Goal: Task Accomplishment & Management: Manage account settings

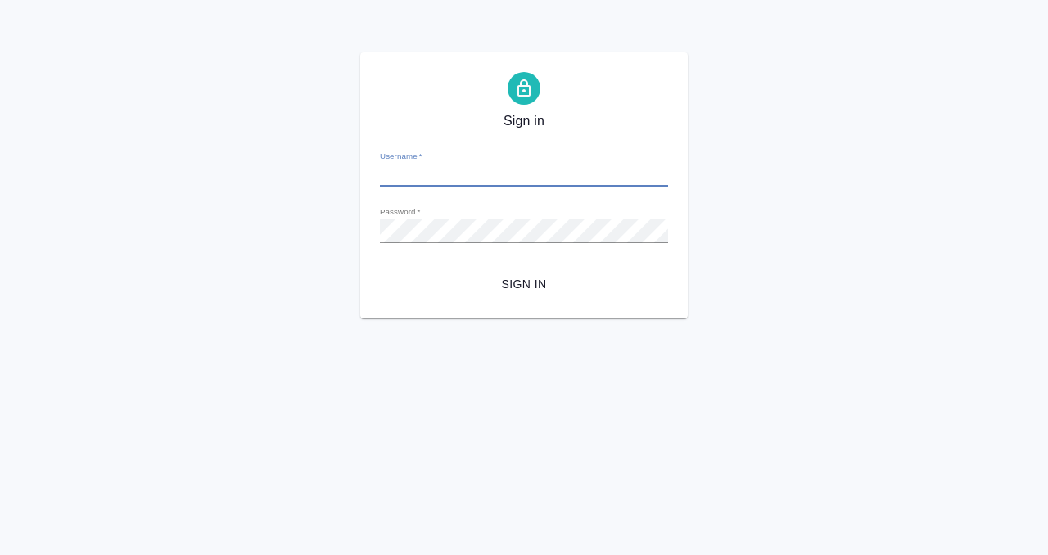
type input "e.kobzeva@awatera.com"
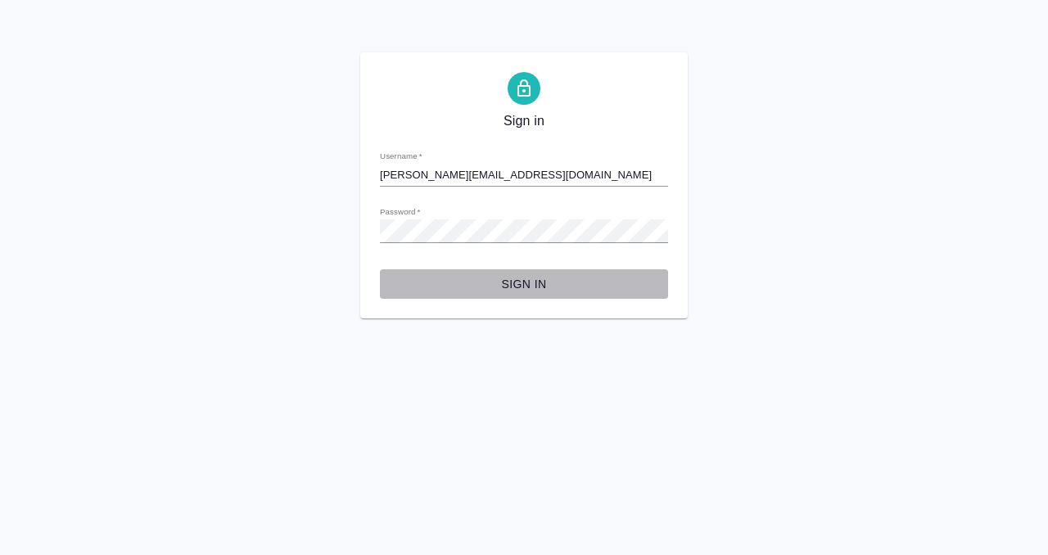
click at [518, 277] on span "Sign in" at bounding box center [524, 284] width 262 height 20
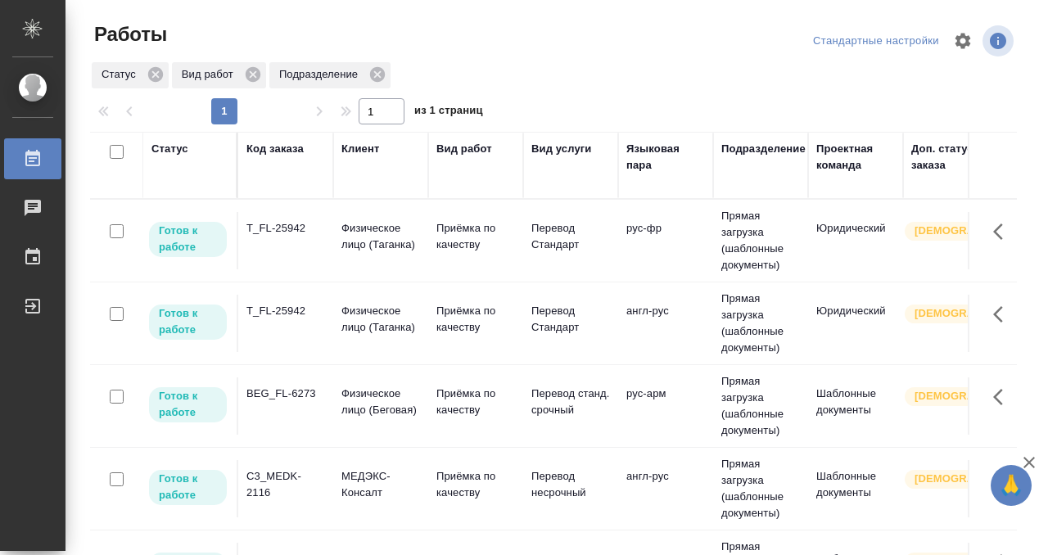
click at [298, 396] on div "BEG_FL-6273" at bounding box center [285, 394] width 79 height 16
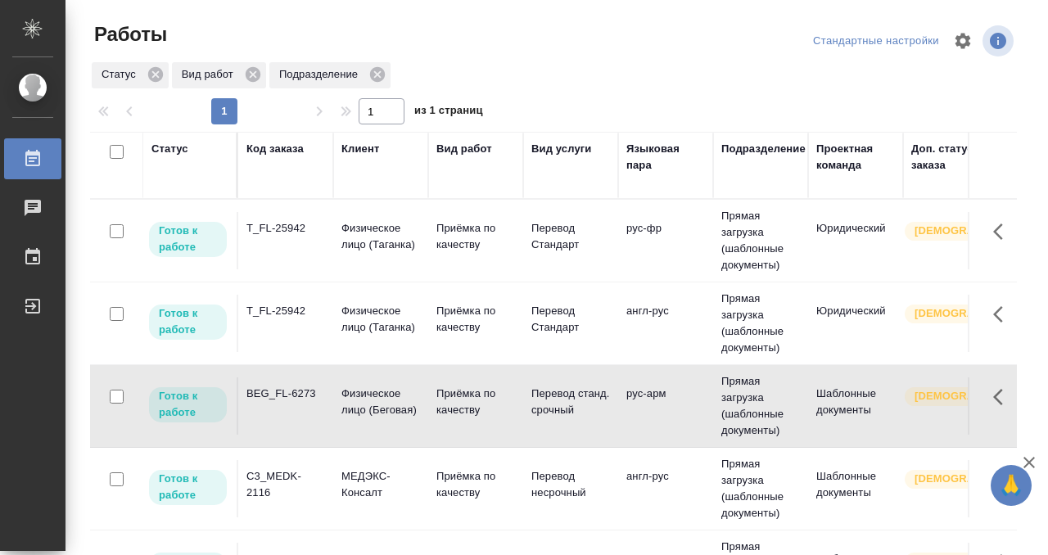
click at [298, 396] on div "BEG_FL-6273" at bounding box center [285, 394] width 79 height 16
click at [296, 242] on td "T_FL-25942" at bounding box center [285, 240] width 95 height 57
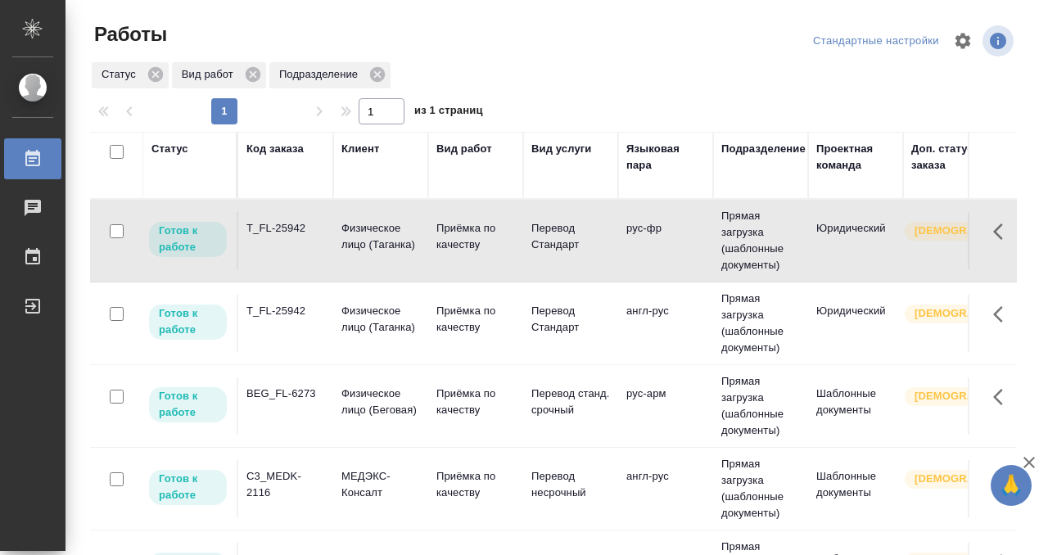
click at [296, 242] on td "T_FL-25942" at bounding box center [285, 240] width 95 height 57
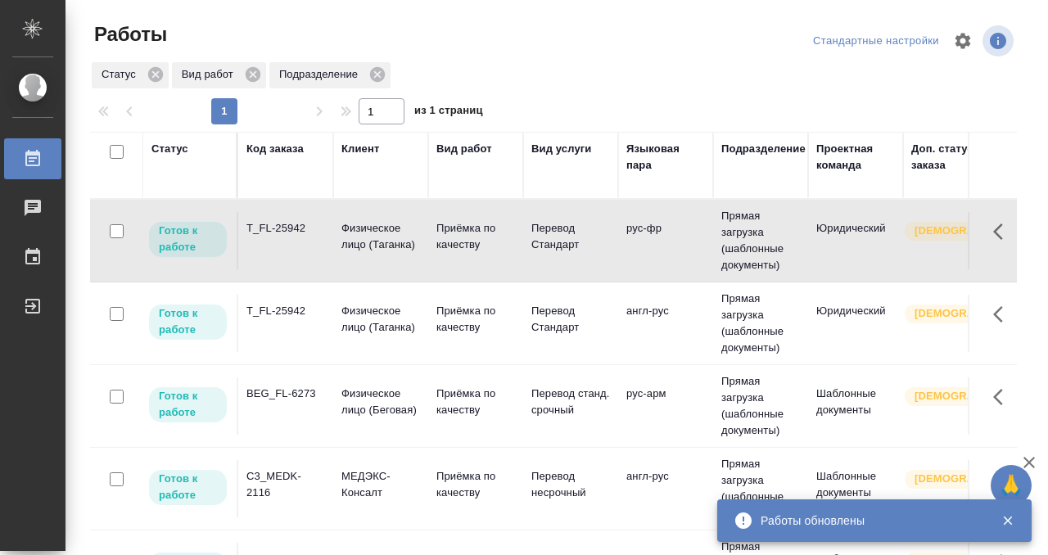
scroll to position [59, 0]
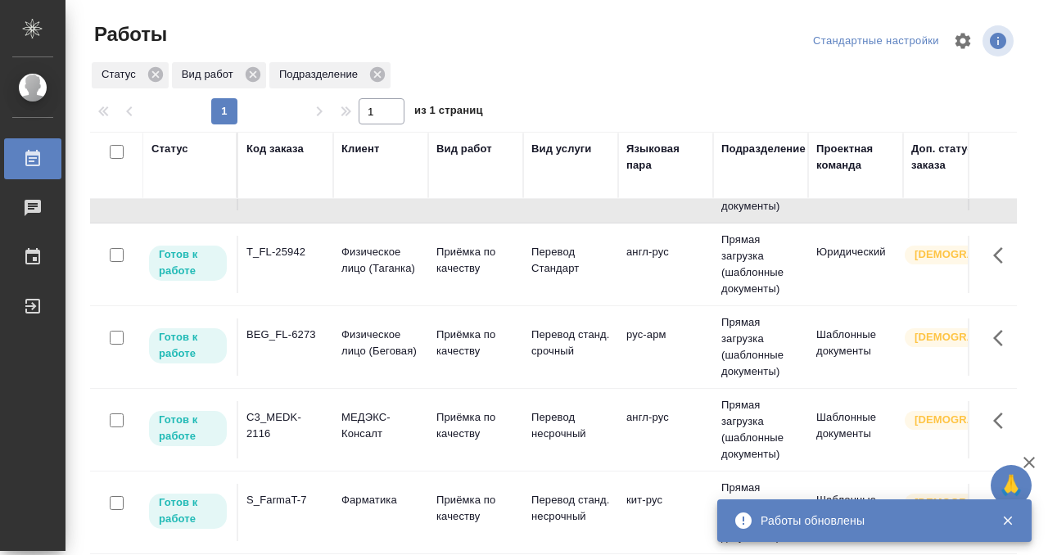
click at [286, 425] on div "C3_MEDK-2116" at bounding box center [285, 425] width 79 height 33
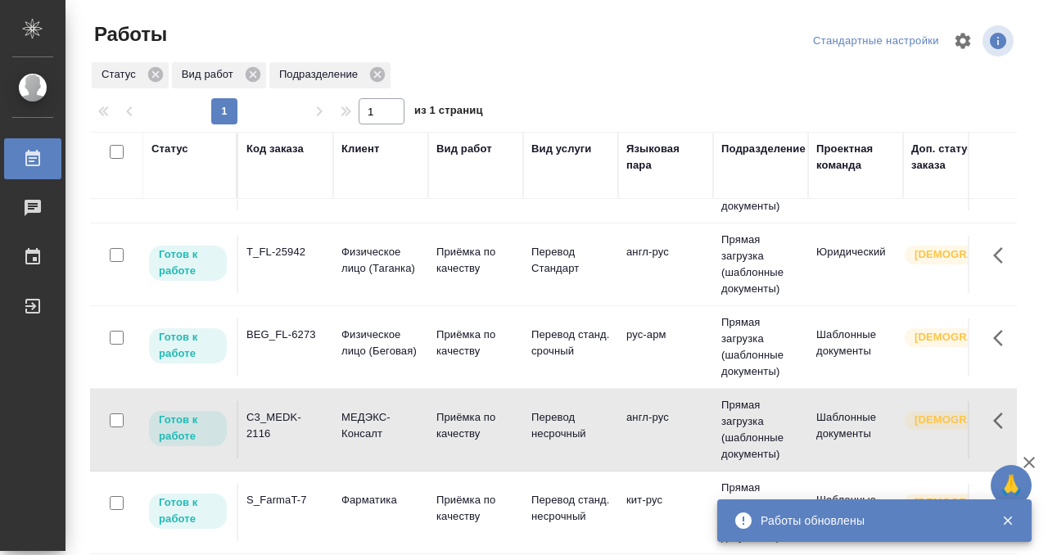
click at [286, 425] on div "C3_MEDK-2116" at bounding box center [285, 425] width 79 height 33
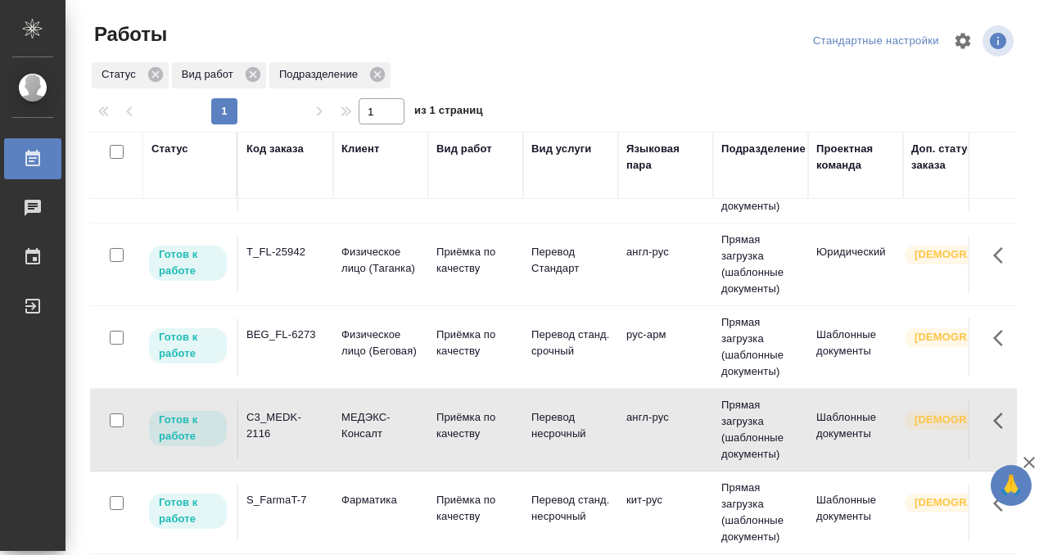
click at [287, 148] on div "Код заказа" at bounding box center [274, 149] width 57 height 16
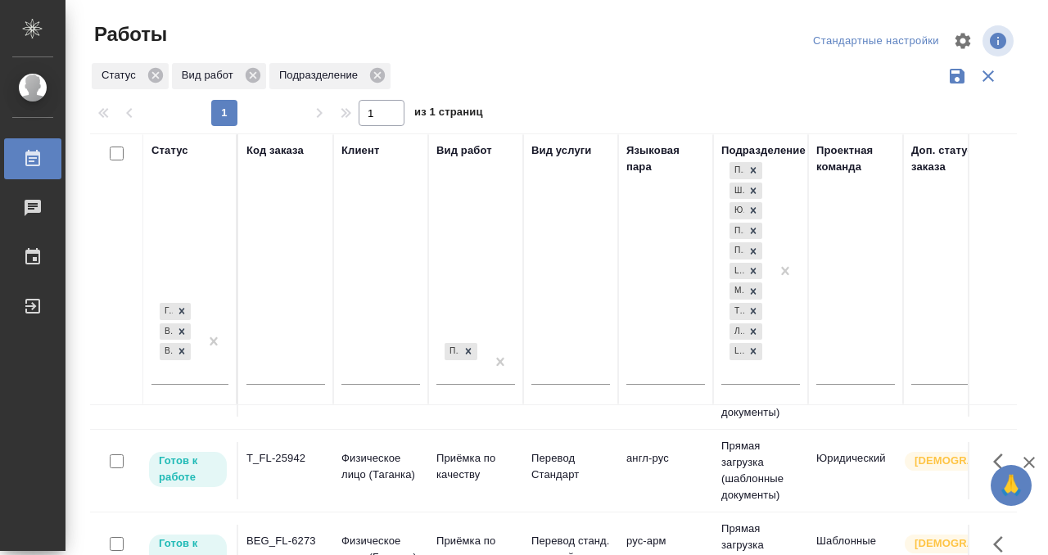
scroll to position [205, 0]
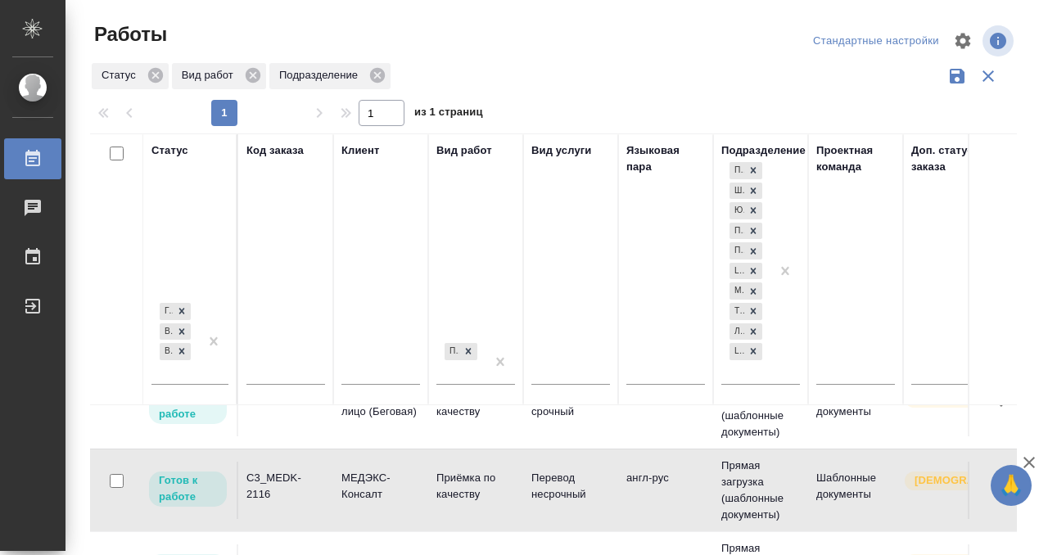
click at [288, 372] on input "text" at bounding box center [285, 374] width 79 height 20
paste input "BEG_FL-6257"
type input "BEG_FL-6257"
click at [201, 379] on div "Готов к работе В работе В ожидании" at bounding box center [189, 342] width 77 height 86
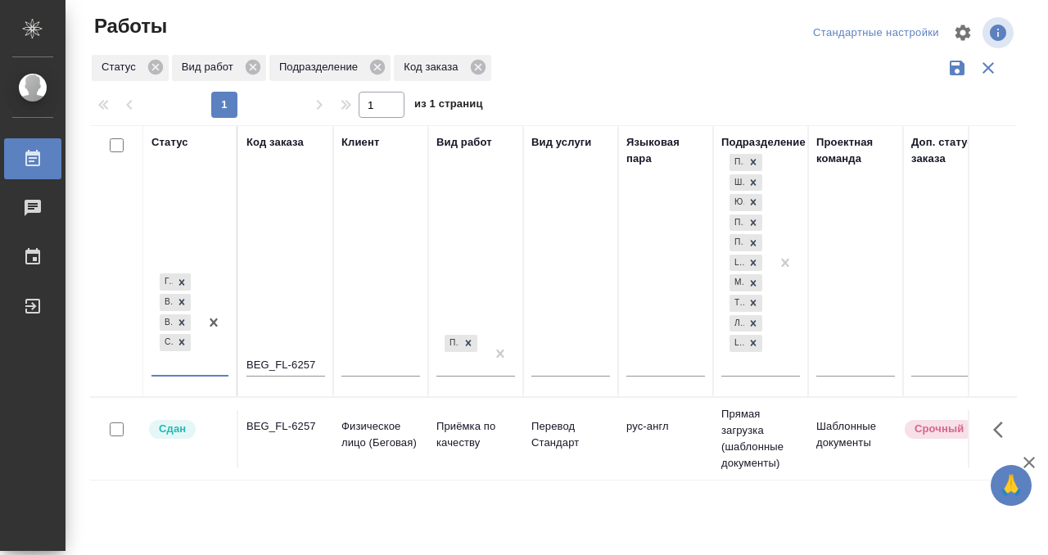
scroll to position [0, 0]
click at [305, 442] on td "BEG_FL-6257" at bounding box center [285, 438] width 95 height 57
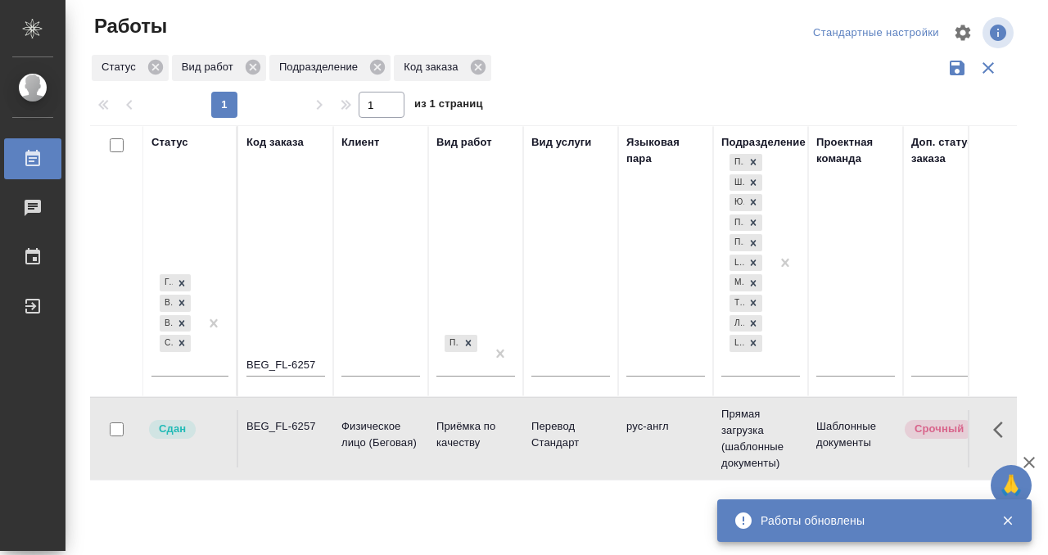
click at [33, 160] on div "Работы" at bounding box center [12, 159] width 41 height 25
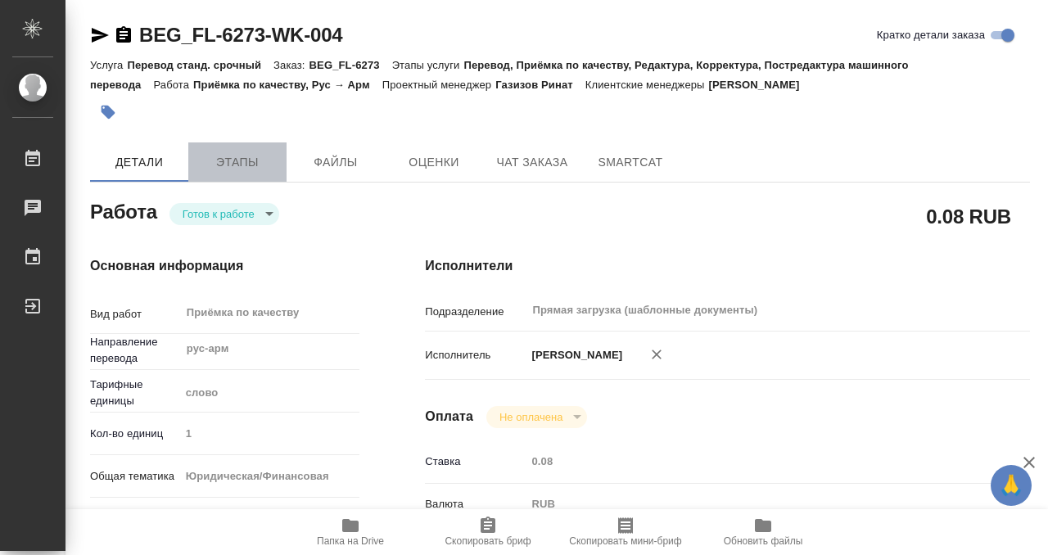
click at [239, 167] on span "Этапы" at bounding box center [237, 162] width 79 height 20
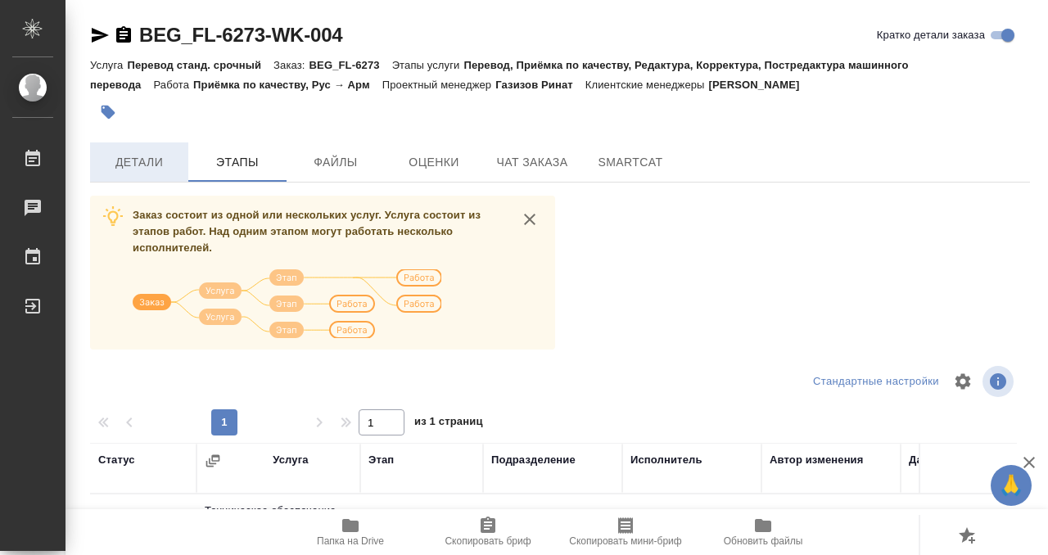
click at [129, 161] on span "Детали" at bounding box center [139, 162] width 79 height 20
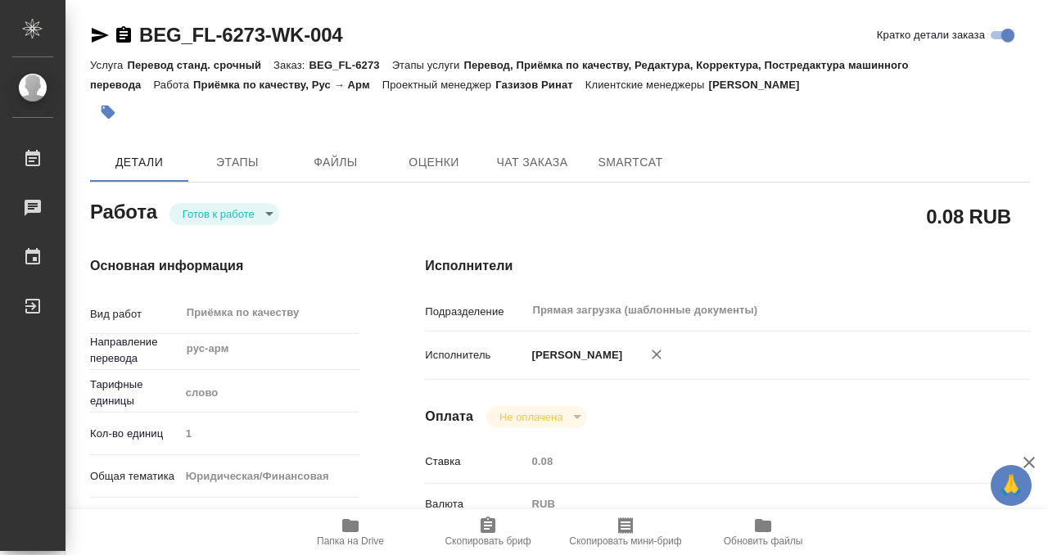
type textarea "x"
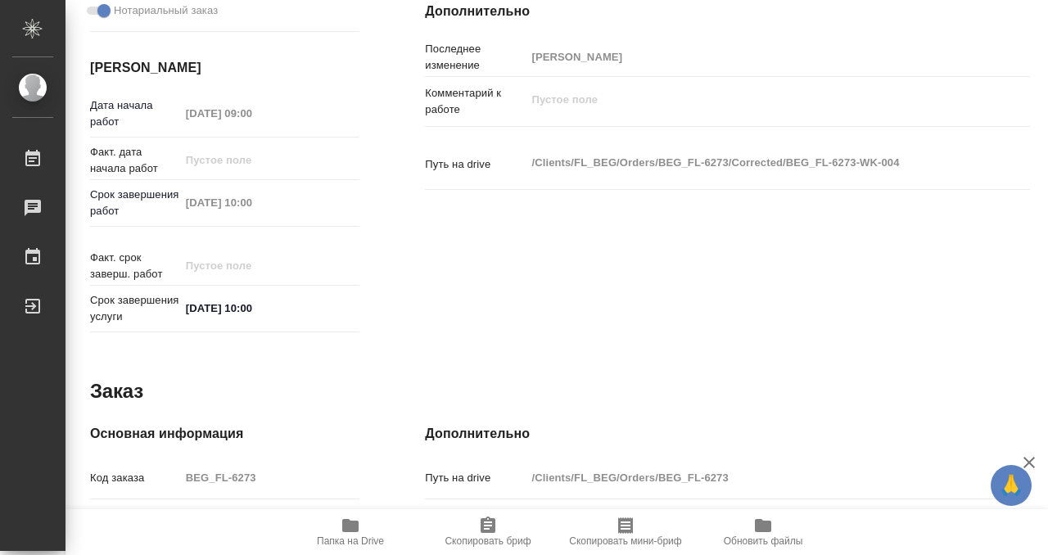
scroll to position [875, 0]
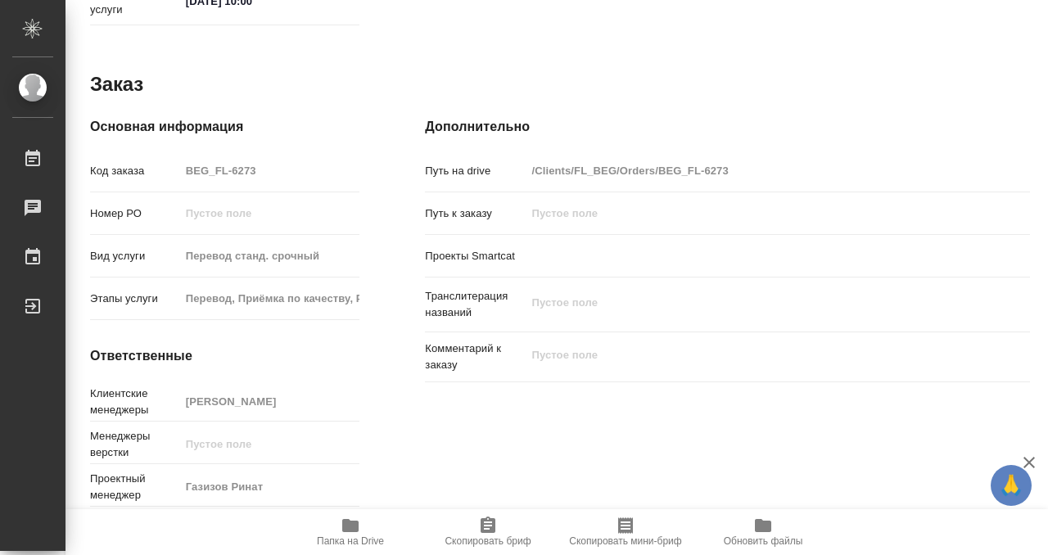
type textarea "x"
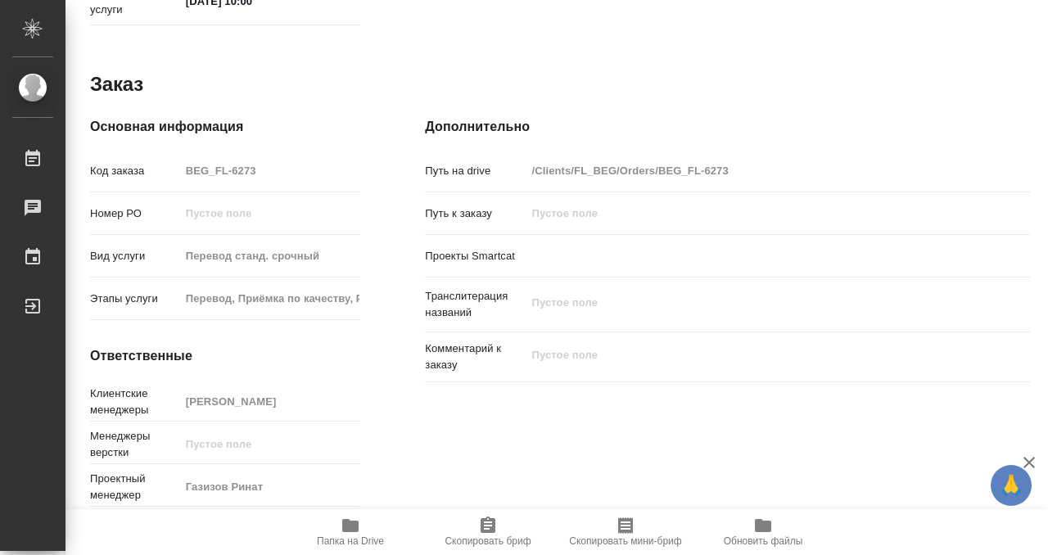
click at [359, 522] on icon "button" at bounding box center [351, 526] width 20 height 20
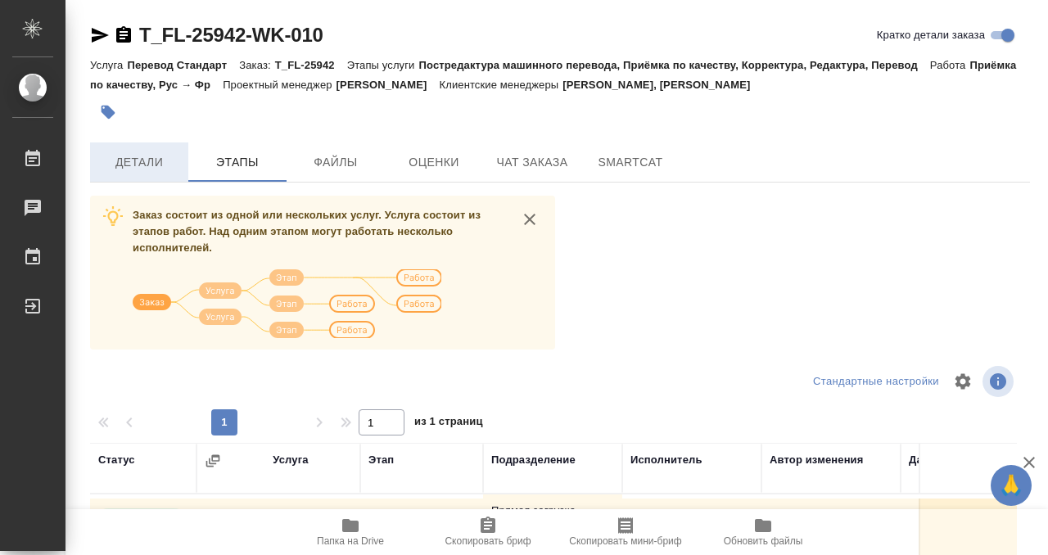
click at [138, 179] on button "Детали" at bounding box center [139, 161] width 98 height 39
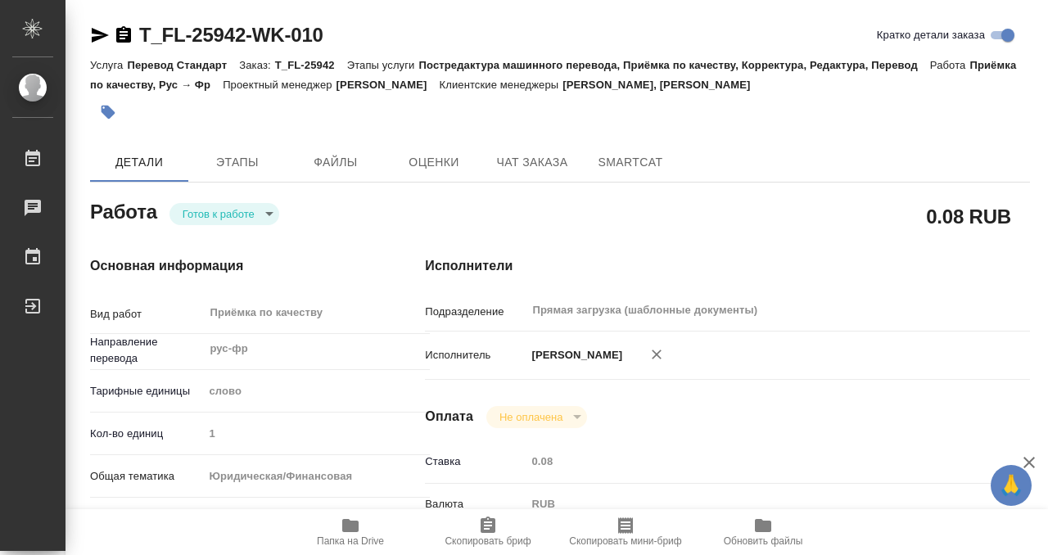
type textarea "x"
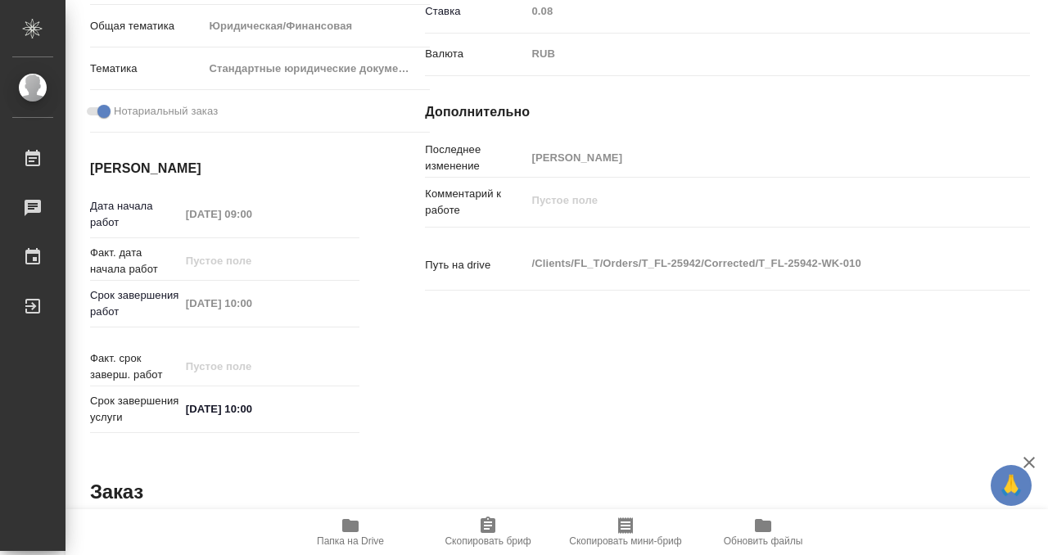
type textarea "x"
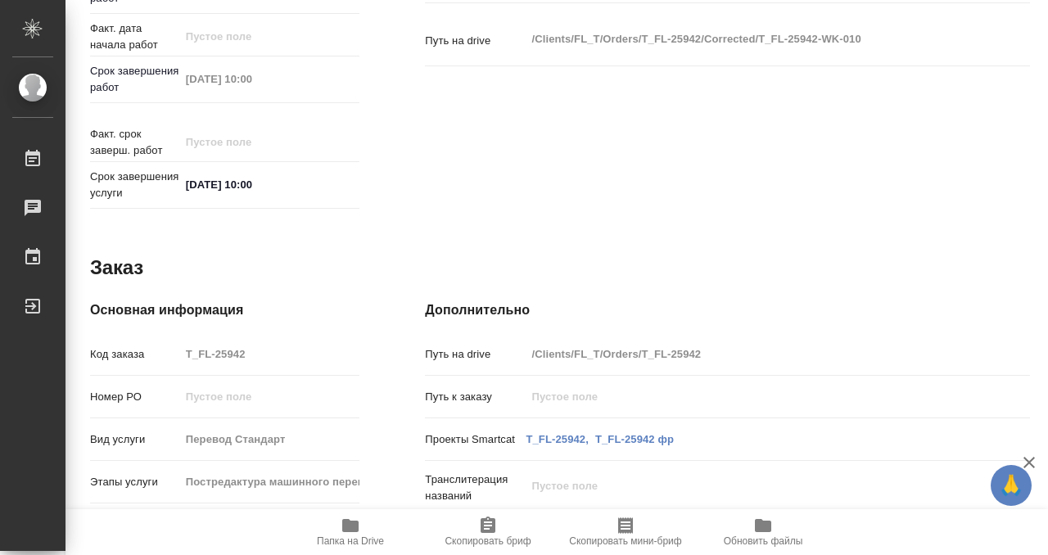
scroll to position [875, 0]
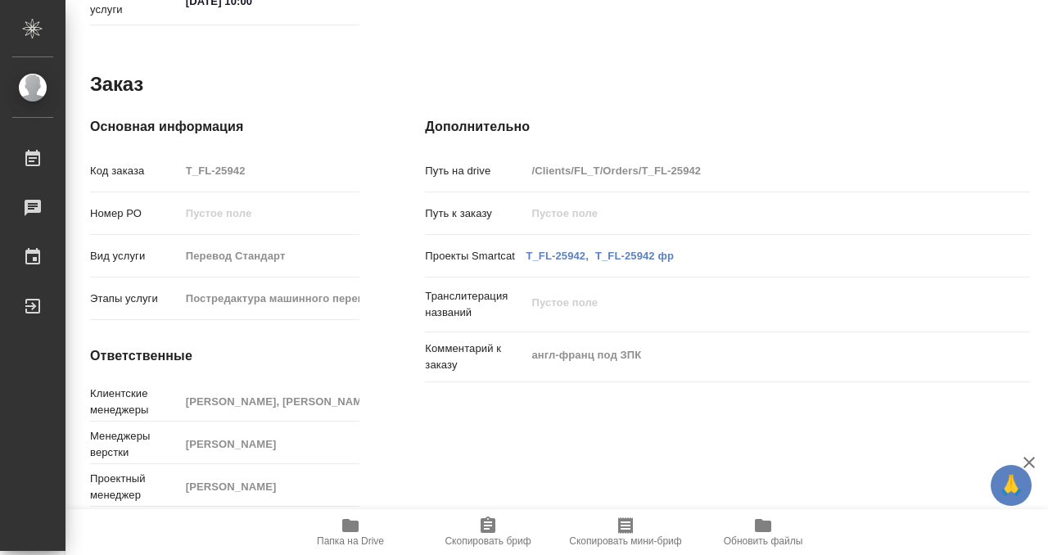
click at [361, 523] on span "Папка на Drive" at bounding box center [351, 531] width 118 height 31
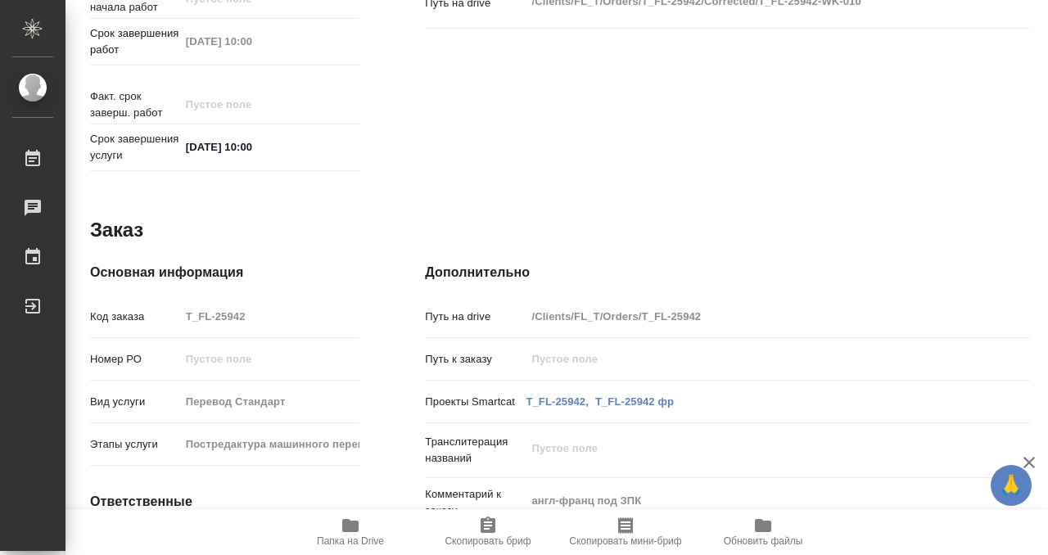
scroll to position [0, 0]
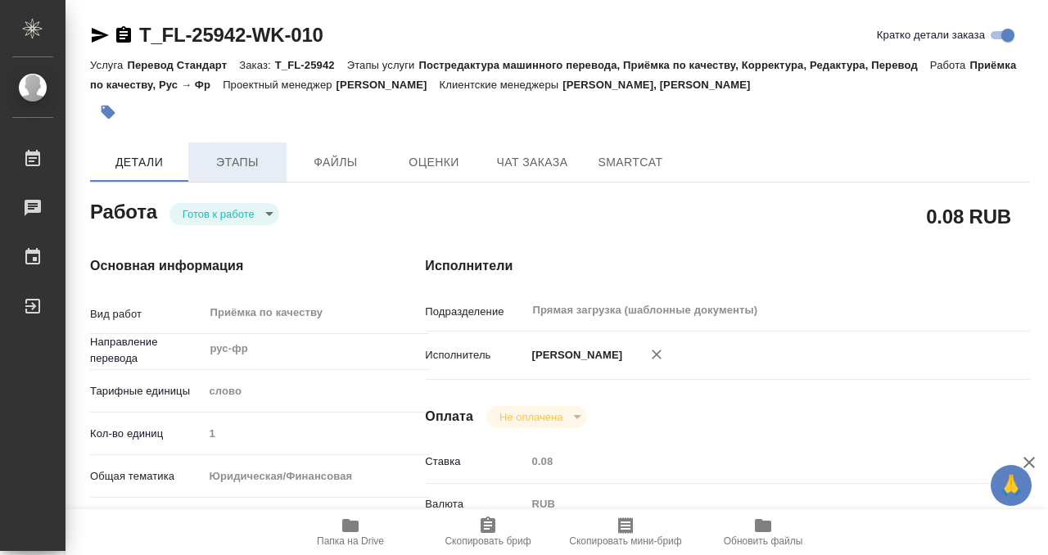
click at [230, 172] on button "Этапы" at bounding box center [237, 161] width 98 height 39
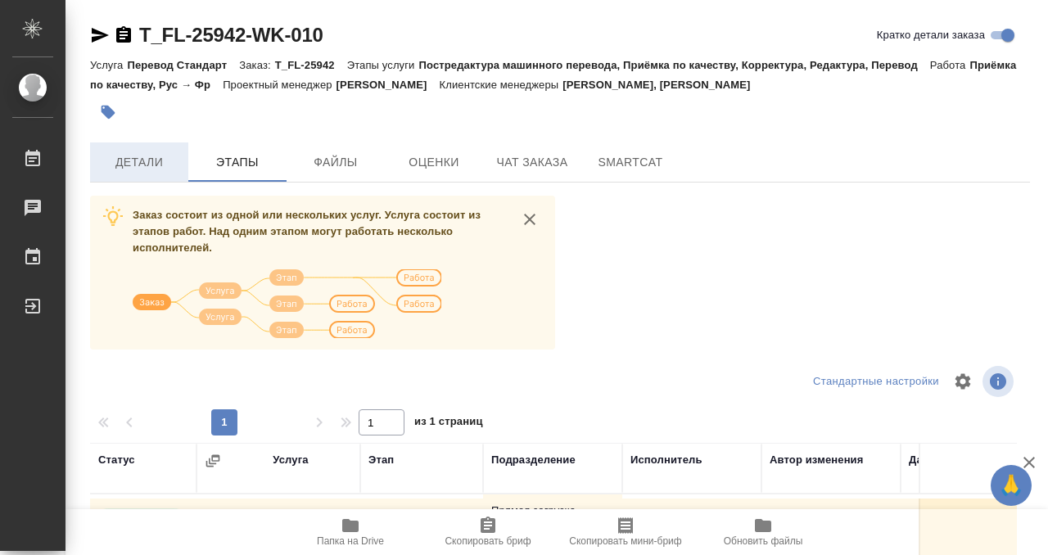
click at [146, 171] on span "Детали" at bounding box center [139, 162] width 79 height 20
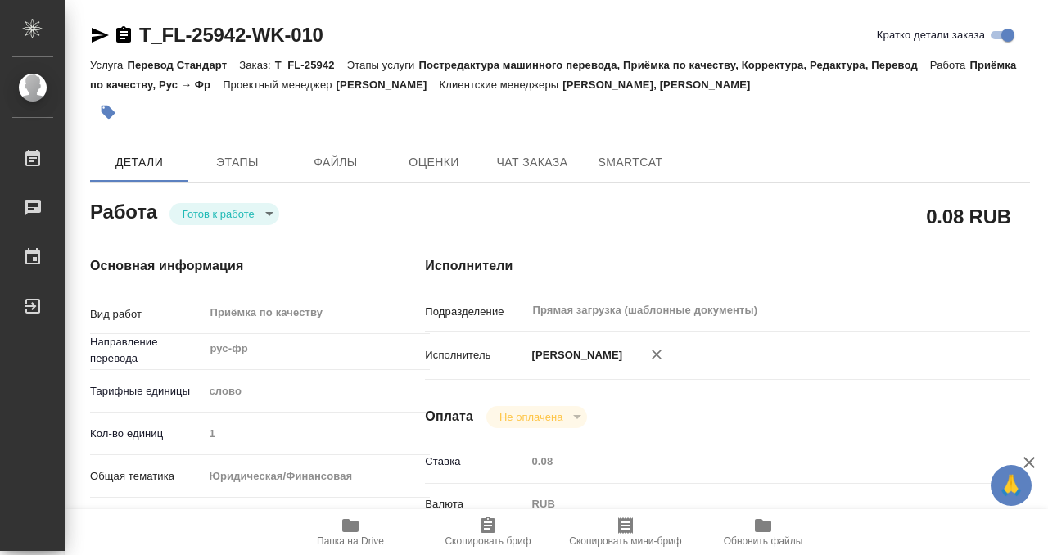
type textarea "x"
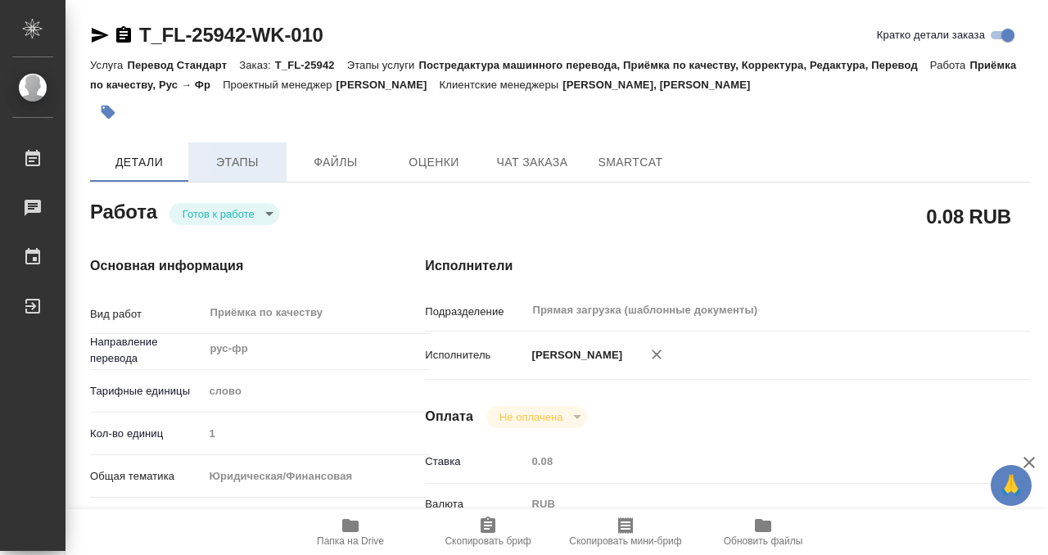
click at [257, 175] on button "Этапы" at bounding box center [237, 161] width 98 height 39
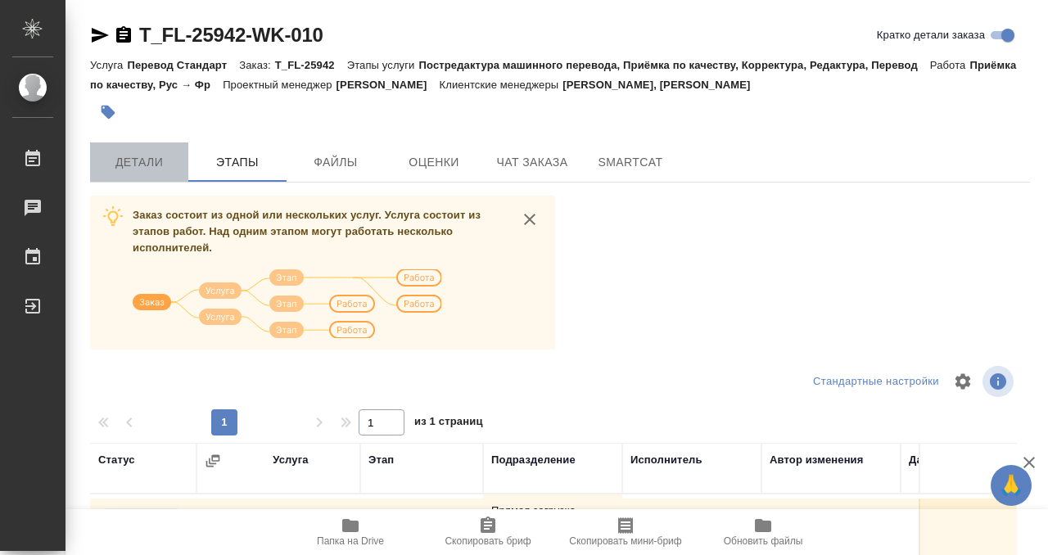
click at [151, 151] on button "Детали" at bounding box center [139, 161] width 98 height 39
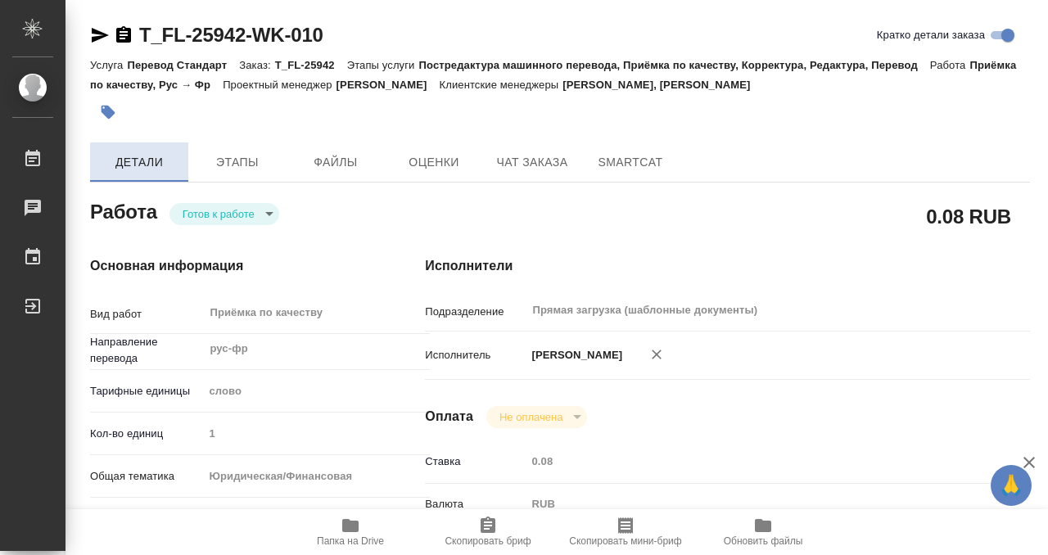
type textarea "x"
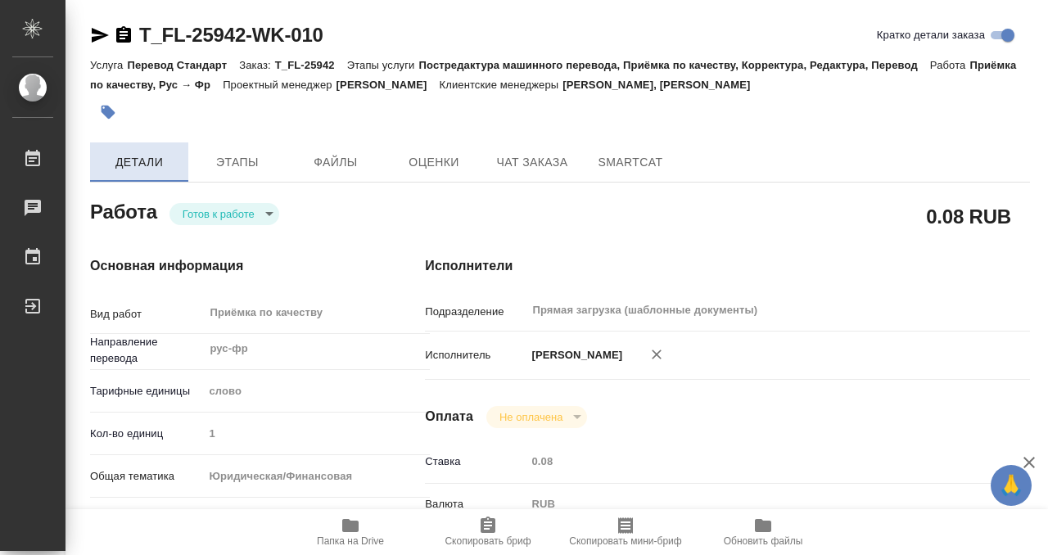
type textarea "x"
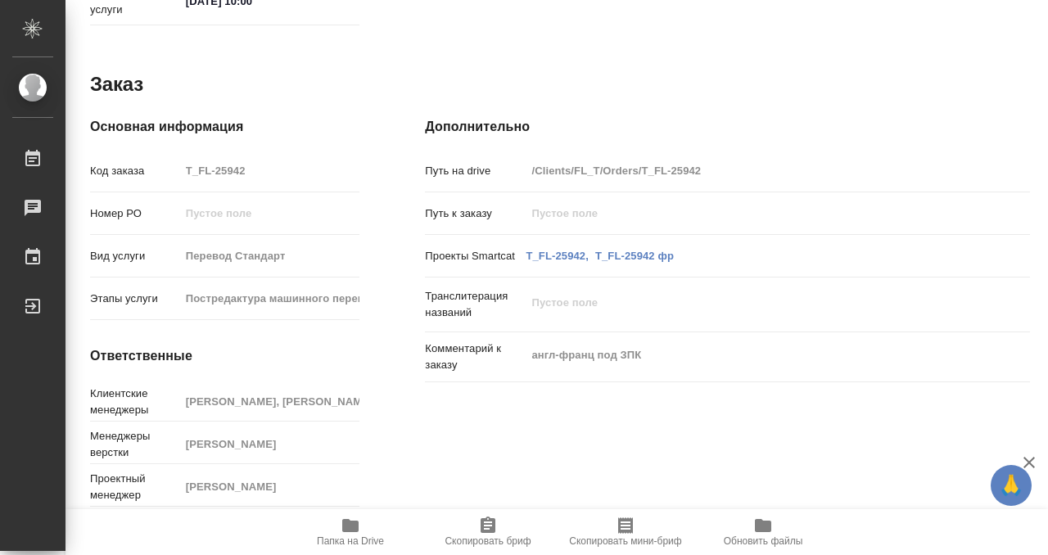
type textarea "x"
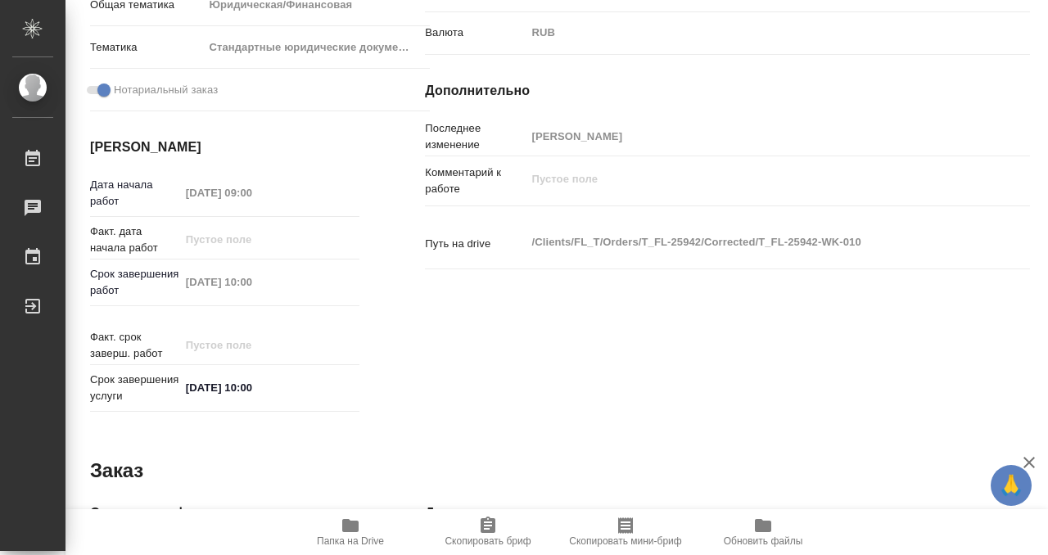
scroll to position [875, 0]
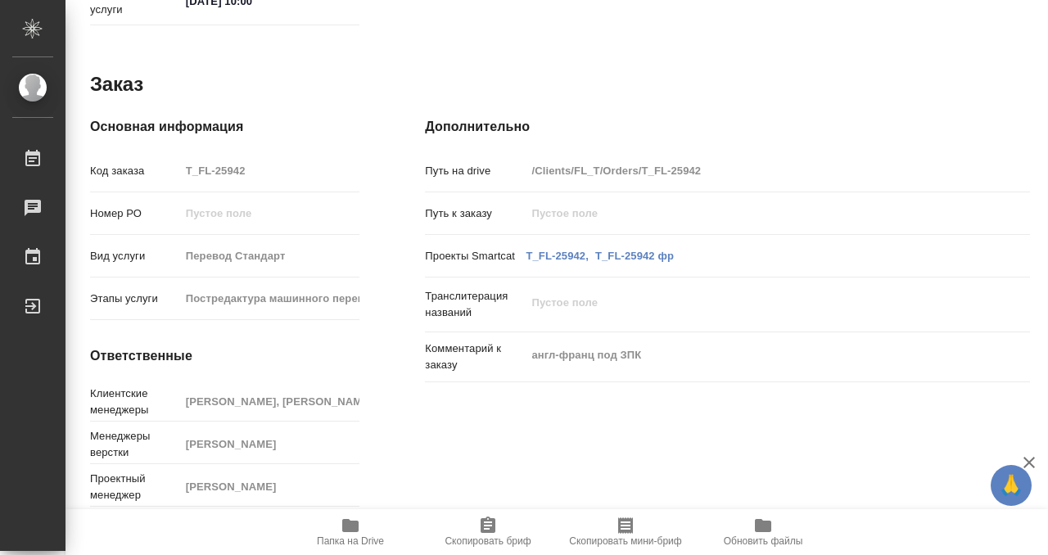
click at [353, 524] on icon "button" at bounding box center [350, 525] width 16 height 13
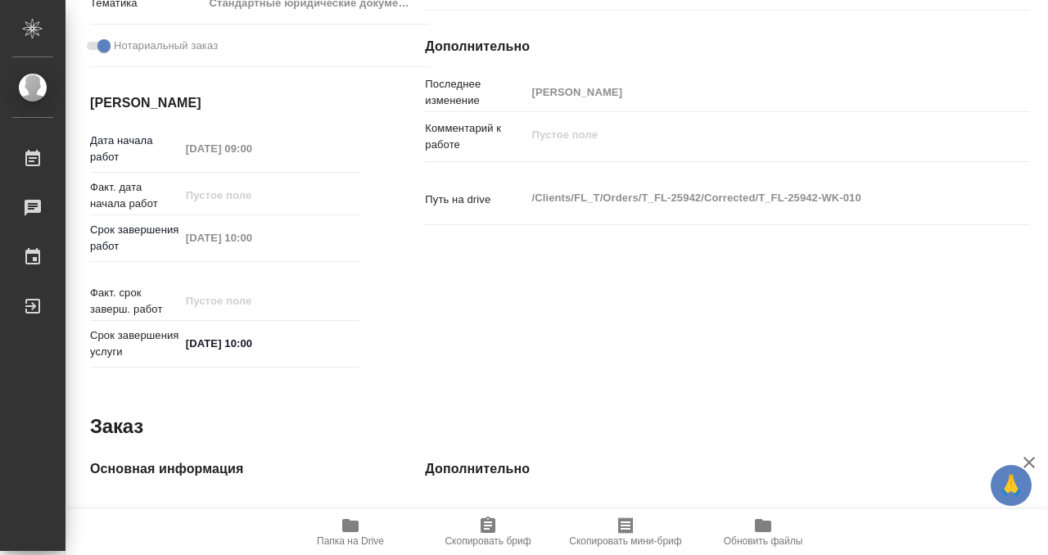
scroll to position [0, 0]
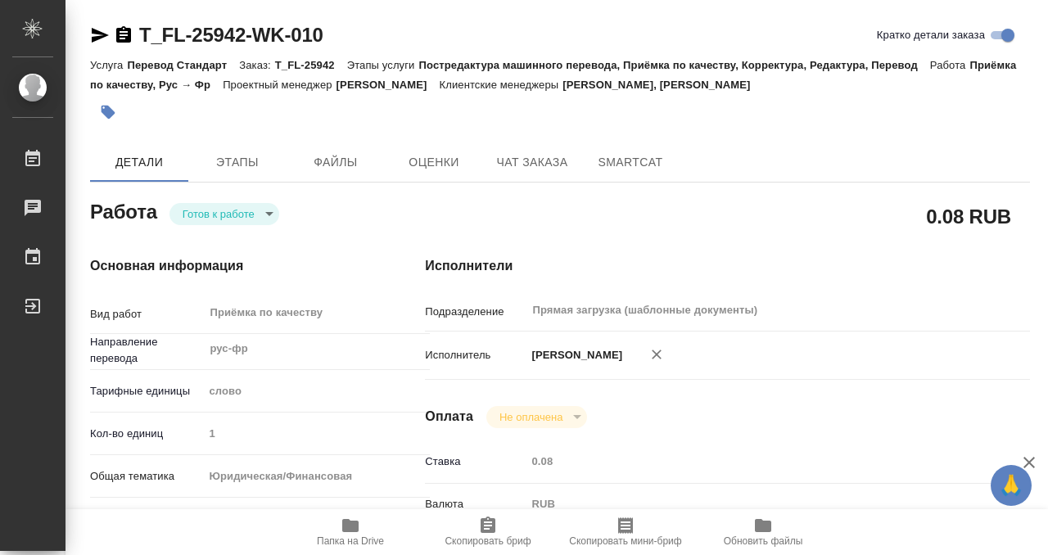
click at [123, 38] on icon "button" at bounding box center [124, 35] width 20 height 20
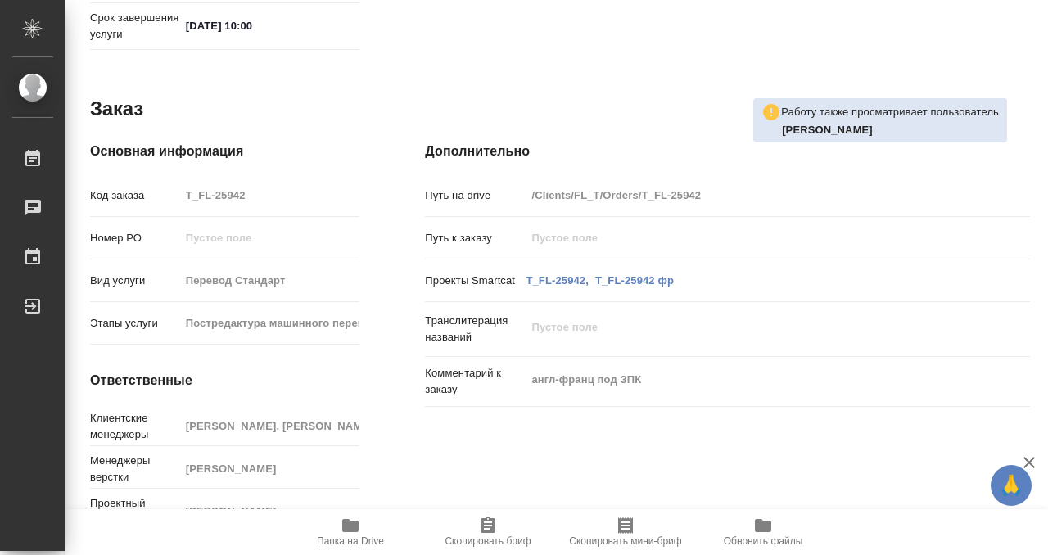
scroll to position [875, 0]
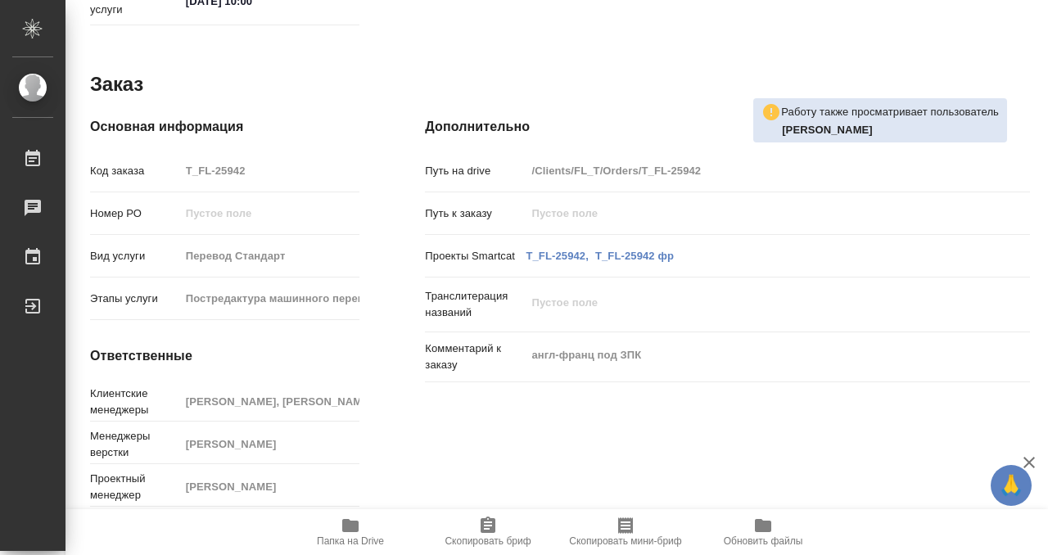
click at [359, 520] on icon "button" at bounding box center [351, 526] width 20 height 20
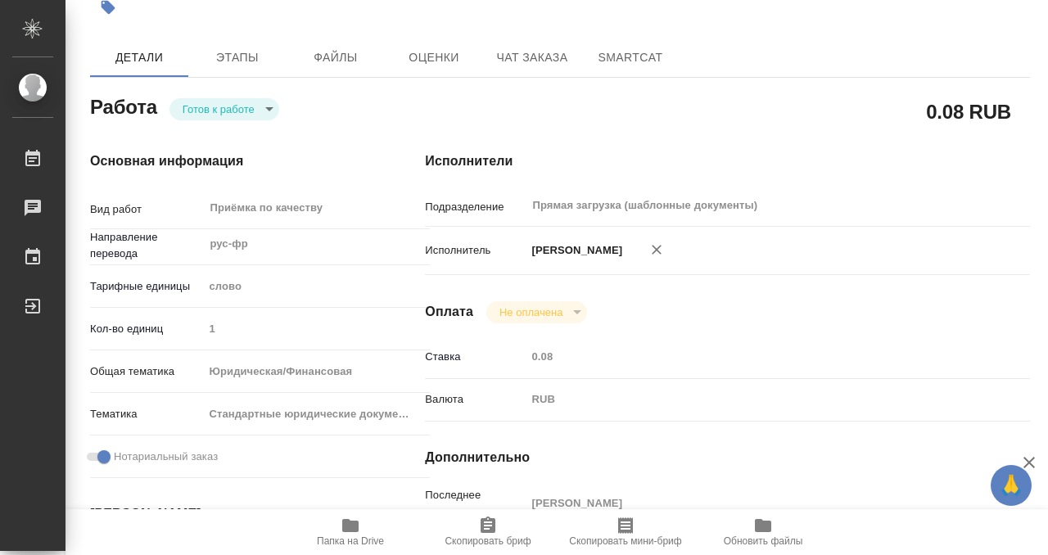
scroll to position [0, 0]
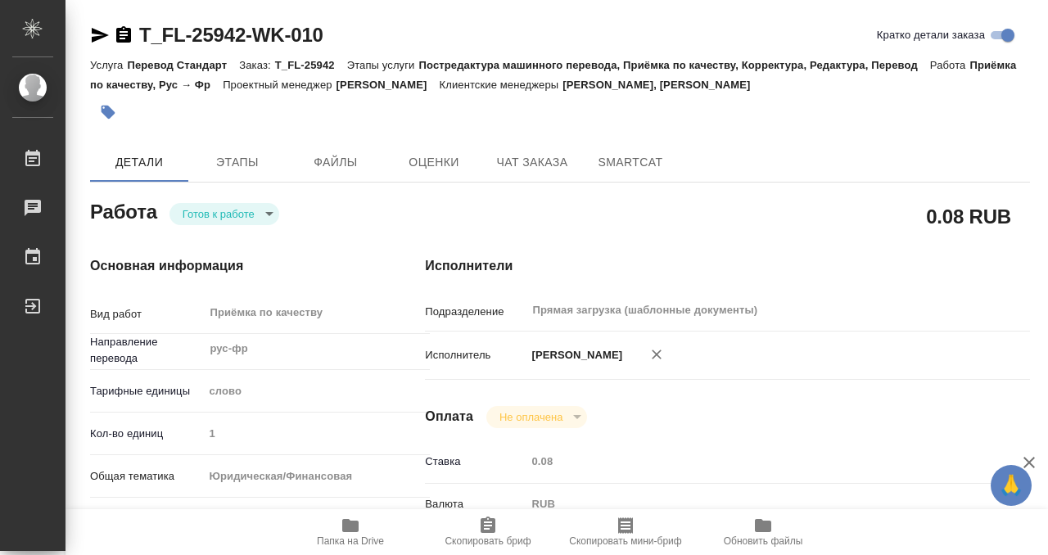
click at [113, 102] on button "button" at bounding box center [108, 112] width 36 height 36
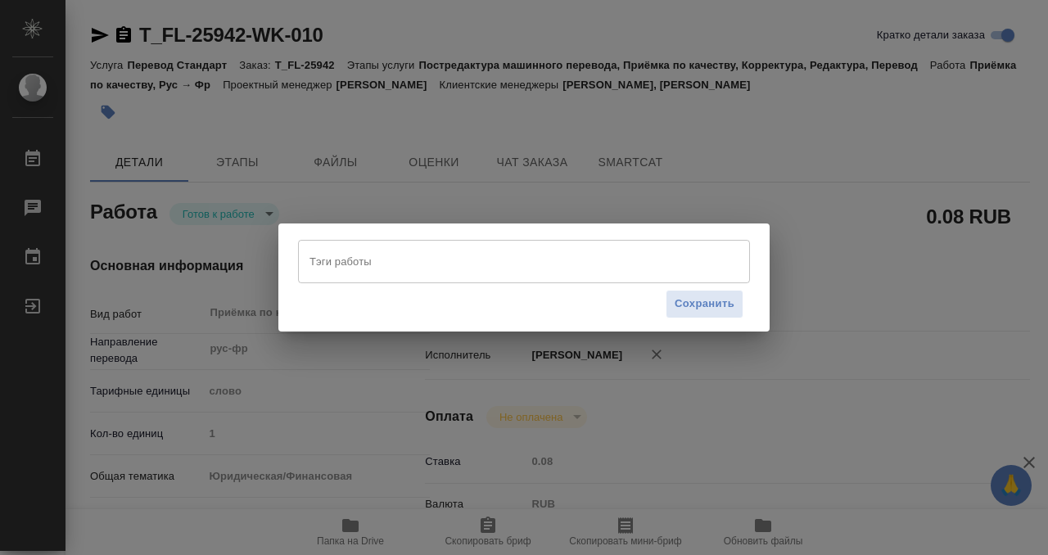
click at [383, 282] on div "Тэги работы" at bounding box center [524, 261] width 452 height 43
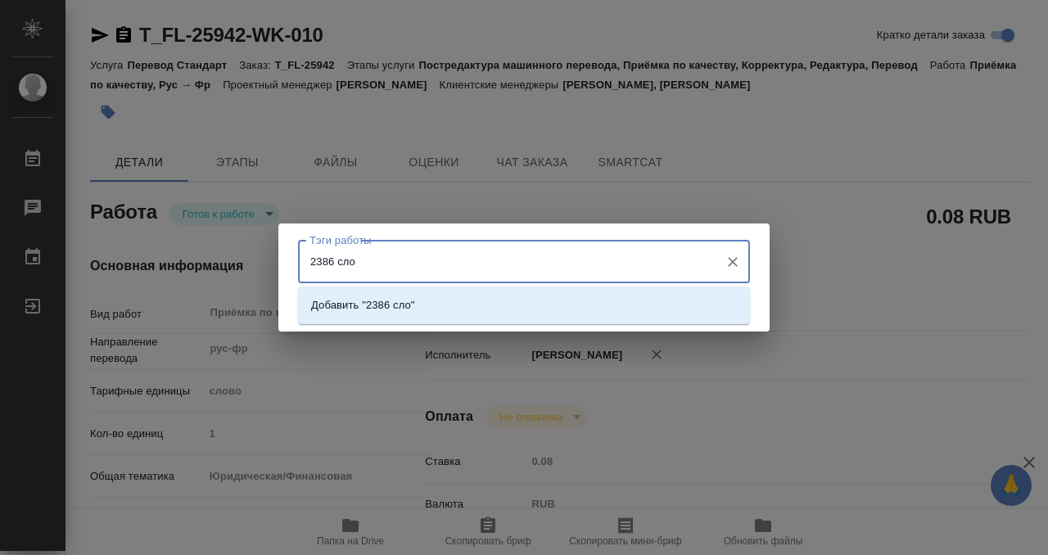
type input "2386 слов"
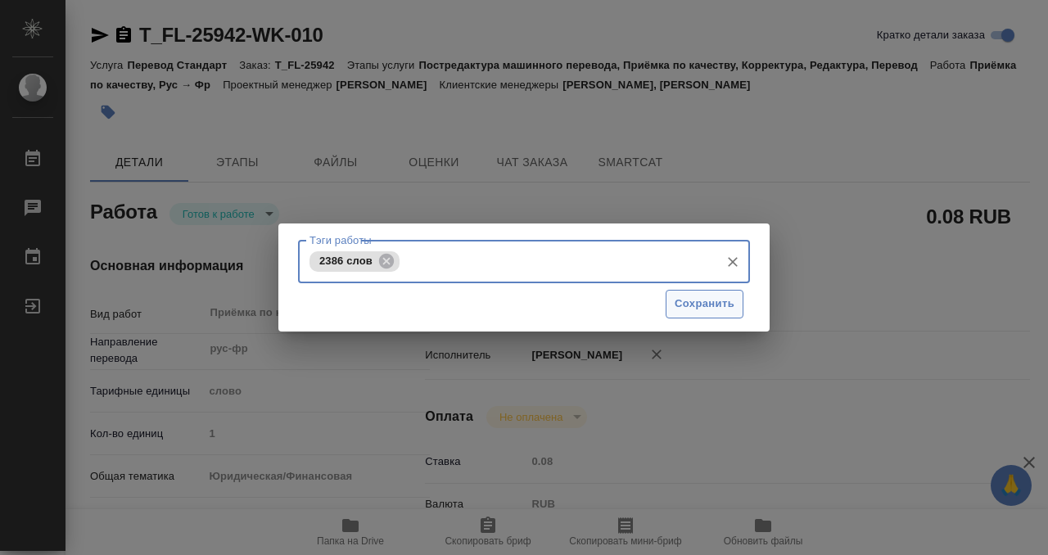
click at [693, 307] on span "Сохранить" at bounding box center [705, 304] width 60 height 19
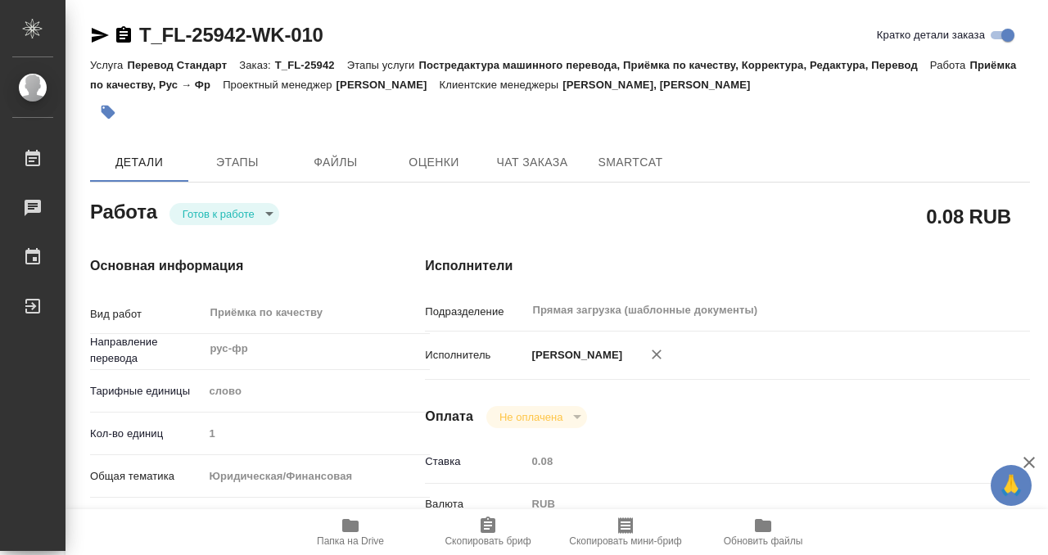
type input "readyForWork"
type textarea "Приёмка по качеству"
type textarea "x"
type input "рус-фр"
type input "5a8b1489cc6b4906c91bfd90"
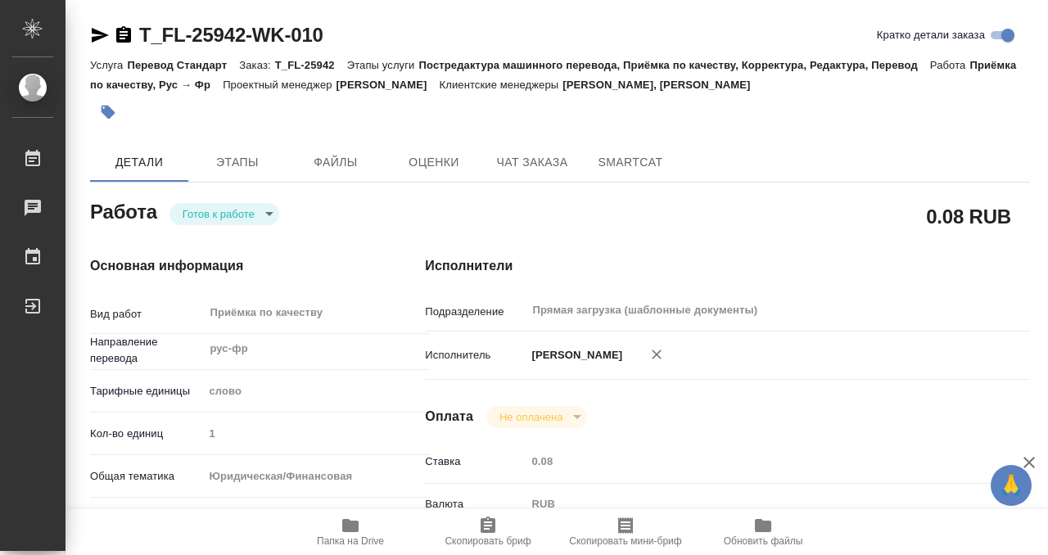
type input "1"
type input "yr-fn"
type input "5f647205b73bc97568ca66bf"
checkbox input "true"
type input "12.09.2025 09:00"
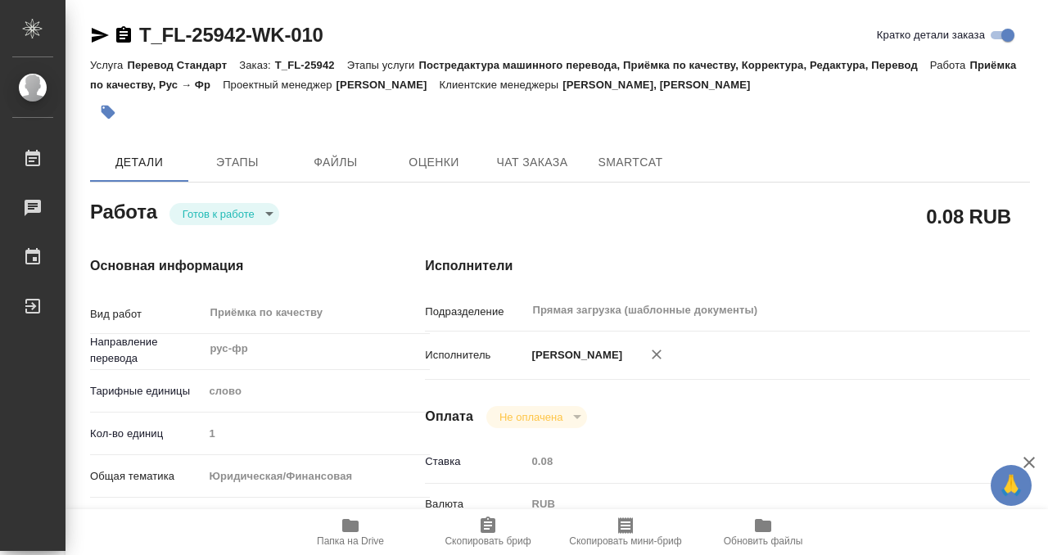
type input "12.09.2025 10:00"
type input "Прямая загрузка (шаблонные документы)"
type input "notPayed"
type input "0.08"
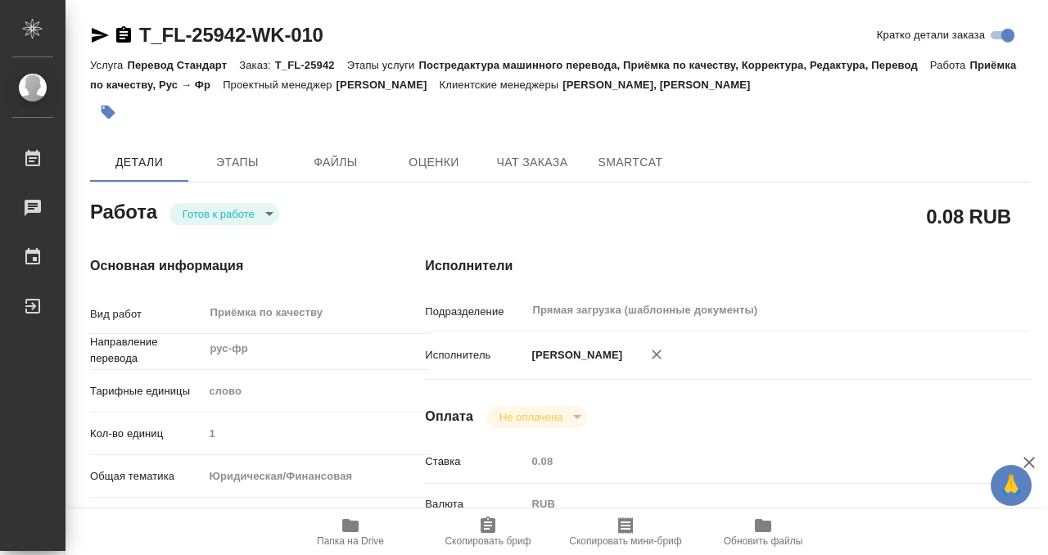
type input "RUB"
type input "[PERSON_NAME]"
type textarea "x"
type textarea "/Clients/FL_T/Orders/T_FL-25942/Corrected/T_FL-25942-WK-010"
type textarea "x"
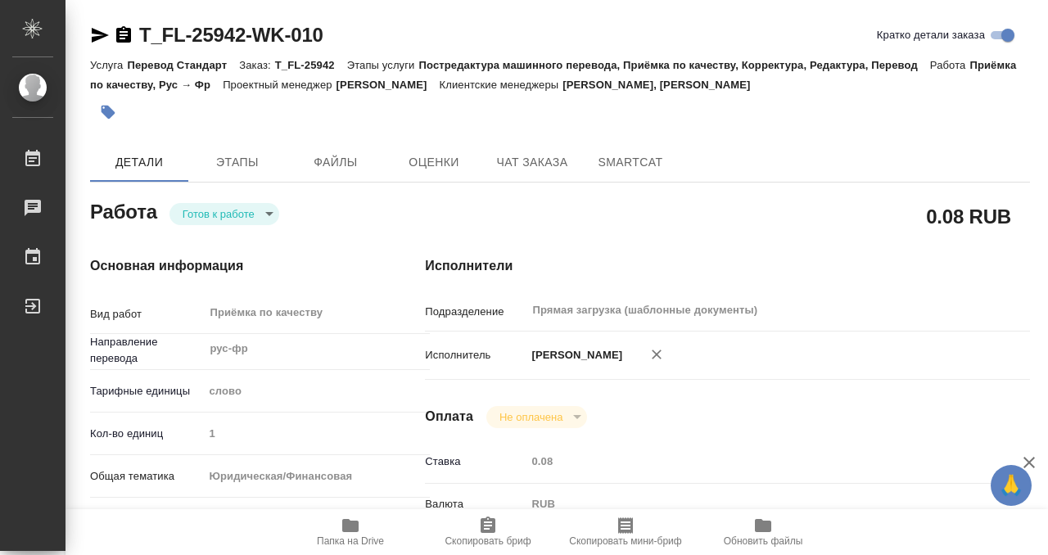
type input "T_FL-25942"
type input "Перевод Стандарт"
type input "Постредактура машинного перевода, Приёмка по качеству, Корректура, Редактура, П…"
type input "Прохорова Анастасия, Галишева Мария"
type input "Оксютович Ирина"
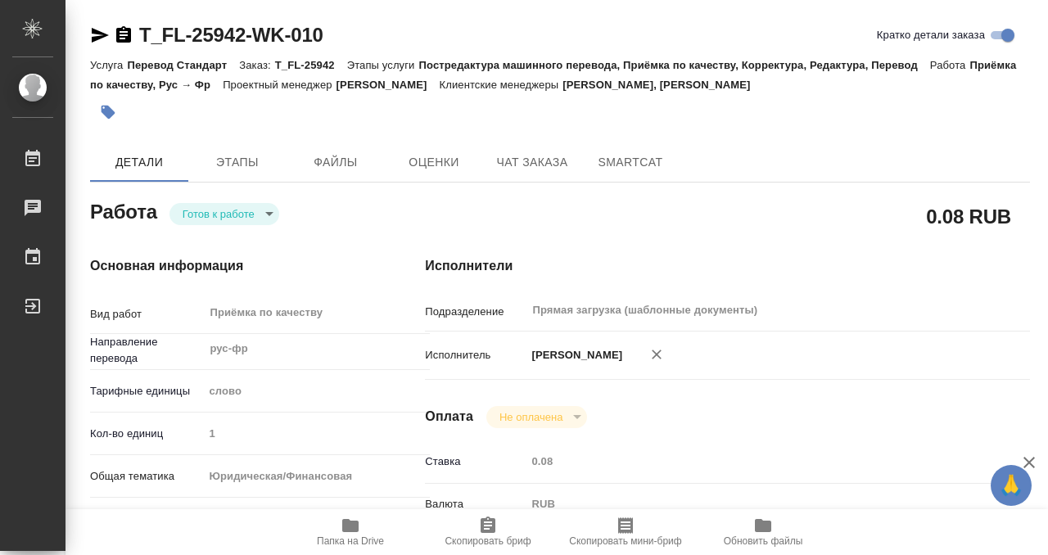
type input "/Clients/FL_T/Orders/T_FL-25942"
type textarea "x"
type textarea "англ-франц под ЗПК"
type textarea "x"
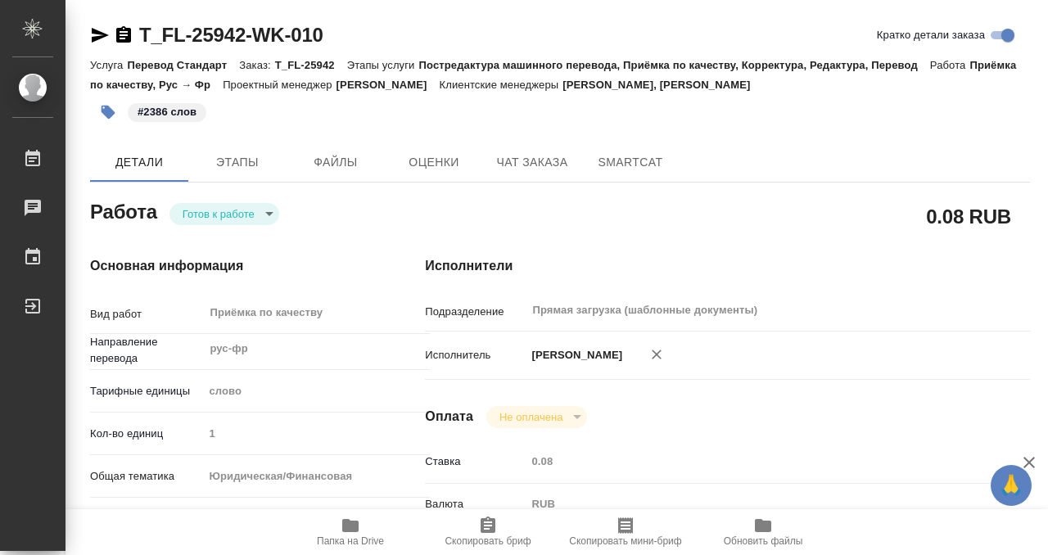
type textarea "x"
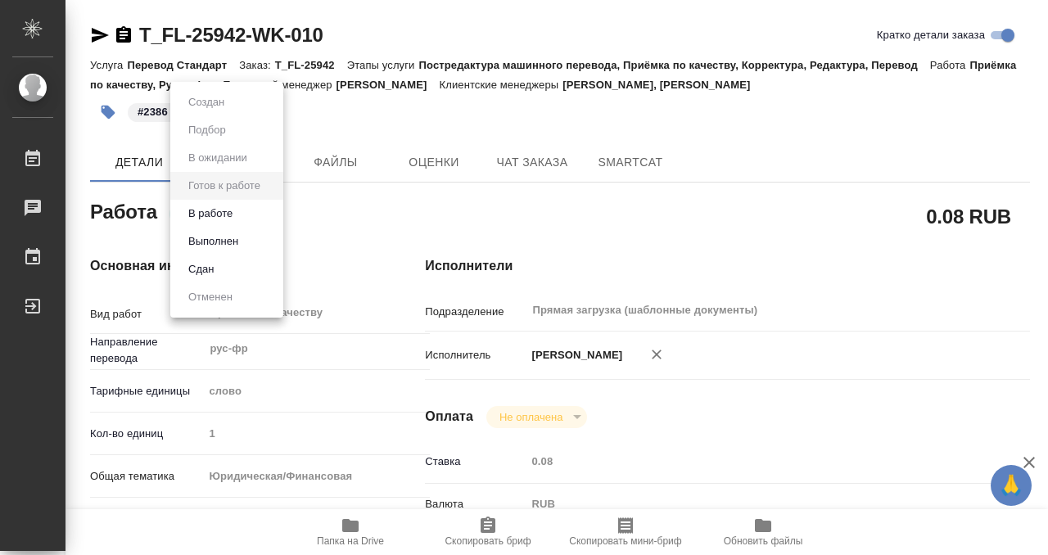
click at [232, 216] on body "🙏 .cls-1 fill:#fff; AWATERA Kobzeva Elizaveta Работы 0 Чаты График Выйти T_FL-2…" at bounding box center [524, 277] width 1048 height 555
click at [230, 244] on button "Выполнен" at bounding box center [213, 242] width 60 height 18
type textarea "x"
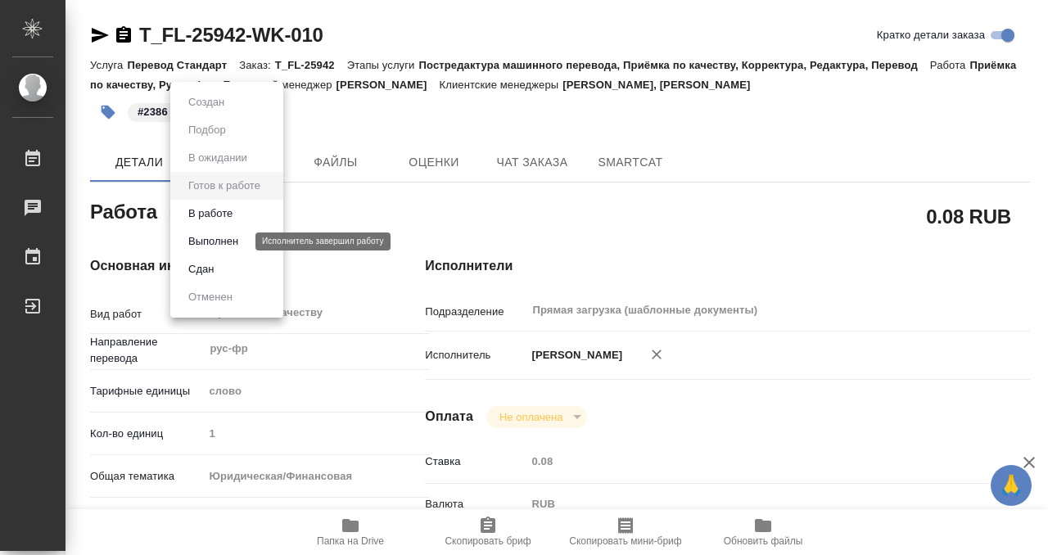
type textarea "x"
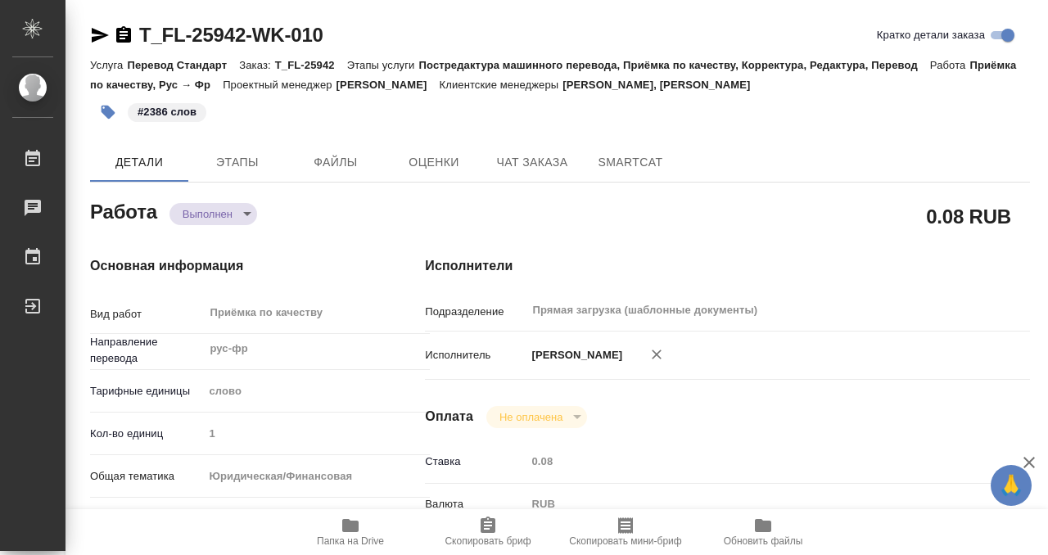
type textarea "x"
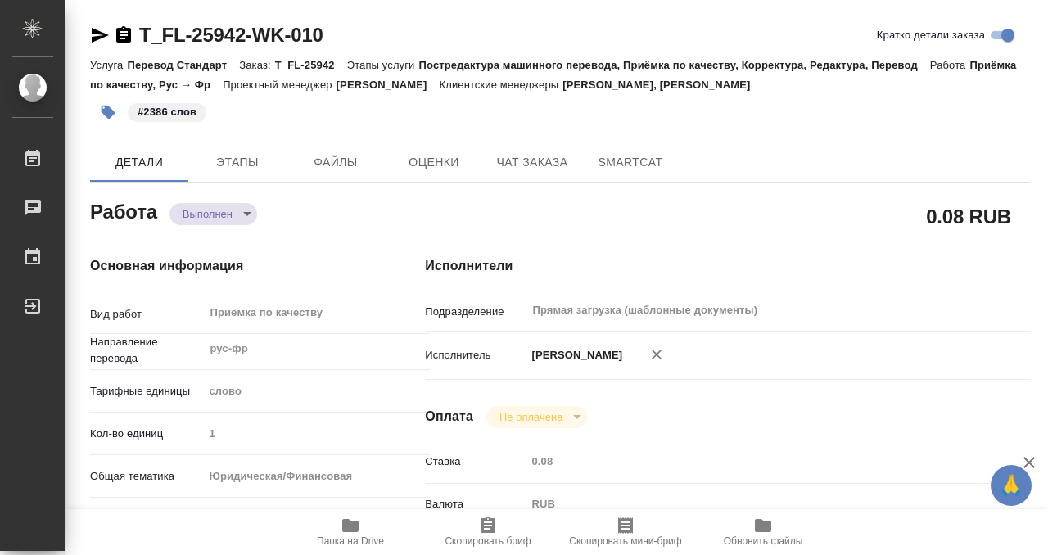
type textarea "x"
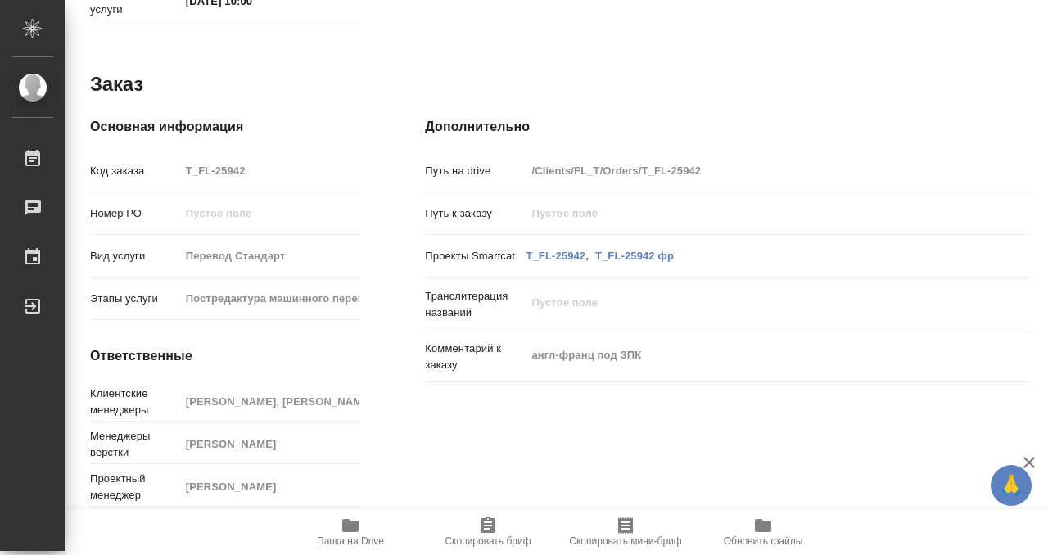
scroll to position [874, 0]
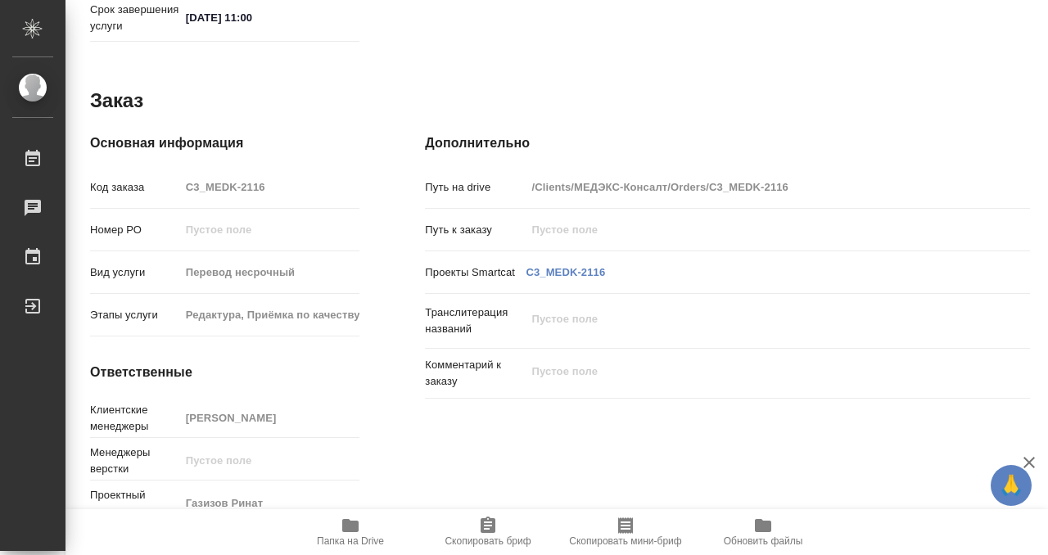
scroll to position [875, 0]
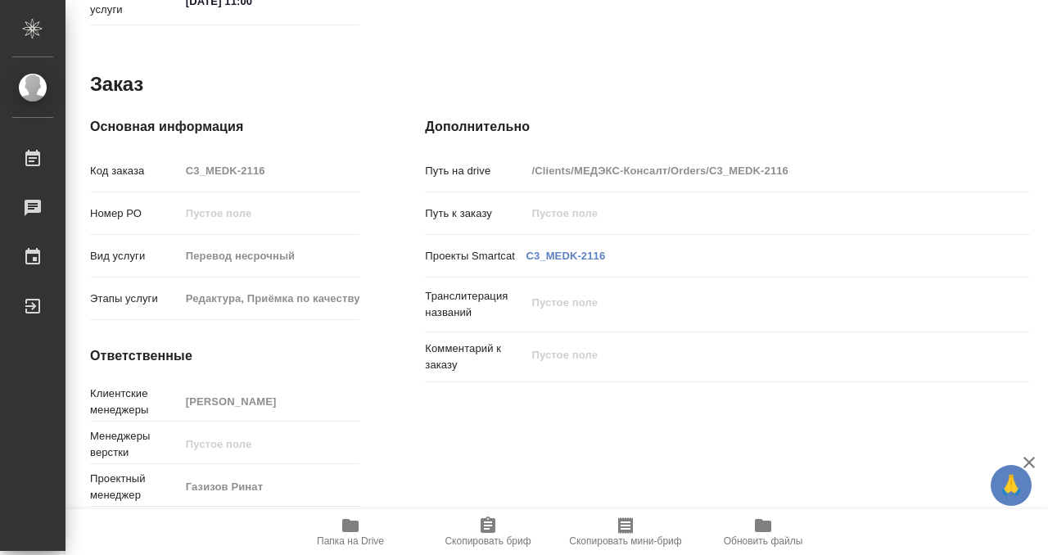
click at [350, 526] on icon "button" at bounding box center [350, 525] width 16 height 13
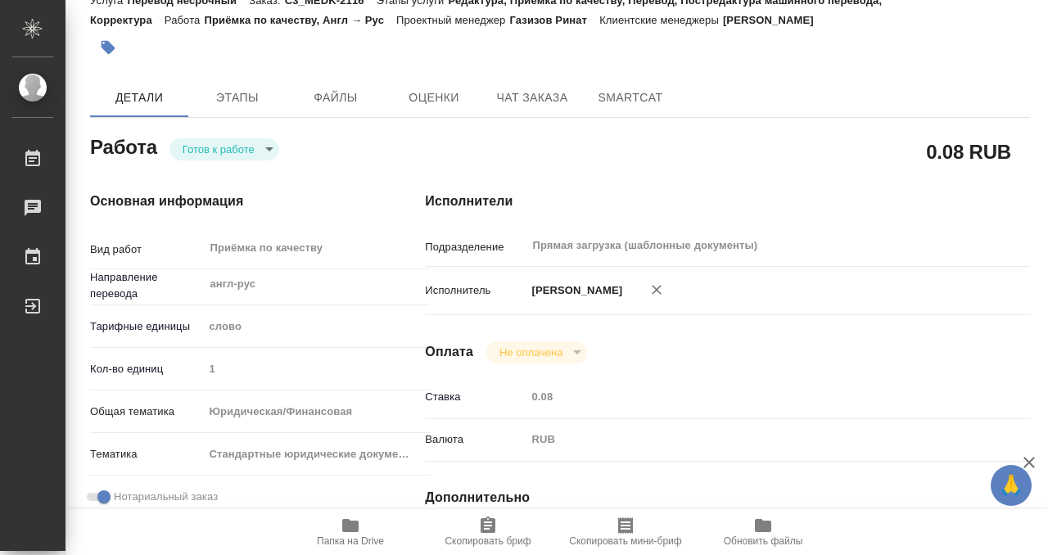
scroll to position [0, 0]
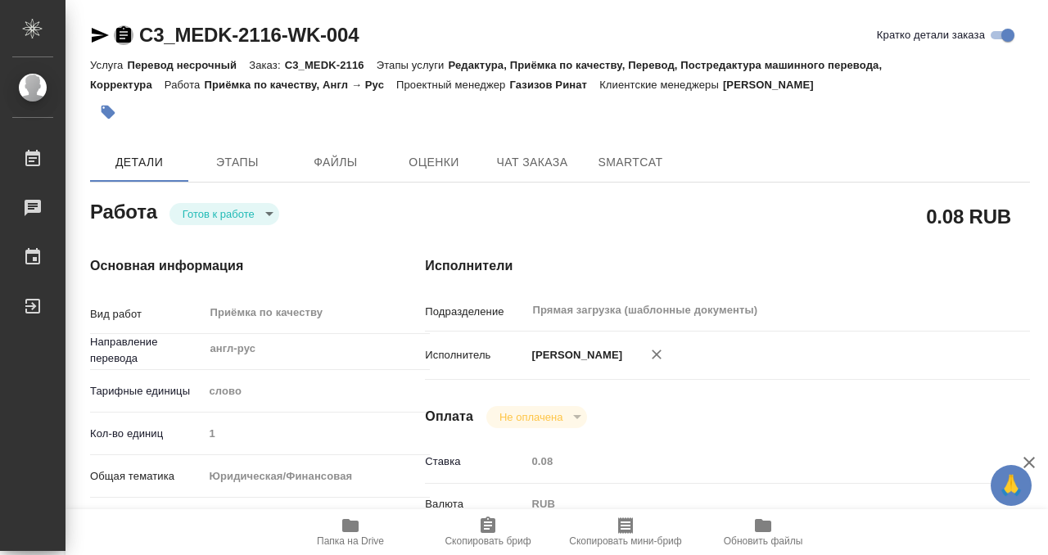
click at [120, 29] on icon "button" at bounding box center [123, 34] width 15 height 16
click at [354, 531] on icon "button" at bounding box center [350, 525] width 16 height 13
click at [114, 118] on icon "button" at bounding box center [108, 112] width 16 height 16
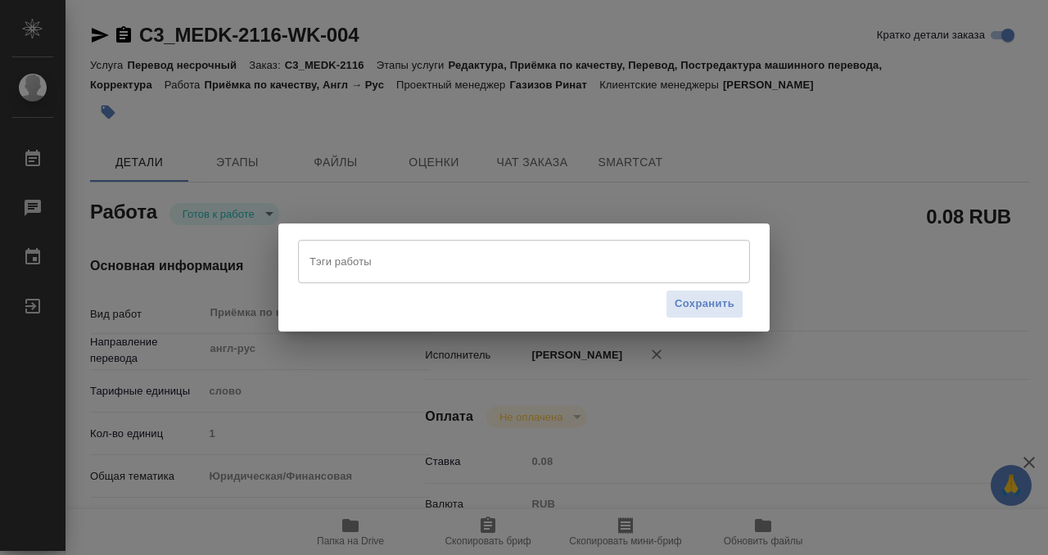
click at [341, 259] on input "Тэги работы" at bounding box center [508, 261] width 406 height 28
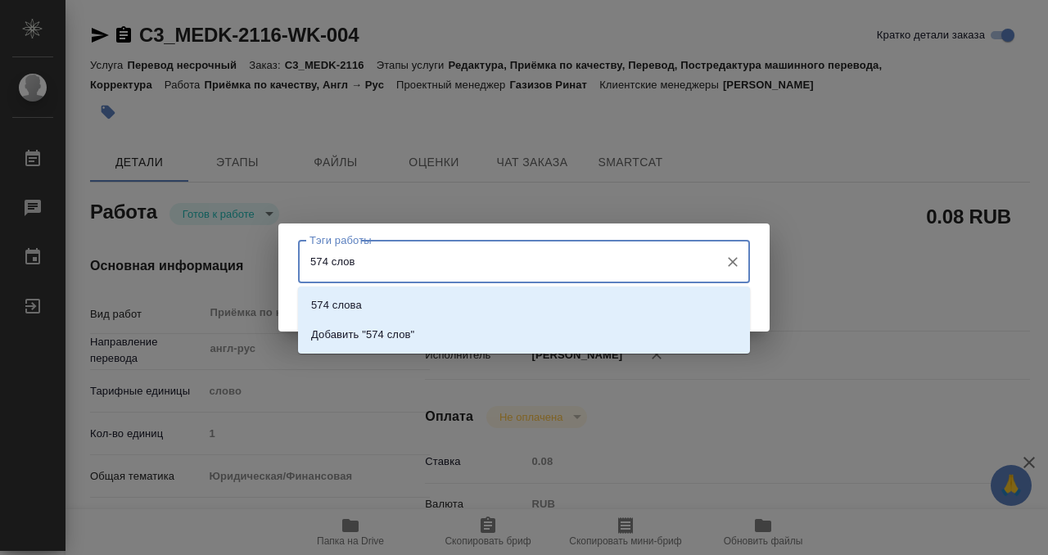
type input "574 слова"
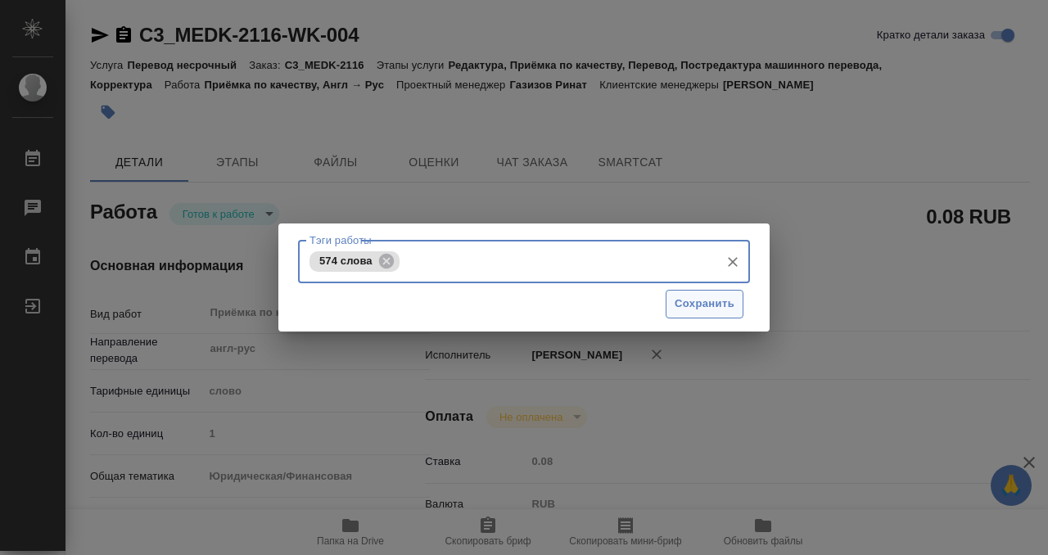
click at [718, 304] on span "Сохранить" at bounding box center [705, 304] width 60 height 19
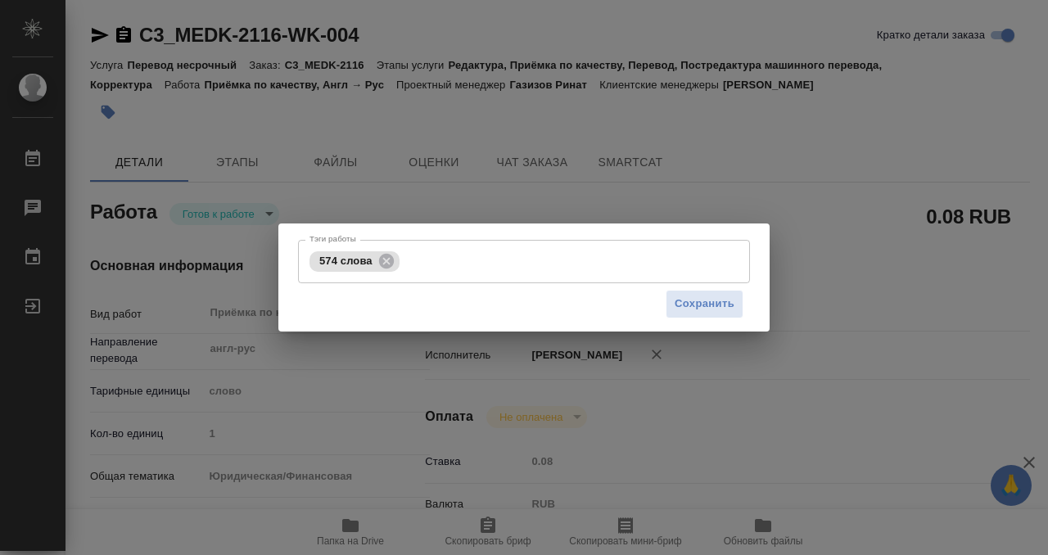
type input "readyForWork"
type input "англ-рус"
type input "5a8b1489cc6b4906c91bfd90"
type input "1"
type input "yr-fn"
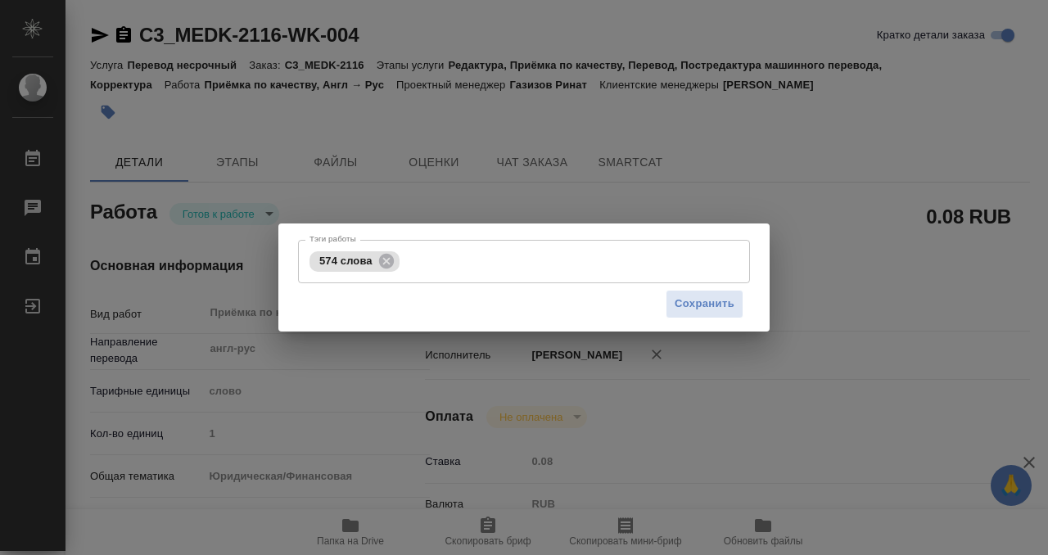
type input "5f647205b73bc97568ca66bf"
checkbox input "true"
type input "[DATE] 09:00"
type input "12.09.2025 11:00"
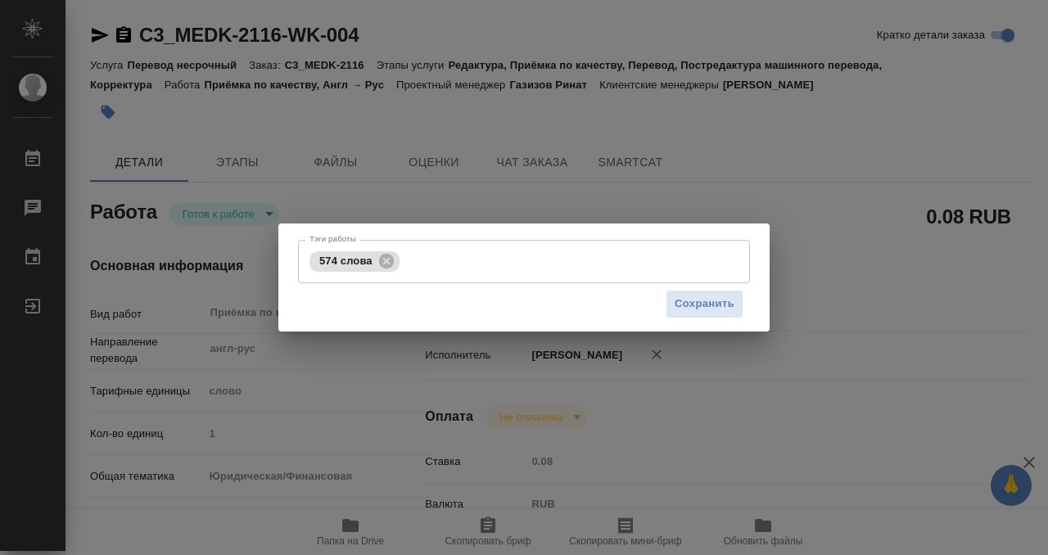
type input "Прямая загрузка (шаблонные документы)"
type input "notPayed"
type input "0.08"
type input "RUB"
type input "[PERSON_NAME]"
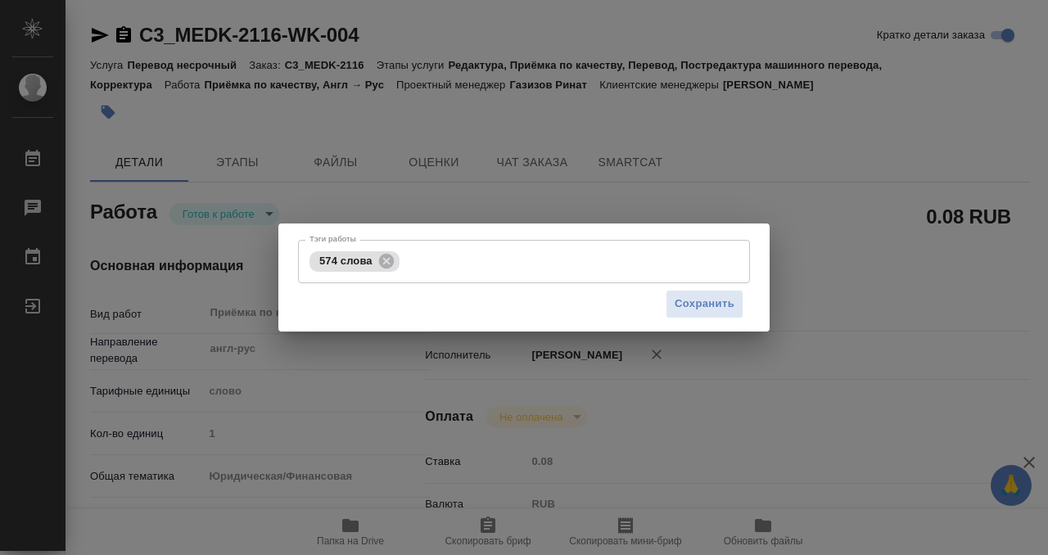
type input "C3_MEDK-2116"
type input "Перевод несрочный"
type input "Редактура, Приёмка по качеству, Перевод, Постредактура машинного перевода, Корр…"
type input "Никитина Татьяна"
type input "/Clients/МЕДЭКС-Консалт/Orders/C3_MEDK-2116"
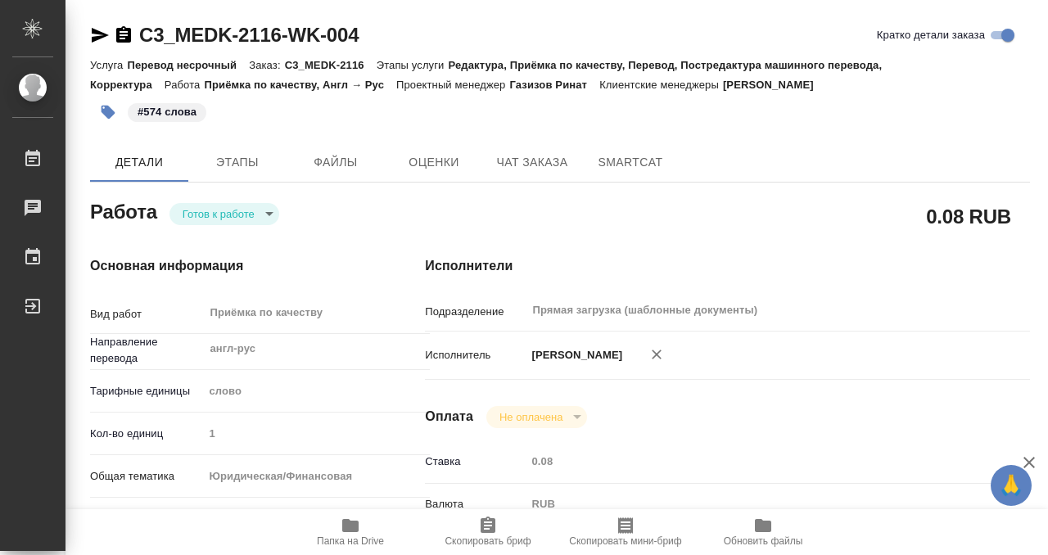
click at [233, 220] on body "🙏 .cls-1 fill:#fff; AWATERA Kobzeva Elizaveta Работы 0 Чаты График Выйти C3_MED…" at bounding box center [524, 277] width 1048 height 555
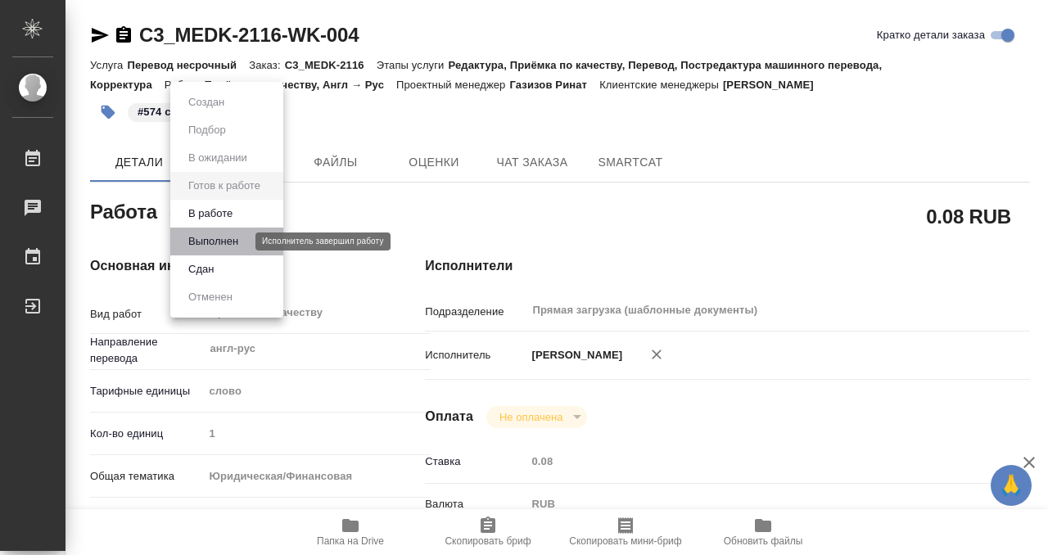
click at [233, 240] on button "Выполнен" at bounding box center [213, 242] width 60 height 18
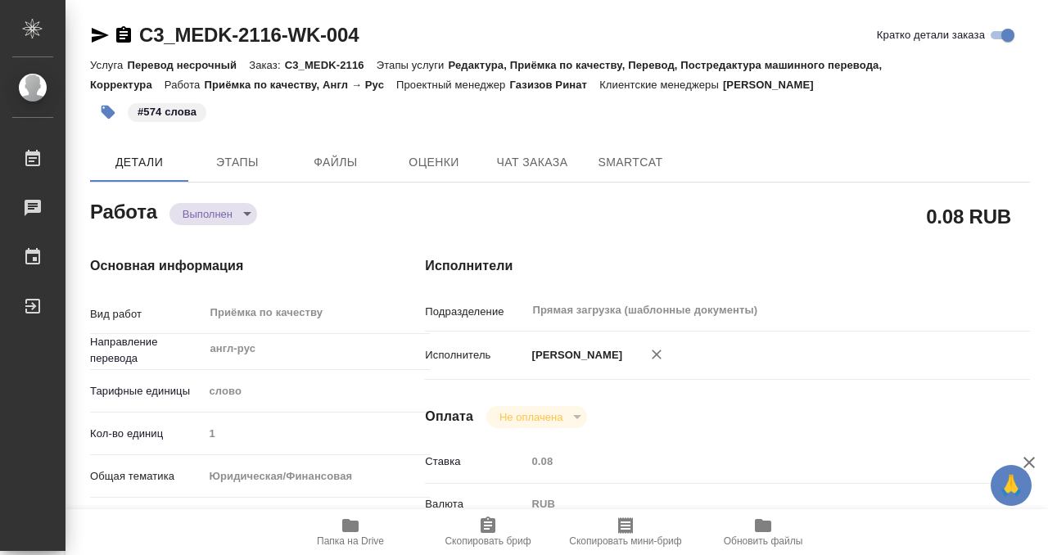
type textarea "x"
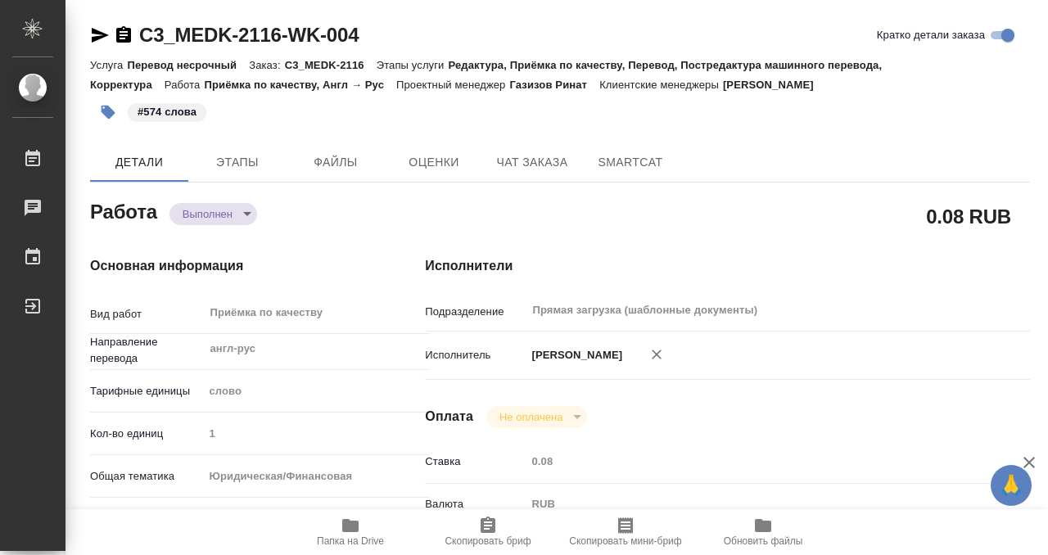
type textarea "x"
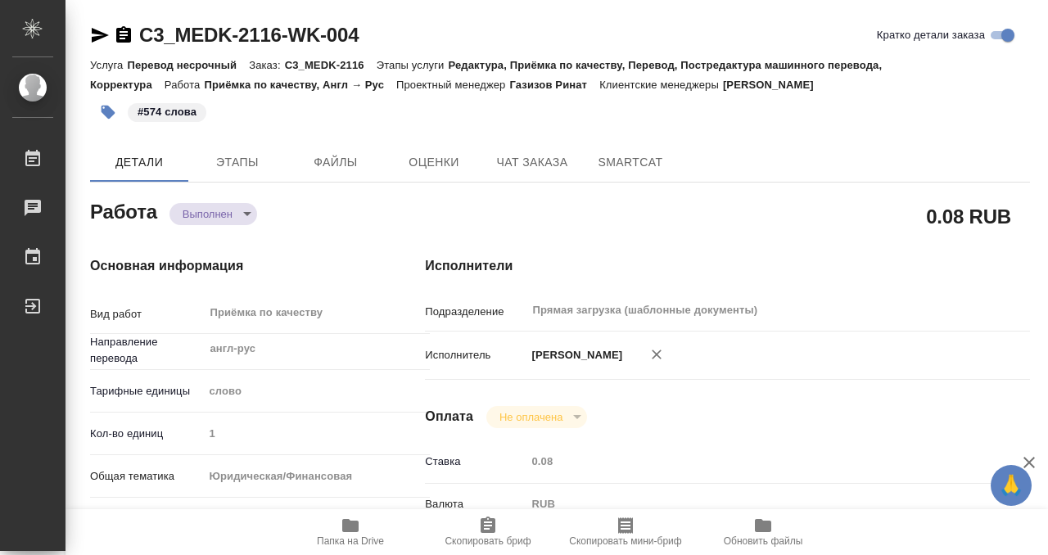
click at [128, 37] on icon "button" at bounding box center [123, 34] width 15 height 16
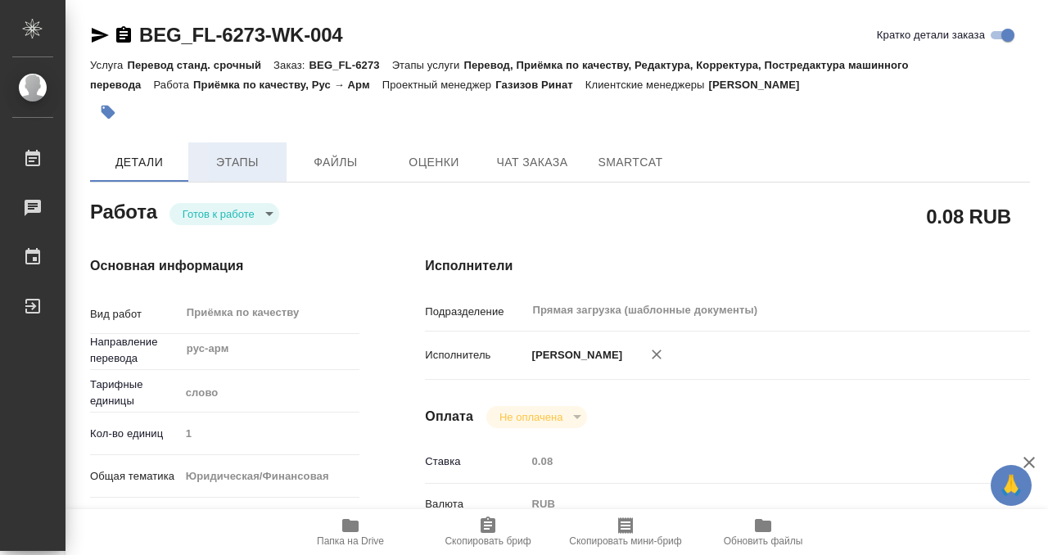
click at [255, 155] on span "Этапы" at bounding box center [237, 162] width 79 height 20
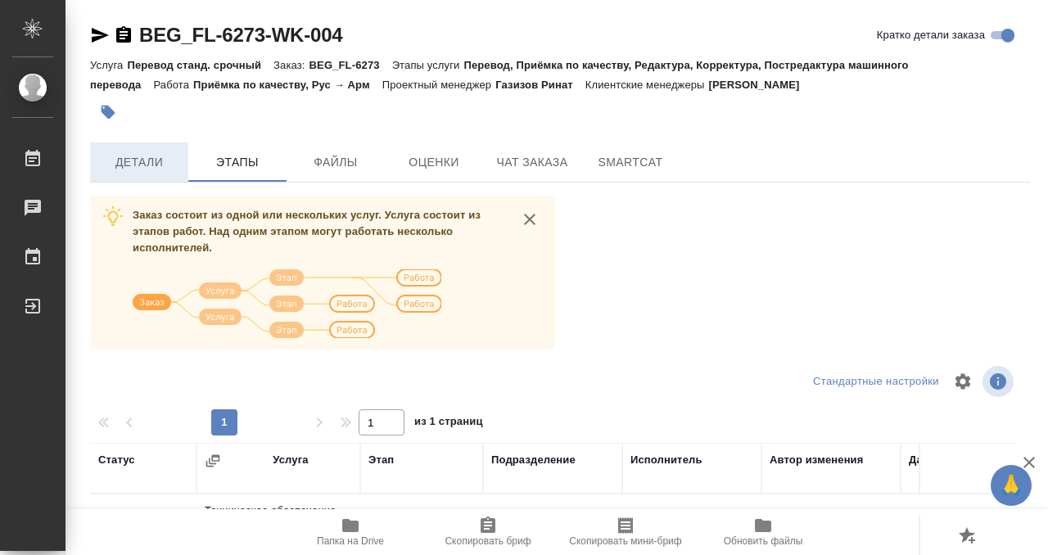
click at [145, 147] on button "Детали" at bounding box center [139, 161] width 98 height 39
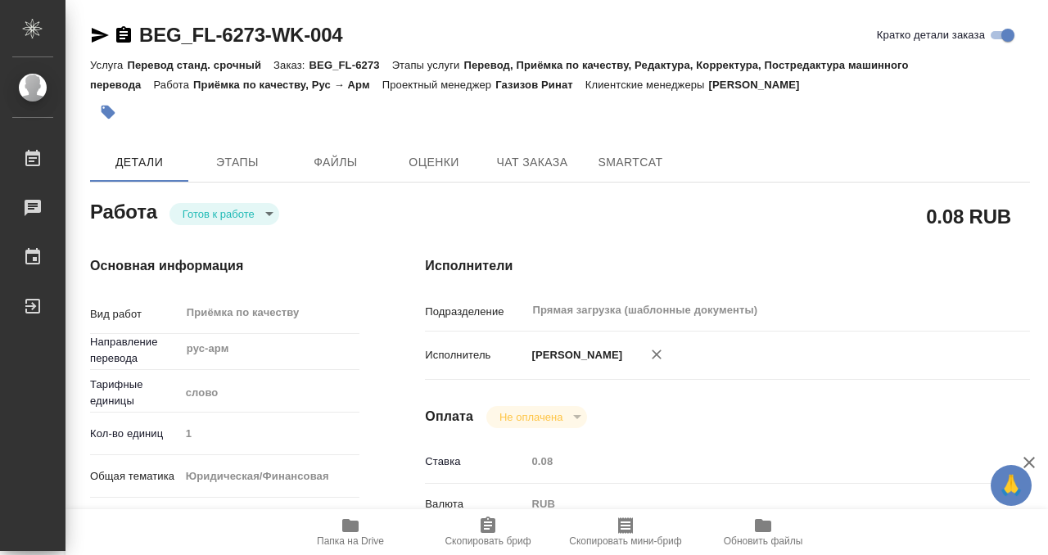
type textarea "x"
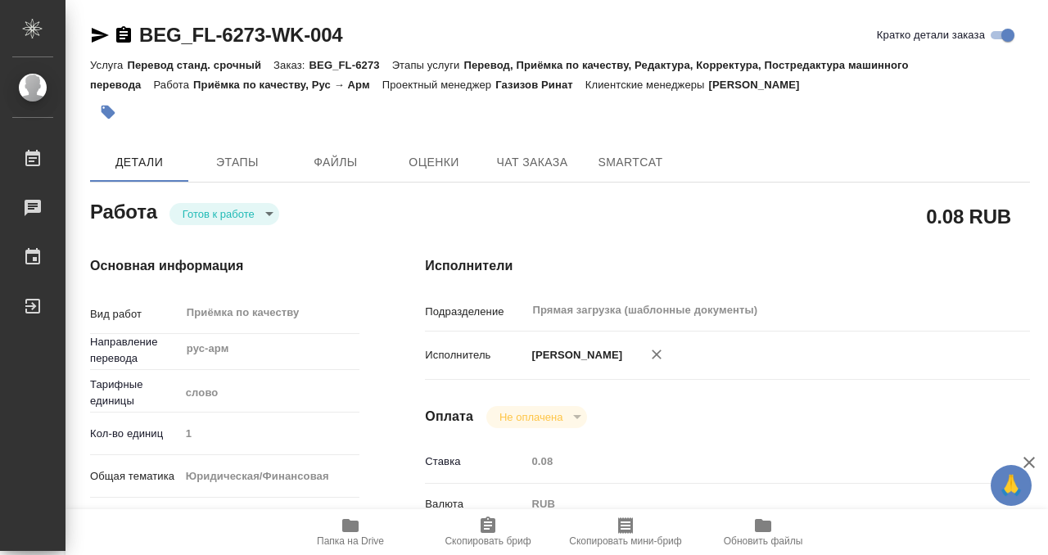
type textarea "x"
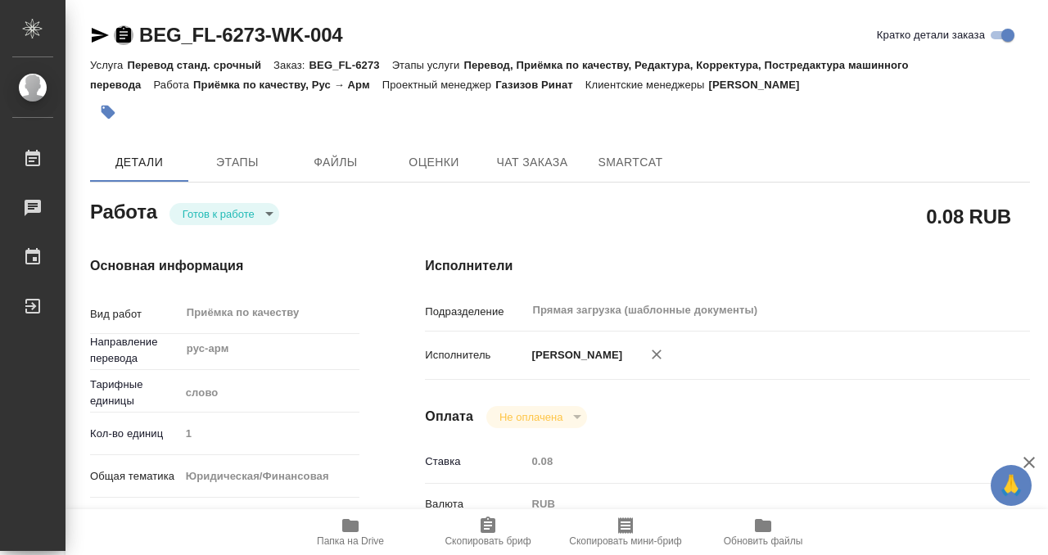
click at [125, 30] on icon "button" at bounding box center [123, 34] width 15 height 16
click at [111, 106] on icon "button" at bounding box center [108, 112] width 16 height 16
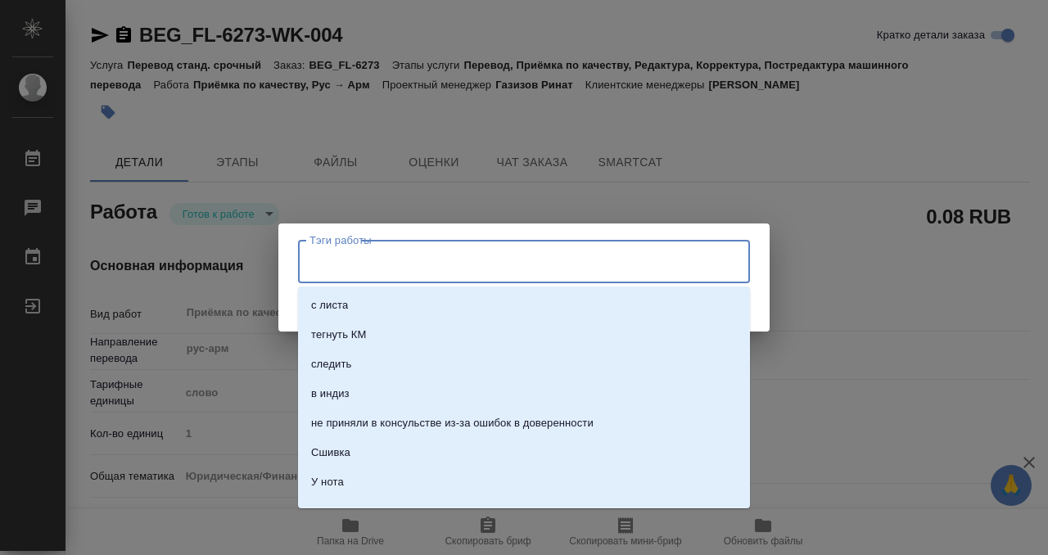
click at [364, 268] on input "Тэги работы" at bounding box center [508, 261] width 406 height 28
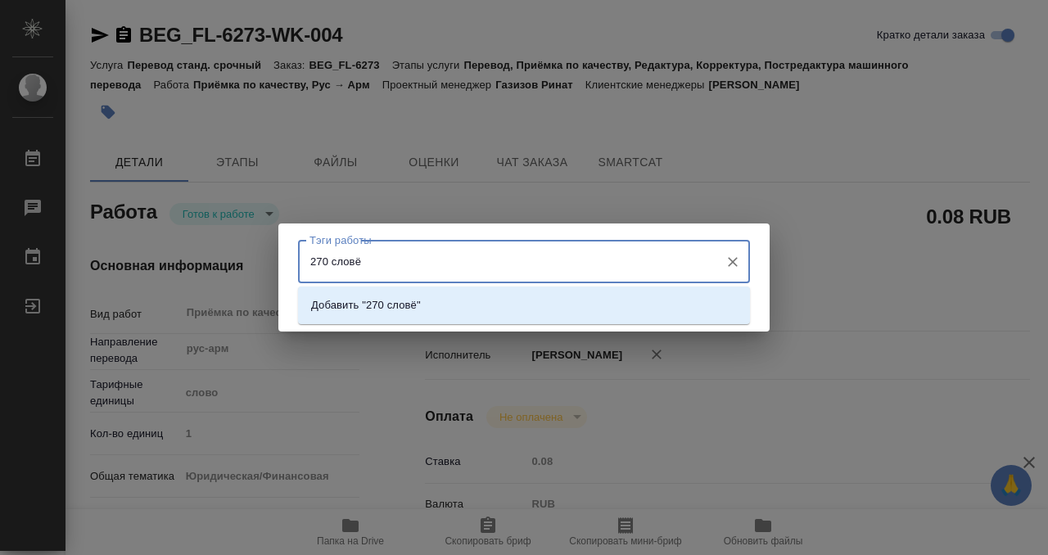
type input "270 слов"
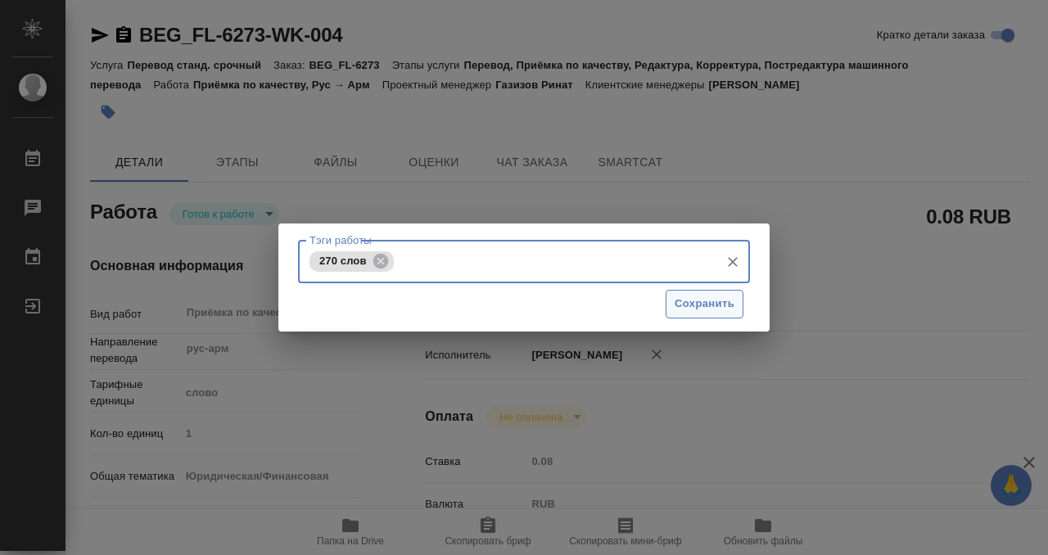
click at [721, 301] on span "Сохранить" at bounding box center [705, 304] width 60 height 19
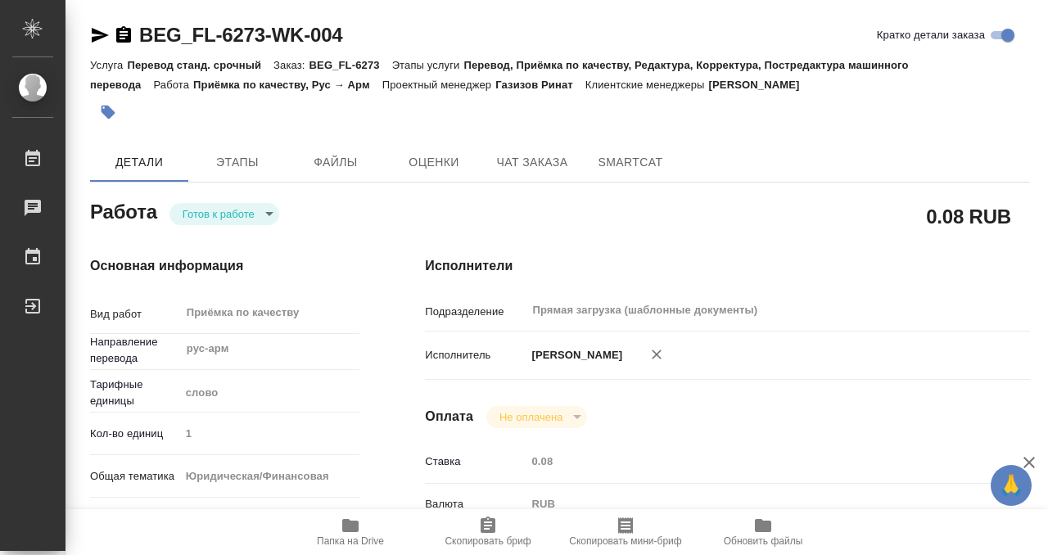
click at [249, 206] on div "Тэги работы 270 слов Тэги работы Сохранить" at bounding box center [524, 277] width 1048 height 555
type input "readyForWork"
type textarea "Приёмка по качеству"
type textarea "x"
type input "рус-арм"
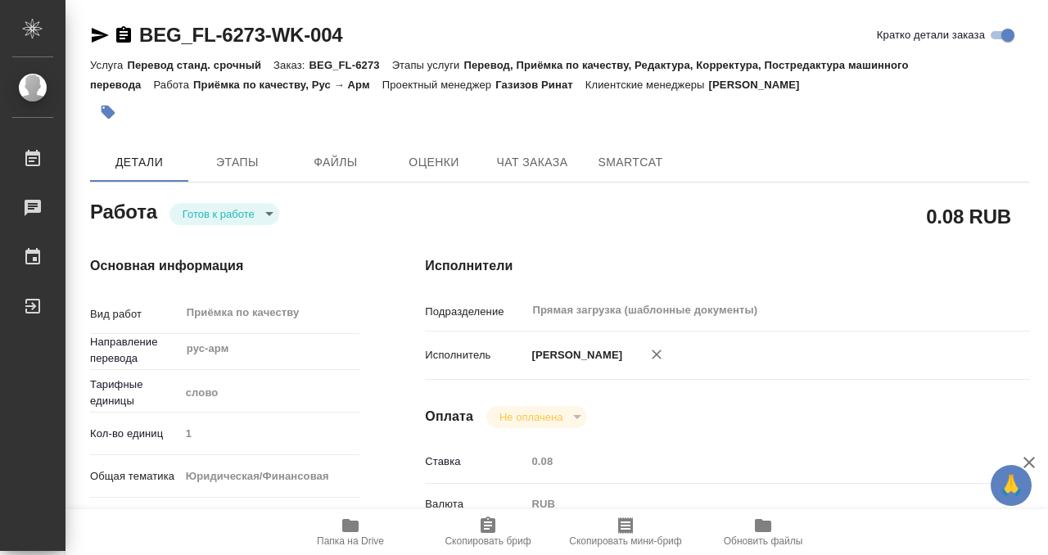
type input "5a8b1489cc6b4906c91bfd90"
type input "1"
type input "yr-fn"
type input "5a8b8b956a9677013d343cfe"
checkbox input "true"
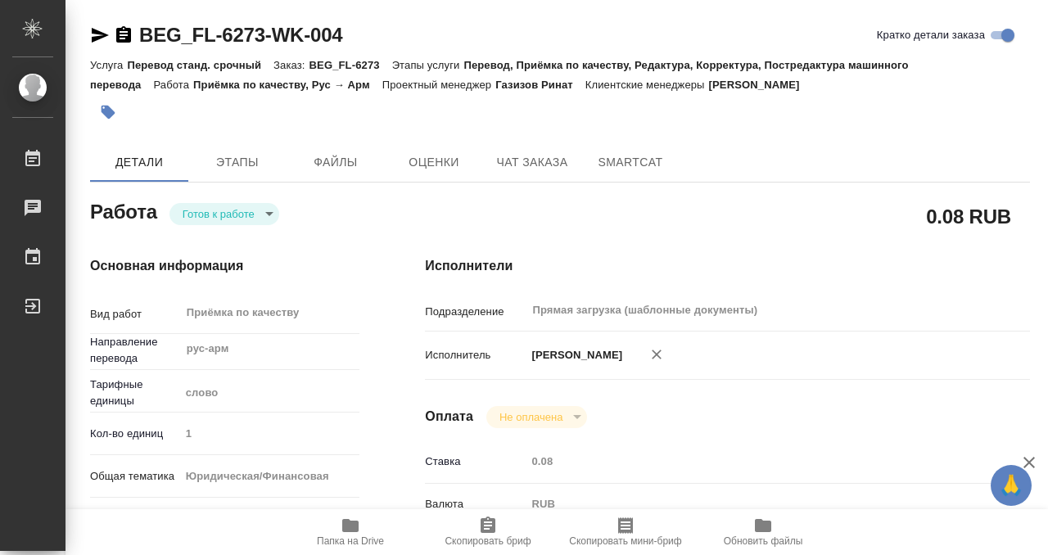
type input "[DATE] 09:00"
type input "[DATE] 10:00"
type input "Прямая загрузка (шаблонные документы)"
type input "notPayed"
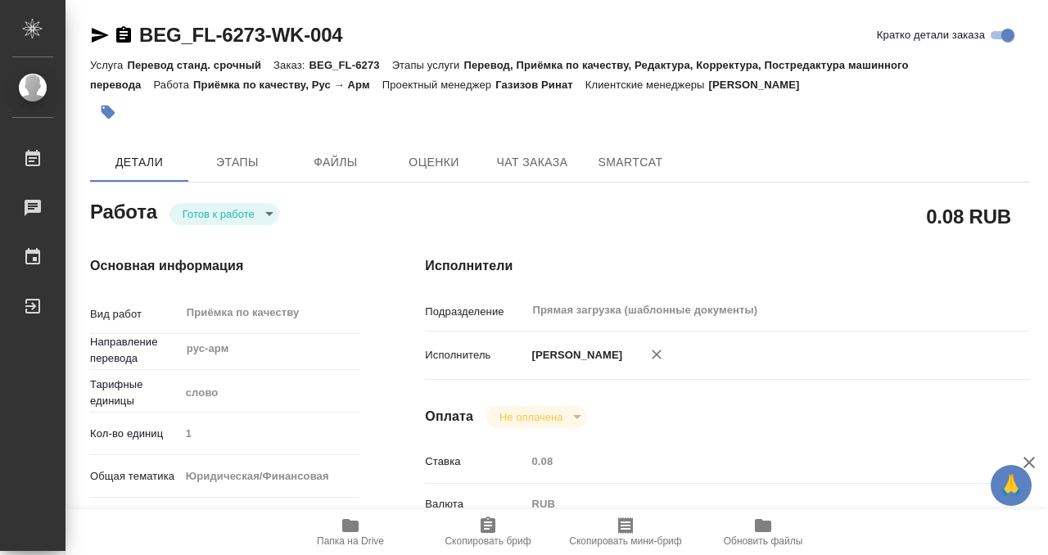
type input "0.08"
type input "RUB"
type input "[PERSON_NAME]"
type textarea "x"
type textarea "/Clients/FL_BEG/Orders/BEG_FL-6273/Corrected/BEG_FL-6273-WK-004"
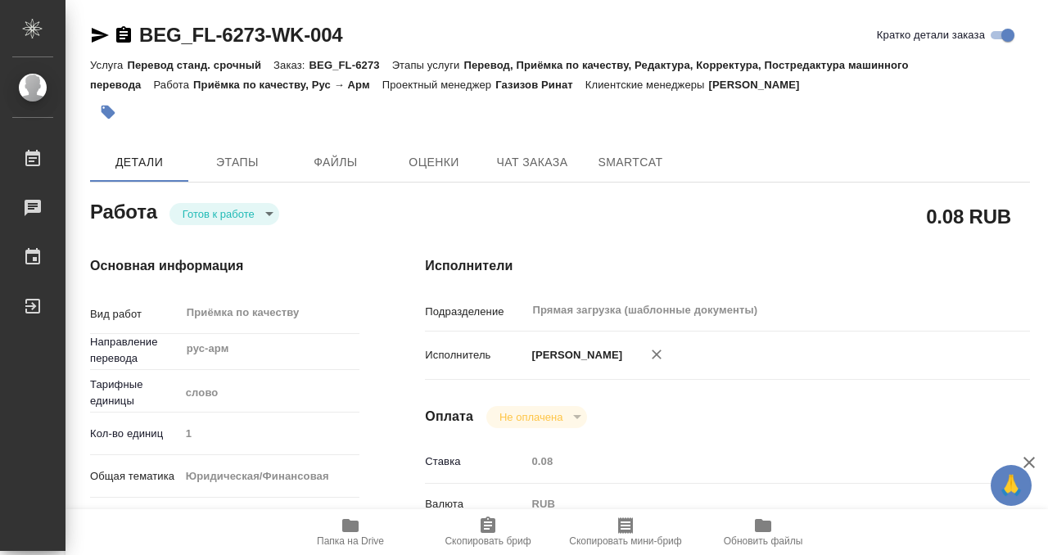
type textarea "x"
type input "BEG_FL-6273"
type input "Перевод станд. срочный"
type input "Перевод, Приёмка по качеству, Редактура, Корректура, Постредактура машинного пе…"
type input "[PERSON_NAME]"
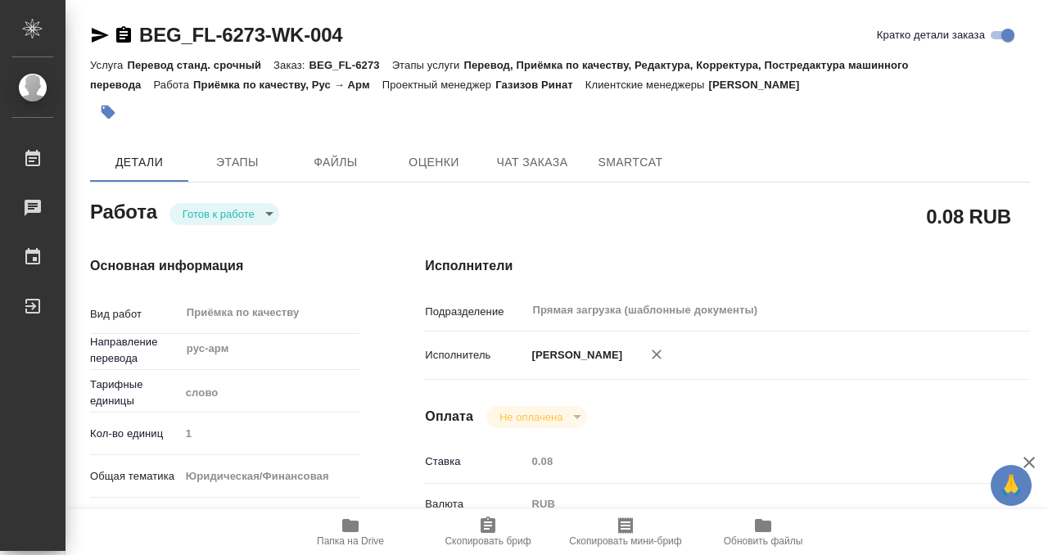
type input "/Clients/FL_BEG/Orders/BEG_FL-6273"
type textarea "x"
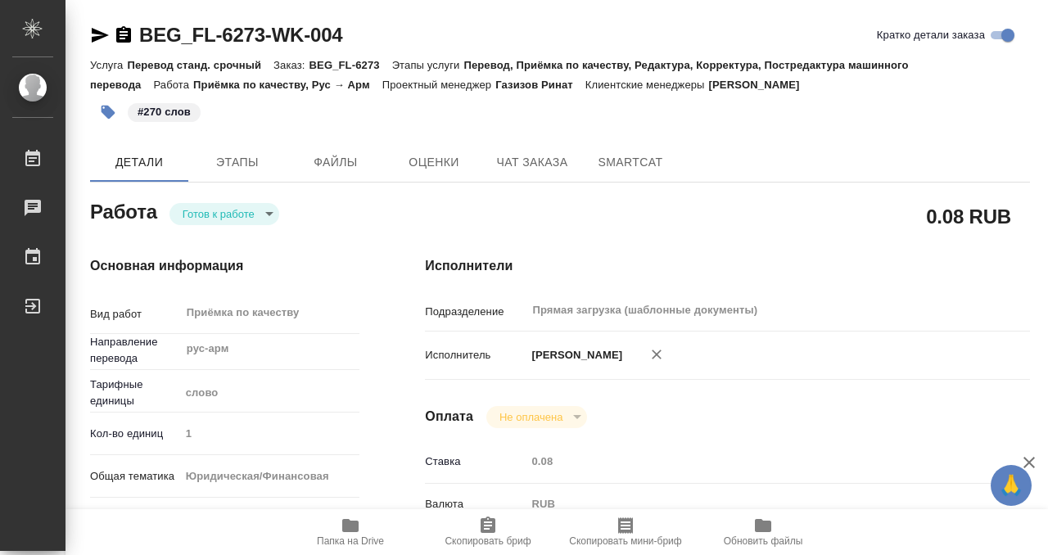
type textarea "x"
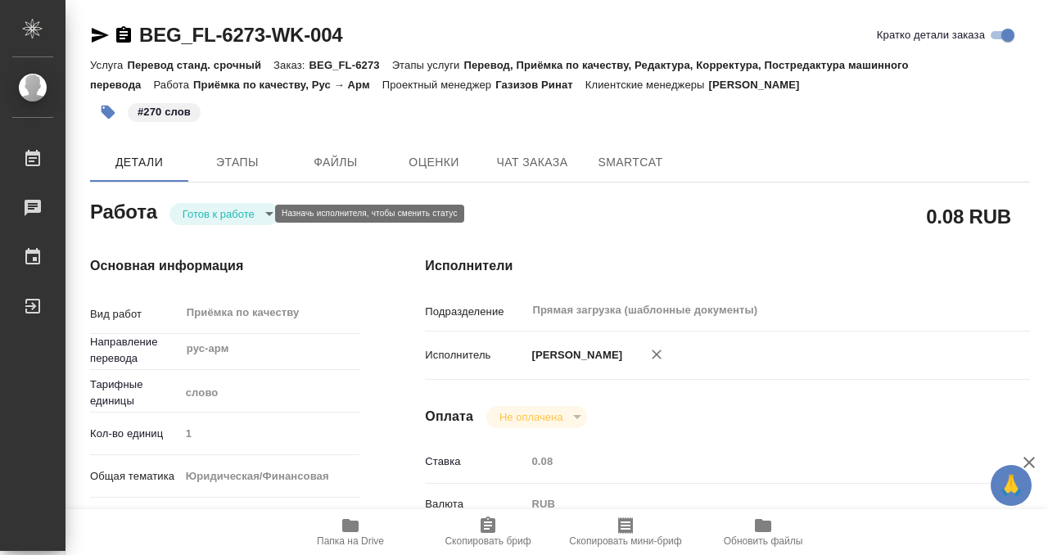
type textarea "x"
click at [250, 210] on body "🙏 .cls-1 fill:#fff; AWATERA Kobzeva Elizaveta Работы 0 Чаты График Выйти BEG_FL…" at bounding box center [524, 277] width 1048 height 555
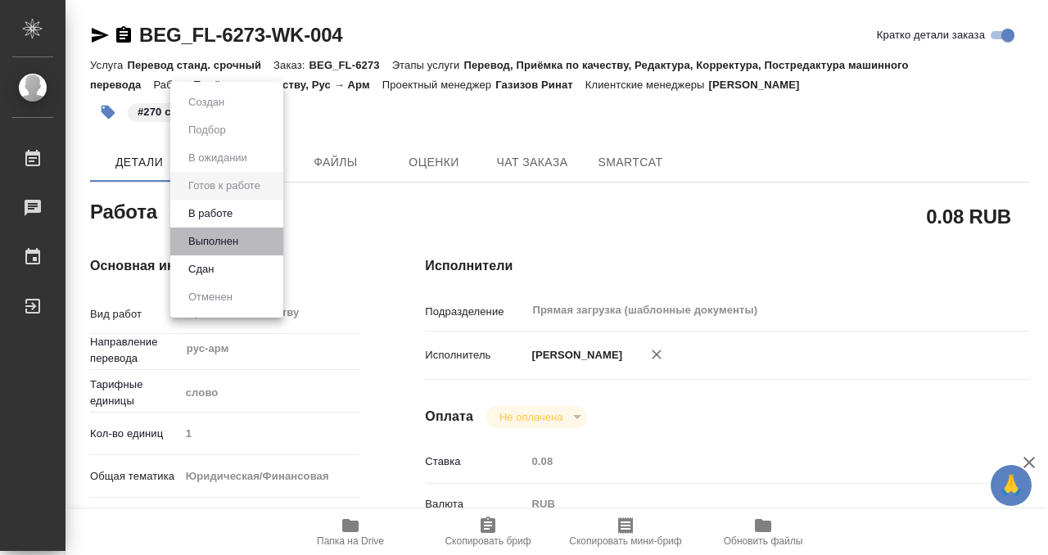
click at [255, 242] on li "Выполнен" at bounding box center [226, 242] width 113 height 28
type textarea "x"
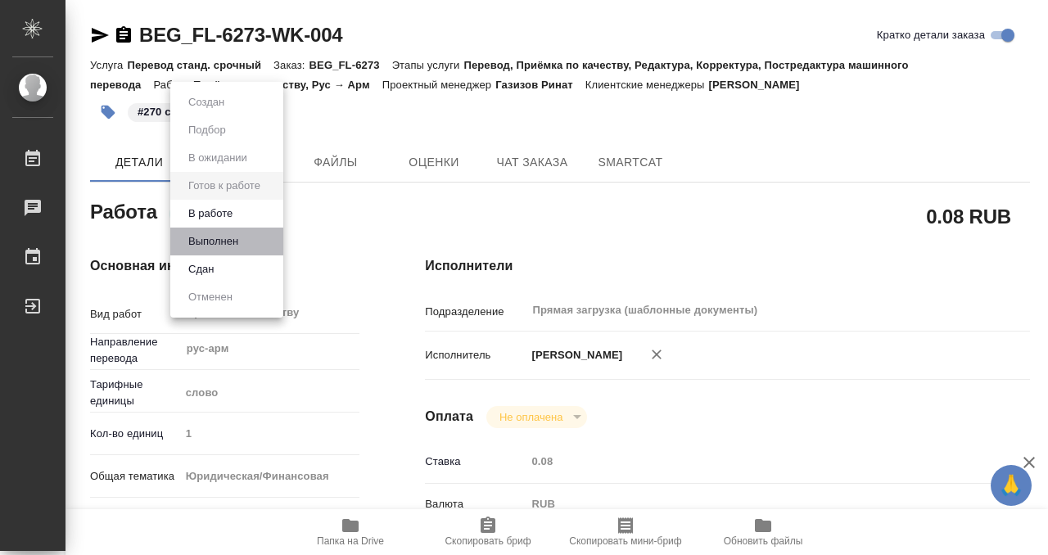
type textarea "x"
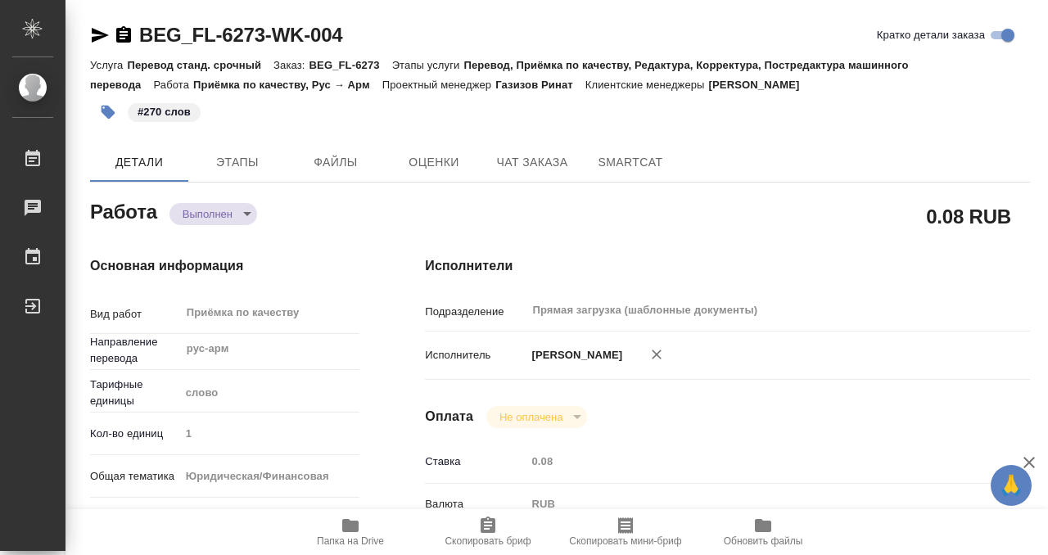
type textarea "x"
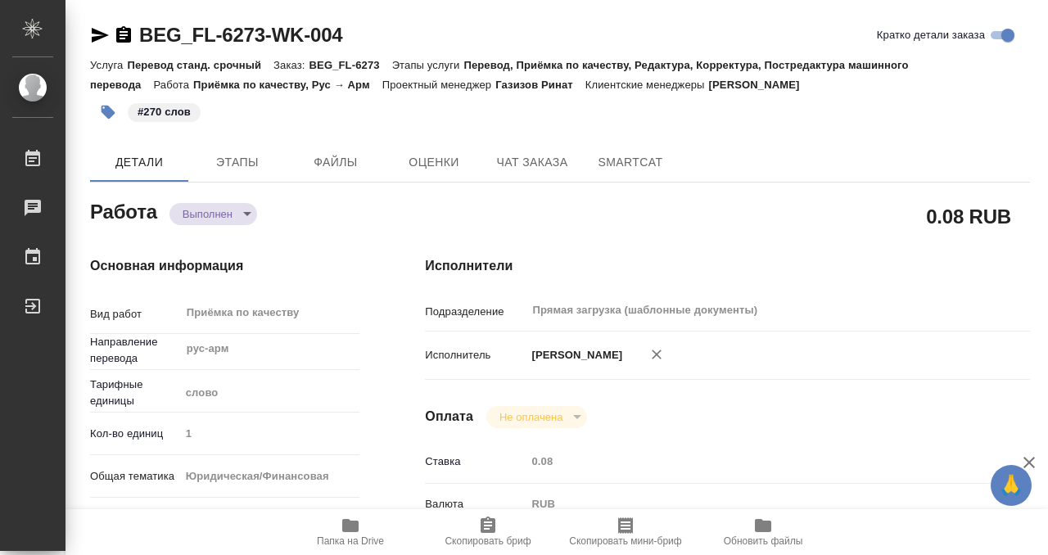
type textarea "x"
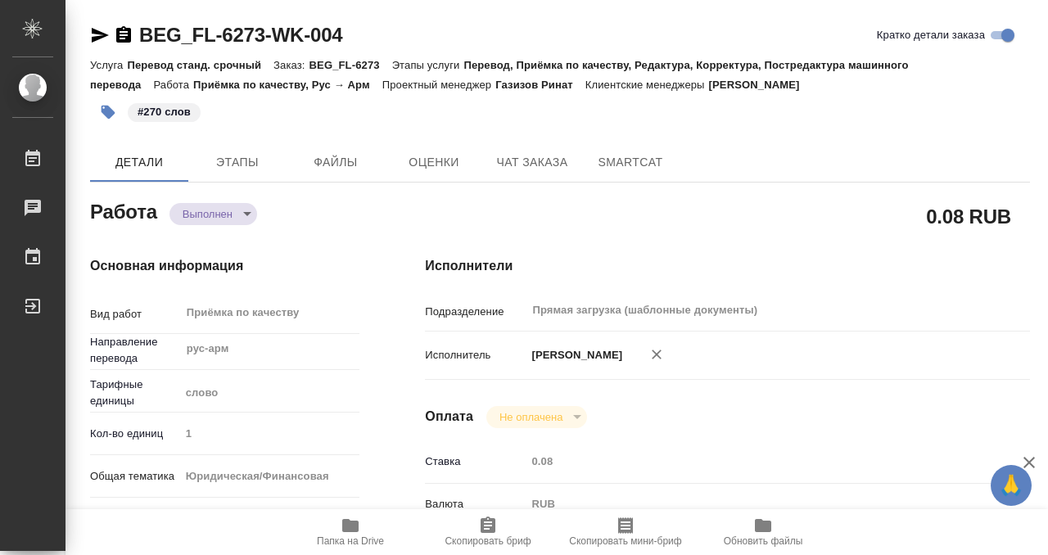
type textarea "x"
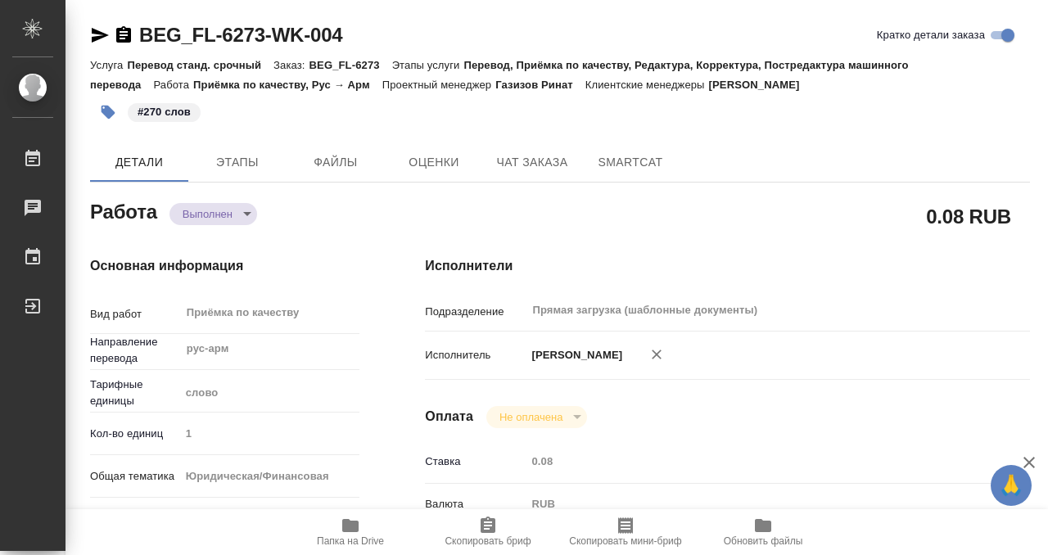
click at [125, 31] on icon "button" at bounding box center [124, 35] width 20 height 20
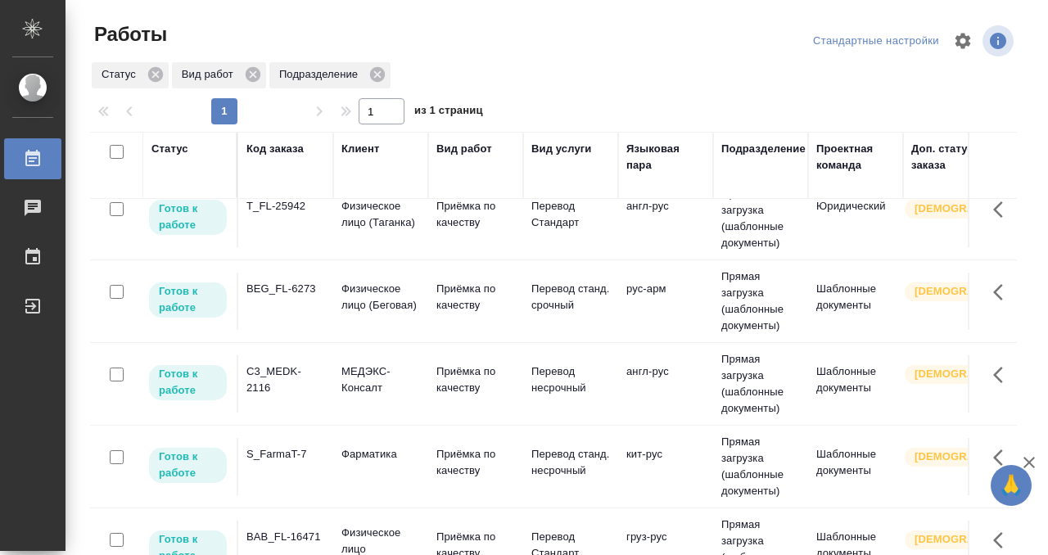
scroll to position [106, 0]
click at [301, 474] on td "S_FarmaT-7" at bounding box center [285, 464] width 95 height 57
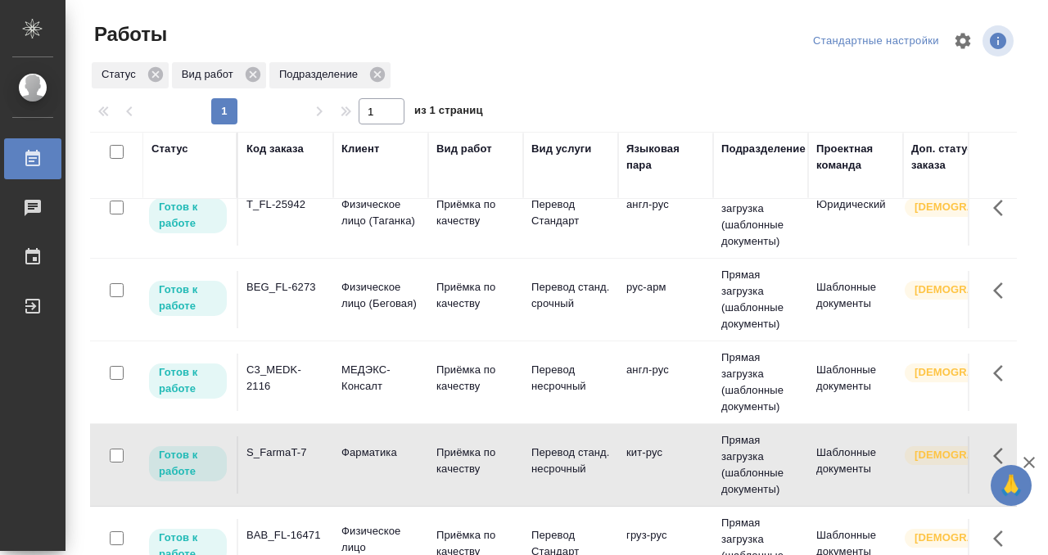
click at [301, 474] on td "S_FarmaT-7" at bounding box center [285, 464] width 95 height 57
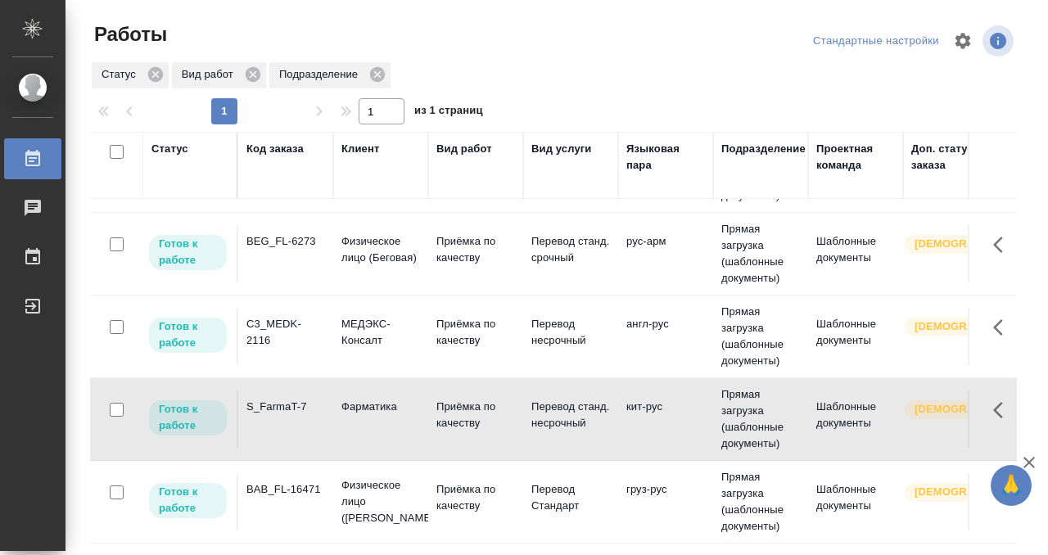
click at [289, 432] on td "S_FarmaT-7" at bounding box center [285, 419] width 95 height 57
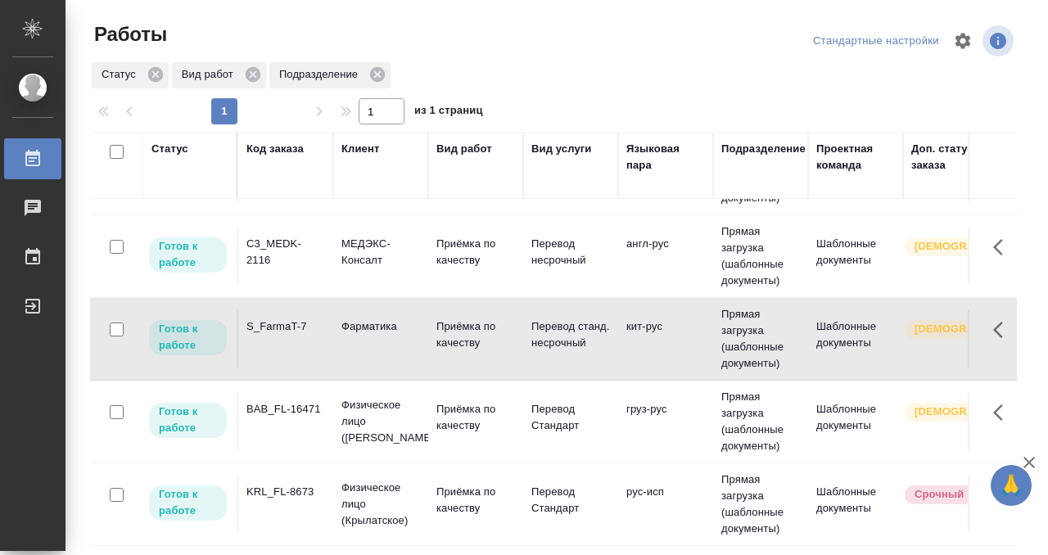
click at [295, 423] on td "BAB_FL-16471" at bounding box center [285, 421] width 95 height 57
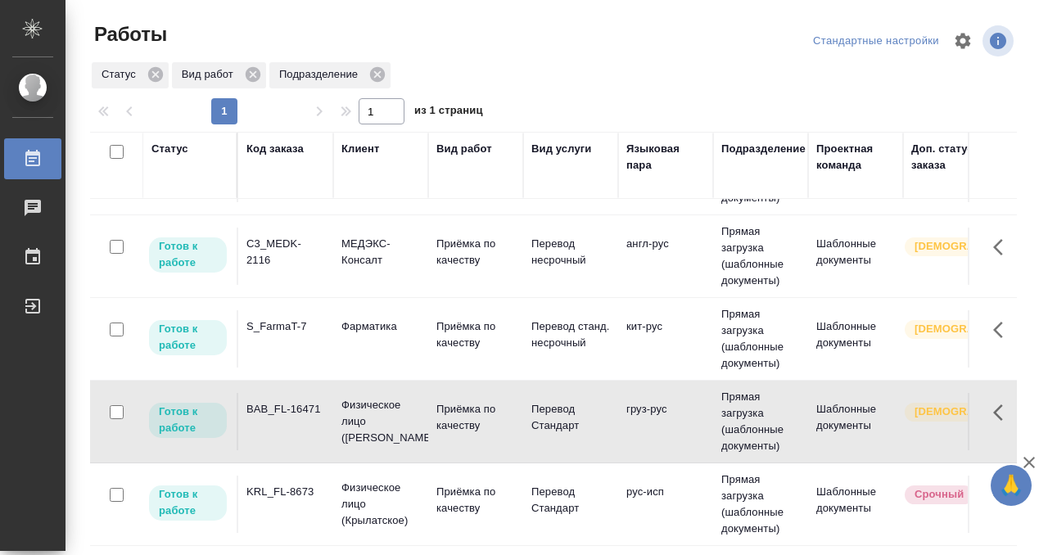
click at [295, 423] on td "BAB_FL-16471" at bounding box center [285, 421] width 95 height 57
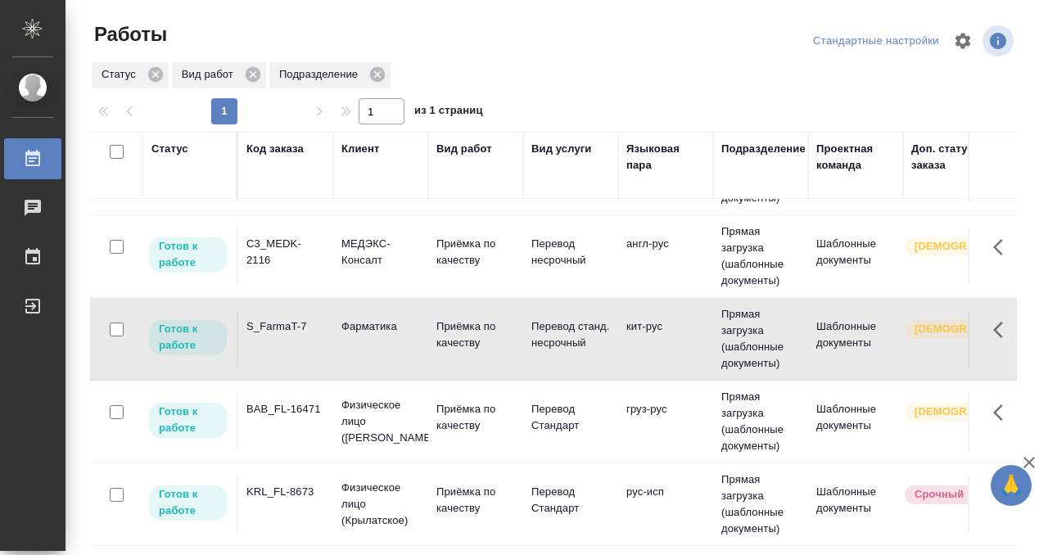
scroll to position [391, 0]
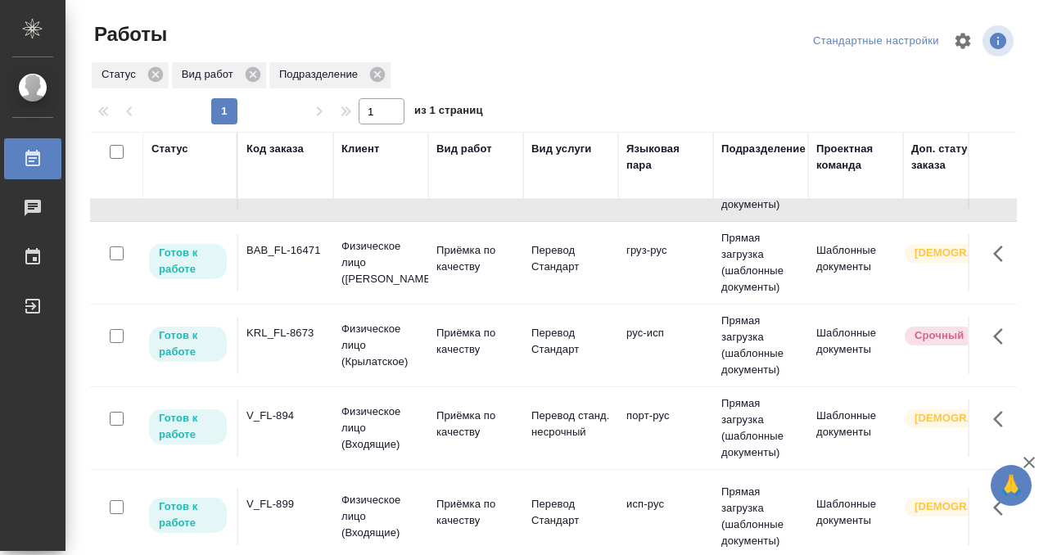
click at [295, 354] on td "KRL_FL-8673" at bounding box center [285, 345] width 95 height 57
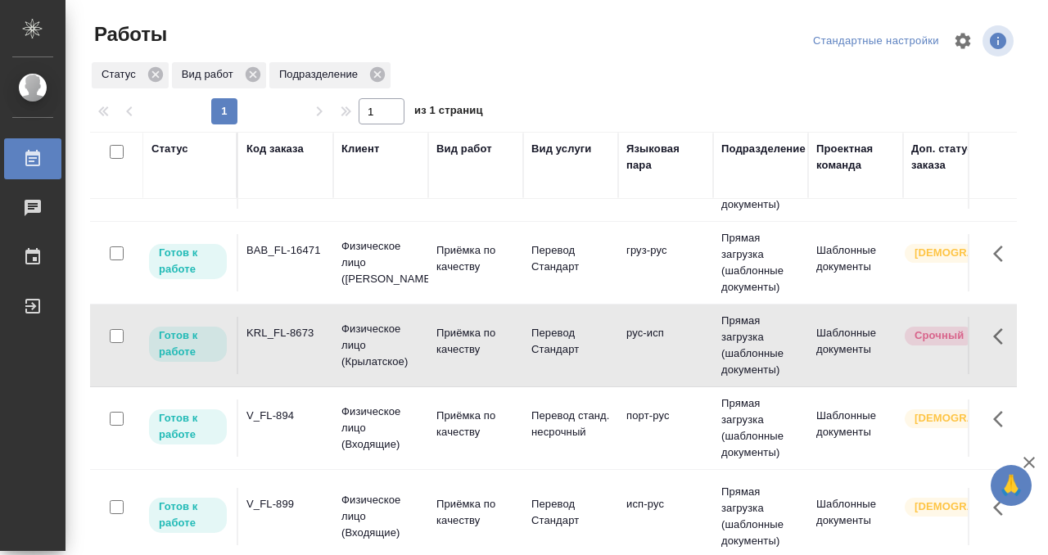
click at [295, 354] on td "KRL_FL-8673" at bounding box center [285, 345] width 95 height 57
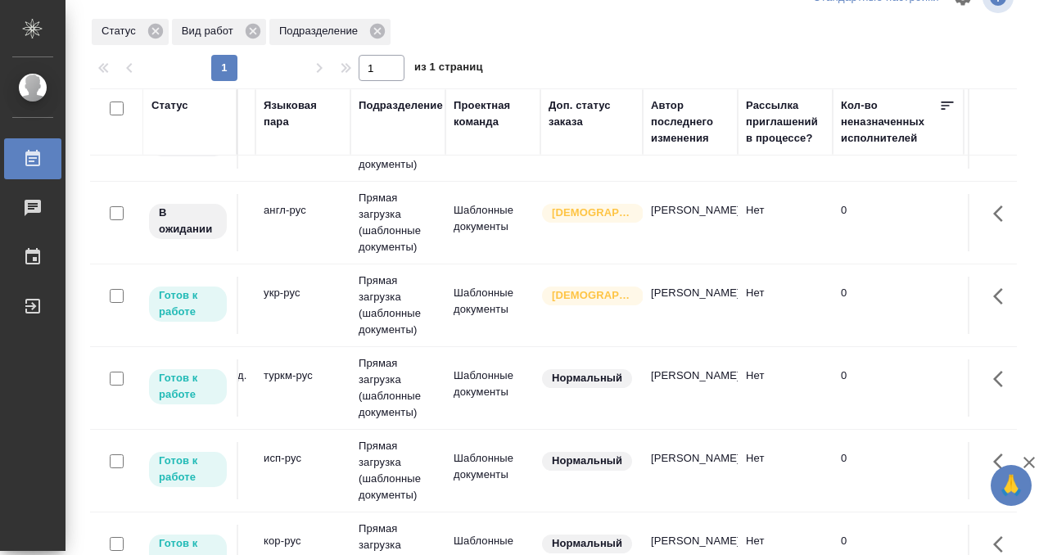
scroll to position [979, 0]
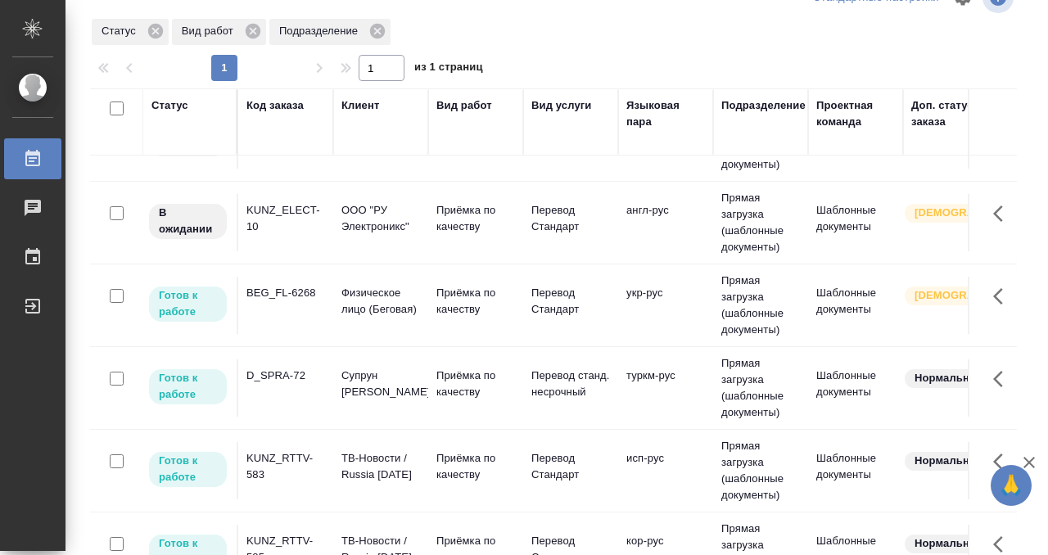
click at [301, 306] on td "BEG_FL-6268" at bounding box center [285, 305] width 95 height 57
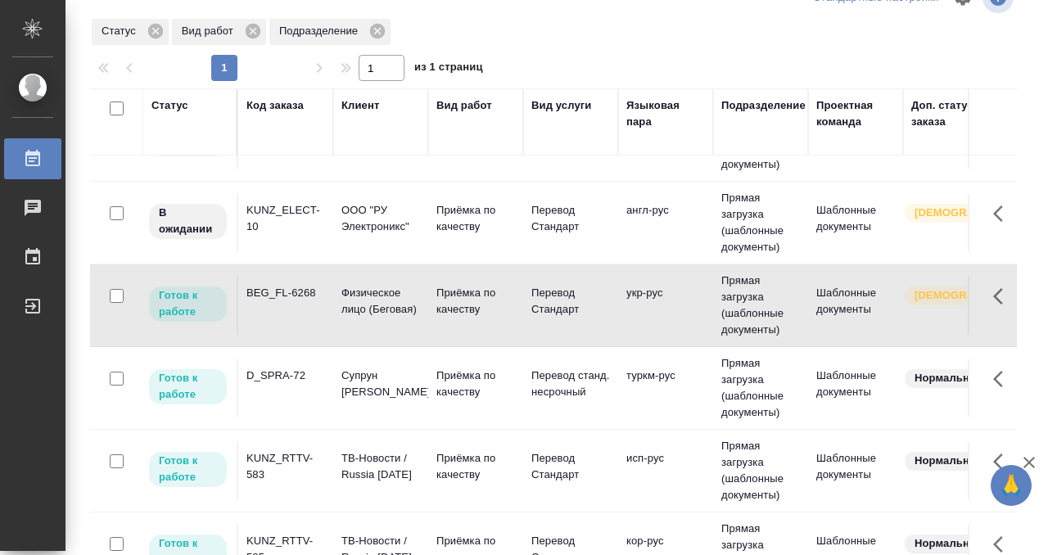
click at [301, 306] on td "BEG_FL-6268" at bounding box center [285, 305] width 95 height 57
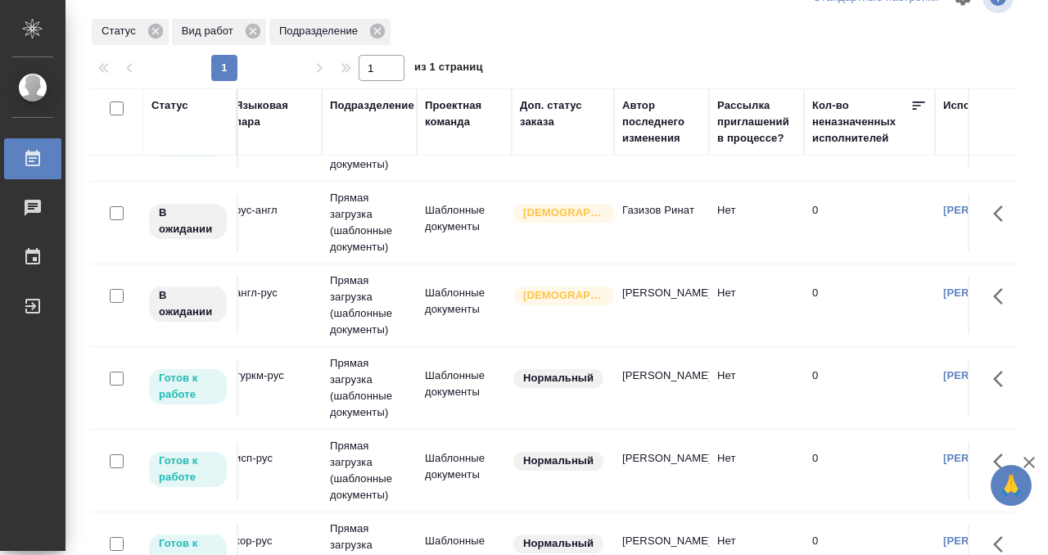
scroll to position [896, 0]
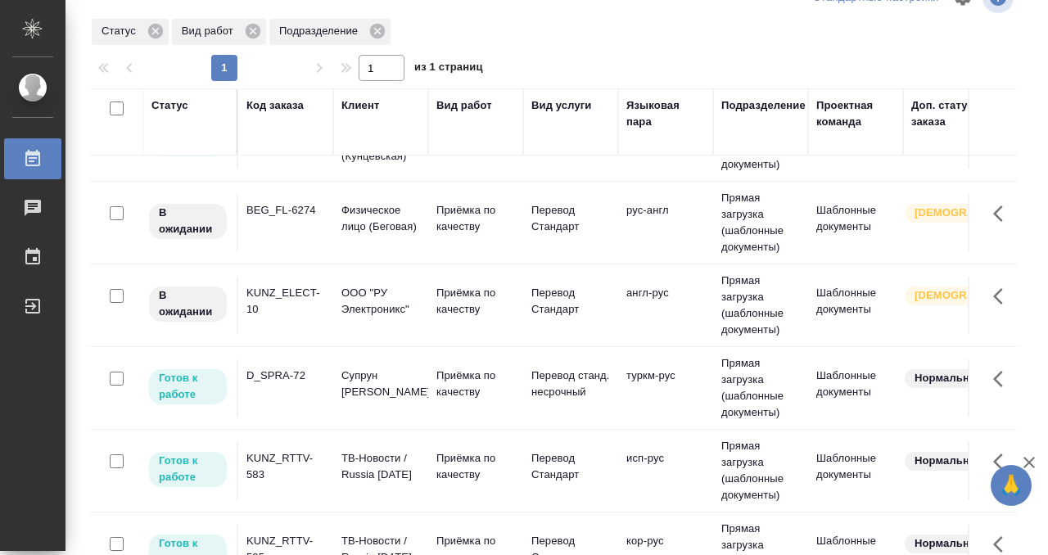
click at [299, 322] on td "KUNZ_ELECT-10" at bounding box center [285, 305] width 95 height 57
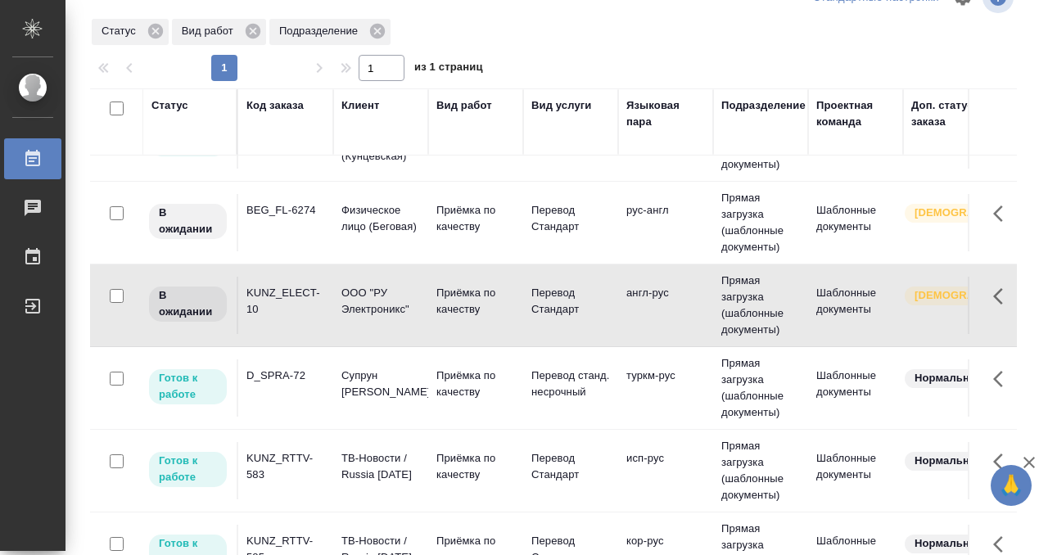
click at [299, 322] on td "KUNZ_ELECT-10" at bounding box center [285, 305] width 95 height 57
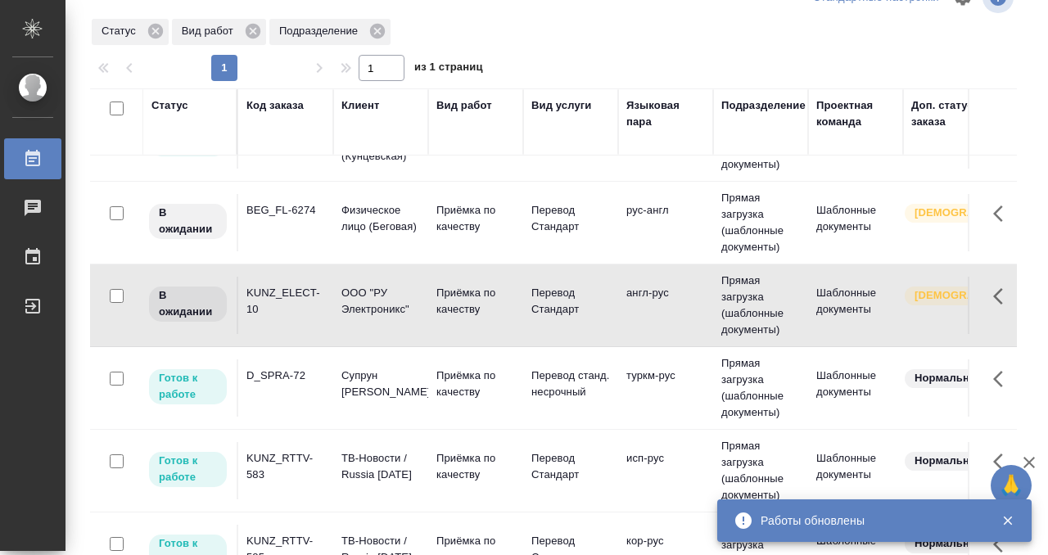
scroll to position [0, 0]
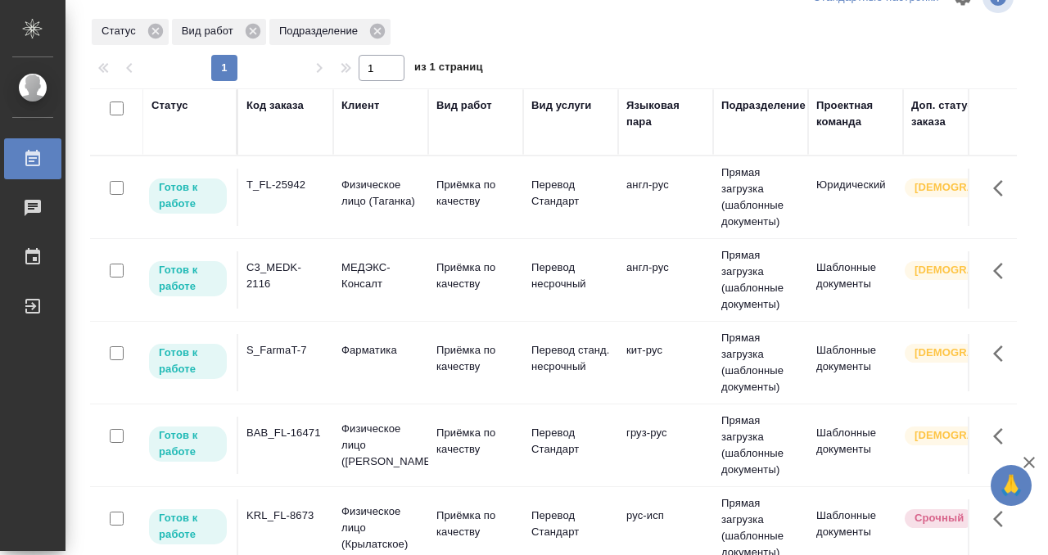
click at [311, 196] on td "T_FL-25942" at bounding box center [285, 197] width 95 height 57
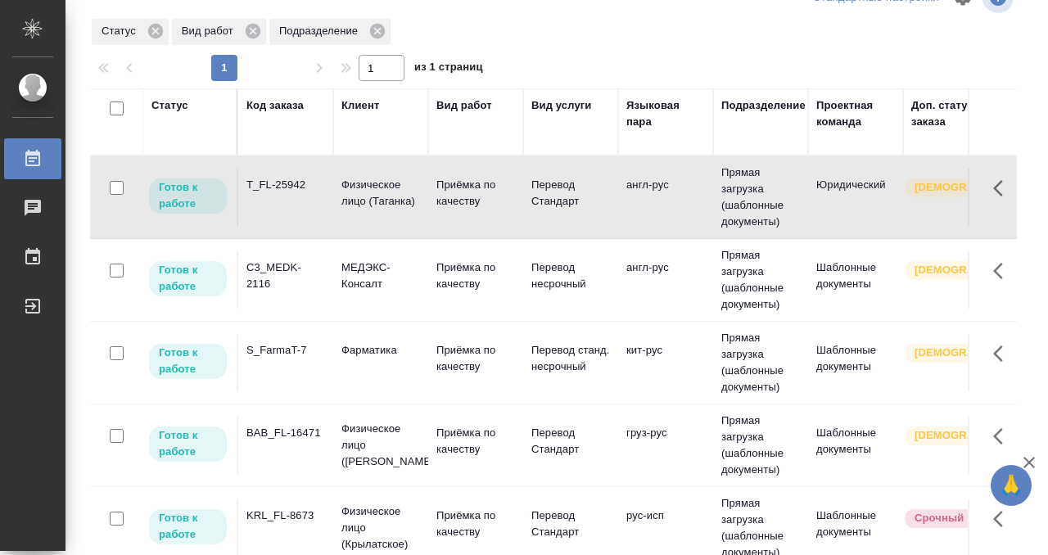
click at [311, 196] on td "T_FL-25942" at bounding box center [285, 197] width 95 height 57
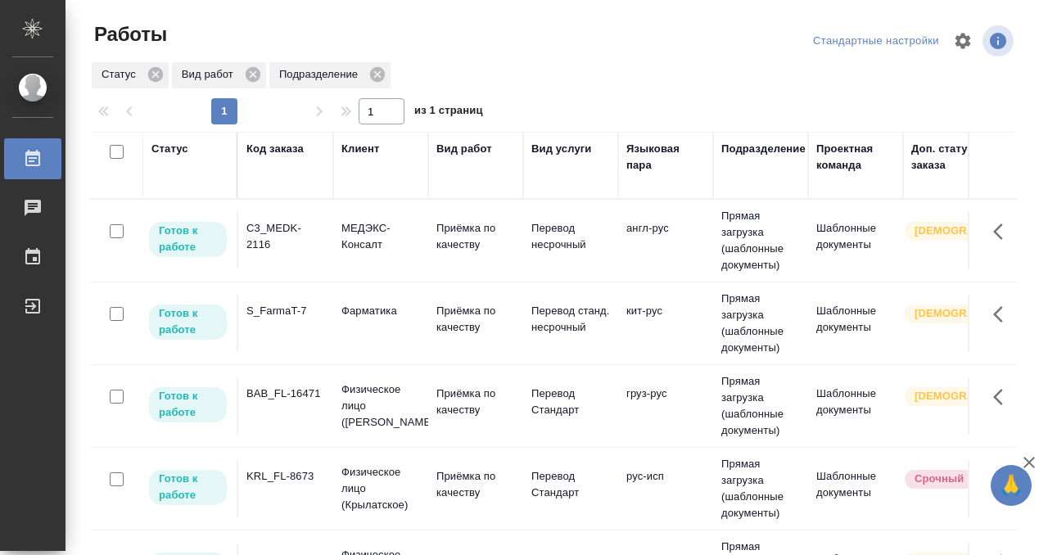
click at [287, 145] on div "Код заказа" at bounding box center [274, 149] width 57 height 16
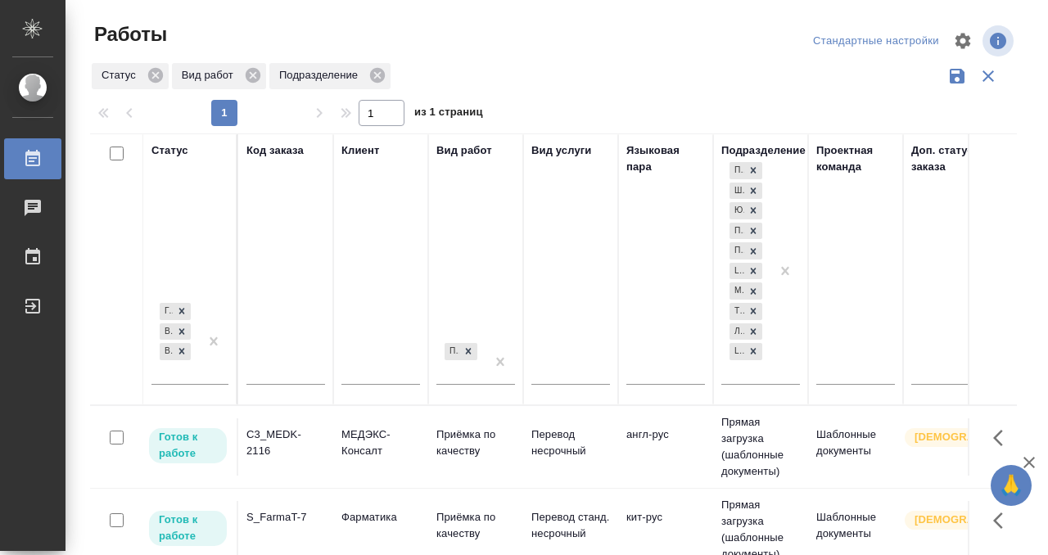
click at [274, 359] on div at bounding box center [285, 375] width 79 height 40
click at [273, 375] on input "text" at bounding box center [285, 374] width 79 height 20
paste input "T_FL-25942"
type input "T_FL-25942"
click at [201, 368] on div at bounding box center [213, 341] width 29 height 84
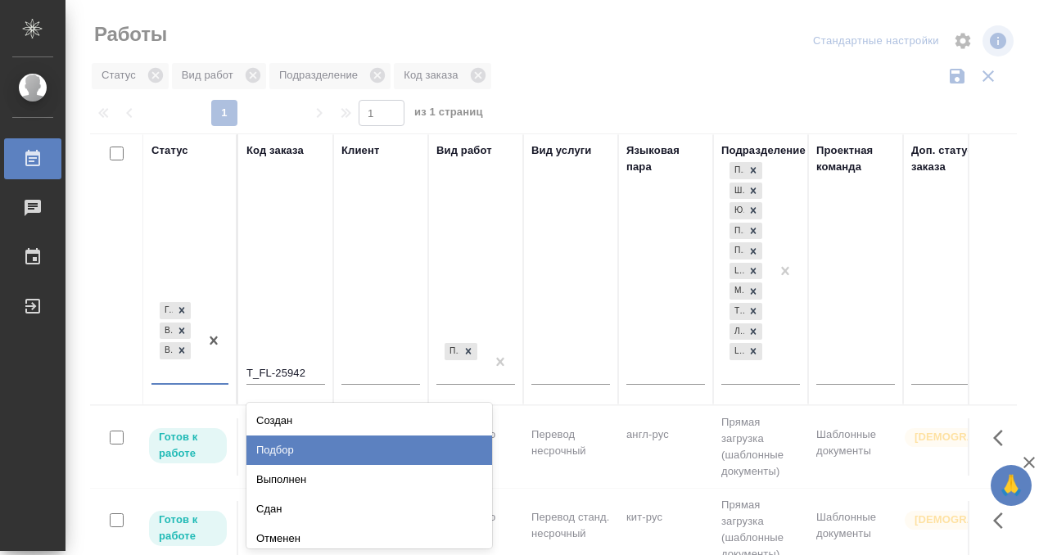
click at [273, 446] on div "Подбор" at bounding box center [369, 450] width 246 height 29
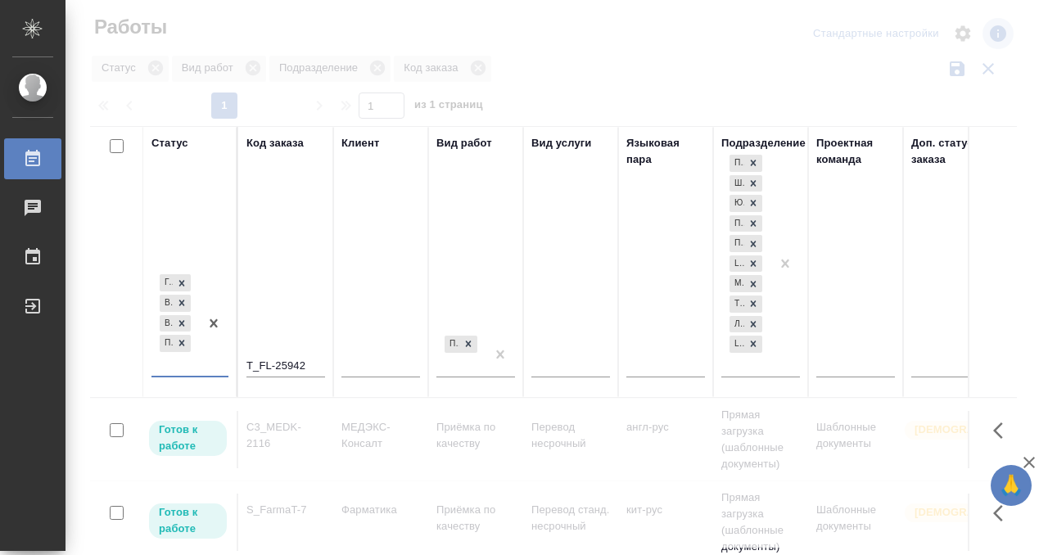
scroll to position [8, 0]
click at [192, 368] on div "Готов к работе В работе В ожидании Подбор" at bounding box center [174, 322] width 47 height 104
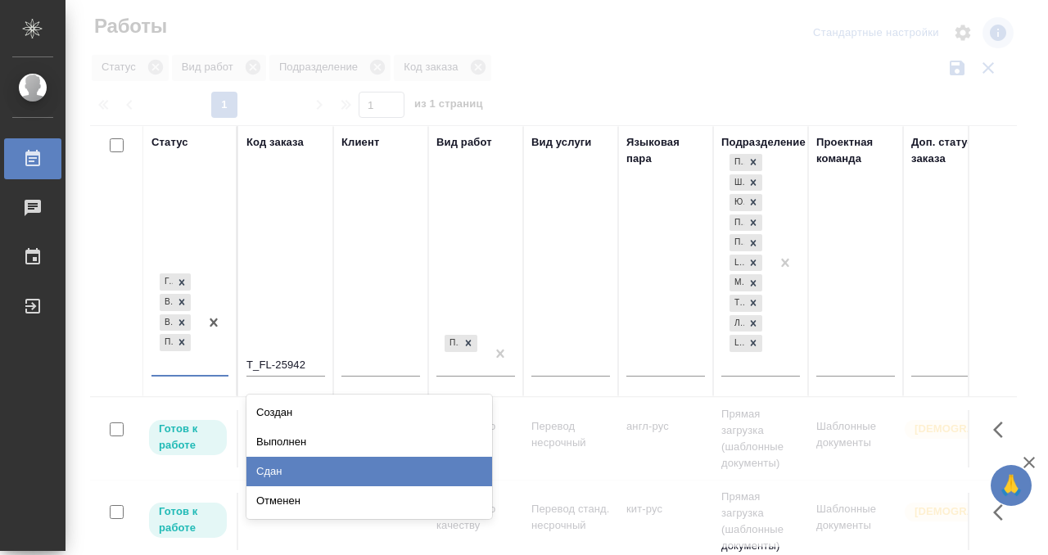
click at [274, 470] on div "Сдан" at bounding box center [369, 471] width 246 height 29
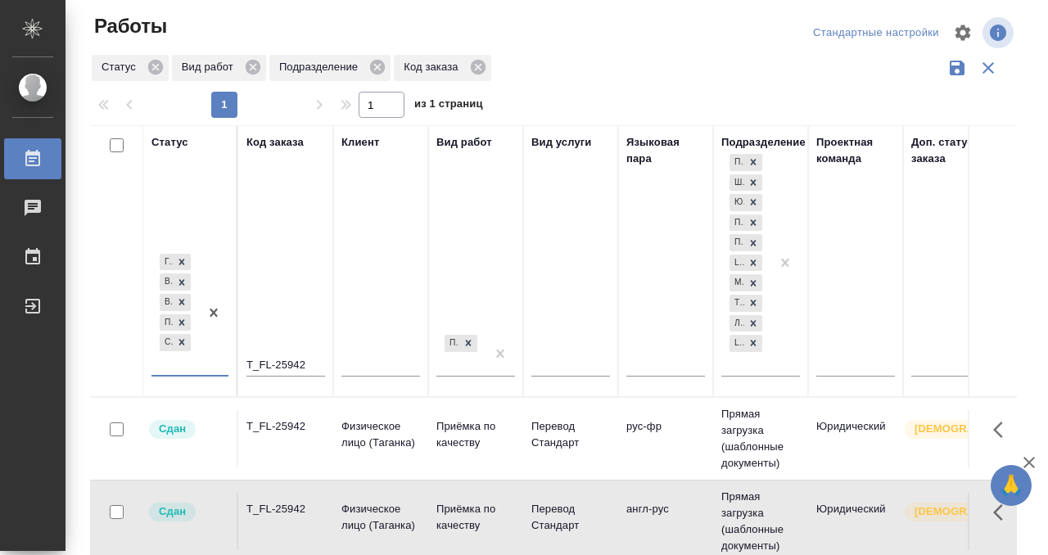
click at [298, 438] on td "T_FL-25942" at bounding box center [285, 438] width 95 height 57
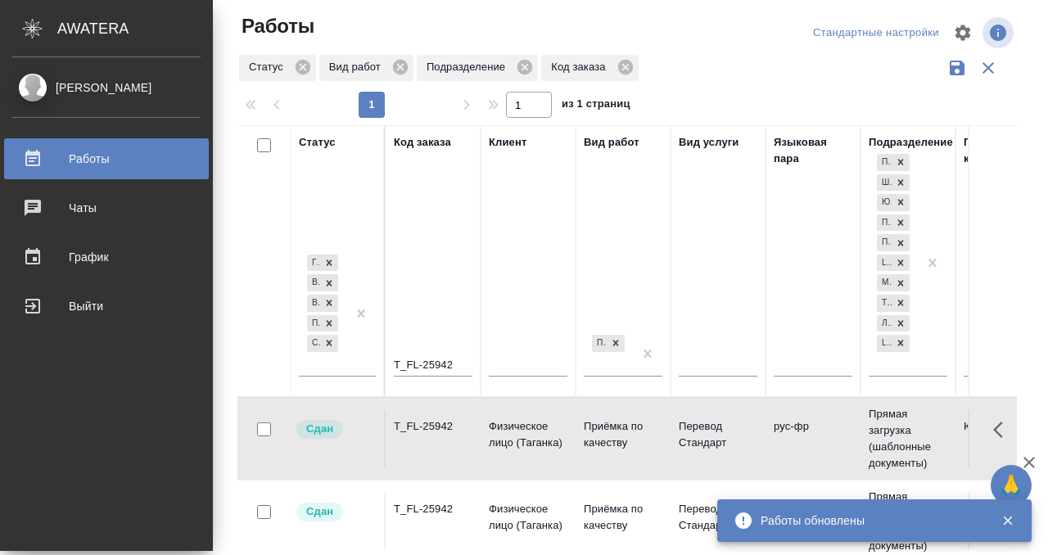
click at [29, 160] on div "Работы" at bounding box center [106, 159] width 188 height 25
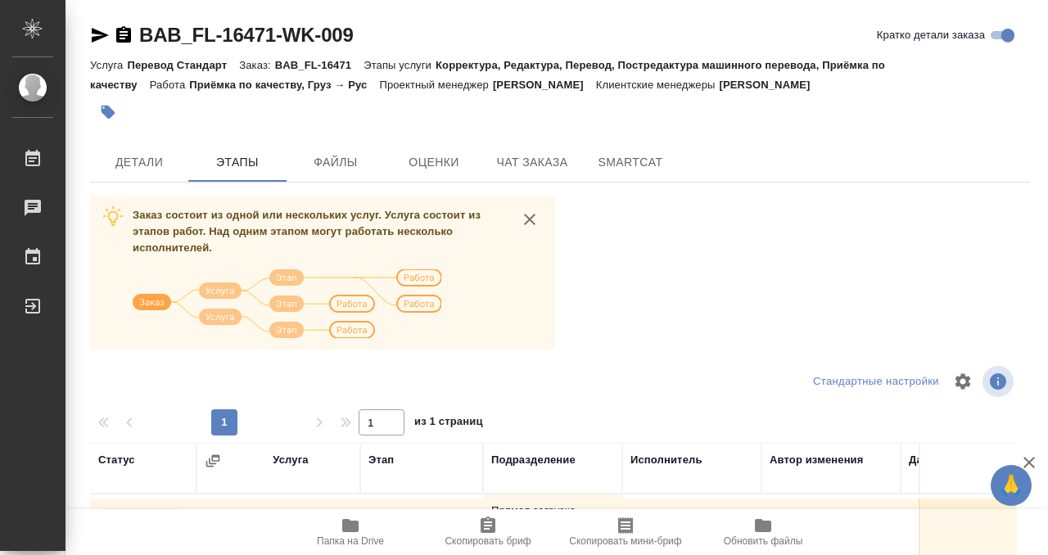
scroll to position [298, 0]
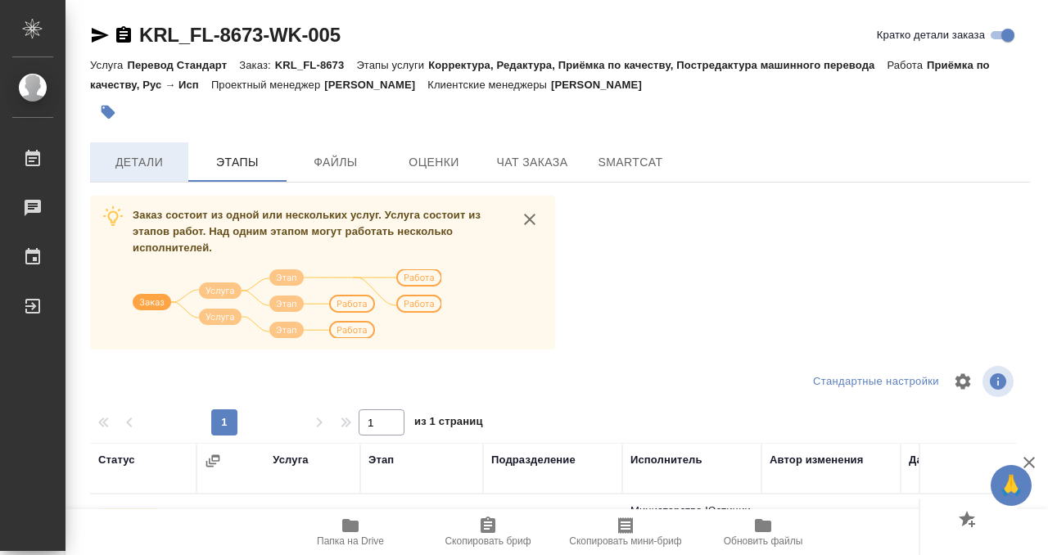
click at [169, 160] on span "Детали" at bounding box center [139, 162] width 79 height 20
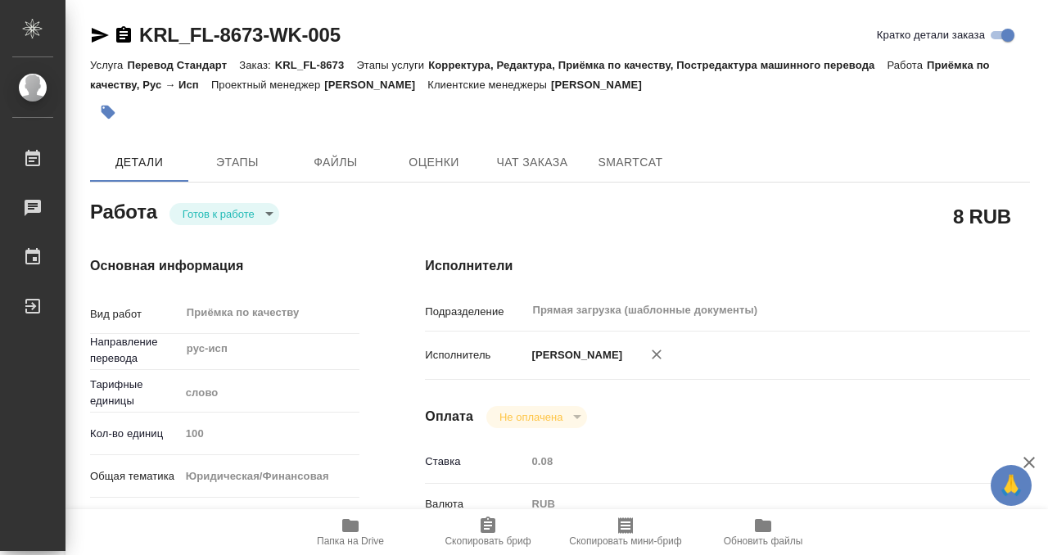
type textarea "x"
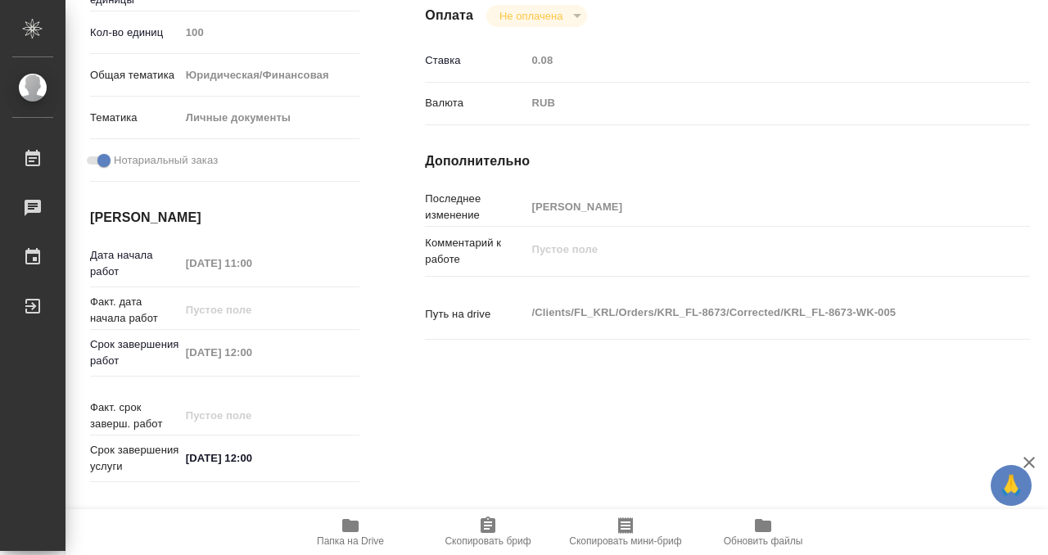
type textarea "x"
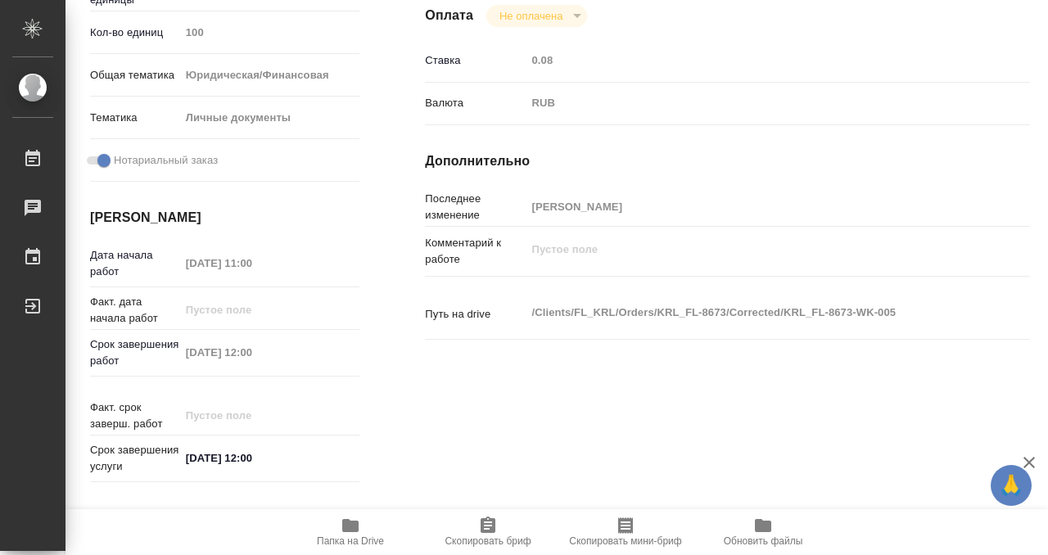
scroll to position [875, 0]
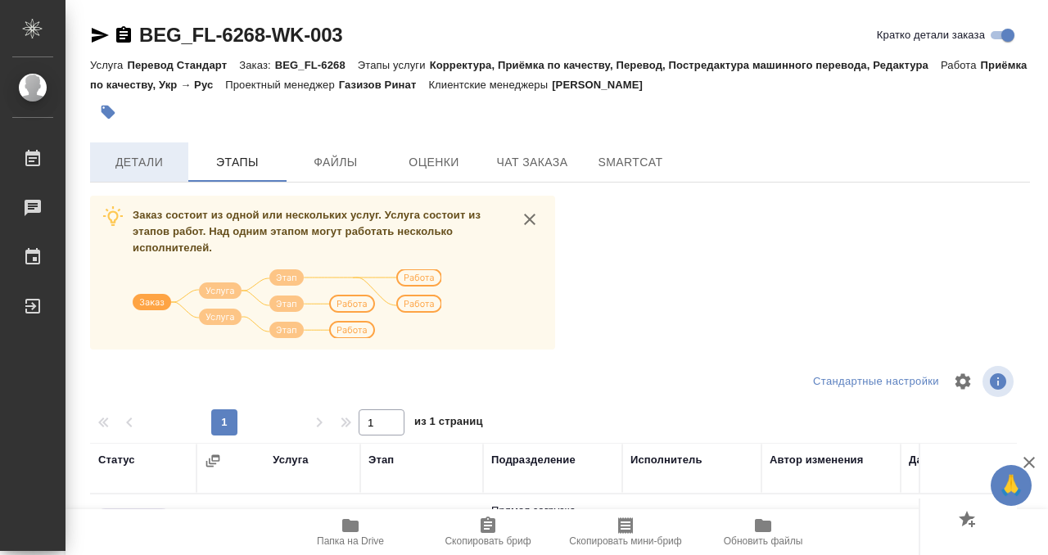
click at [158, 168] on span "Детали" at bounding box center [139, 162] width 79 height 20
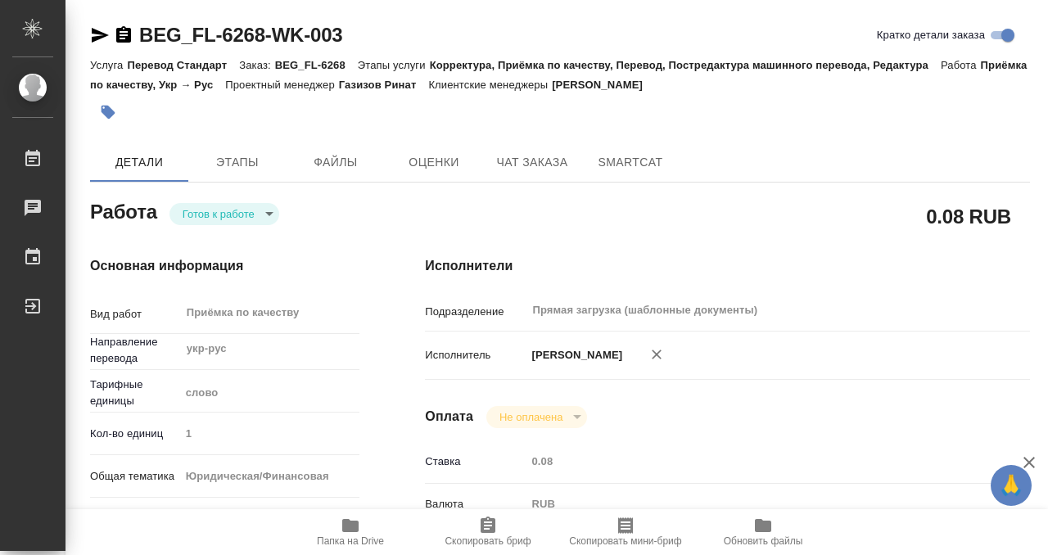
type textarea "x"
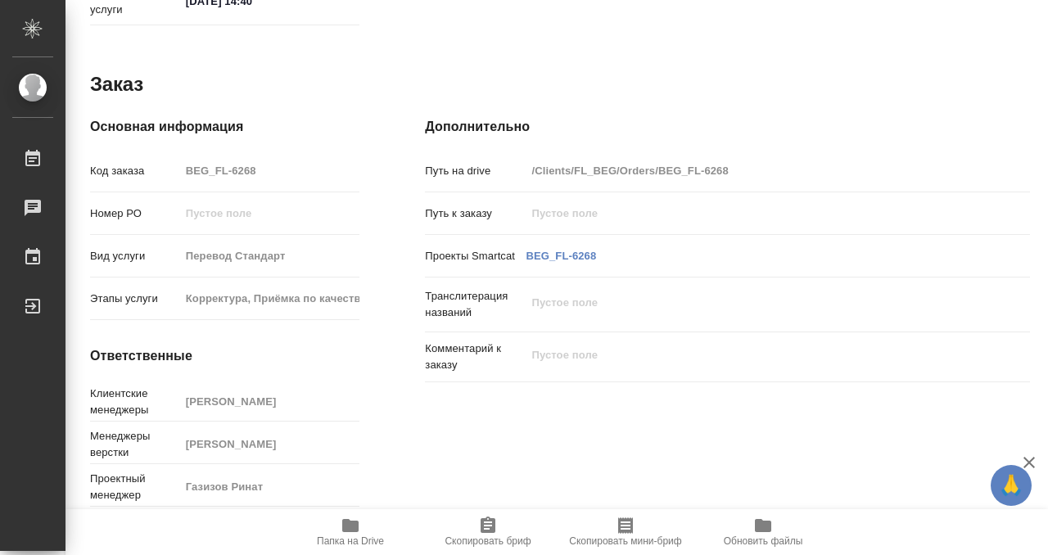
scroll to position [875, 0]
type textarea "x"
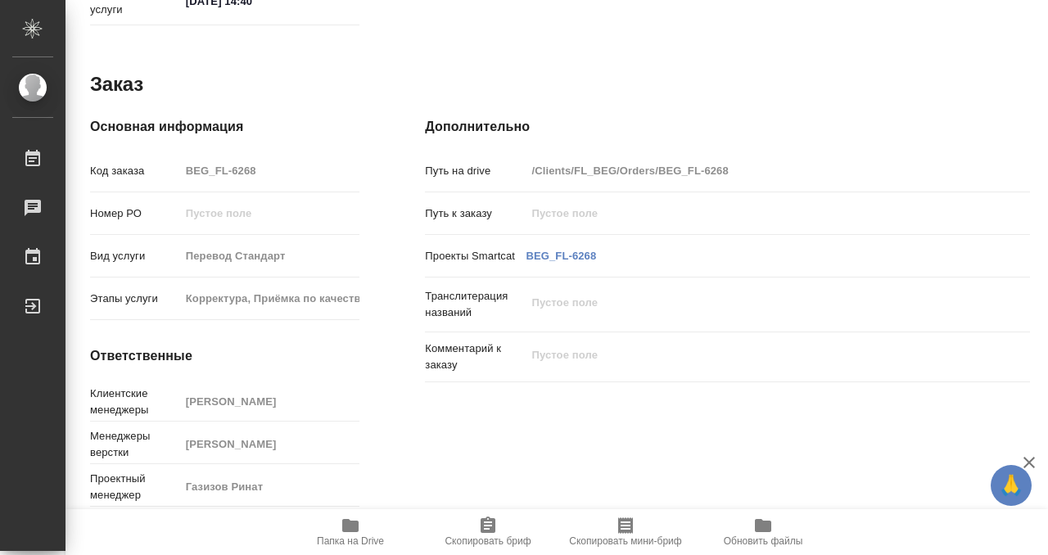
type textarea "x"
click at [349, 523] on icon "button" at bounding box center [350, 525] width 16 height 13
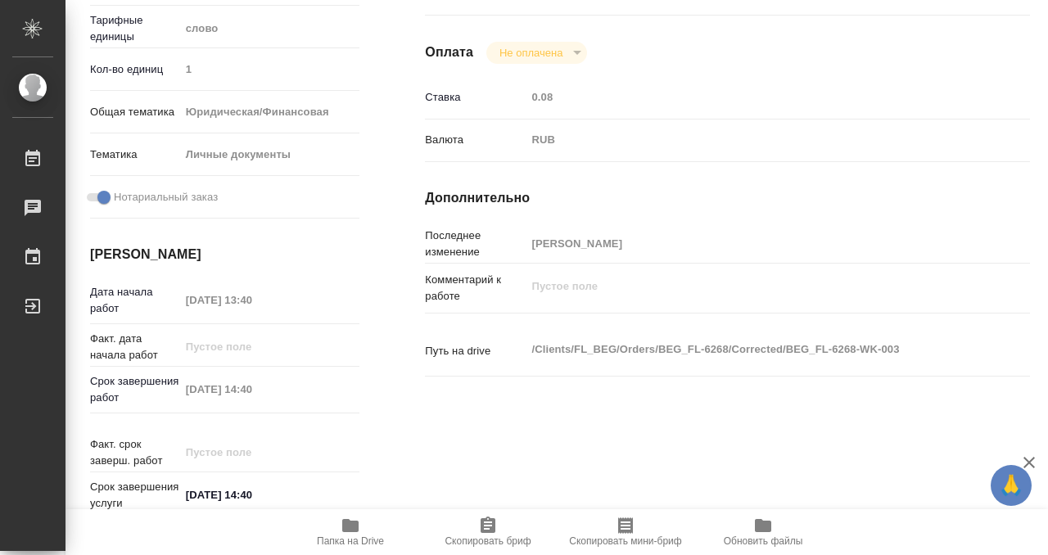
scroll to position [0, 0]
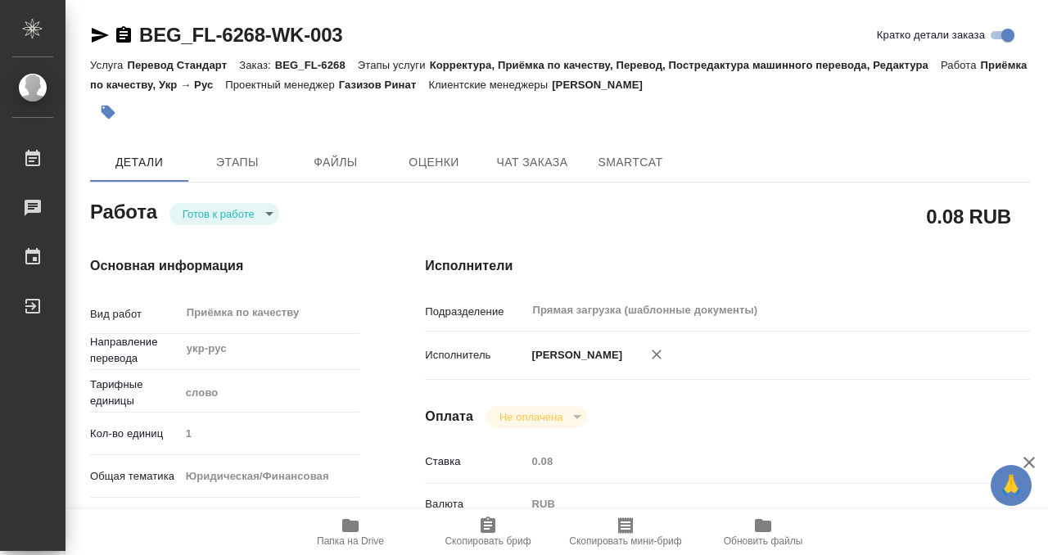
click at [118, 114] on button "button" at bounding box center [108, 112] width 36 height 36
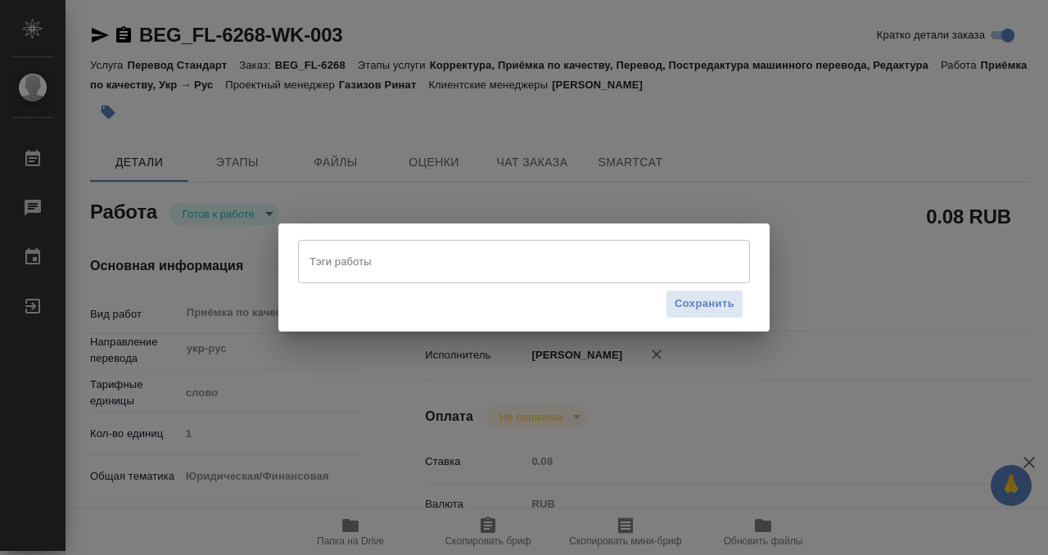
click at [360, 260] on input "Тэги работы" at bounding box center [508, 261] width 406 height 28
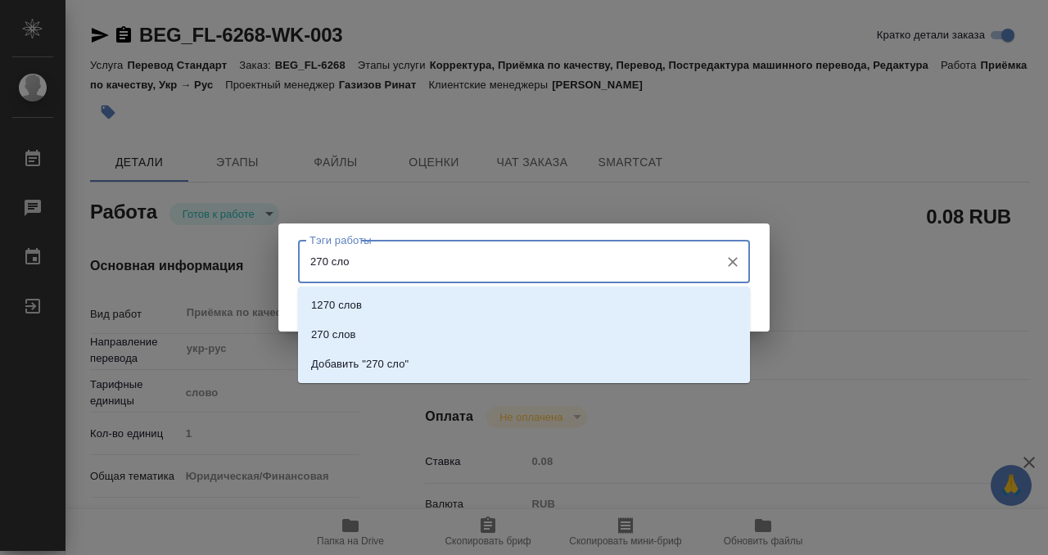
type input "270 слов"
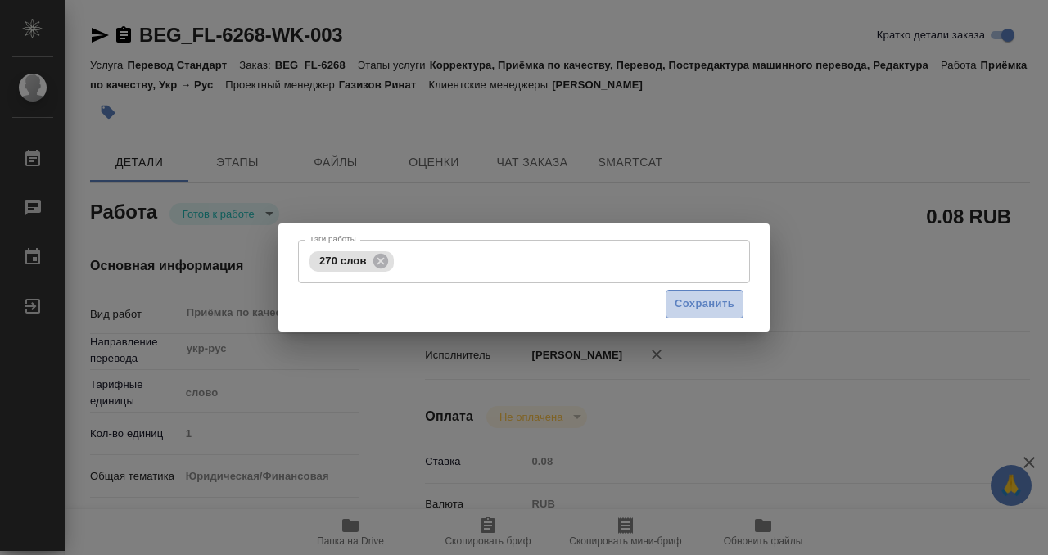
click at [708, 305] on span "Сохранить" at bounding box center [705, 304] width 60 height 19
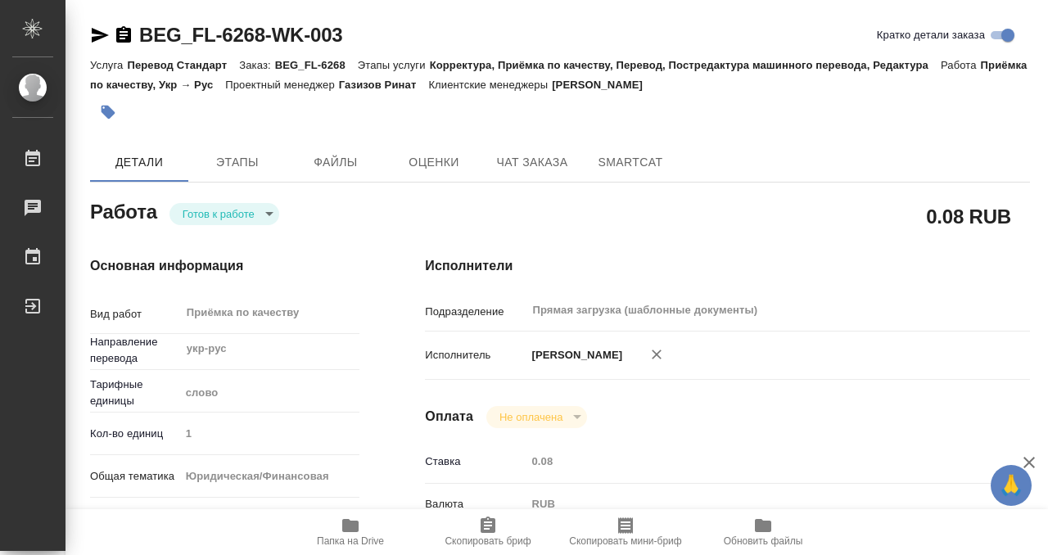
click at [263, 210] on body "🙏 .cls-1 fill:#fff; AWATERA Kobzeva [PERSON_NAME] 0 Чаты График Выйти BEG_FL-62…" at bounding box center [524, 277] width 1048 height 555
type input "readyForWork"
type textarea "Приёмка по качеству"
type textarea "x"
type input "укр-рус"
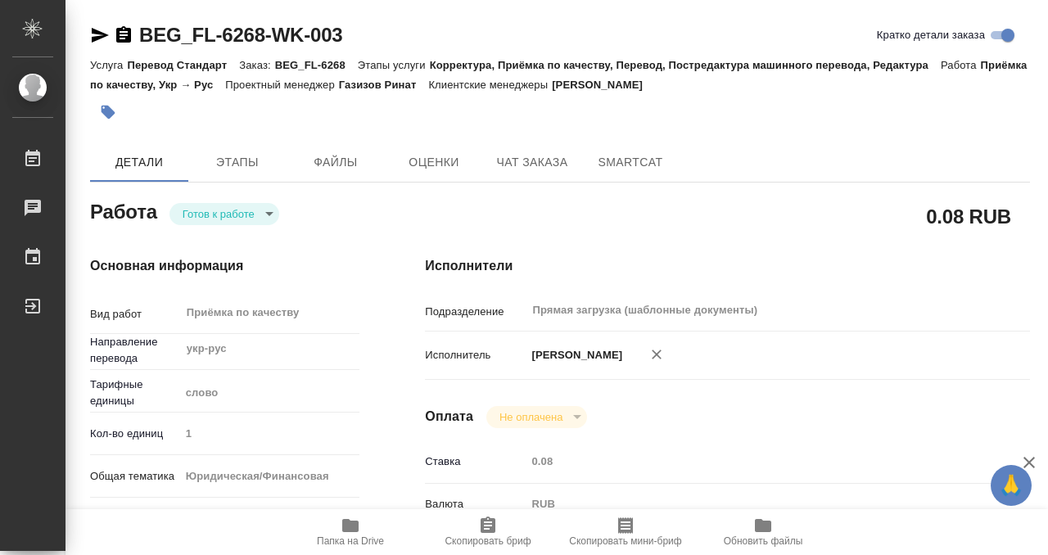
type input "5a8b1489cc6b4906c91bfd90"
type input "1"
type input "yr-fn"
type input "5a8b8b956a9677013d343cfe"
checkbox input "true"
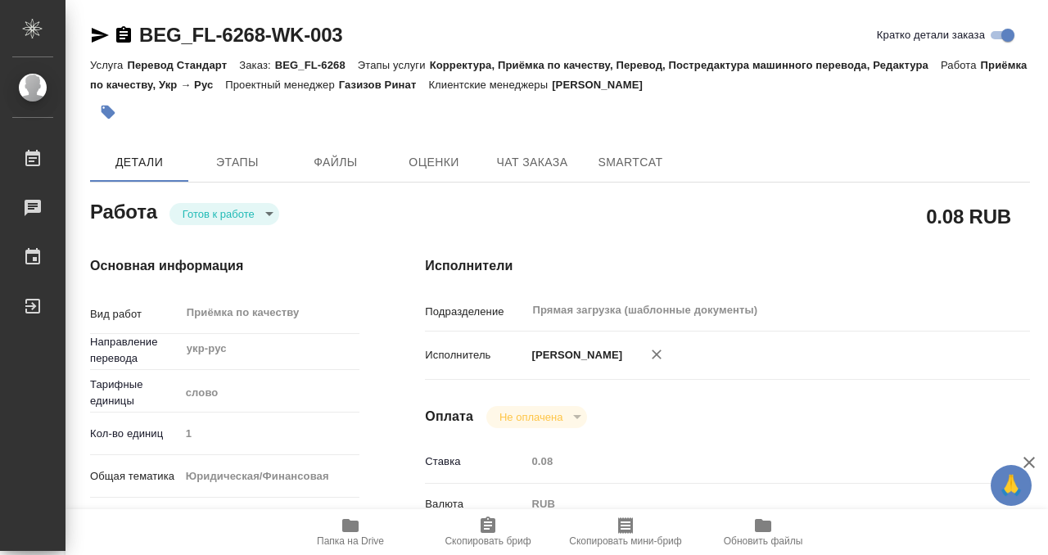
type input "12.09.2025 13:40"
type input "12.09.2025 14:40"
type input "Прямая загрузка (шаблонные документы)"
type input "notPayed"
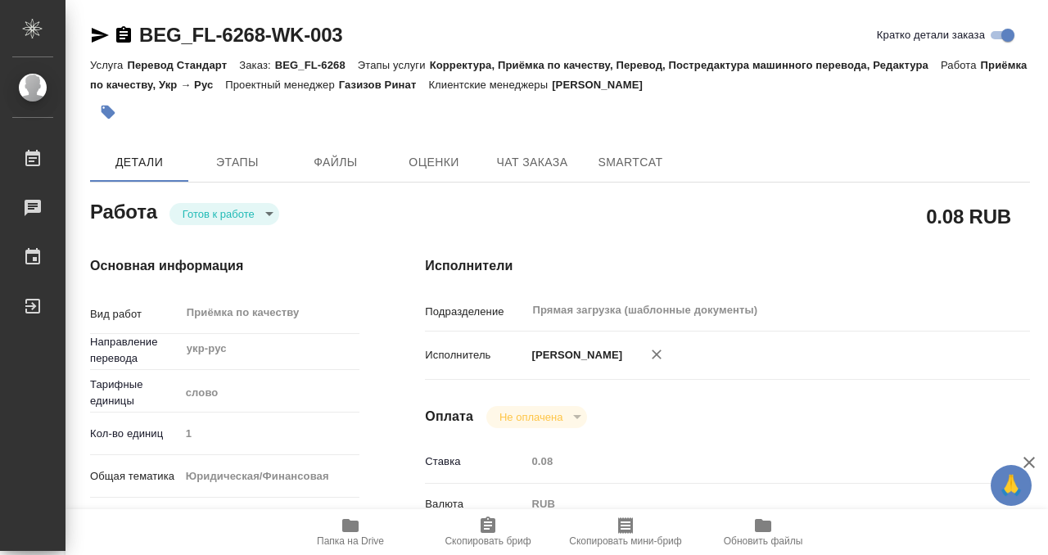
type input "0.08"
type input "RUB"
type input "[PERSON_NAME]"
type textarea "x"
type textarea "/Clients/FL_BEG/Orders/BEG_FL-6268/Corrected/BEG_FL-6268-WK-003"
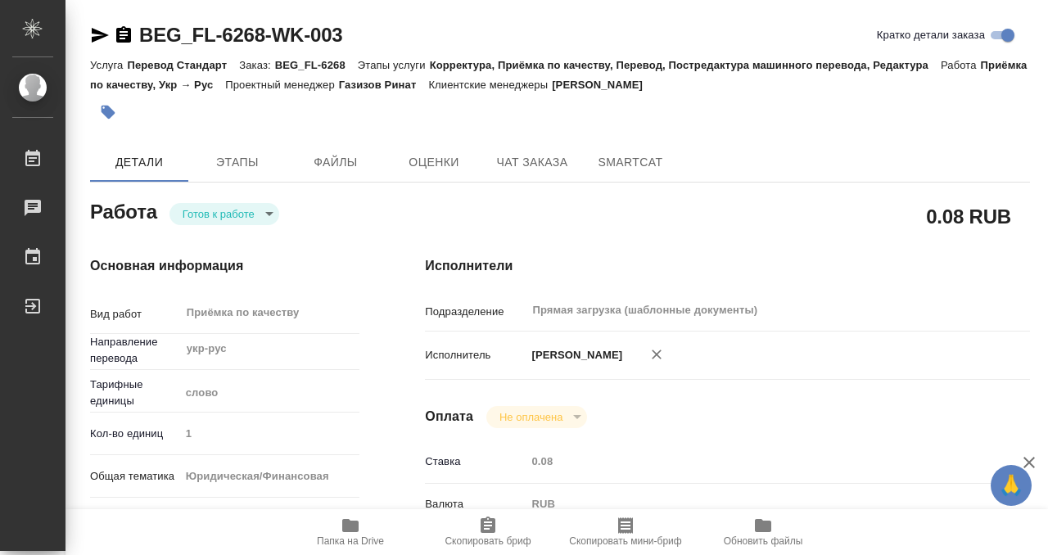
type textarea "x"
type input "BEG_FL-6268"
type input "Перевод Стандарт"
type input "Корректура, Приёмка по качеству, Перевод, Постредактура машинного перевода, Ред…"
type input "Антонова Кристина"
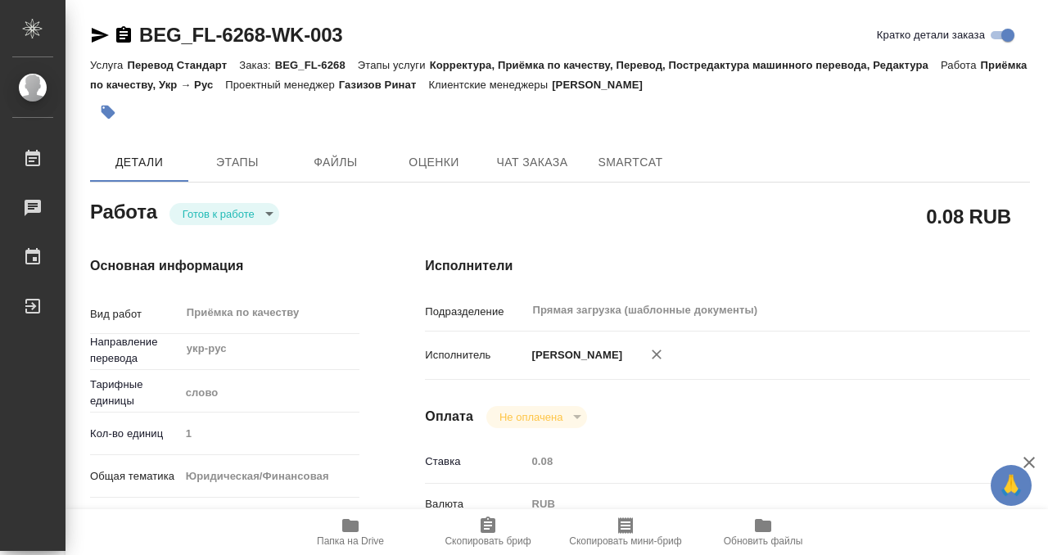
type input "Оксютович Ирина"
type input "/Clients/FL_BEG/Orders/BEG_FL-6268"
type textarea "x"
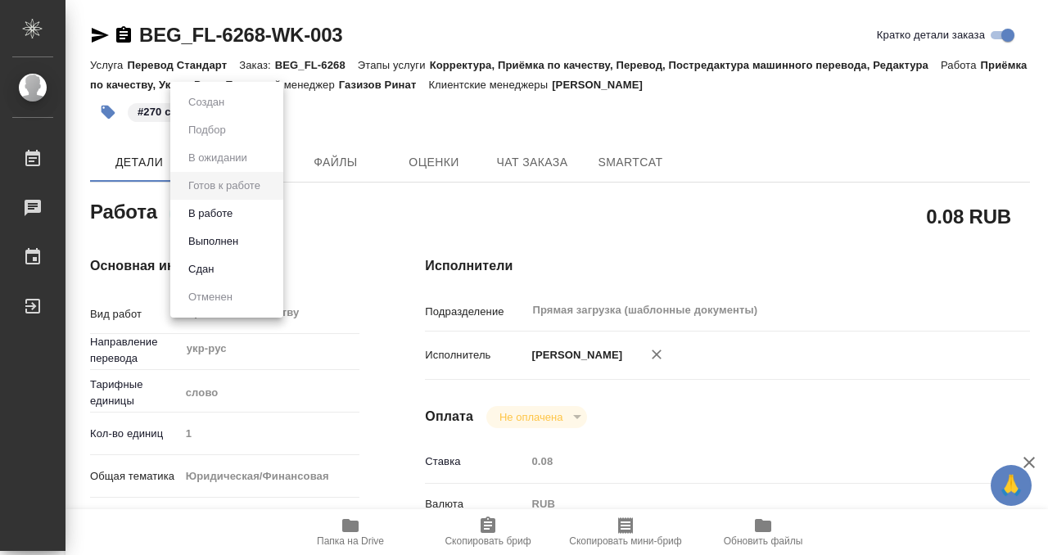
type textarea "x"
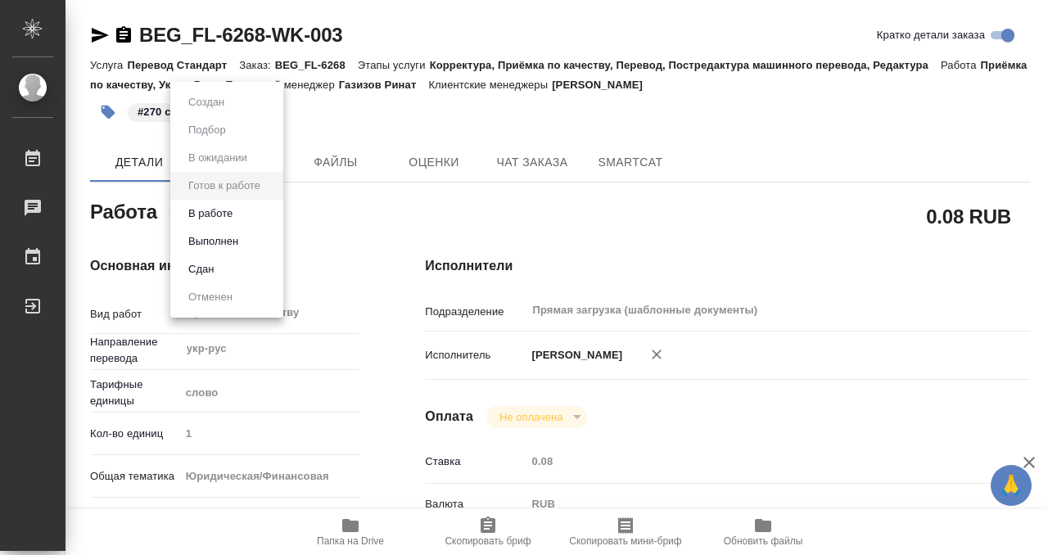
click at [247, 237] on li "Выполнен" at bounding box center [226, 242] width 113 height 28
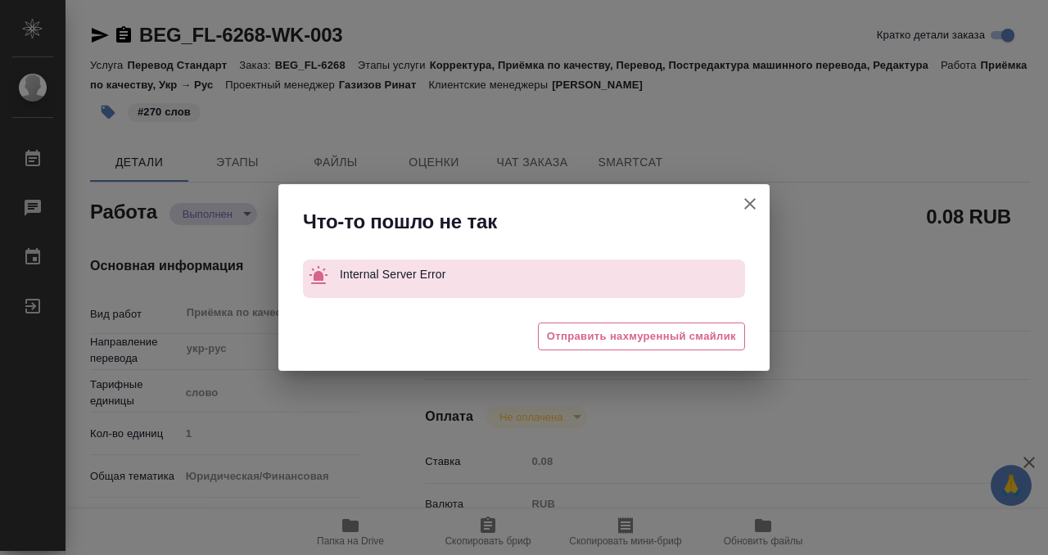
type textarea "x"
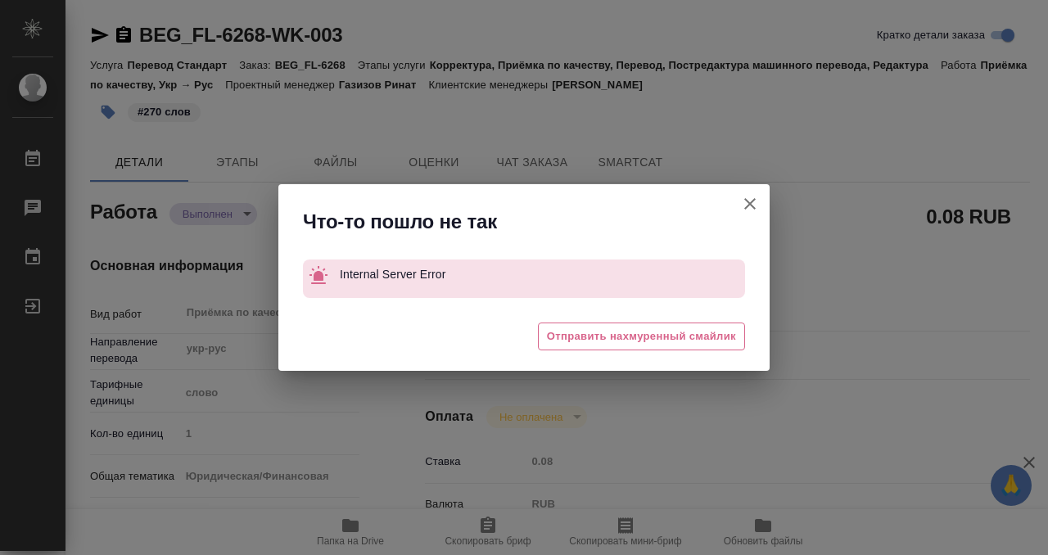
type textarea "x"
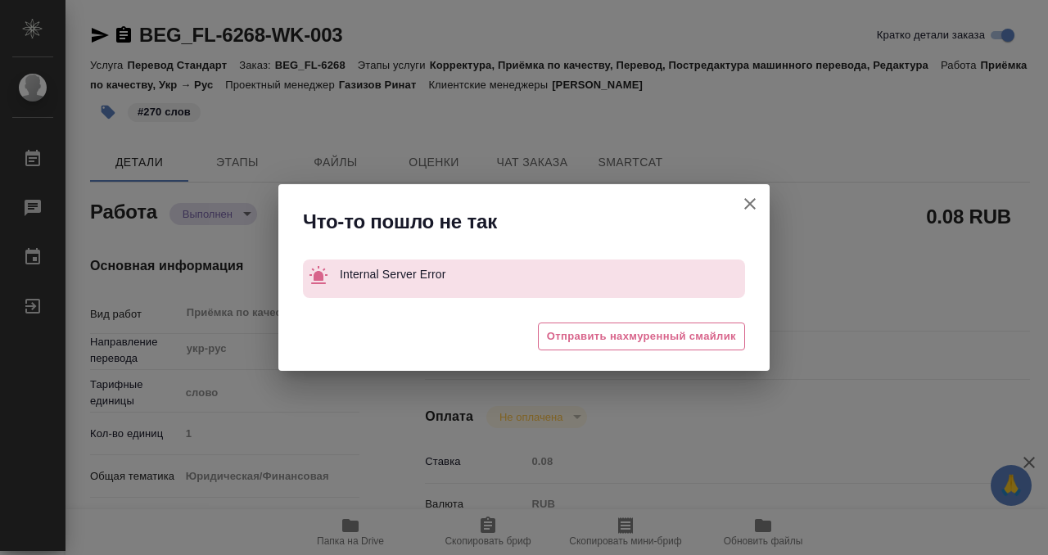
click at [750, 197] on icon "button" at bounding box center [750, 204] width 20 height 20
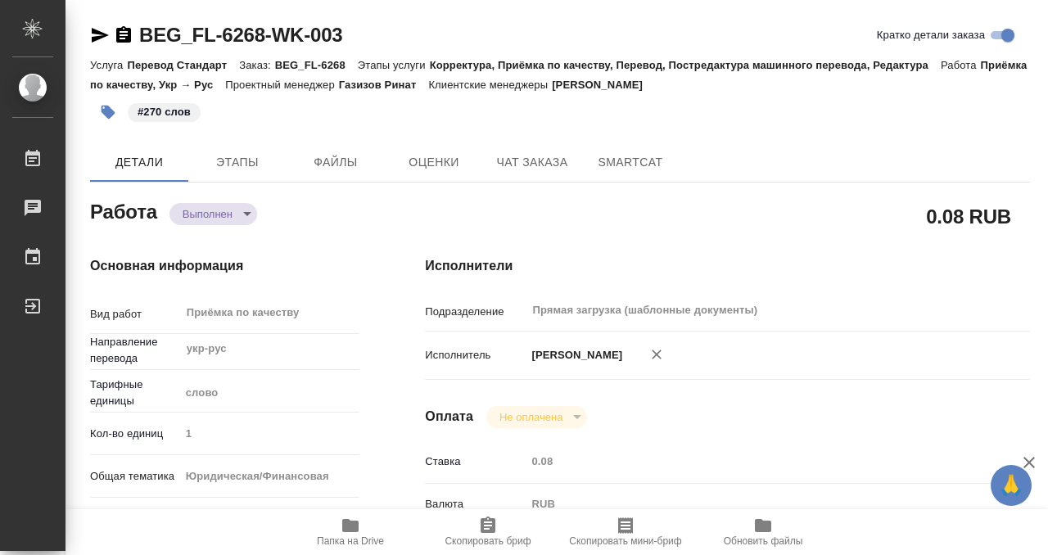
type textarea "x"
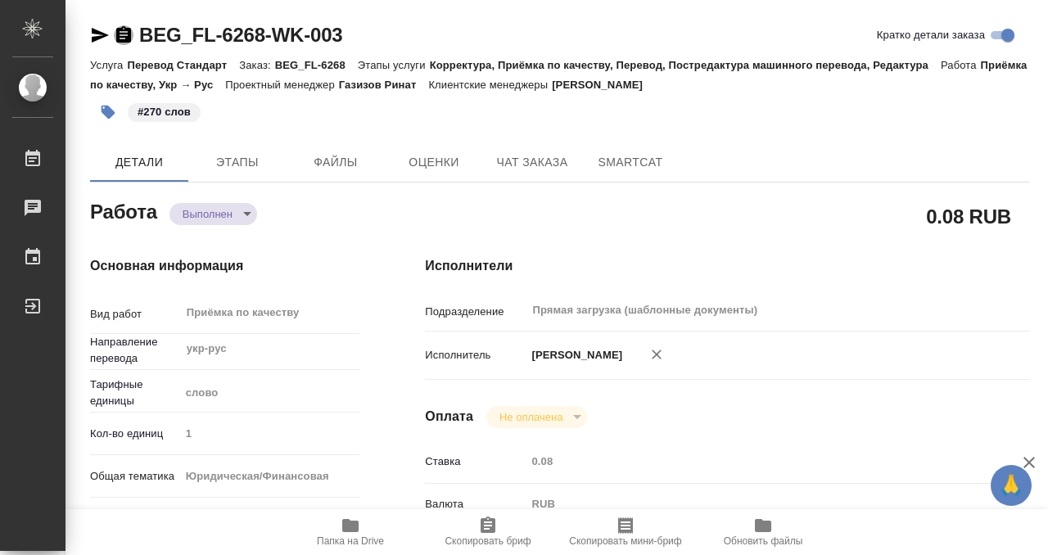
click at [122, 34] on icon "button" at bounding box center [124, 35] width 20 height 20
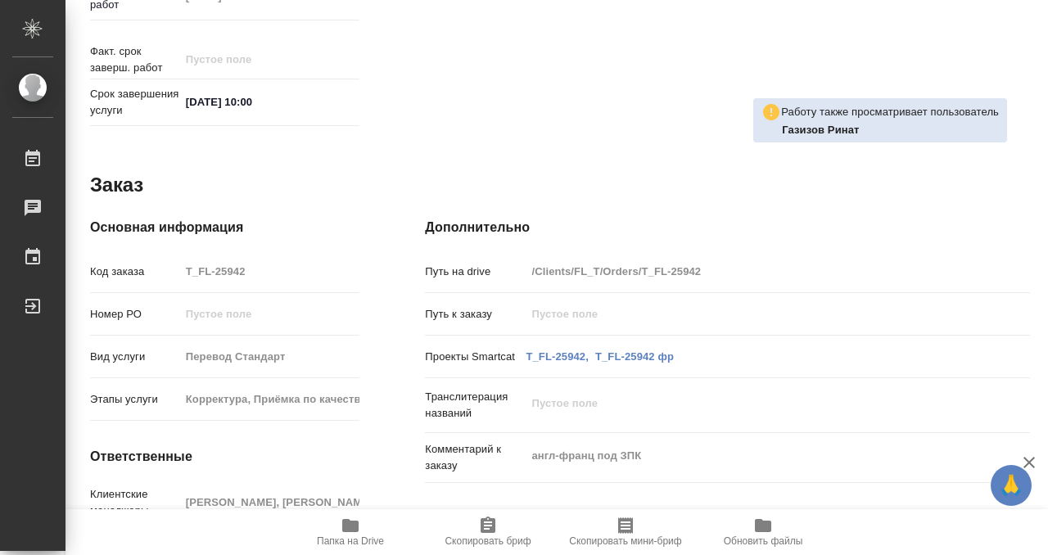
scroll to position [875, 0]
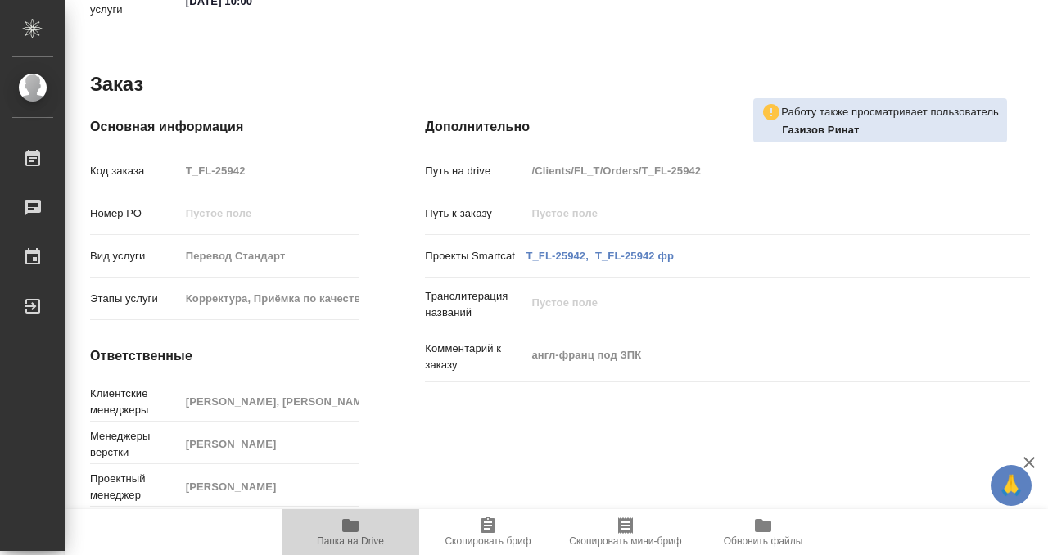
click at [355, 517] on icon "button" at bounding box center [351, 526] width 20 height 20
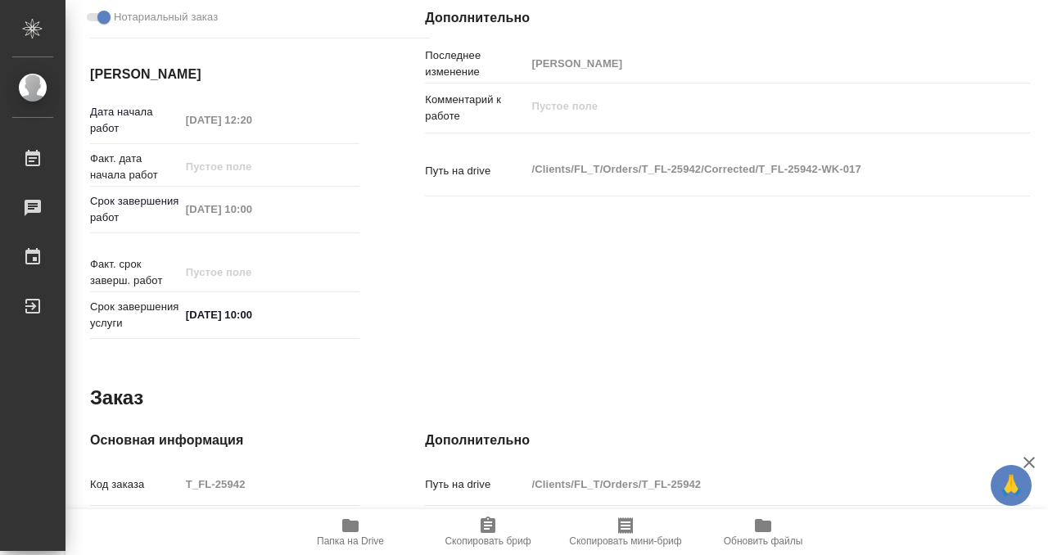
scroll to position [0, 0]
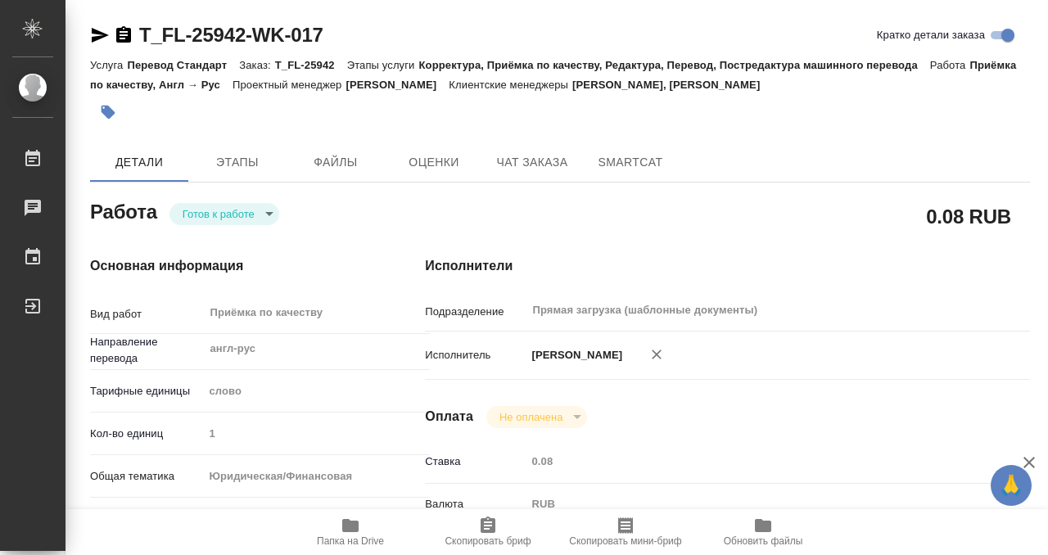
click at [100, 102] on button "button" at bounding box center [108, 112] width 36 height 36
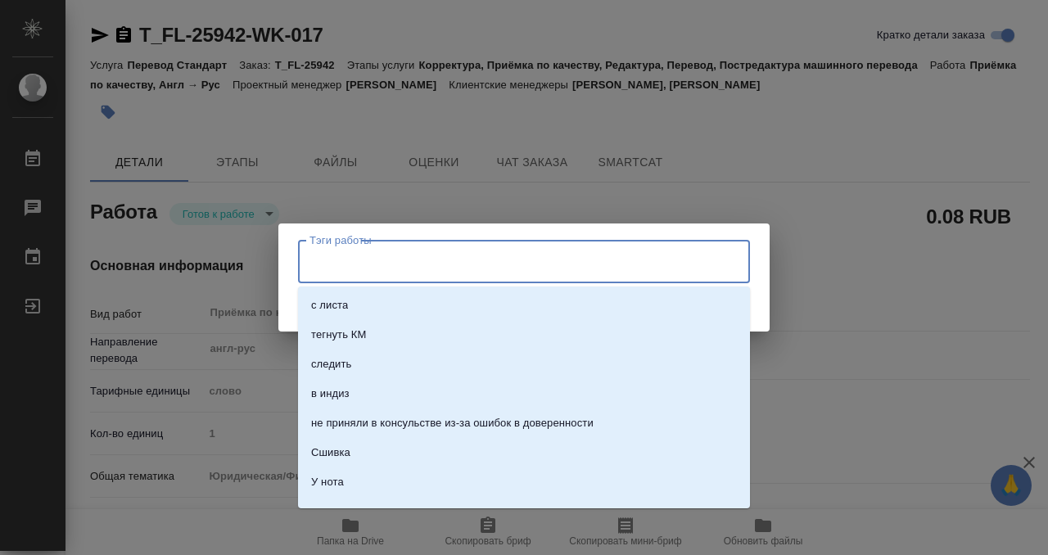
click at [455, 267] on input "Тэги работы" at bounding box center [508, 261] width 406 height 28
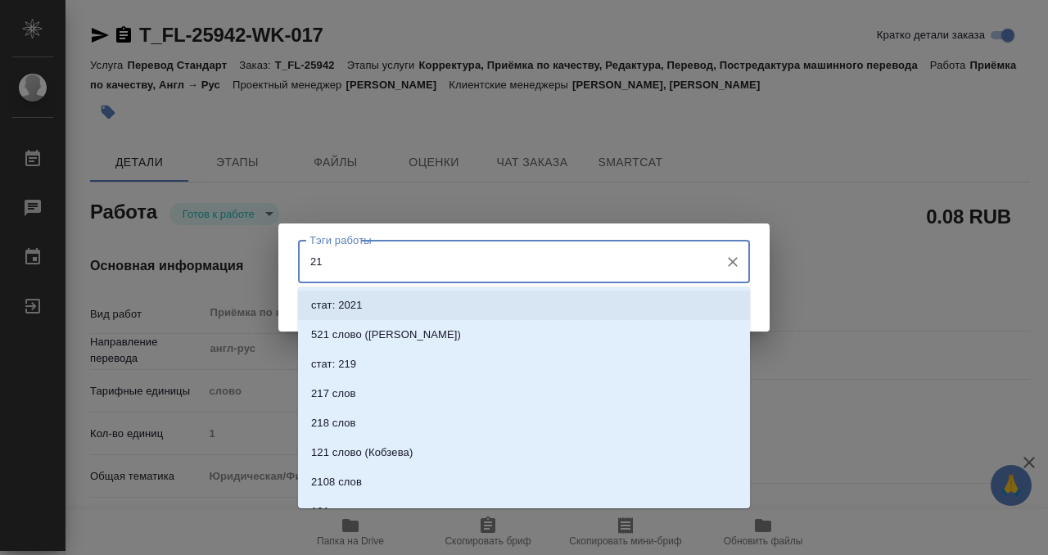
type input "21"
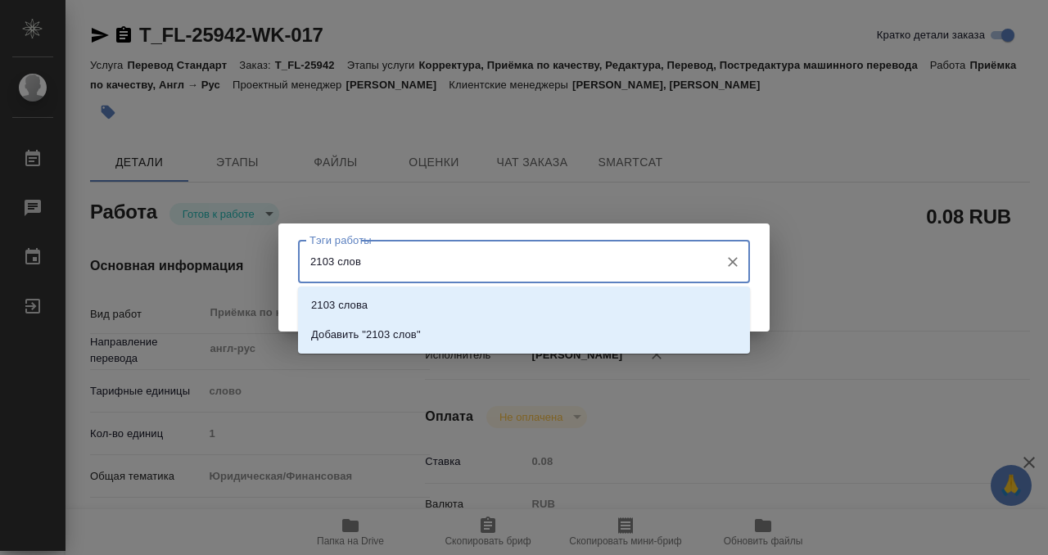
type input "2103 слова"
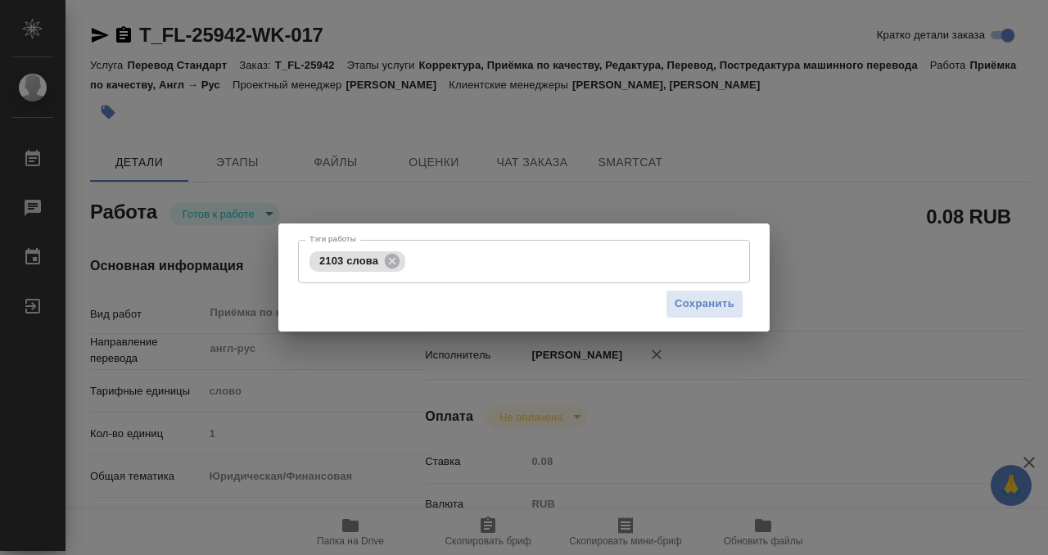
click at [745, 300] on div "Сохранить" at bounding box center [524, 304] width 452 height 42
click at [725, 300] on span "Сохранить" at bounding box center [705, 304] width 60 height 19
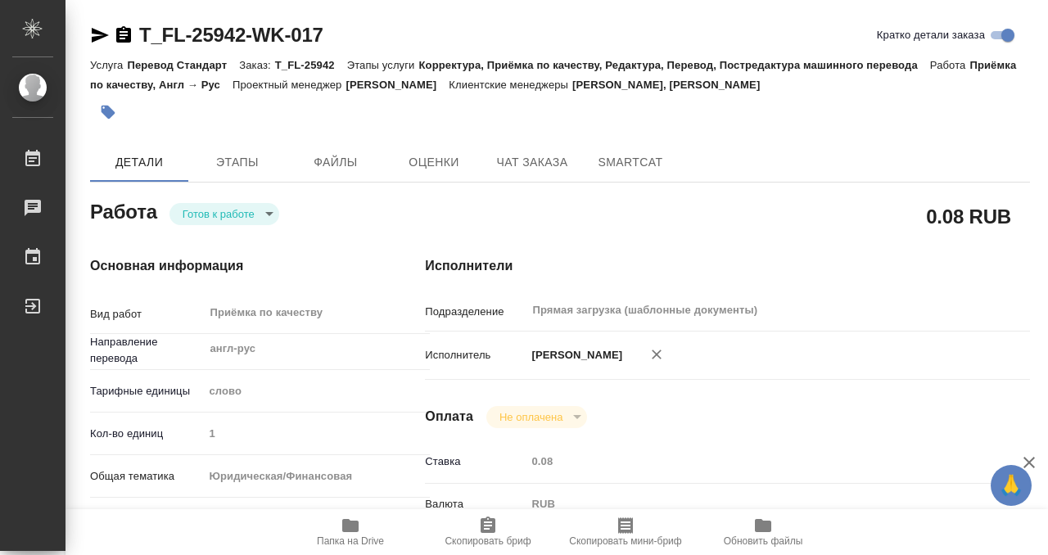
type input "readyForWork"
type input "англ-рус"
type input "5a8b1489cc6b4906c91bfd90"
type input "1"
type input "yr-fn"
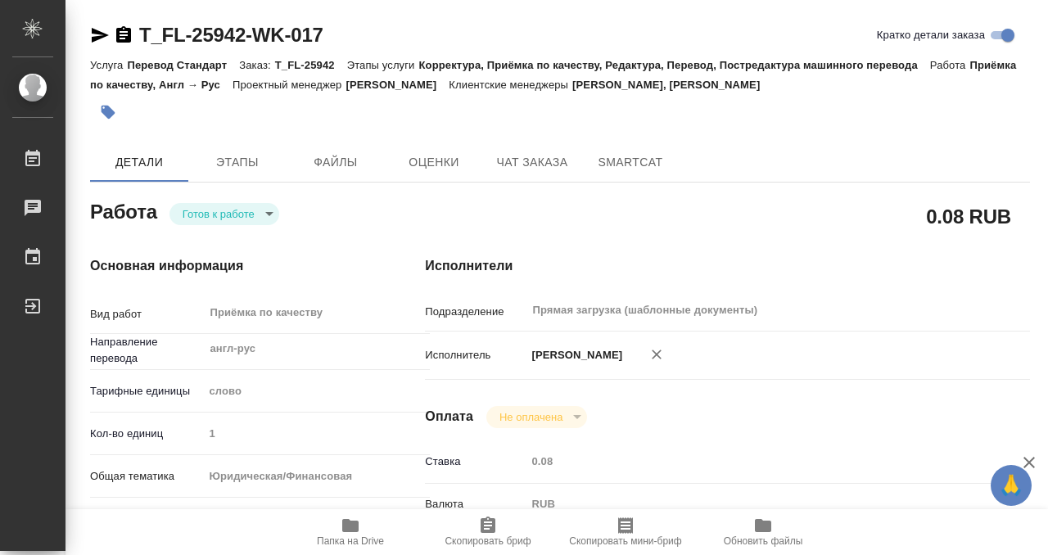
type input "5f647205b73bc97568ca66bf"
checkbox input "true"
type input "[DATE] 12:20"
type input "[DATE] 10:00"
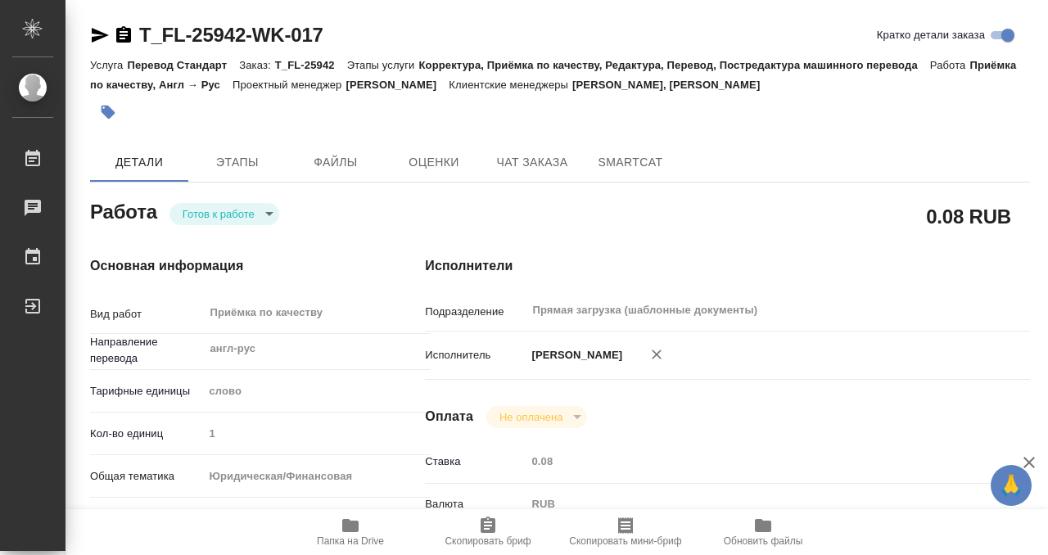
type input "Прямая загрузка (шаблонные документы)"
type input "notPayed"
type input "0.08"
type input "RUB"
type input "[PERSON_NAME]"
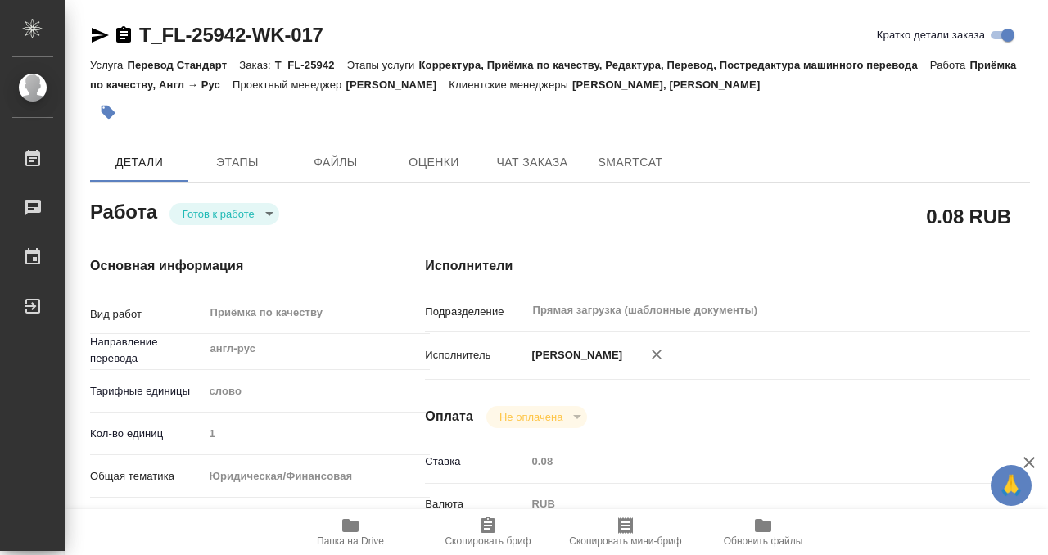
type input "T_FL-25942"
type input "Перевод Стандарт"
type input "Корректура, Приёмка по качеству, Редактура, Перевод, Постредактура машинного пе…"
type input "[PERSON_NAME], [PERSON_NAME]"
type input "[PERSON_NAME]"
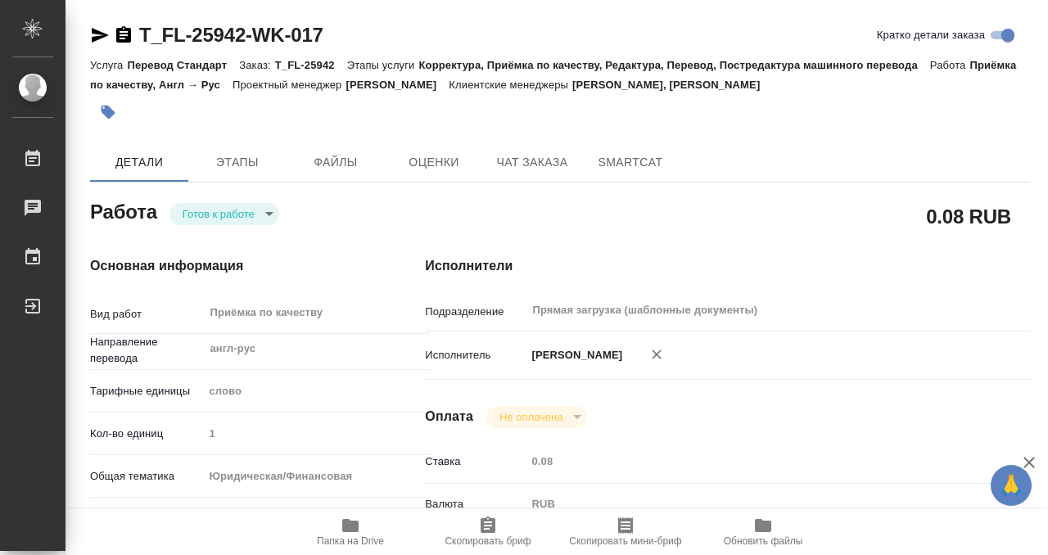
type input "/Clients/FL_T/Orders/T_FL-25942"
click at [215, 206] on body "🙏 .cls-1 fill:#fff; AWATERA Kobzeva Elizaveta Работы 0 Чаты График Выйти T_FL-2…" at bounding box center [524, 277] width 1048 height 555
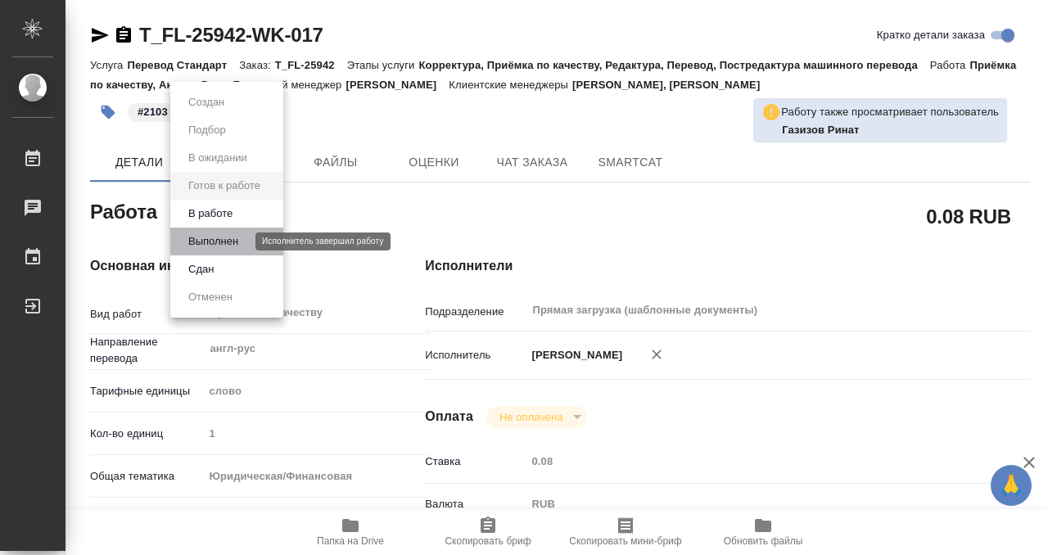
click at [229, 239] on button "Выполнен" at bounding box center [213, 242] width 60 height 18
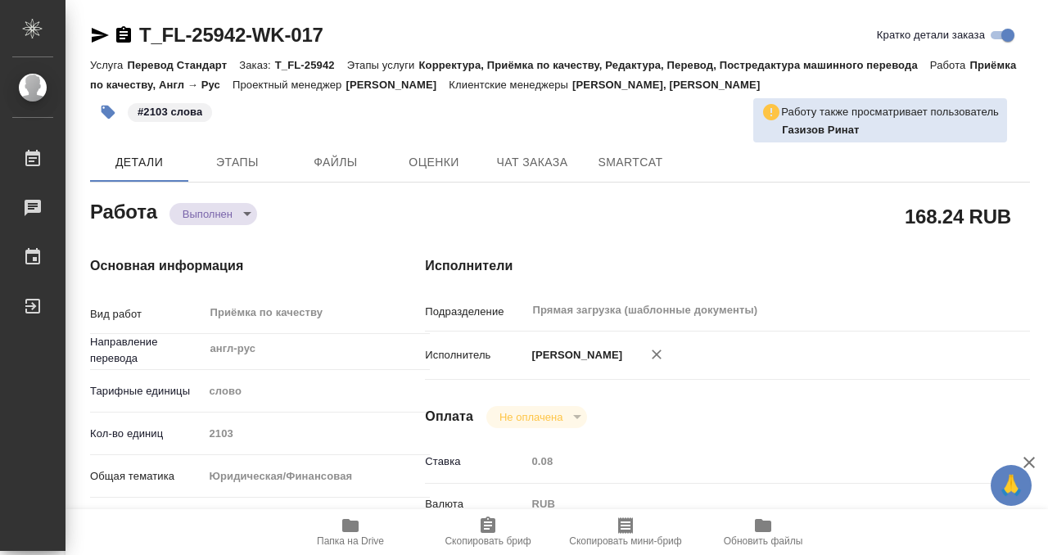
type textarea "x"
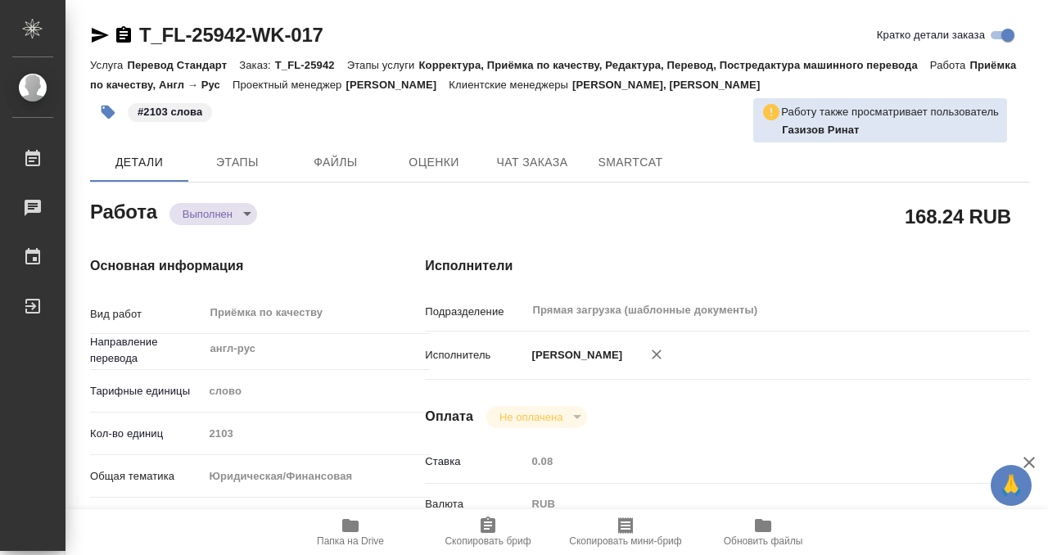
type textarea "x"
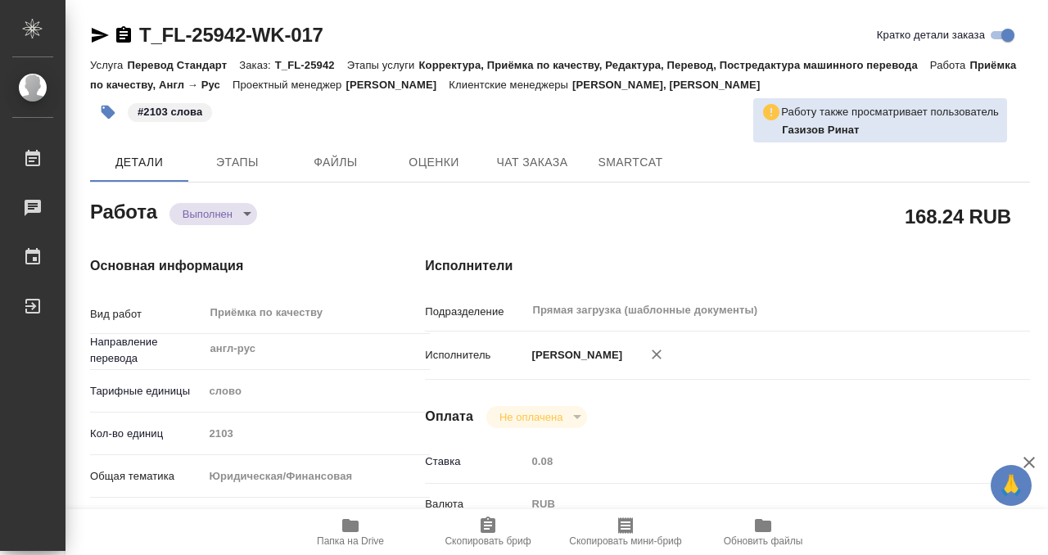
type textarea "x"
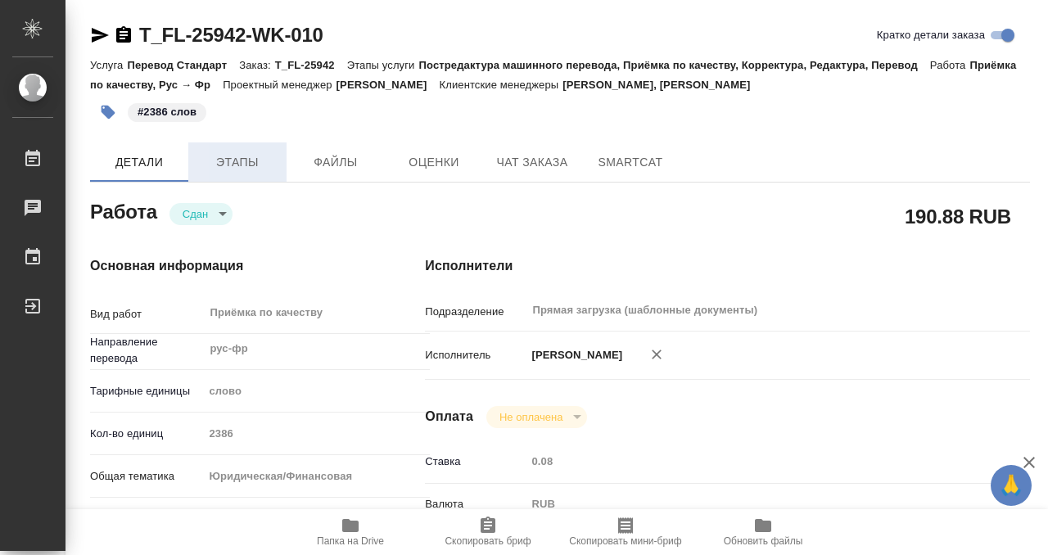
click at [236, 165] on span "Этапы" at bounding box center [237, 162] width 79 height 20
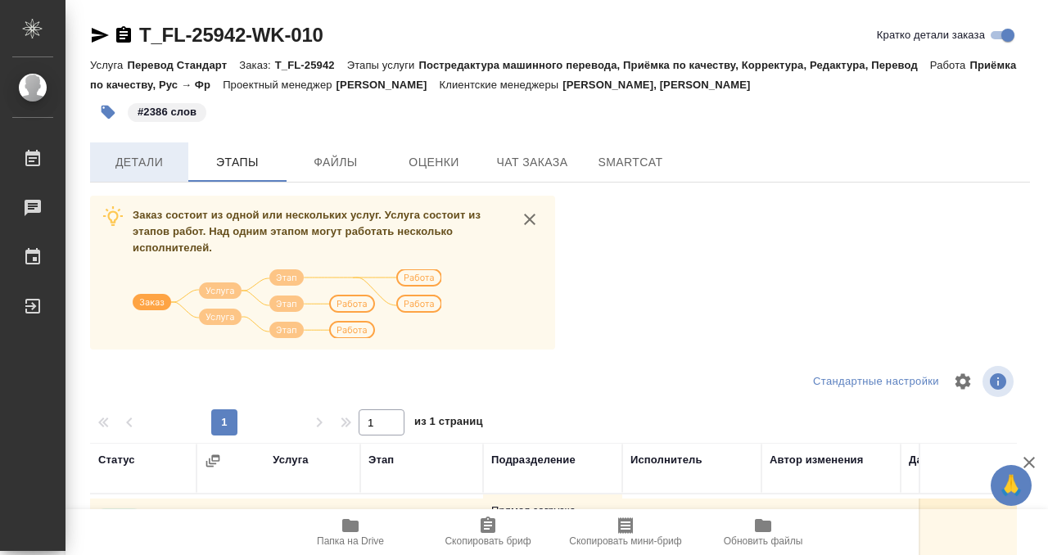
click at [142, 159] on span "Детали" at bounding box center [139, 162] width 79 height 20
click at [124, 38] on icon "button" at bounding box center [124, 35] width 20 height 20
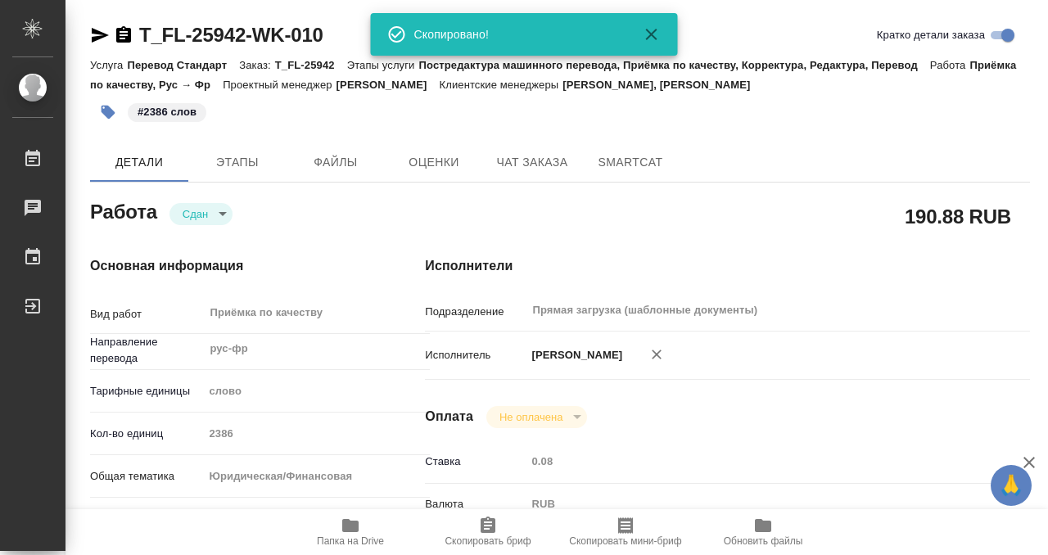
type textarea "x"
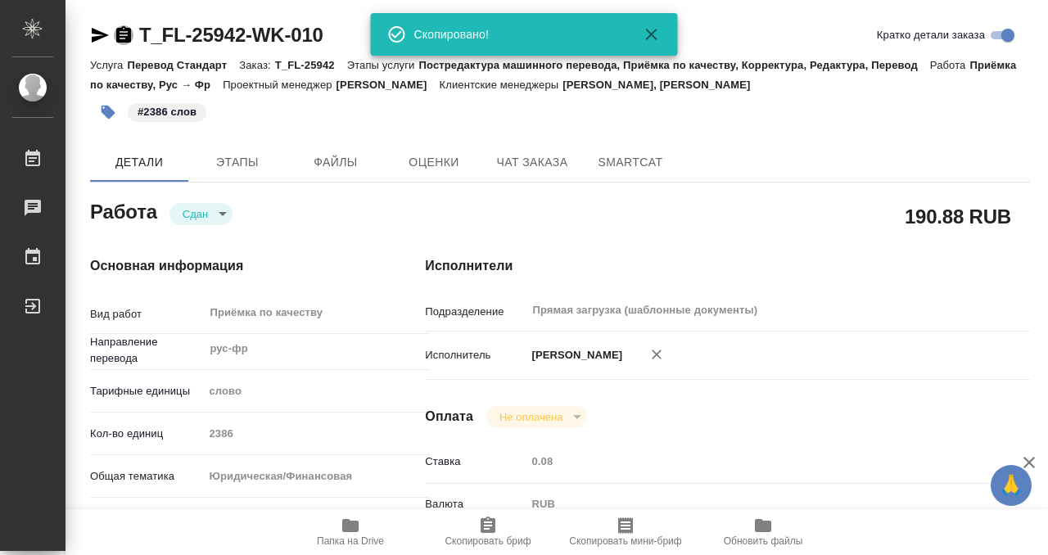
click at [124, 34] on icon "button" at bounding box center [124, 35] width 20 height 20
type textarea "x"
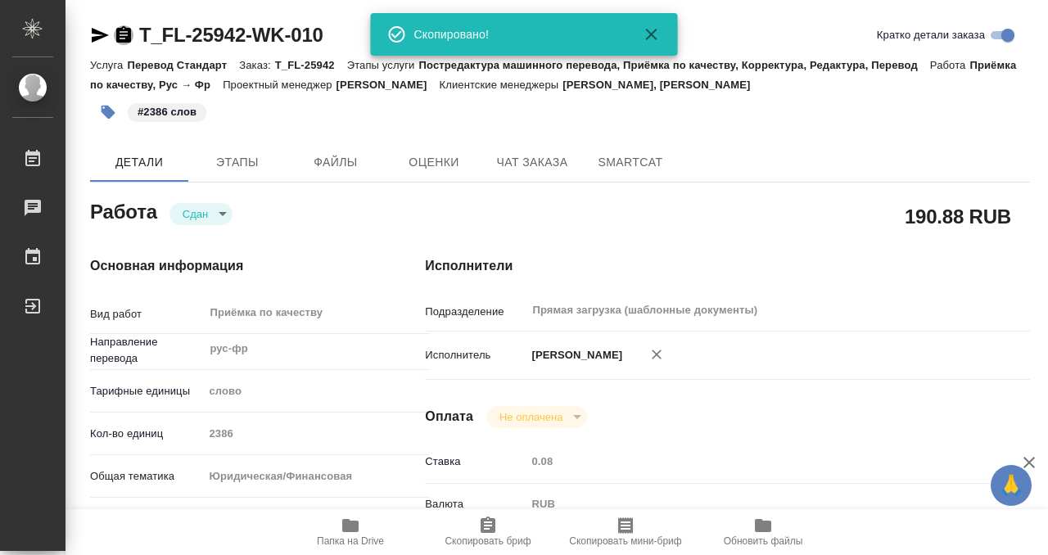
type textarea "x"
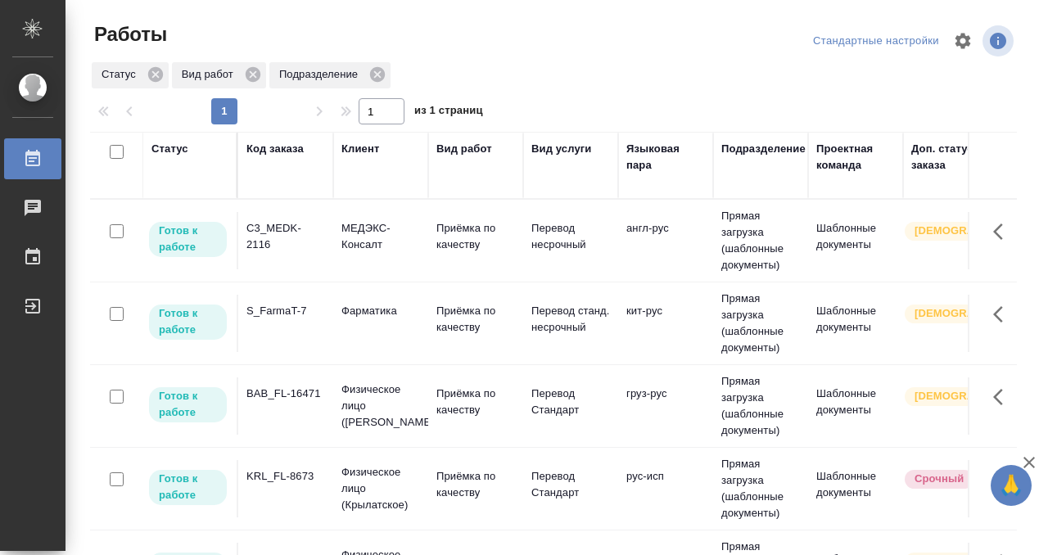
click at [280, 335] on td "S_FarmaT-7" at bounding box center [285, 323] width 95 height 57
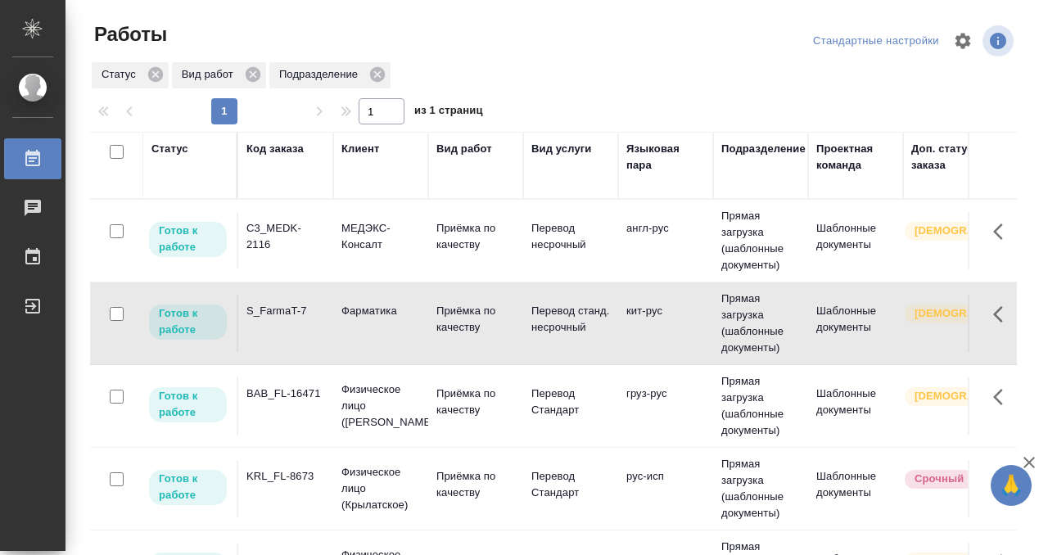
click at [280, 335] on td "S_FarmaT-7" at bounding box center [285, 323] width 95 height 57
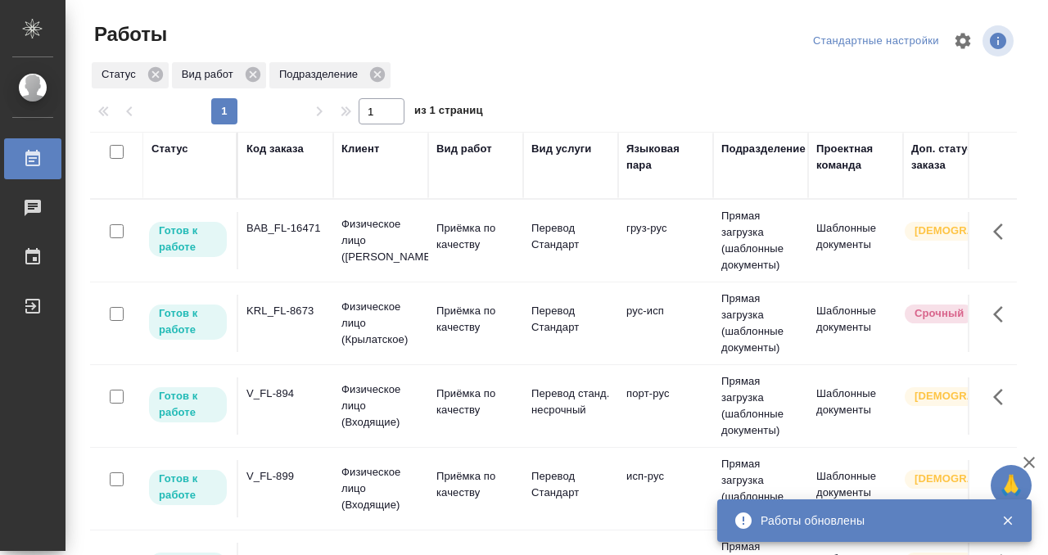
click at [306, 235] on div "BAB_FL-16471" at bounding box center [285, 228] width 79 height 16
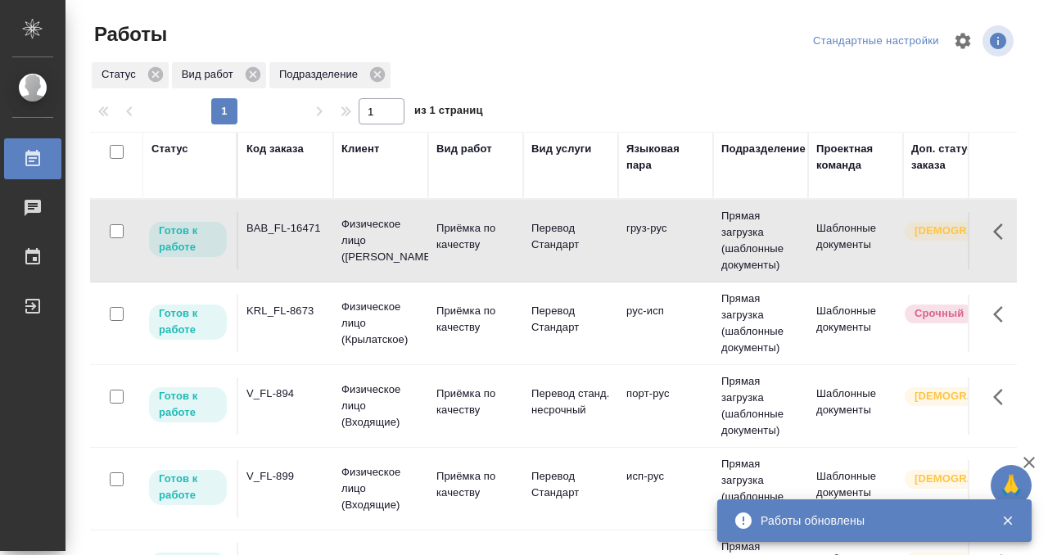
click at [306, 235] on div "BAB_FL-16471" at bounding box center [285, 228] width 79 height 16
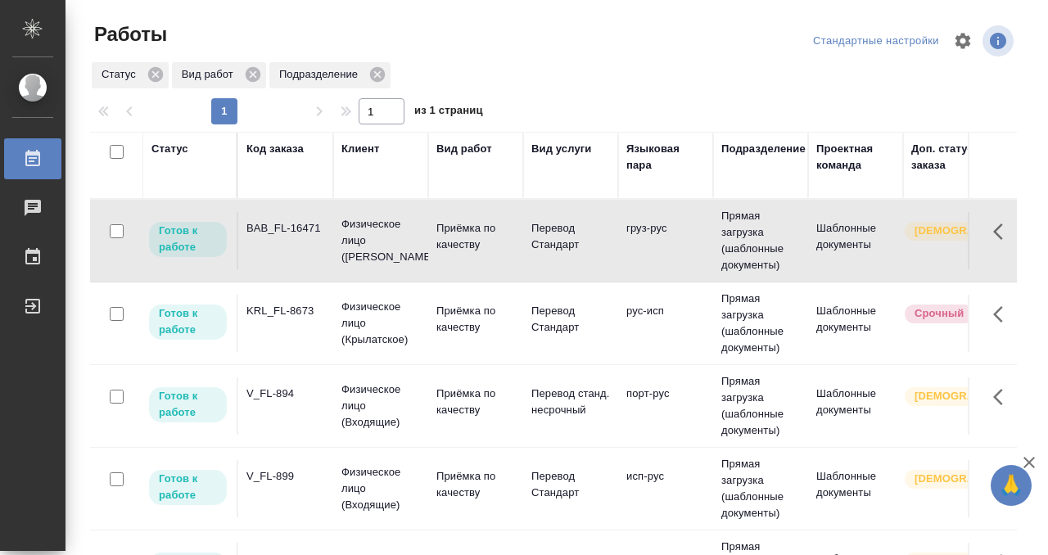
click at [298, 394] on div "V_FL-894" at bounding box center [285, 394] width 79 height 16
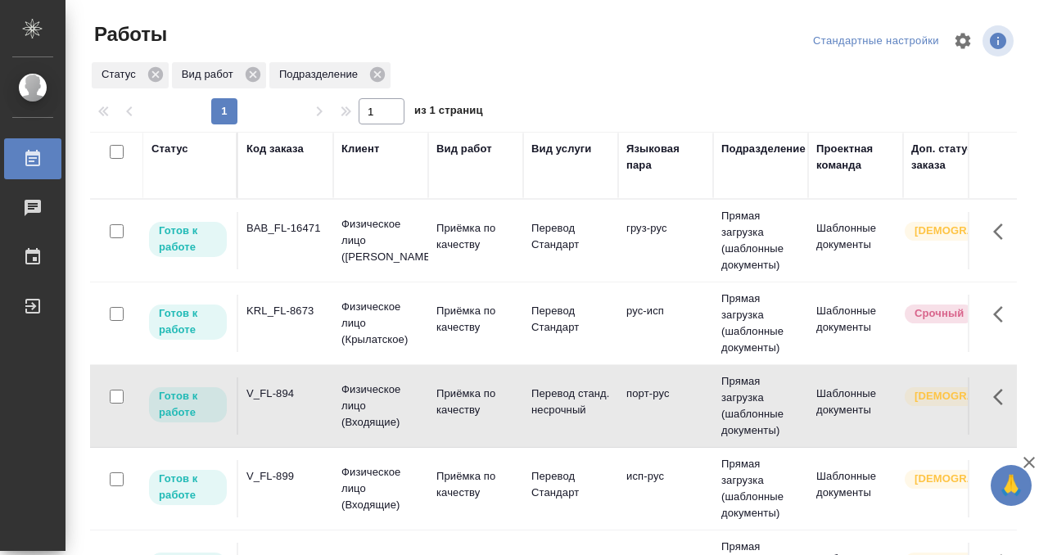
click at [298, 394] on div "V_FL-894" at bounding box center [285, 394] width 79 height 16
click at [298, 473] on div "V_FL-899" at bounding box center [285, 476] width 79 height 16
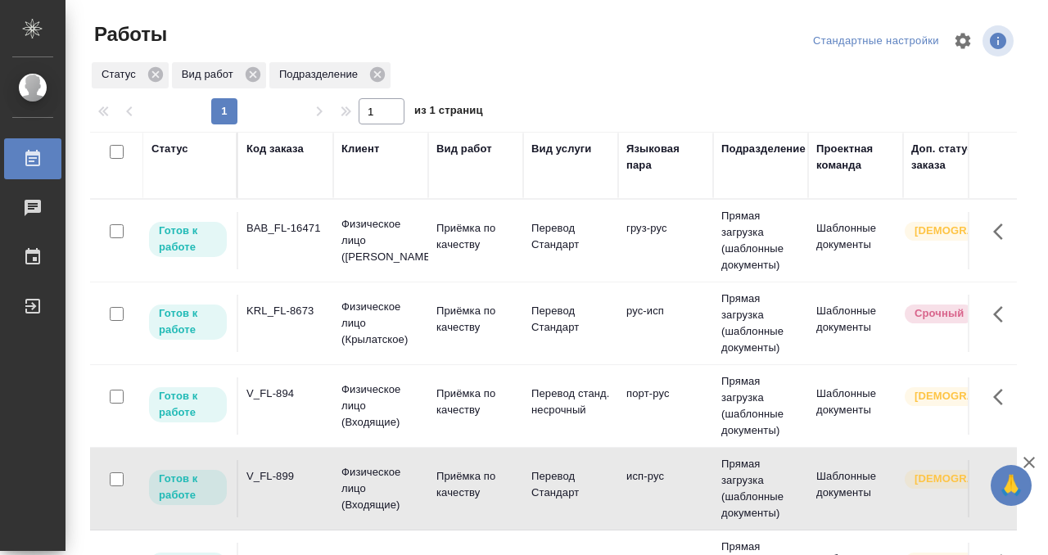
click at [298, 473] on div "V_FL-899" at bounding box center [285, 476] width 79 height 16
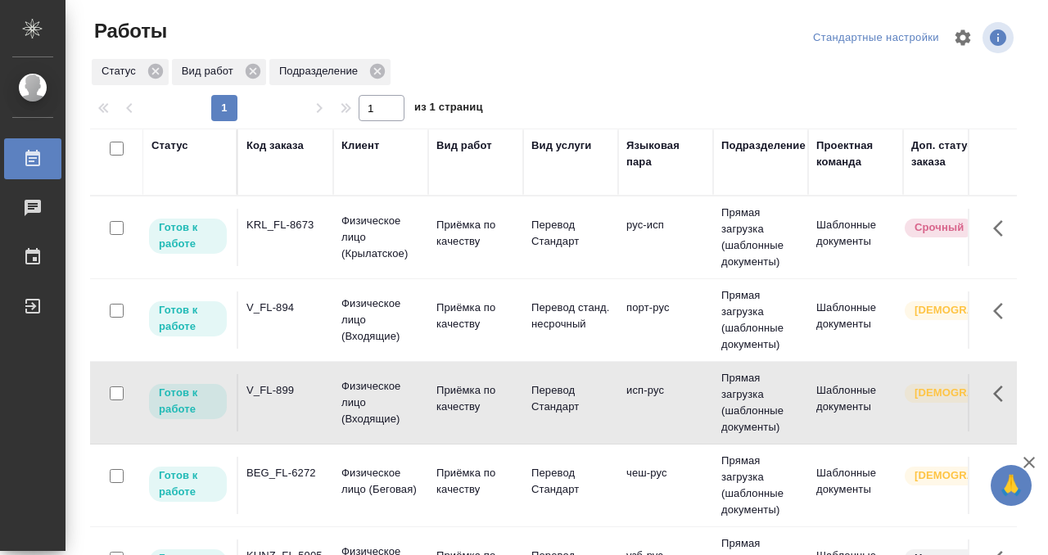
click at [324, 220] on div "KRL_FL-8673" at bounding box center [285, 225] width 79 height 16
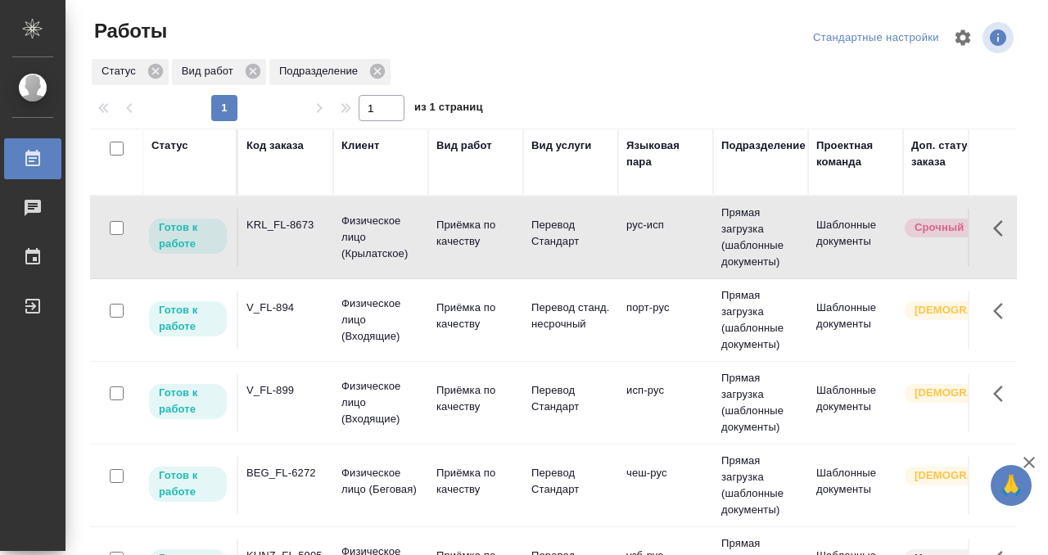
click at [324, 220] on div "KRL_FL-8673" at bounding box center [285, 225] width 79 height 16
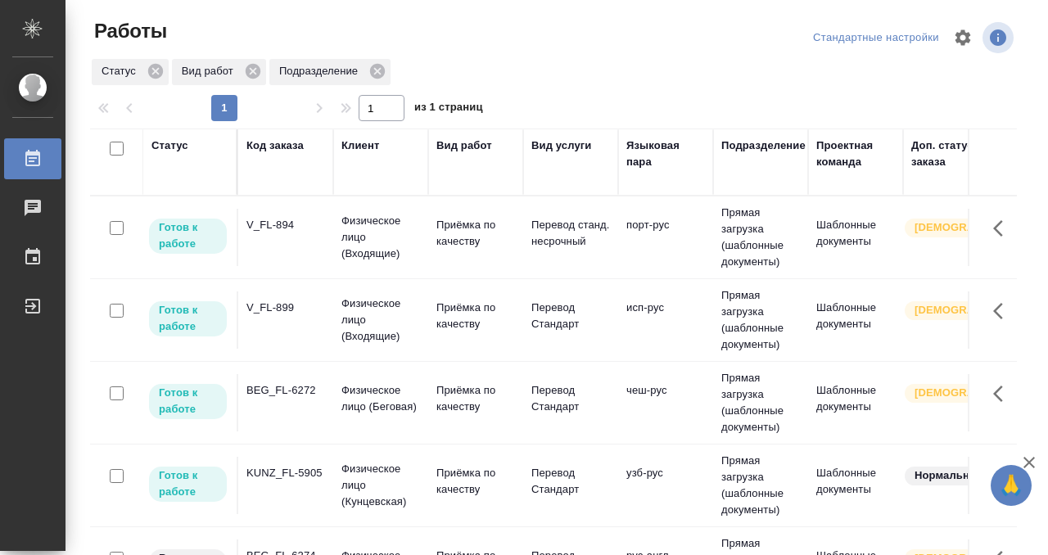
scroll to position [183, 0]
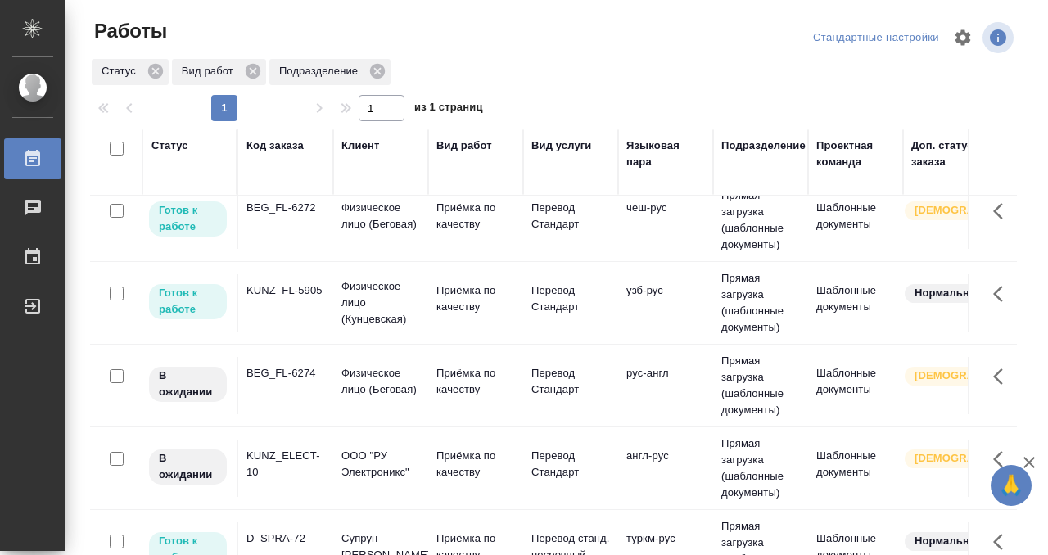
click at [319, 387] on td "BEG_FL-6274" at bounding box center [285, 385] width 95 height 57
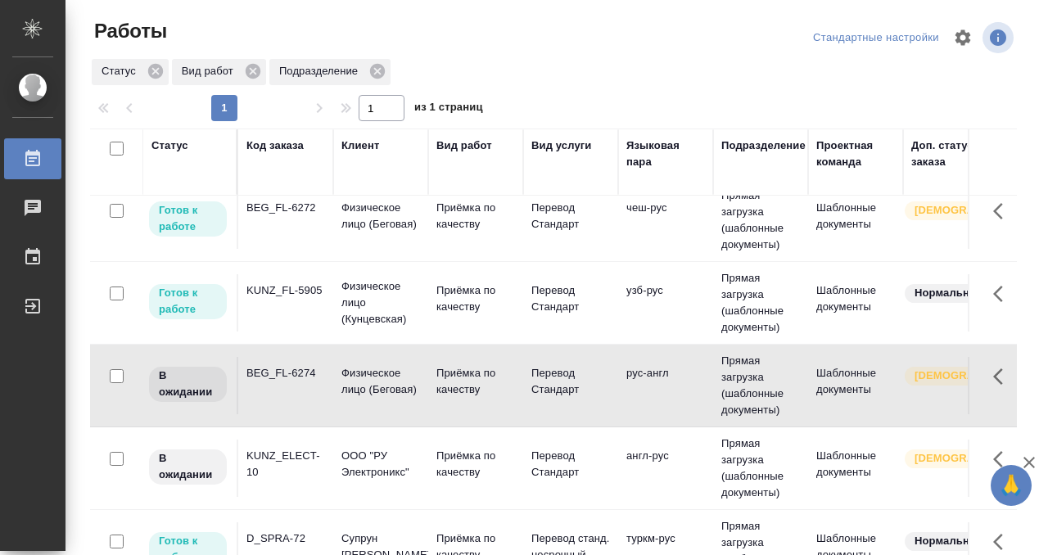
click at [319, 387] on td "BEG_FL-6274" at bounding box center [285, 385] width 95 height 57
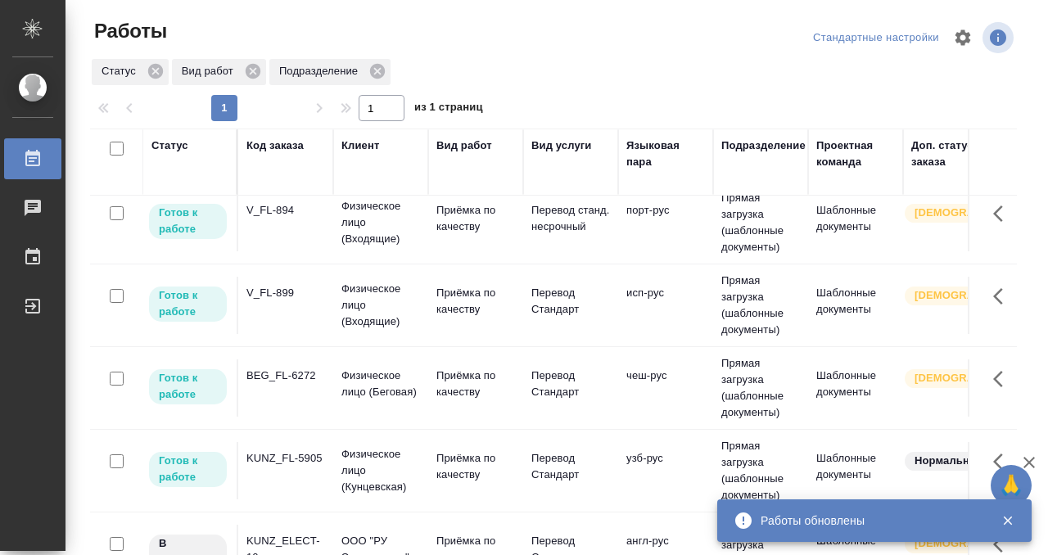
scroll to position [0, 0]
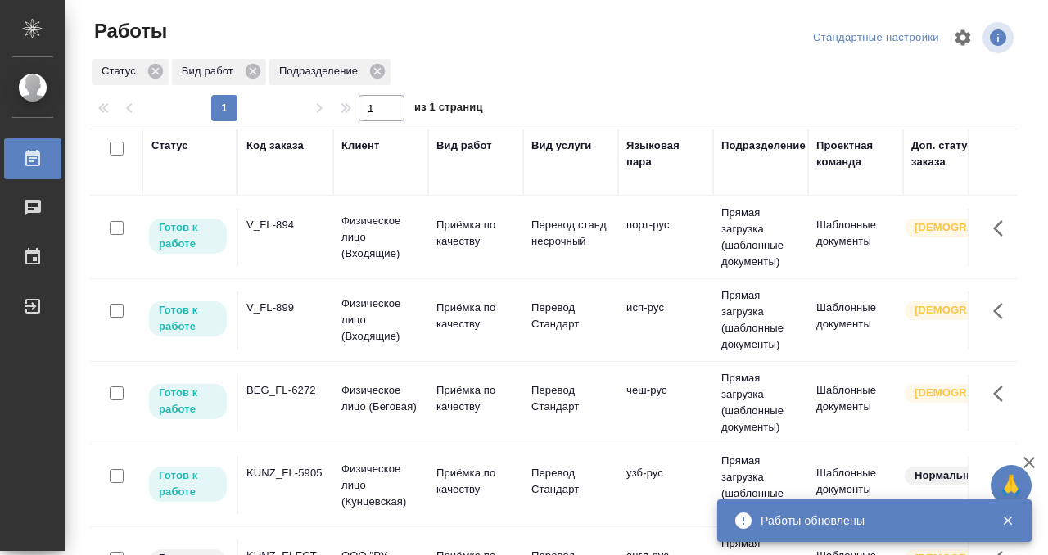
click at [304, 387] on div "BEG_FL-6272" at bounding box center [285, 390] width 79 height 16
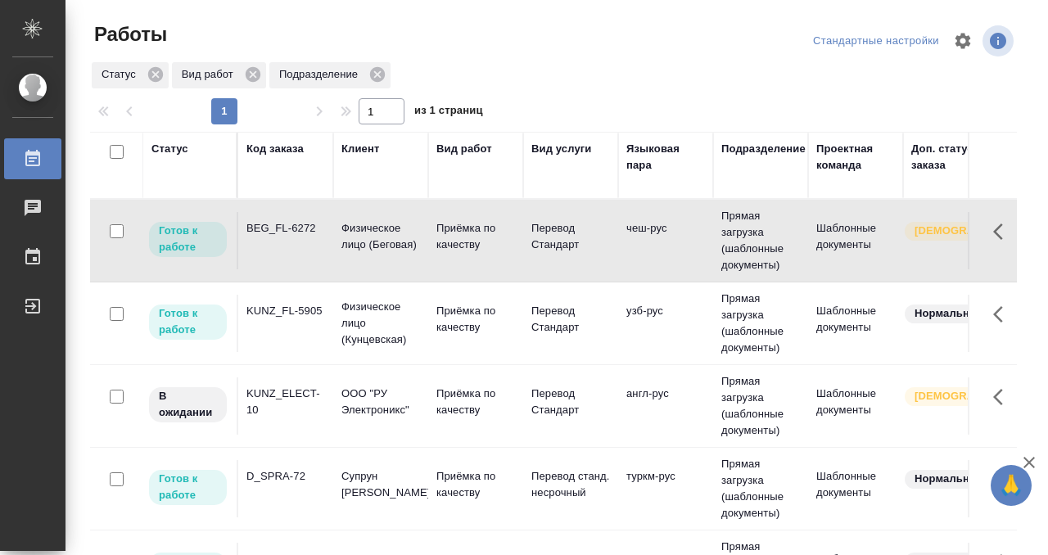
click at [293, 316] on div "KUNZ_FL-5905" at bounding box center [285, 311] width 79 height 16
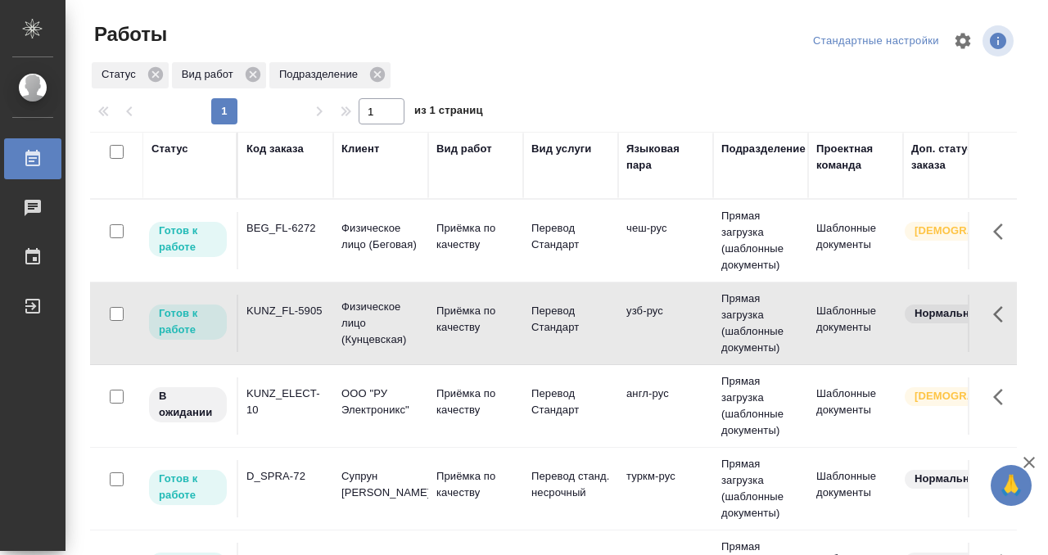
click at [293, 316] on div "KUNZ_FL-5905" at bounding box center [285, 311] width 79 height 16
click at [276, 400] on div "KUNZ_ELECT-10" at bounding box center [285, 402] width 79 height 33
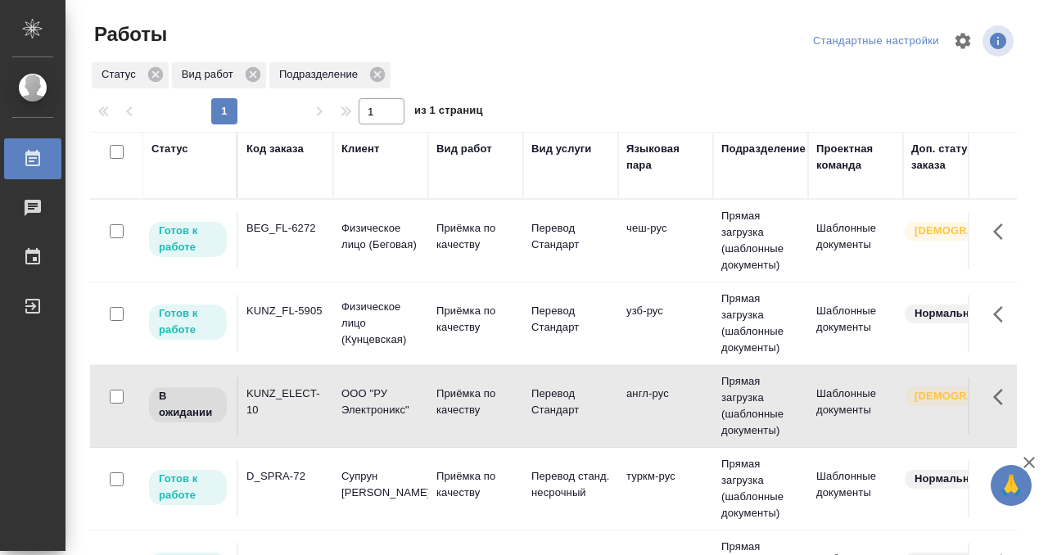
click at [276, 400] on div "KUNZ_ELECT-10" at bounding box center [285, 402] width 79 height 33
click at [302, 312] on div "KUNZ_FL-5905" at bounding box center [285, 311] width 79 height 16
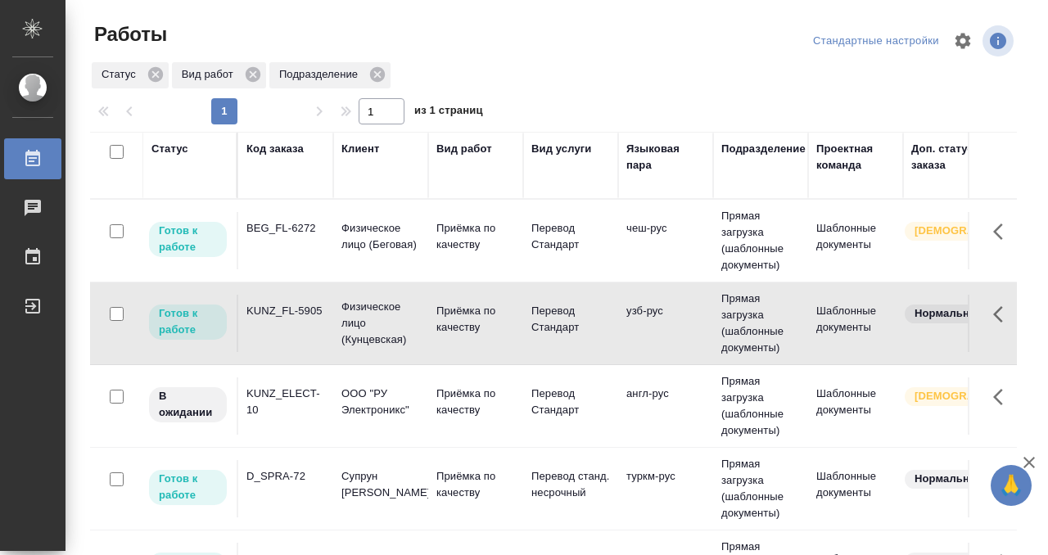
click at [302, 312] on div "KUNZ_FL-5905" at bounding box center [285, 311] width 79 height 16
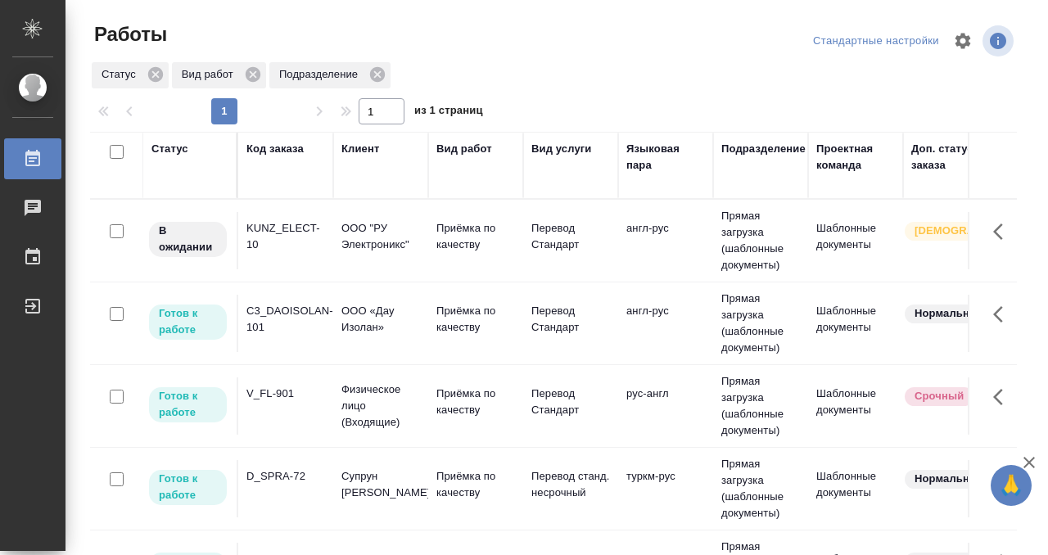
click at [307, 245] on div "KUNZ_ELECT-10" at bounding box center [285, 236] width 79 height 33
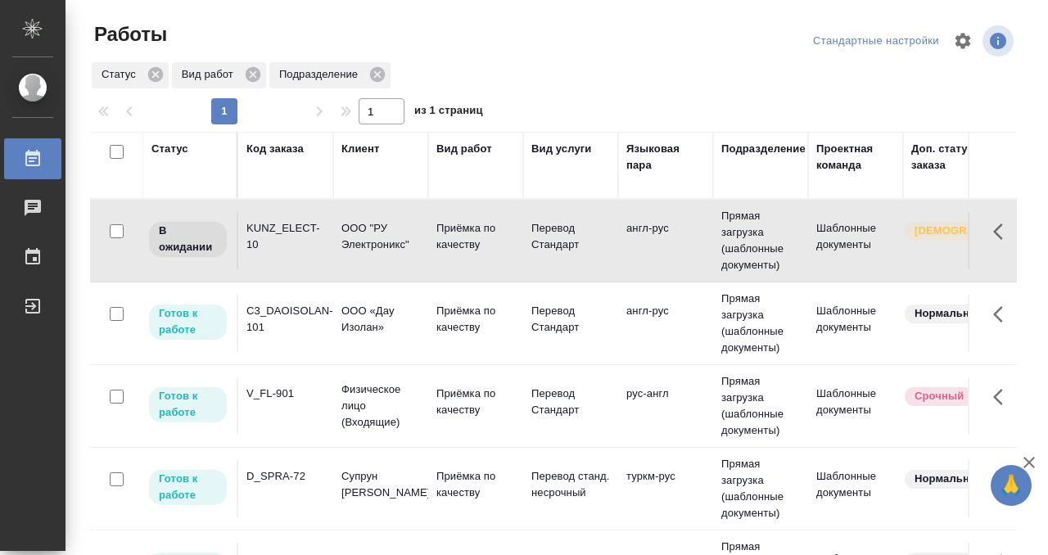
click at [307, 245] on div "KUNZ_ELECT-10" at bounding box center [285, 236] width 79 height 33
click at [301, 312] on div "C3_DAOISOLAN-101" at bounding box center [285, 319] width 79 height 33
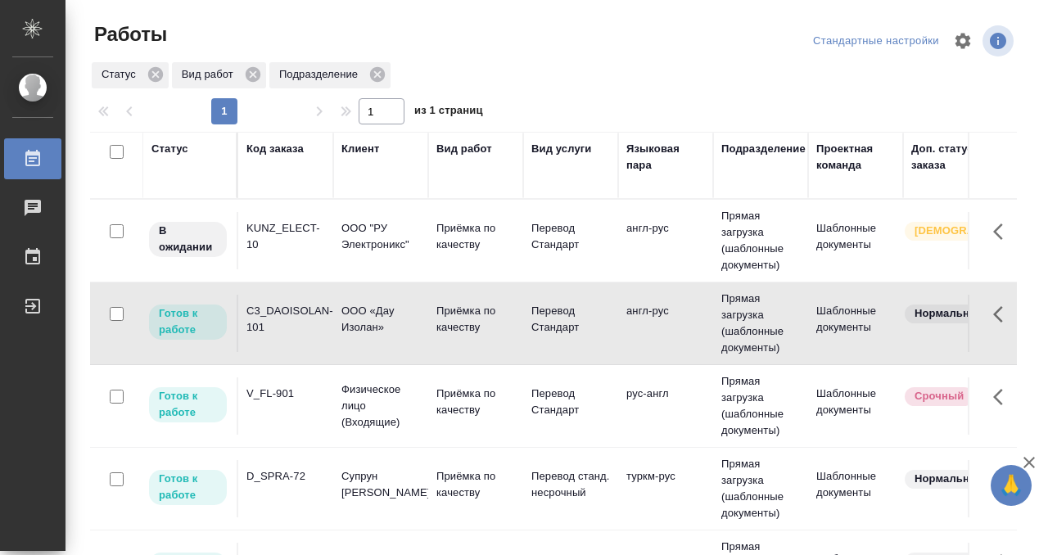
click at [301, 312] on div "C3_DAOISOLAN-101" at bounding box center [285, 319] width 79 height 33
click at [275, 379] on td "V_FL-901" at bounding box center [285, 405] width 95 height 57
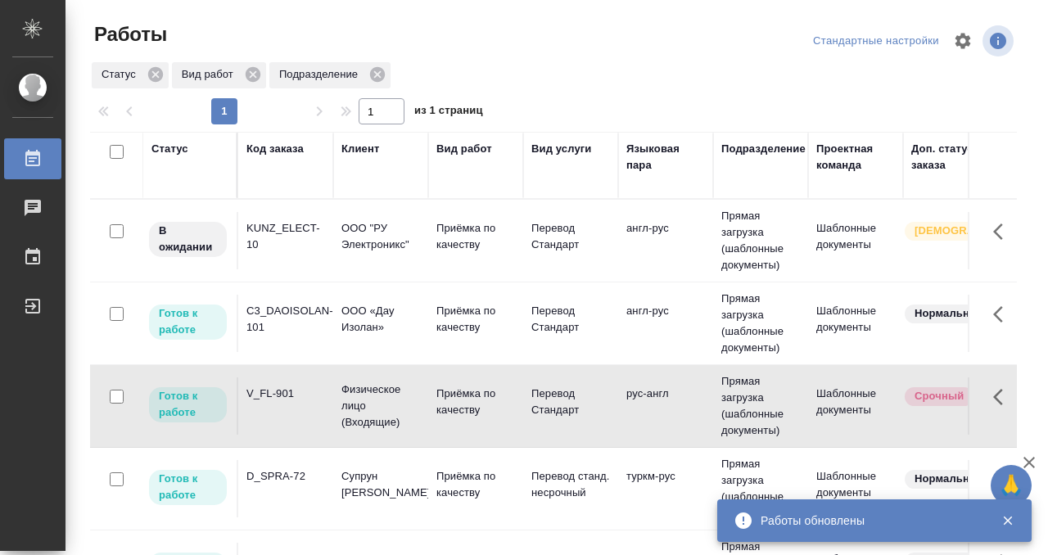
click at [275, 379] on td "V_FL-901" at bounding box center [285, 405] width 95 height 57
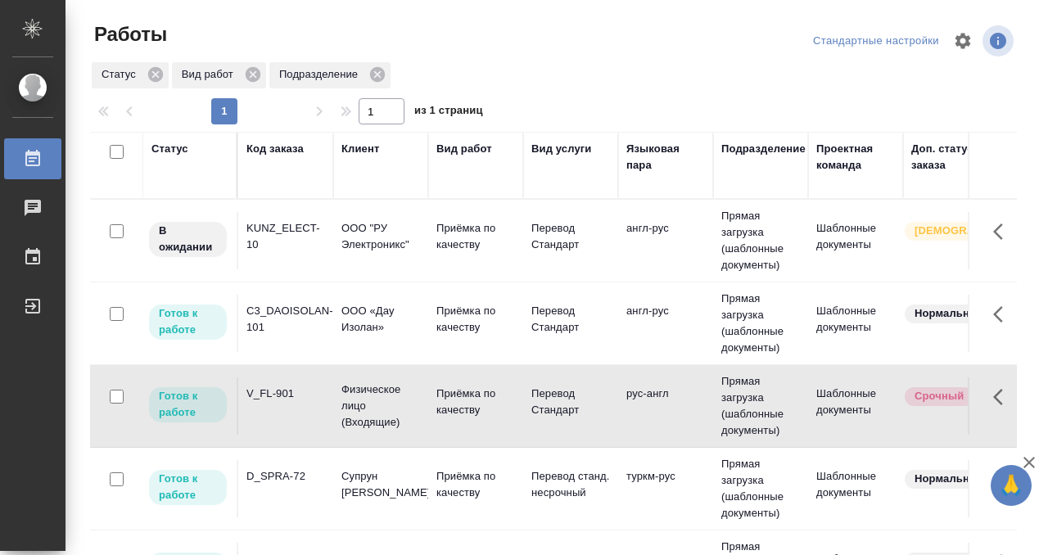
click at [283, 252] on div "KUNZ_ELECT-10" at bounding box center [285, 236] width 79 height 33
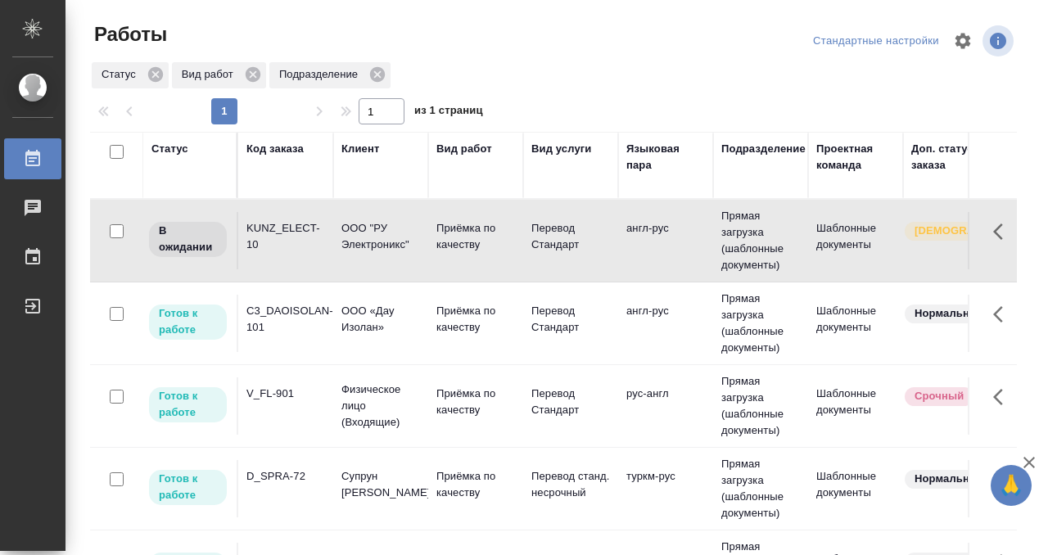
click at [283, 252] on div "KUNZ_ELECT-10" at bounding box center [285, 236] width 79 height 33
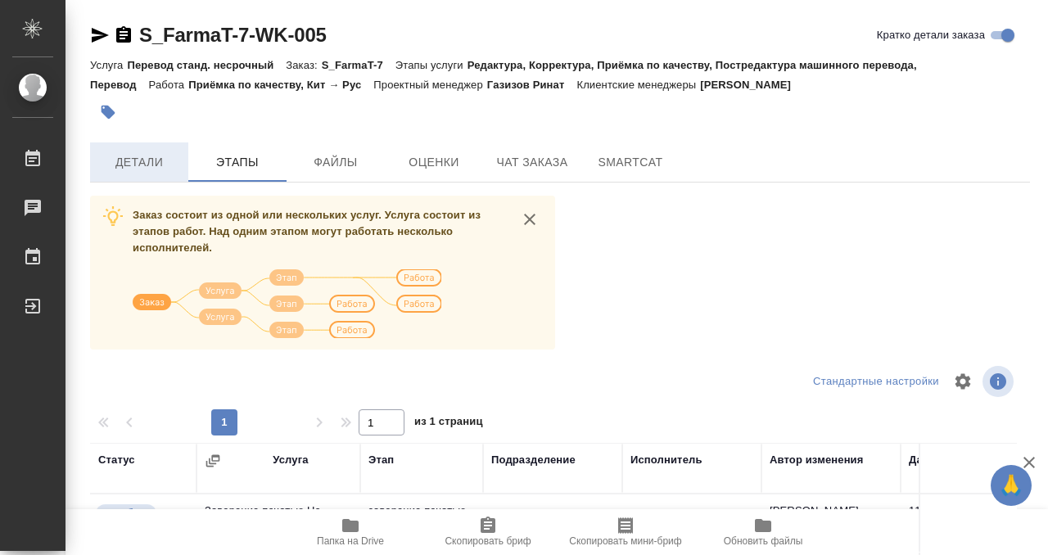
click at [143, 172] on button "Детали" at bounding box center [139, 161] width 98 height 39
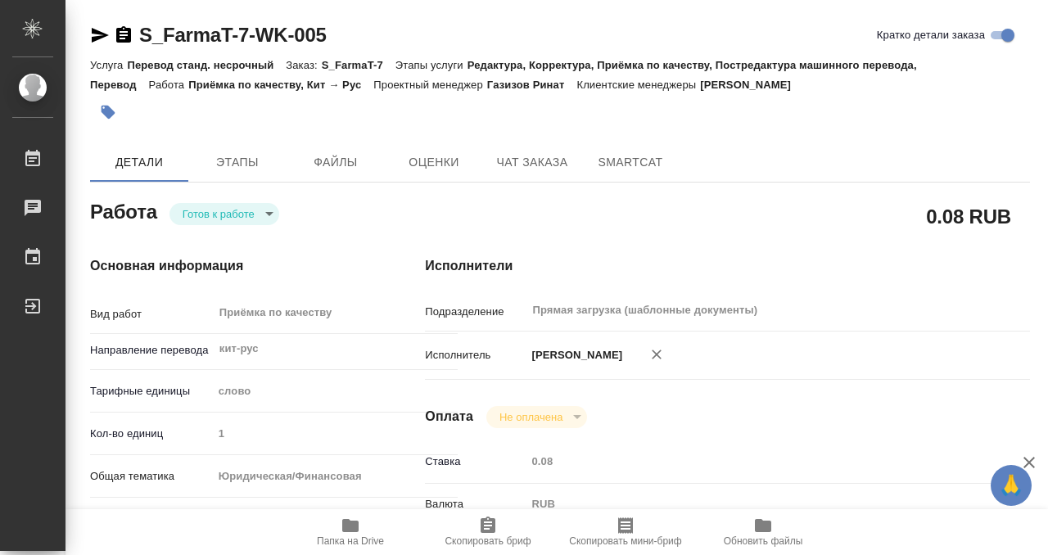
type textarea "x"
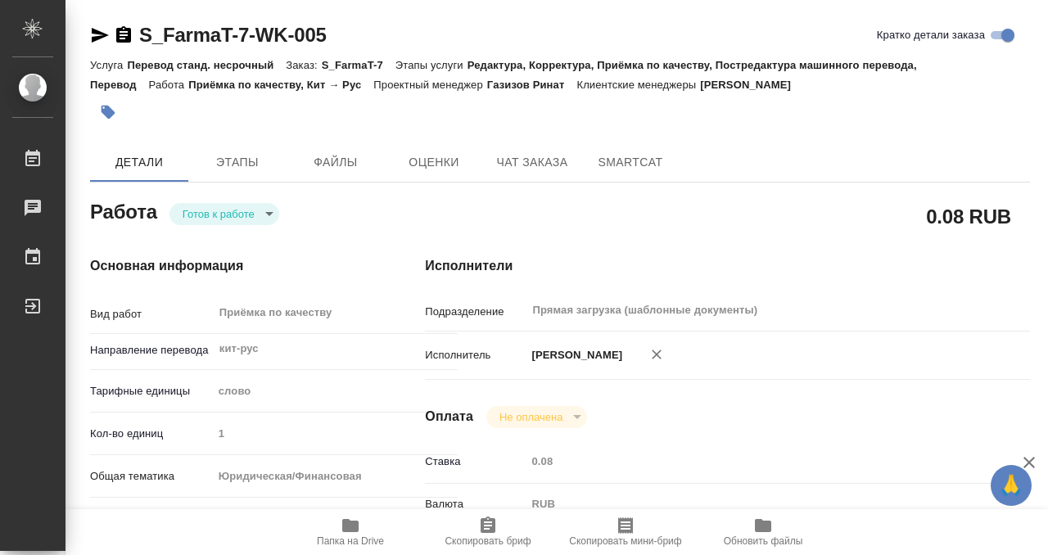
scroll to position [875, 0]
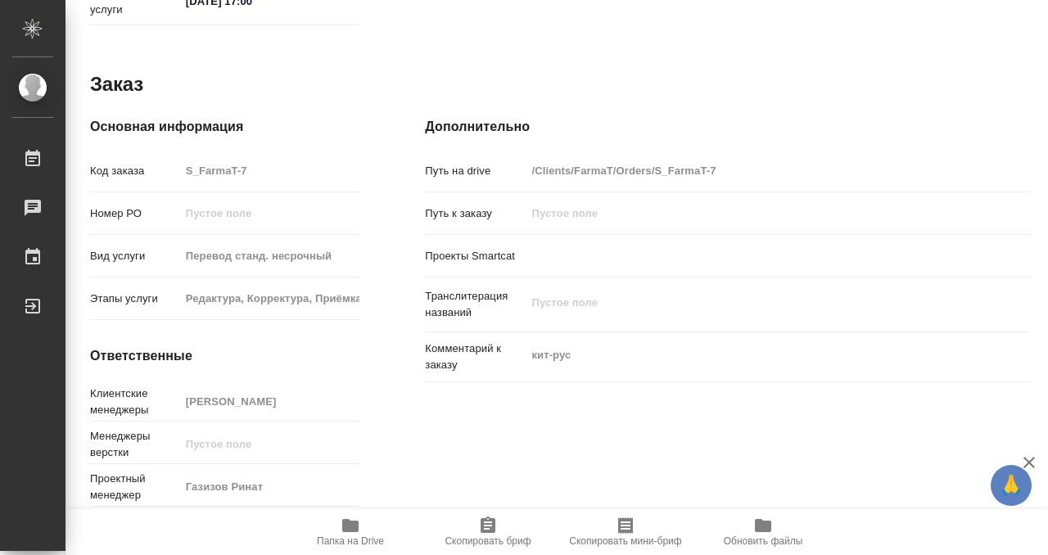
type textarea "x"
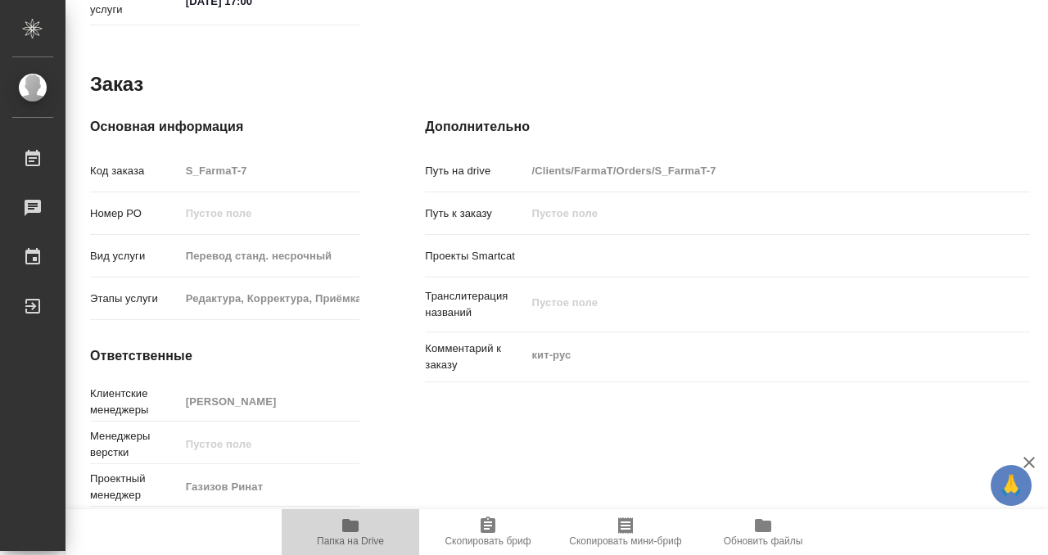
click at [354, 522] on icon "button" at bounding box center [350, 525] width 16 height 13
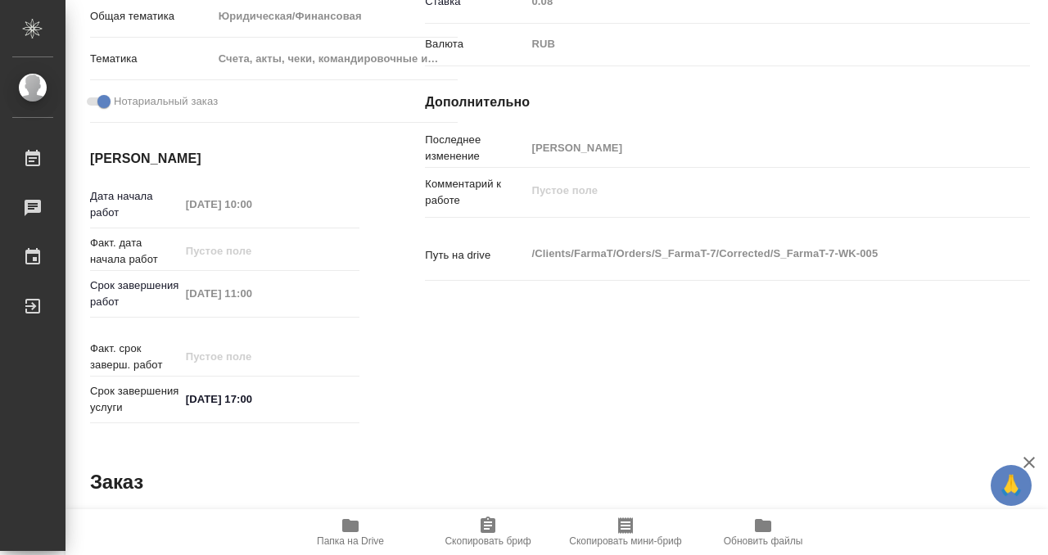
scroll to position [0, 0]
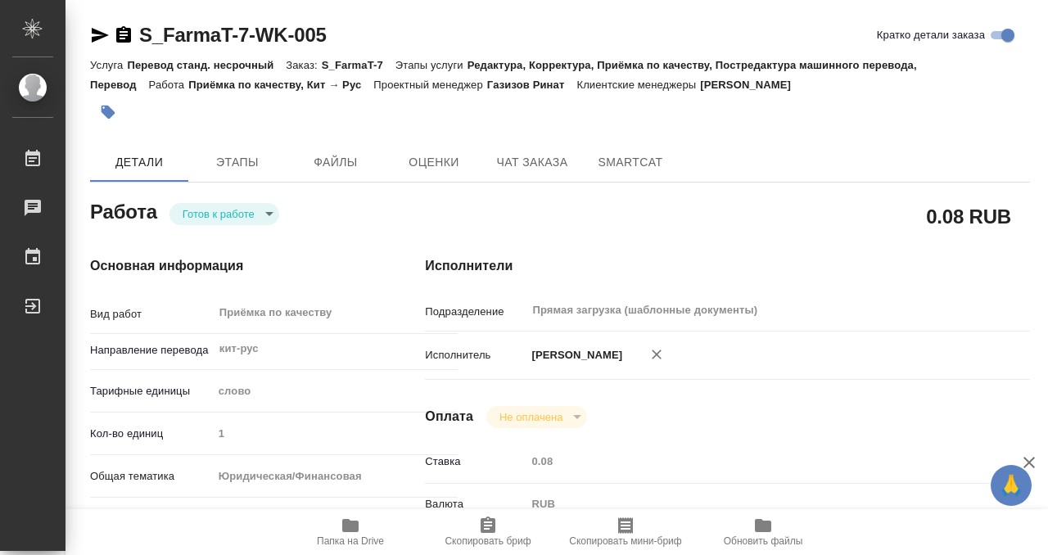
click at [108, 118] on icon "button" at bounding box center [109, 113] width 14 height 14
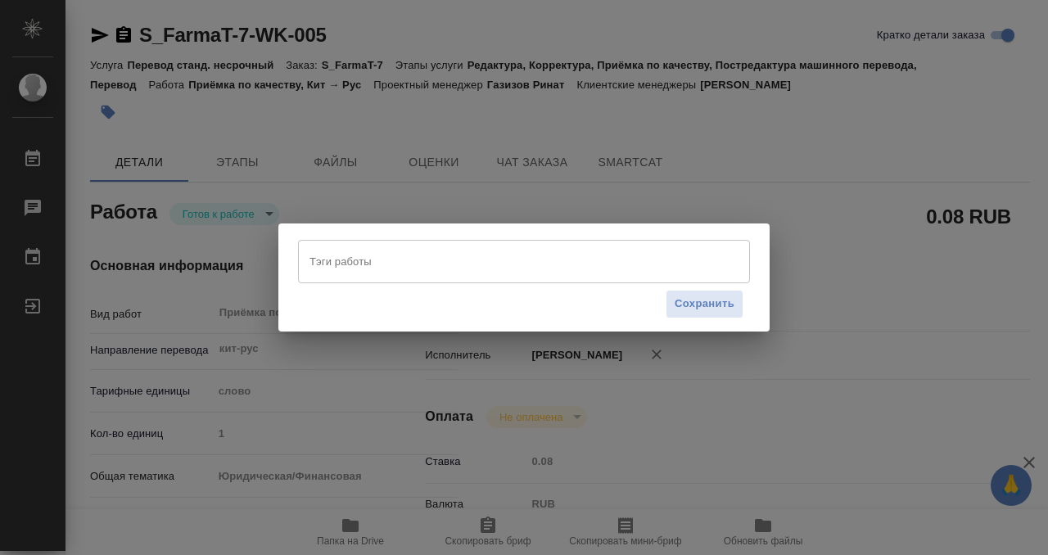
click at [355, 272] on input "Тэги работы" at bounding box center [508, 261] width 406 height 28
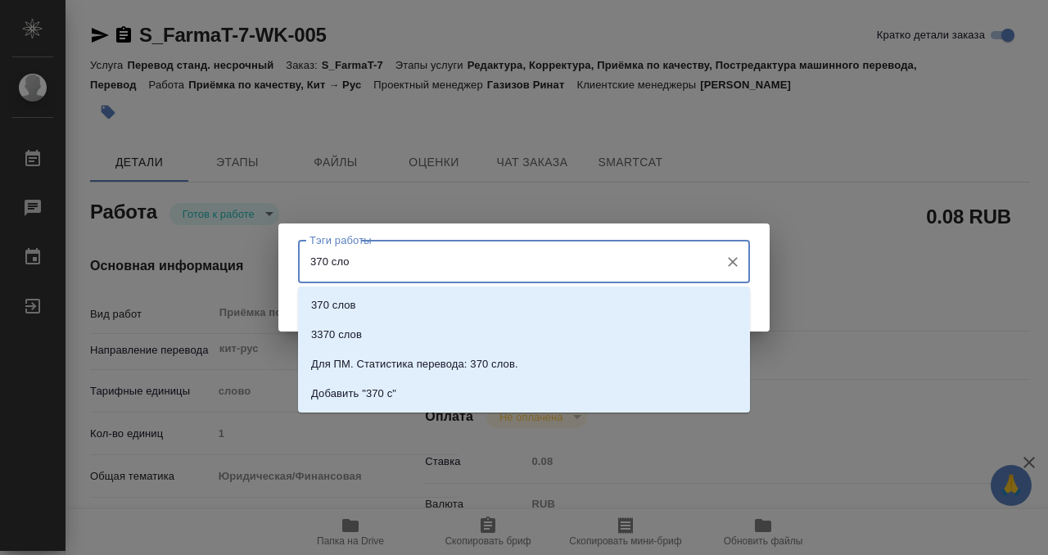
type input "370 слов"
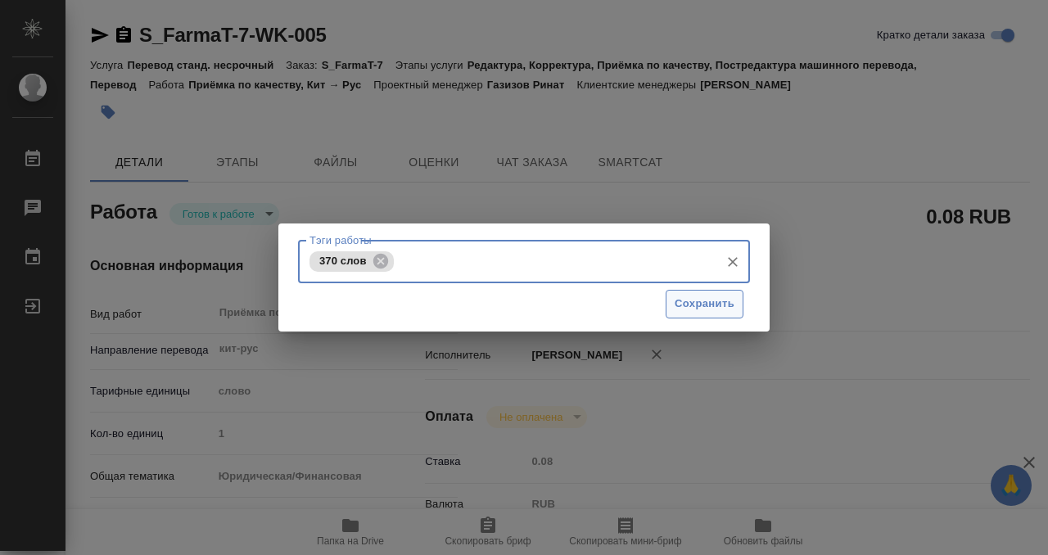
click at [708, 298] on span "Сохранить" at bounding box center [705, 304] width 60 height 19
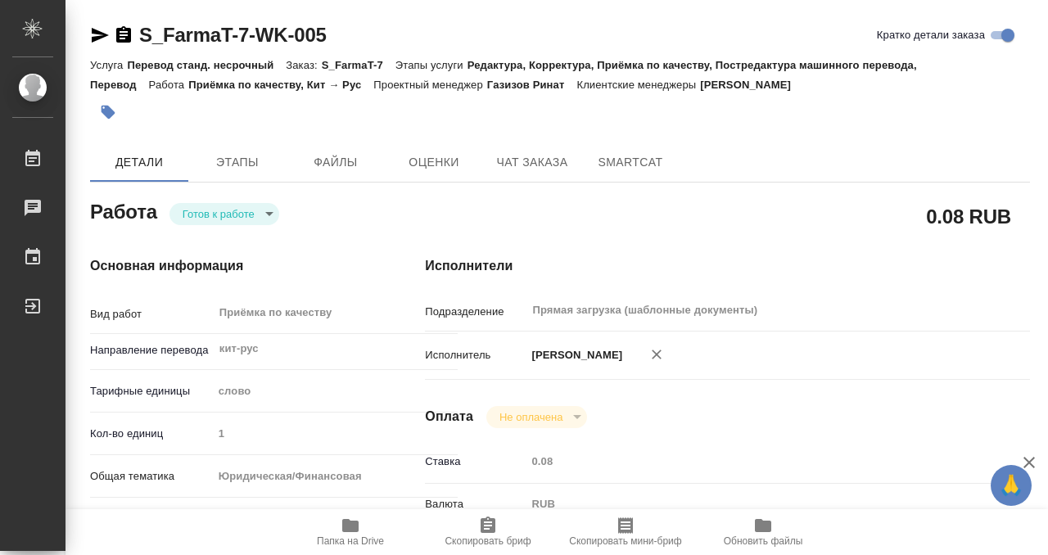
type input "readyForWork"
type textarea "Приёмка по качеству"
type textarea "x"
type input "кит-рус"
type input "5a8b1489cc6b4906c91bfd90"
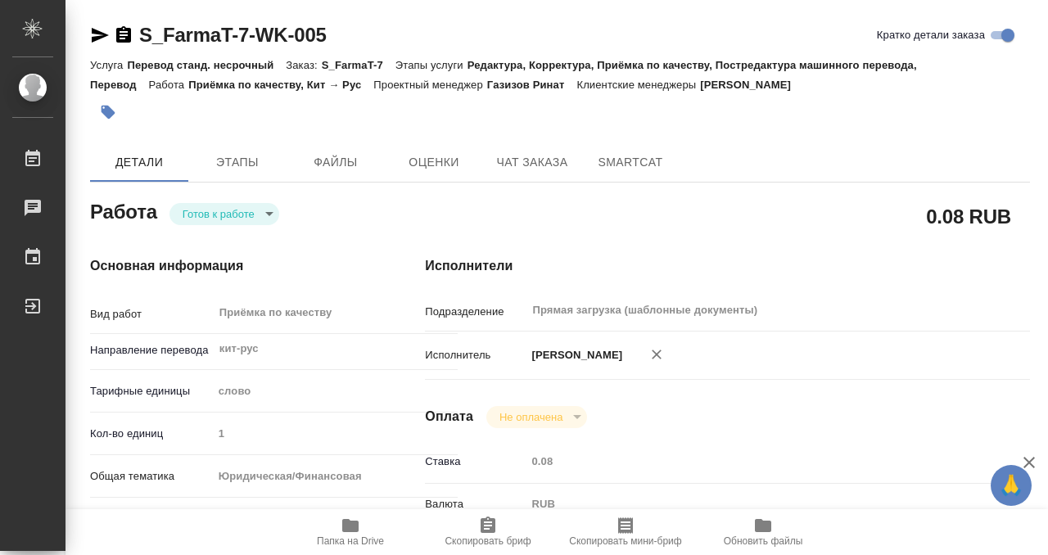
type input "1"
type input "yr-fn"
type input "5f647205b73bc97568ca66c0"
checkbox input "true"
type input "12.09.2025 10:00"
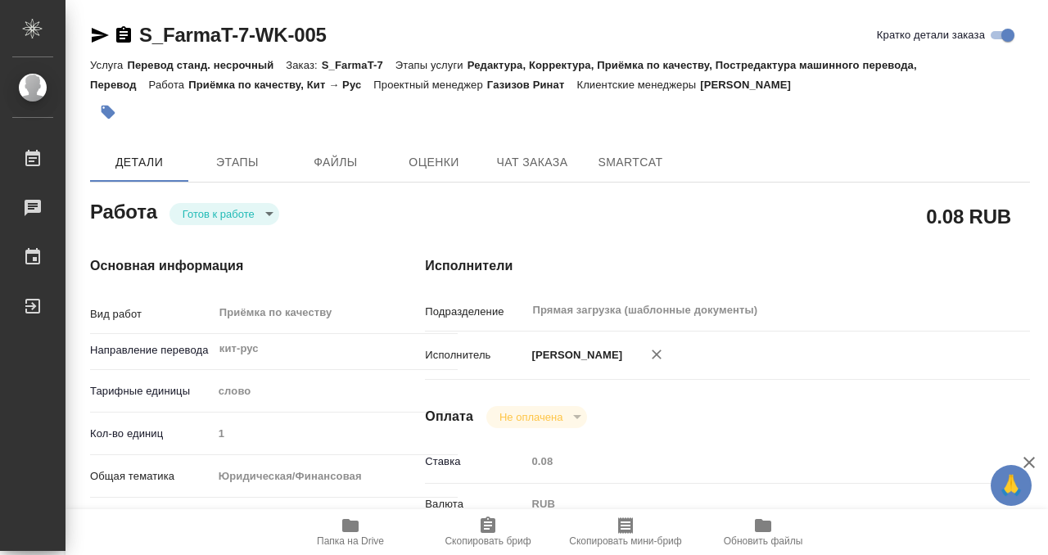
type input "12.09.2025 11:00"
type input "12.09.2025 17:00"
type input "Прямая загрузка (шаблонные документы)"
type input "notPayed"
type input "0.08"
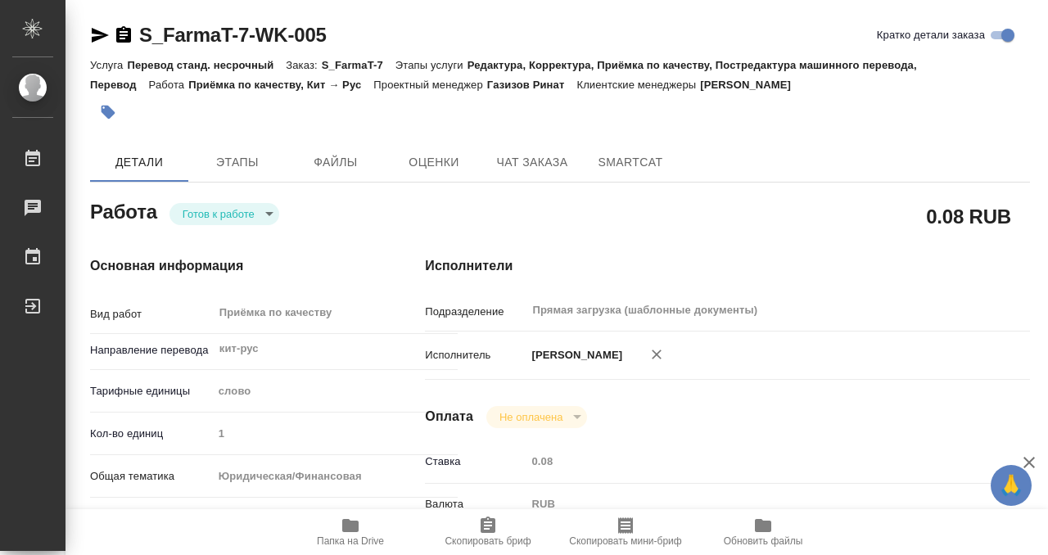
type input "RUB"
type input "[PERSON_NAME]"
type textarea "x"
type textarea "/Clients/FarmaT/Orders/S_FarmaT-7/Corrected/S_FarmaT-7-WK-005"
type textarea "x"
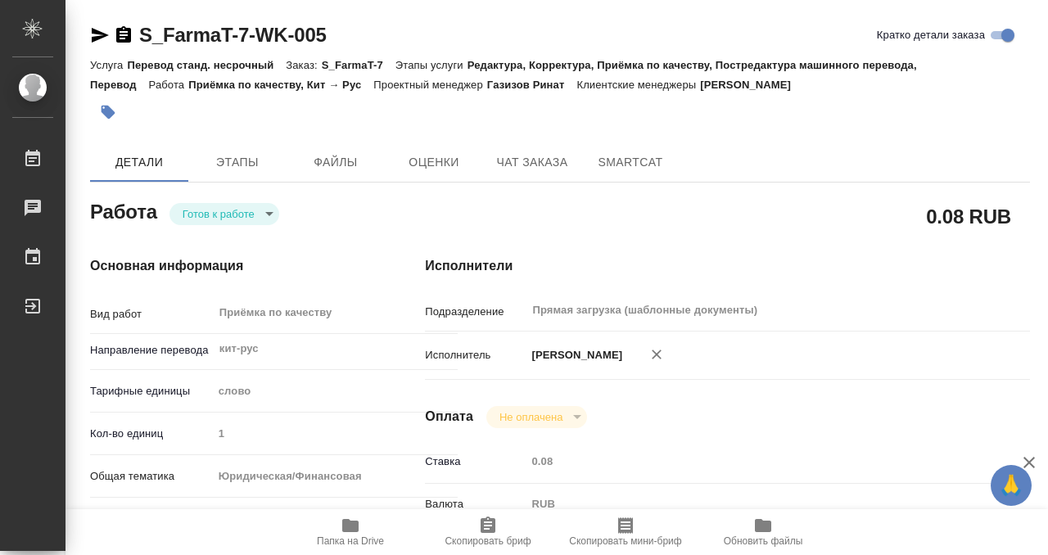
type input "S_FarmaT-7"
type input "Перевод станд. несрочный"
type input "Редактура, Корректура, Приёмка по качеству, Постредактура машинного перевода, П…"
type input "Никифорова Валерия"
type input "/Clients/FarmaT/Orders/S_FarmaT-7"
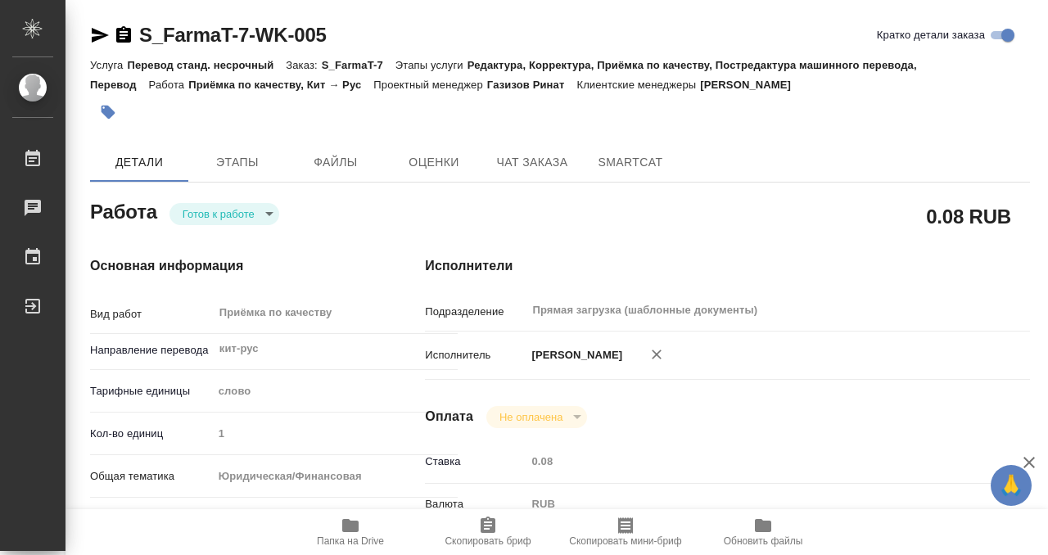
type textarea "x"
type textarea "кит-рус"
type textarea "x"
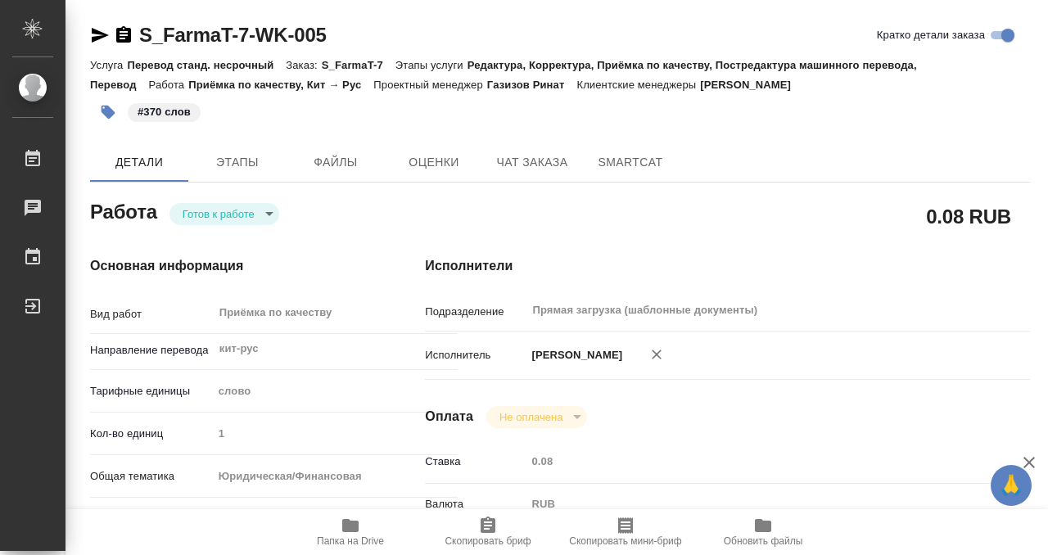
type textarea "x"
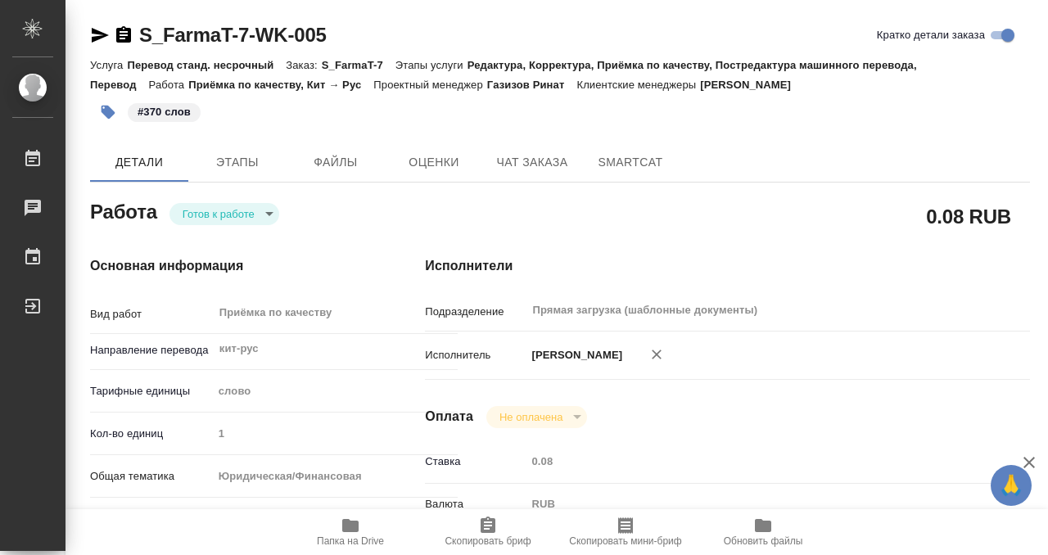
type textarea "x"
click at [241, 221] on body "🙏 .cls-1 fill:#fff; AWATERA Kobzeva Elizaveta Работы 0 Чаты График Выйти S_Farm…" at bounding box center [524, 277] width 1048 height 555
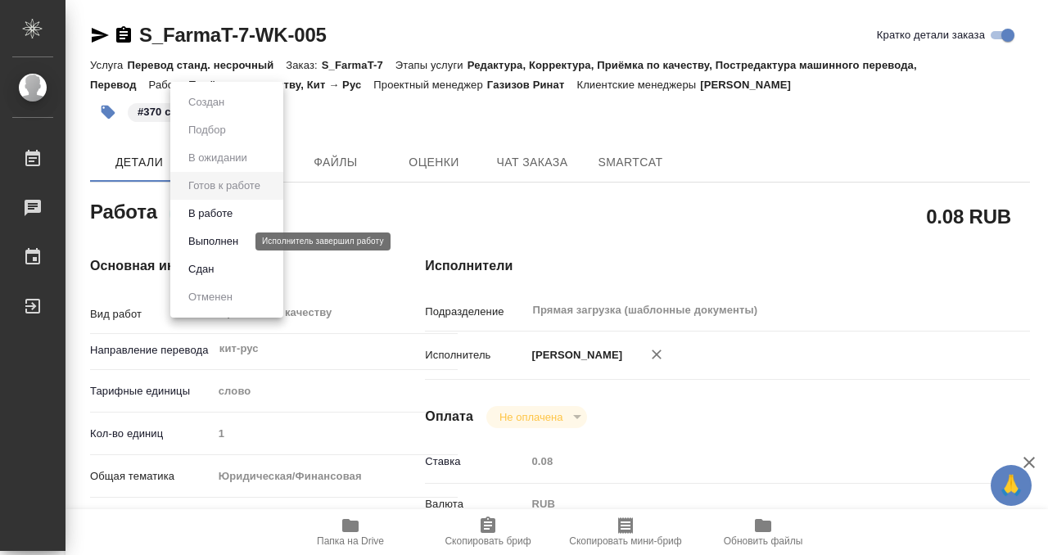
click at [234, 247] on button "Выполнен" at bounding box center [213, 242] width 60 height 18
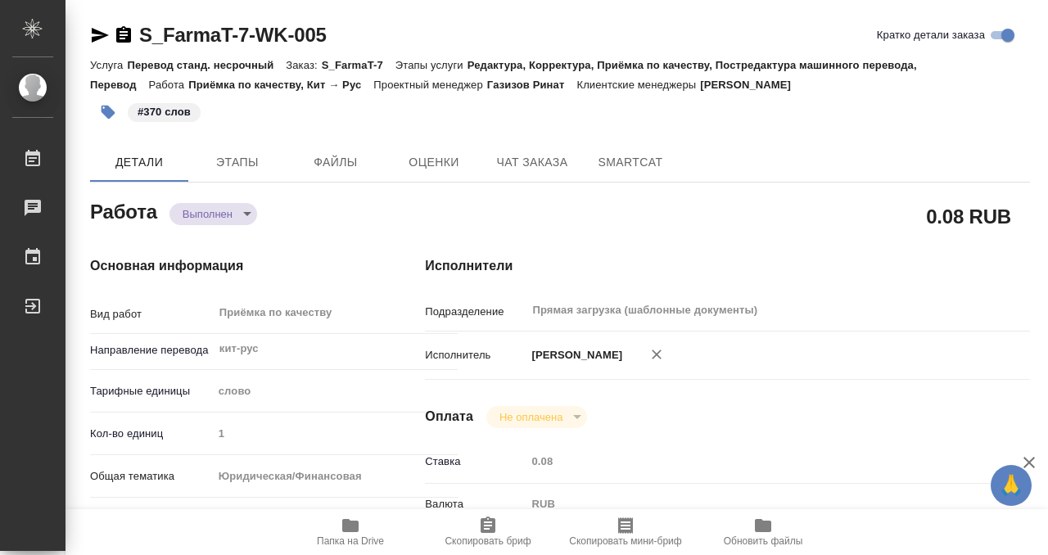
type textarea "x"
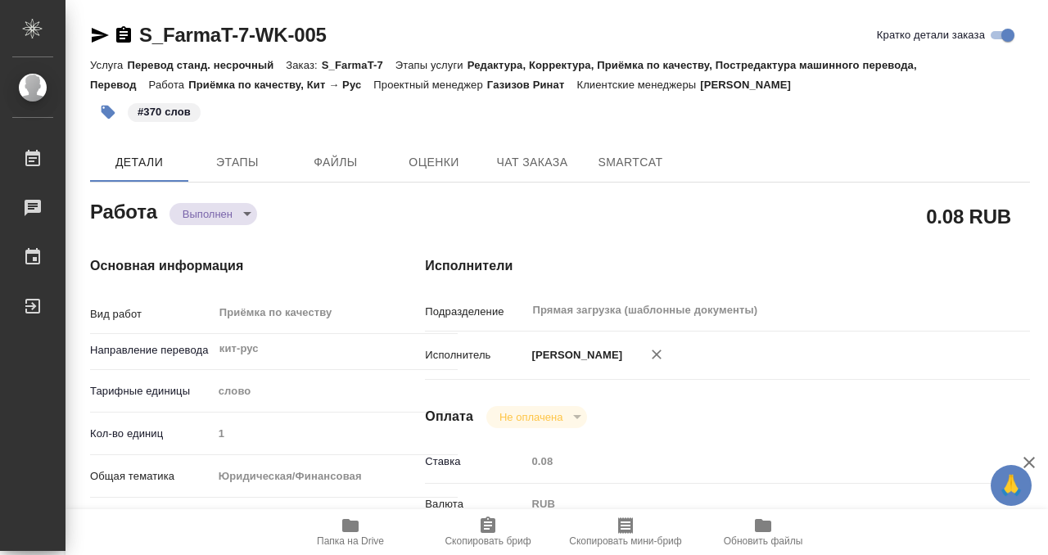
type textarea "x"
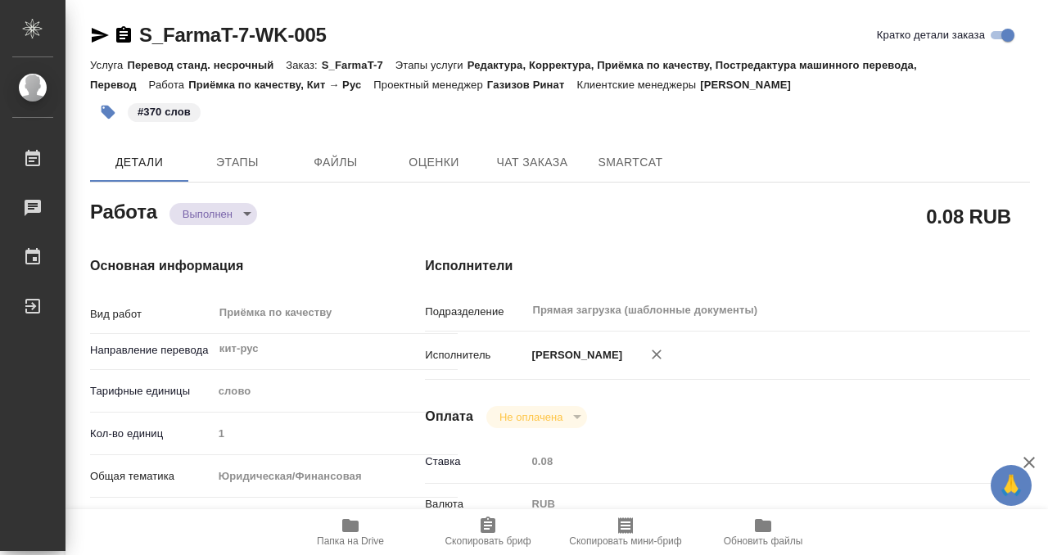
type textarea "x"
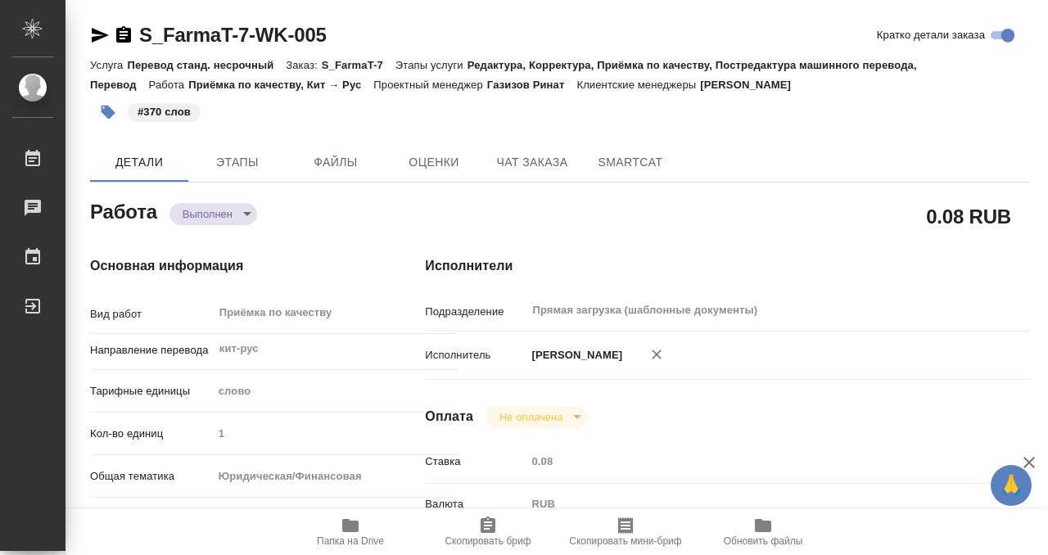
click at [131, 32] on icon "button" at bounding box center [124, 35] width 20 height 20
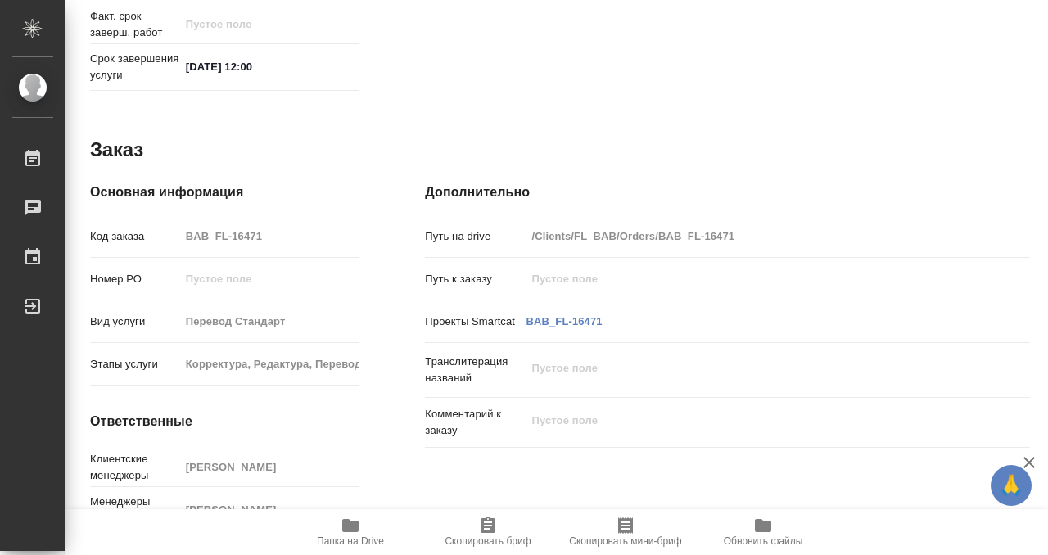
scroll to position [830, 0]
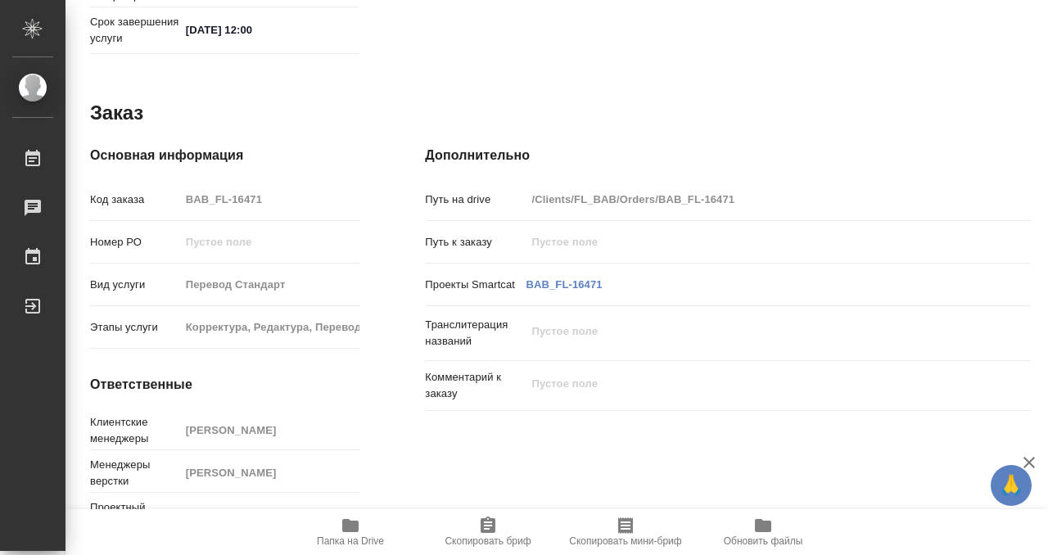
click at [353, 530] on icon "button" at bounding box center [350, 525] width 16 height 13
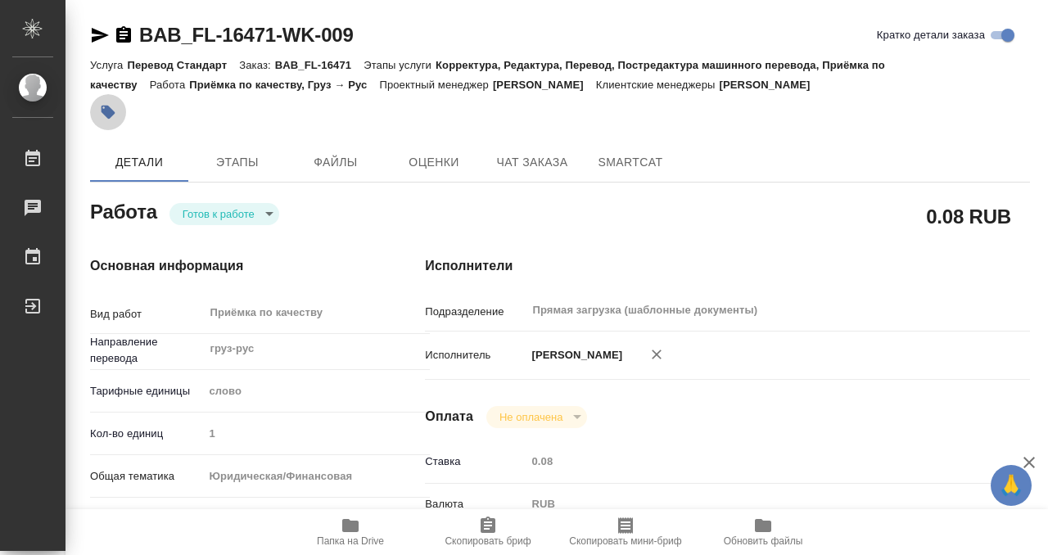
click at [104, 112] on icon "button" at bounding box center [109, 113] width 14 height 14
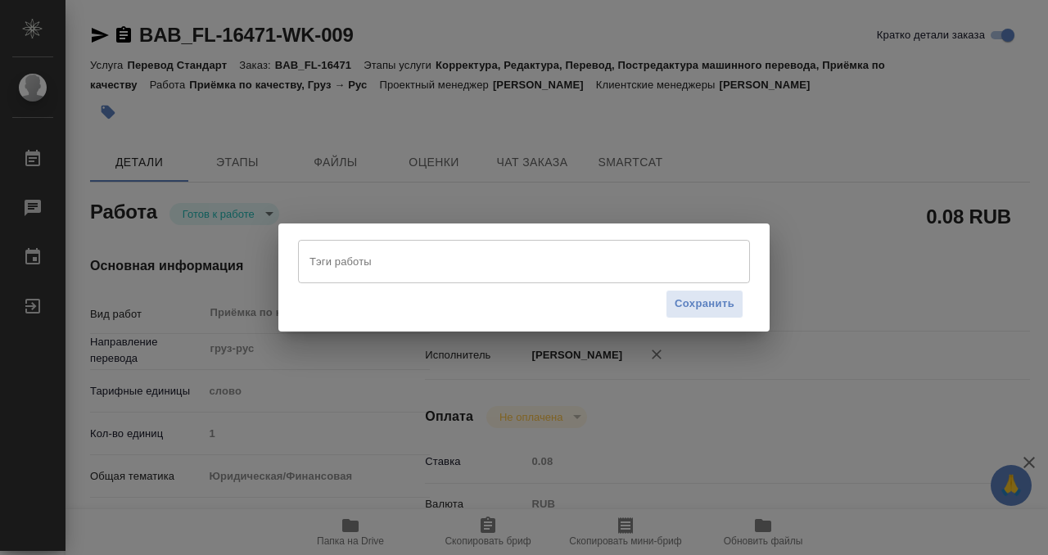
click at [475, 264] on input "Тэги работы" at bounding box center [508, 261] width 406 height 28
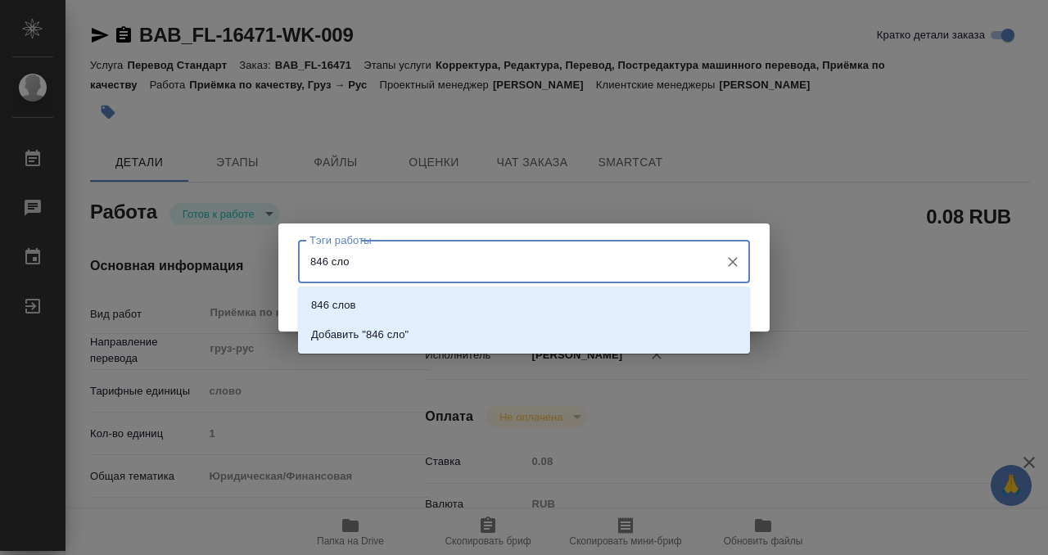
type input "846 слов"
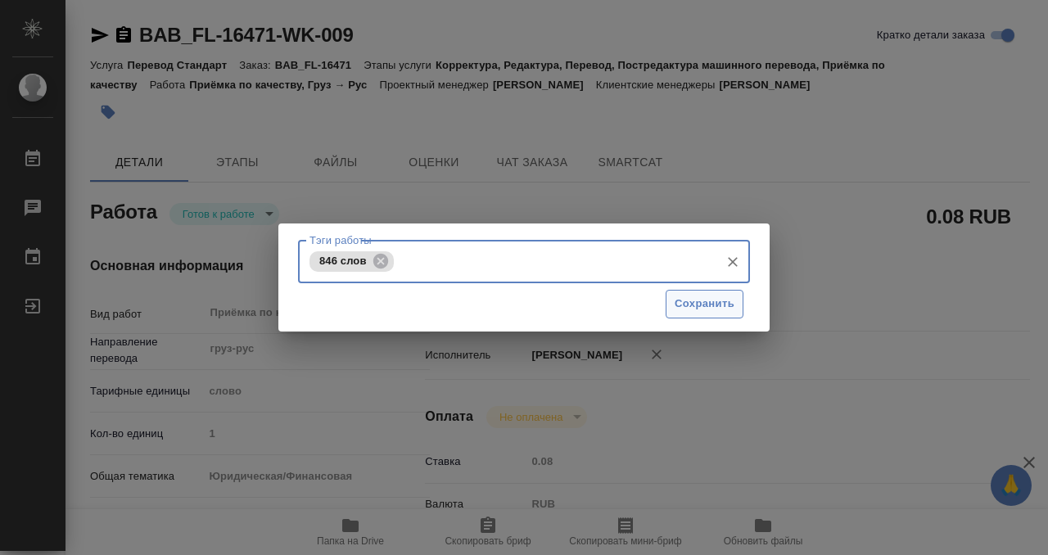
click at [708, 300] on span "Сохранить" at bounding box center [705, 304] width 60 height 19
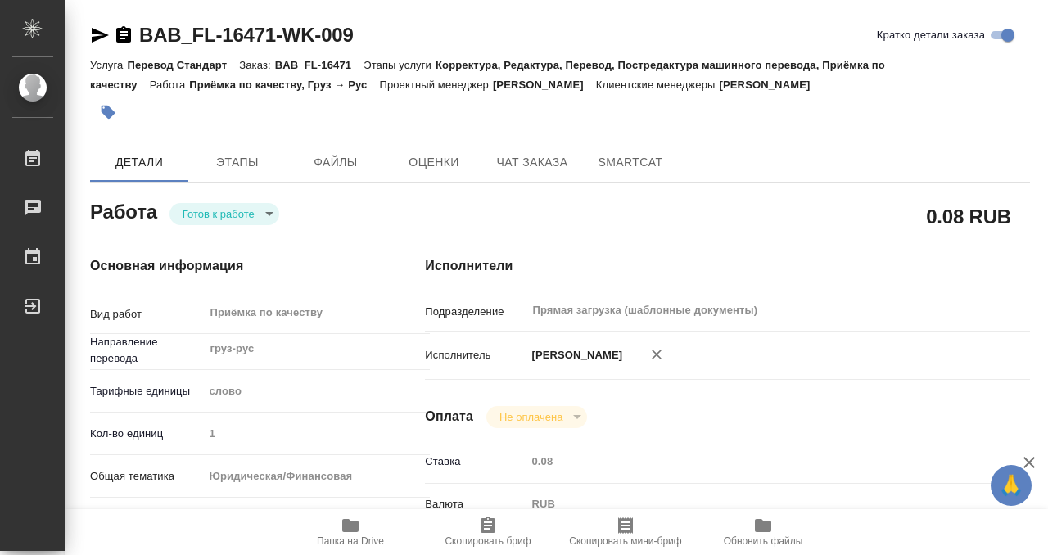
click at [251, 218] on body "🙏 .cls-1 fill:#fff; AWATERA Kobzeva [PERSON_NAME] 0 Чаты График Выйти BAB_FL-16…" at bounding box center [524, 277] width 1048 height 555
type input "readyForWork"
type input "груз-рус"
type input "5a8b1489cc6b4906c91bfd90"
type input "1"
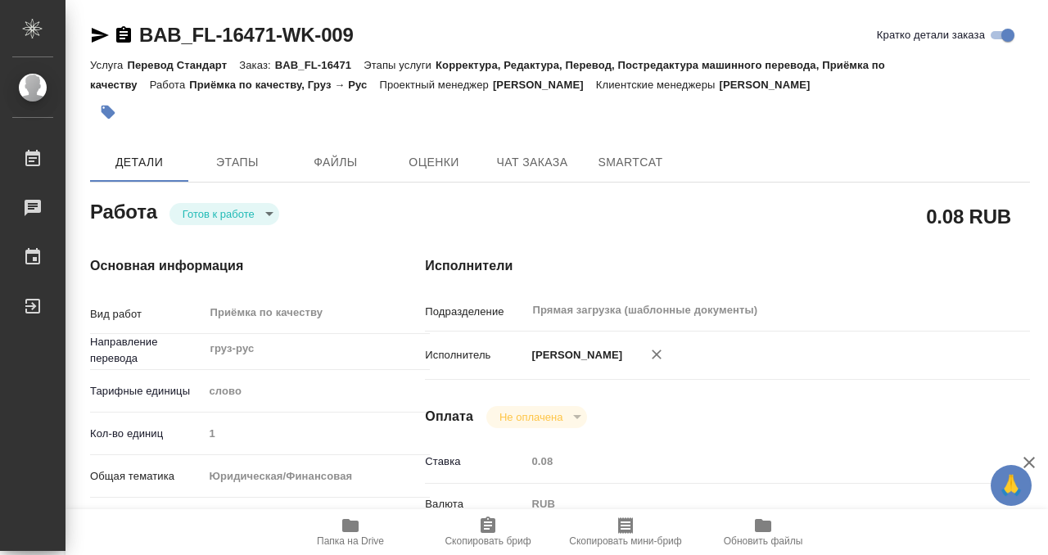
type input "yr-fn"
type input "5f647205b73bc97568ca66bf"
checkbox input "true"
type input "[DATE] 14:20"
type input "[DATE] 12:00"
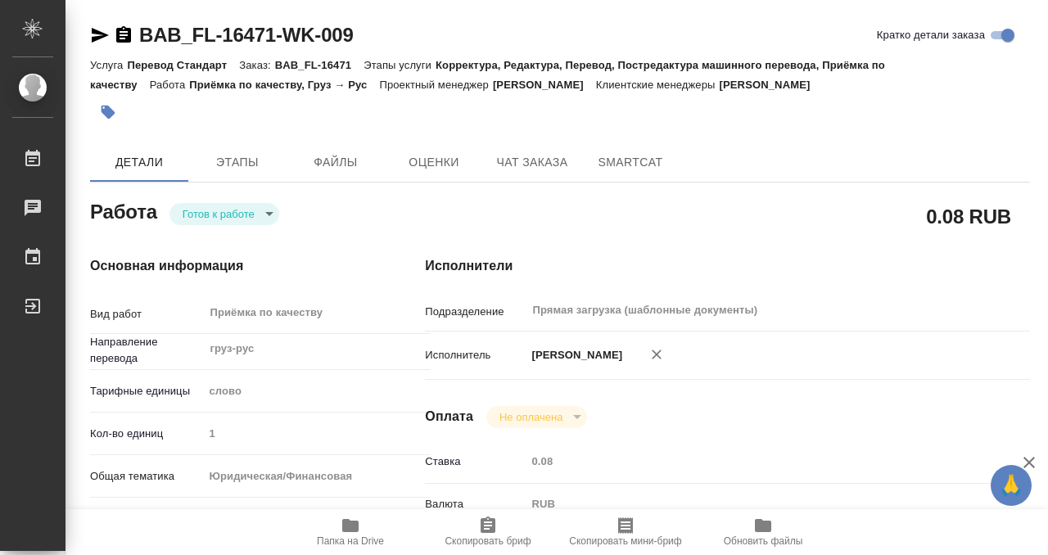
type input "[DATE] 12:00"
type input "Прямая загрузка (шаблонные документы)"
type input "notPayed"
type input "0.08"
type input "RUB"
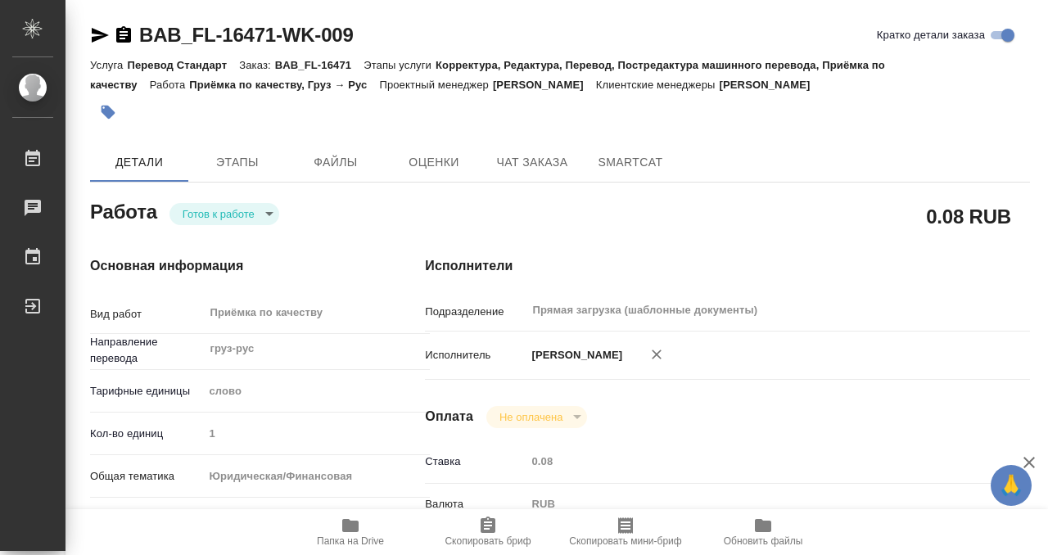
type input "[PERSON_NAME]"
type input "BAB_FL-16471"
type input "Перевод Стандарт"
type input "Корректура, Редактура, Перевод, Постредактура машинного перевода, Приёмка по ка…"
type input "[PERSON_NAME]"
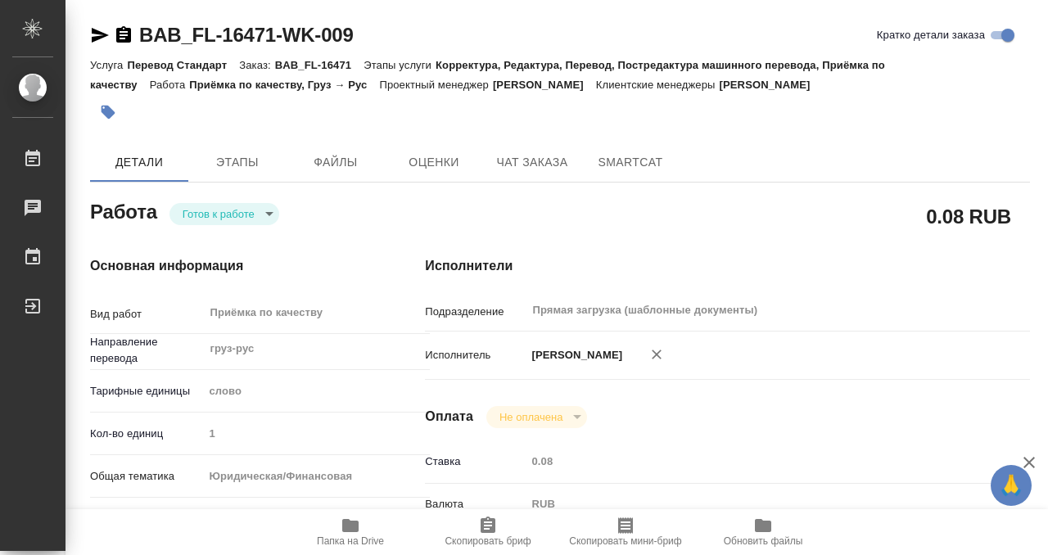
type input "[PERSON_NAME]"
type input "/Clients/FL_BAB/Orders/BAB_FL-16471"
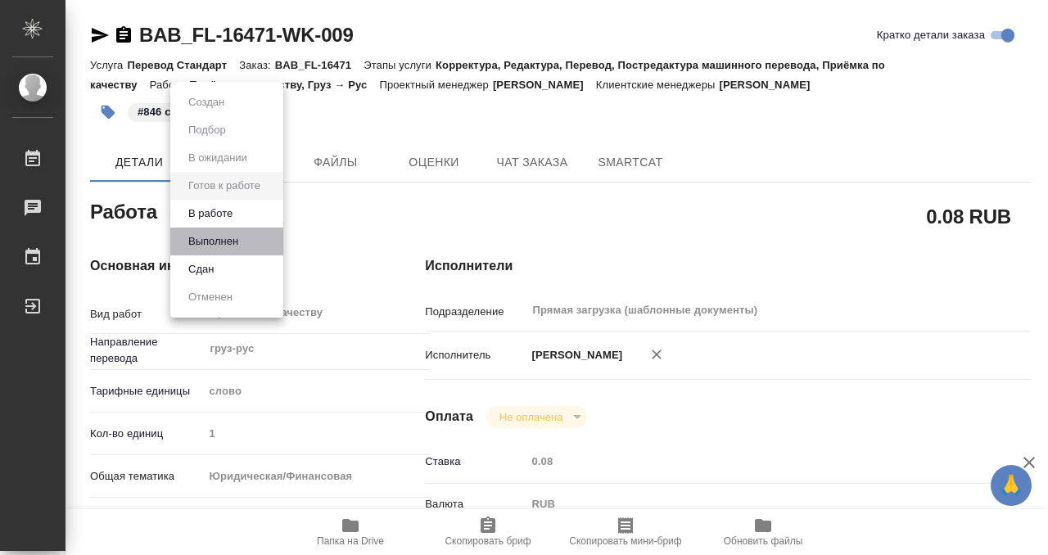
click at [253, 233] on li "Выполнен" at bounding box center [226, 242] width 113 height 28
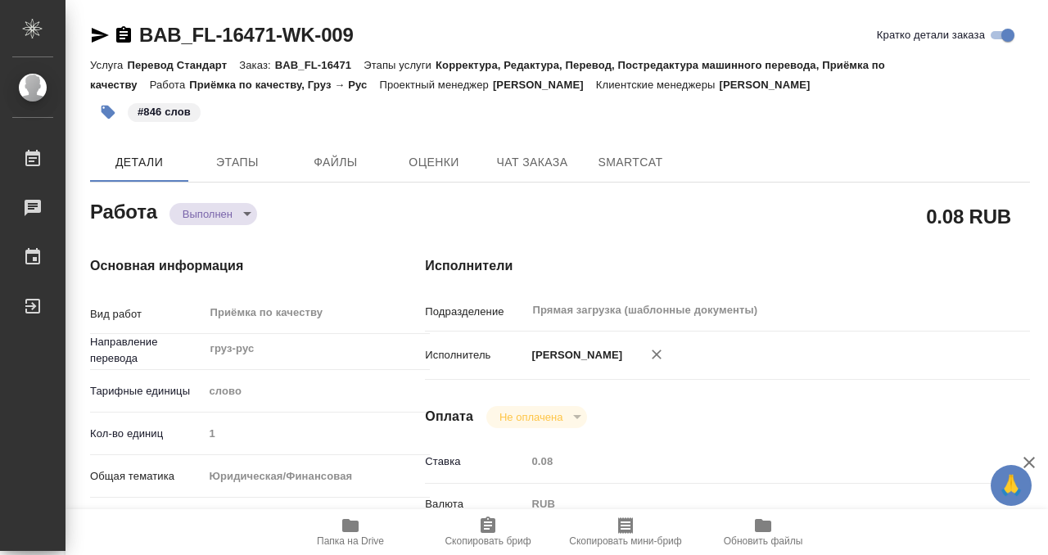
type textarea "x"
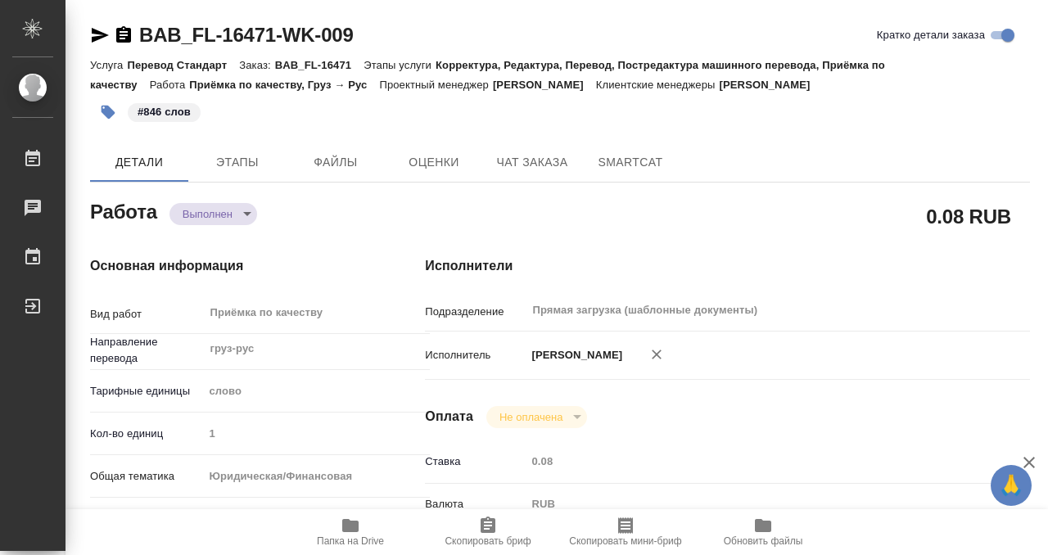
type textarea "x"
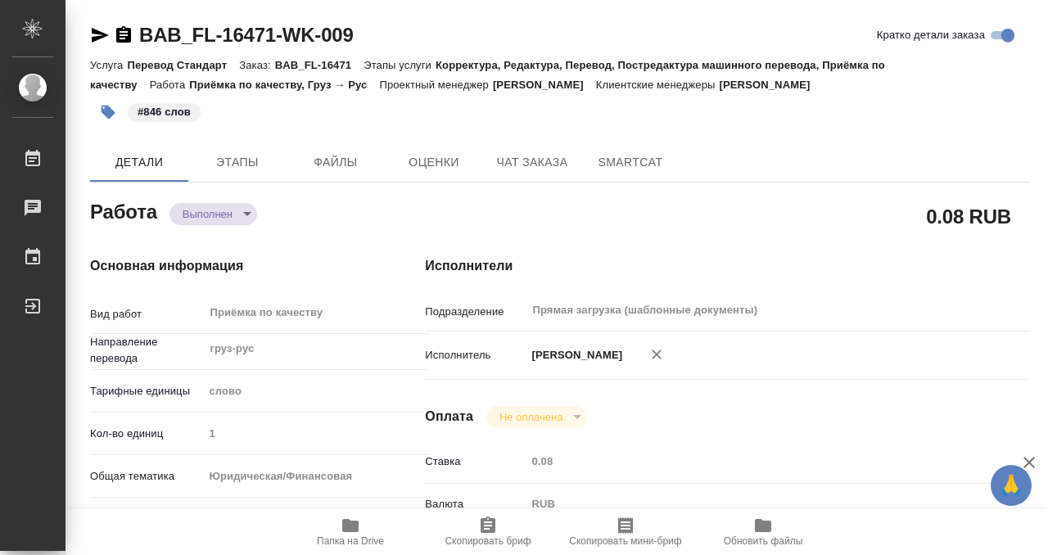
type textarea "x"
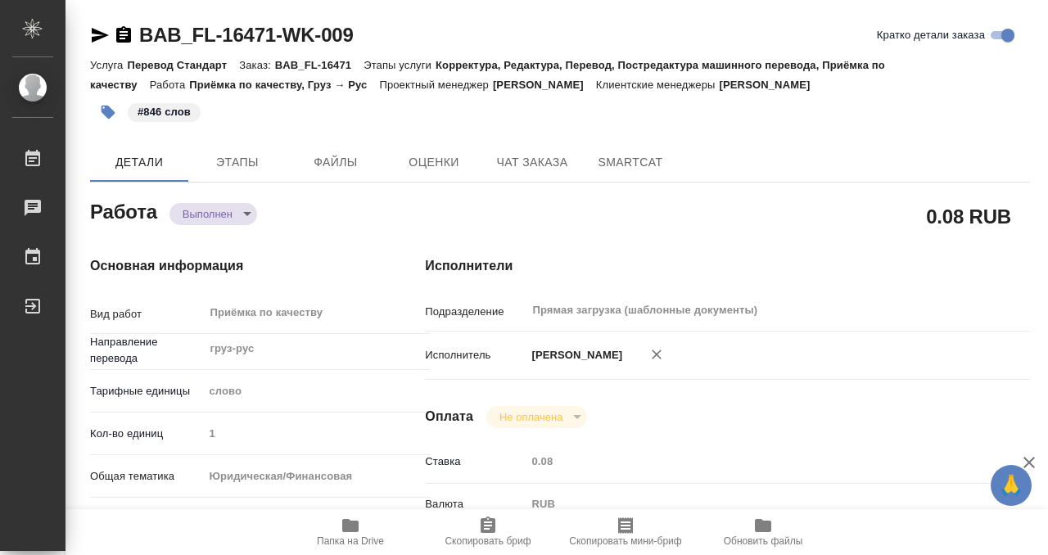
type textarea "x"
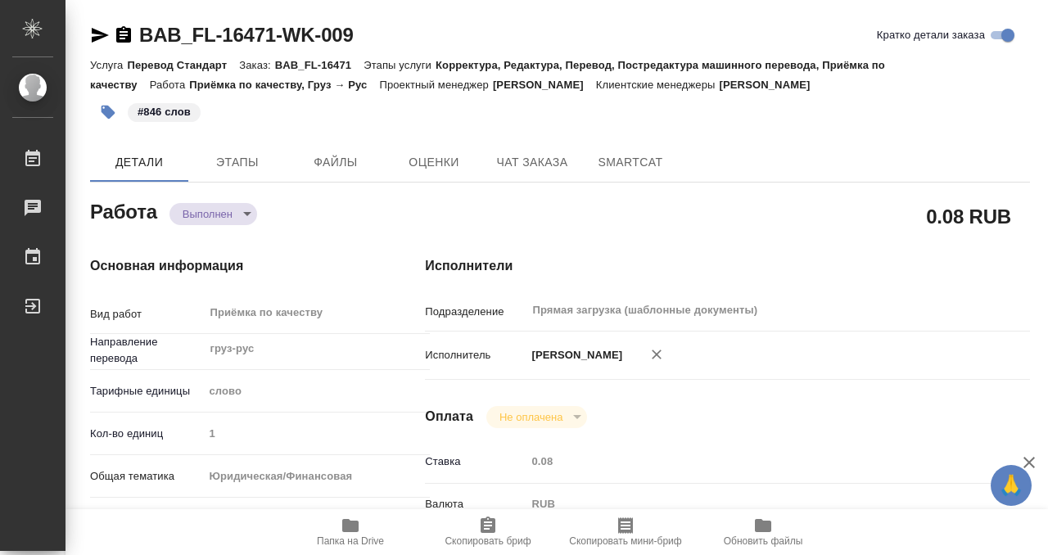
click at [123, 43] on icon "button" at bounding box center [124, 35] width 20 height 20
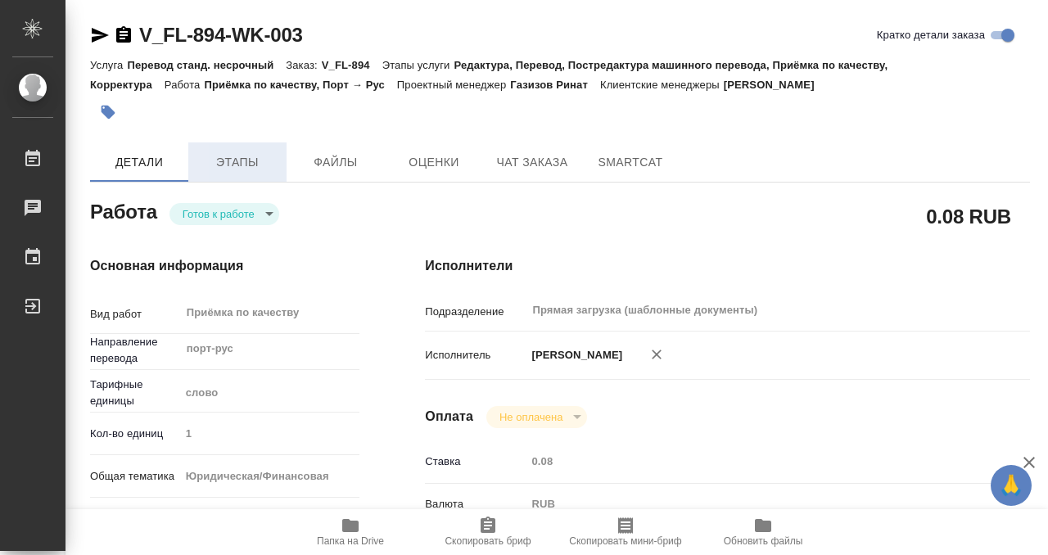
click at [255, 152] on span "Этапы" at bounding box center [237, 162] width 79 height 20
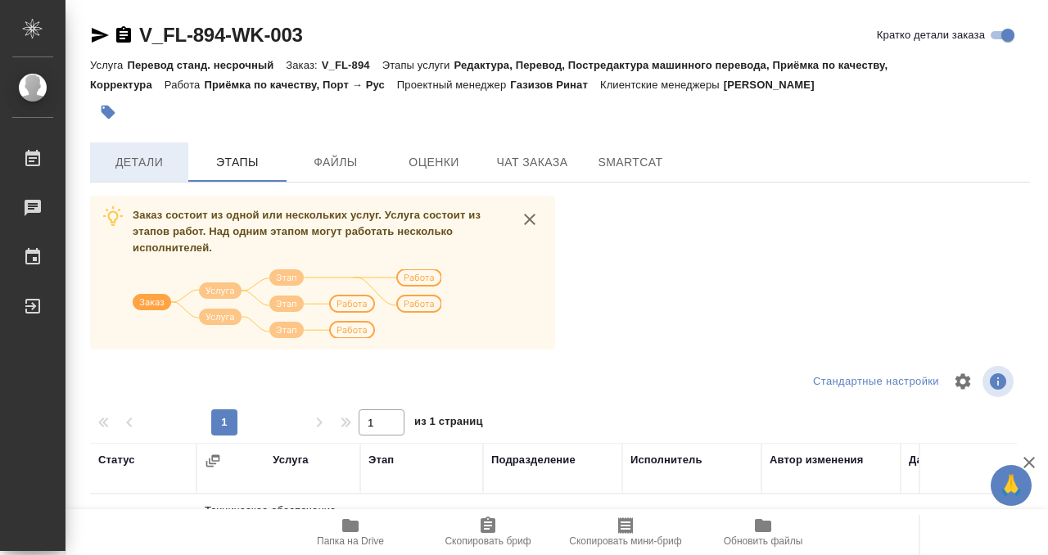
click at [147, 167] on span "Детали" at bounding box center [139, 162] width 79 height 20
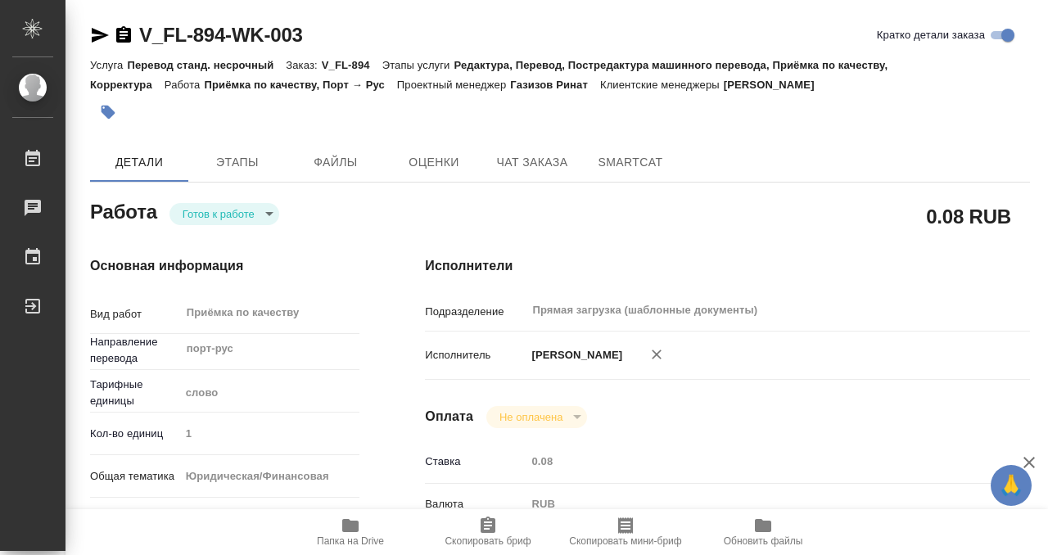
type textarea "x"
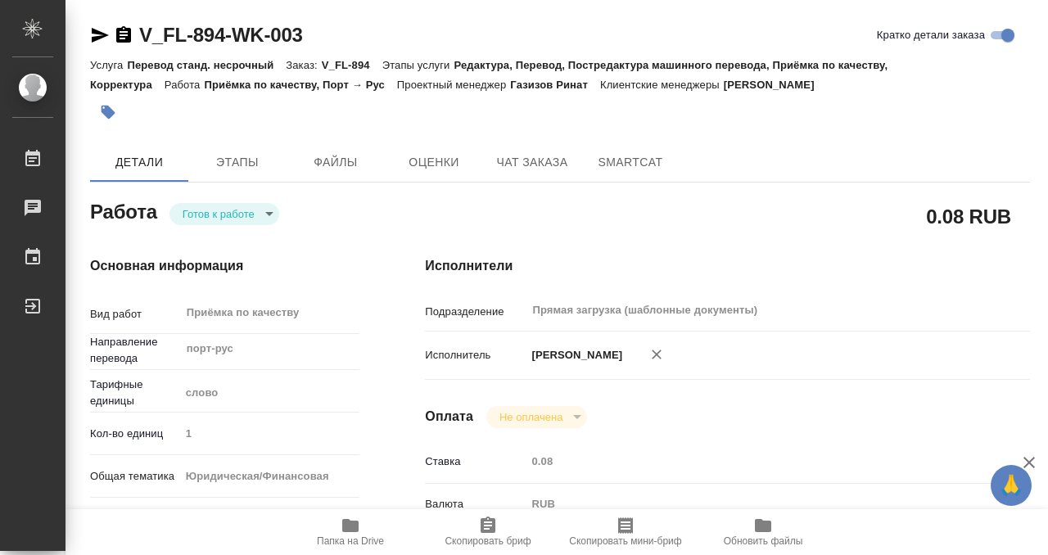
scroll to position [875, 0]
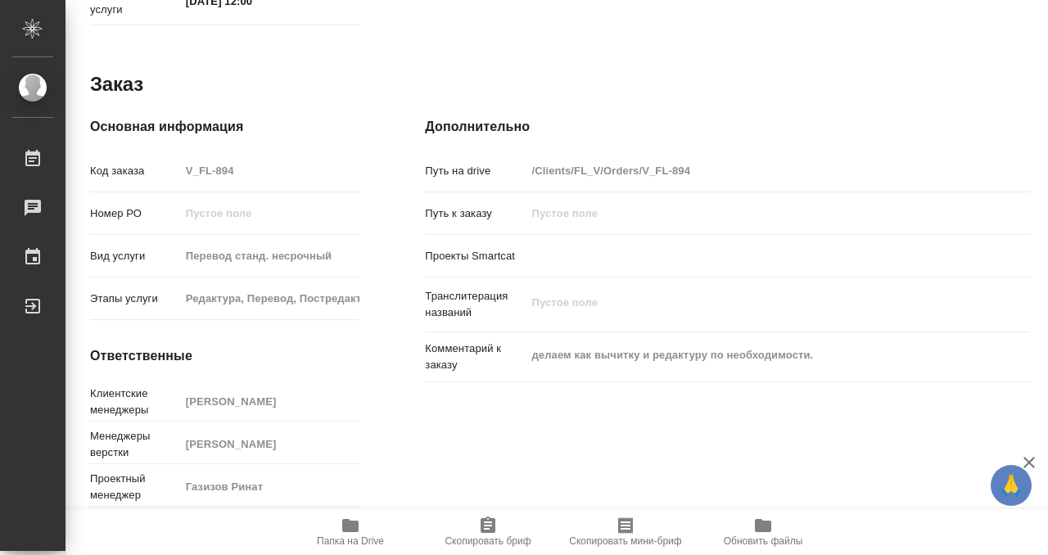
click at [351, 518] on icon "button" at bounding box center [351, 526] width 20 height 20
type textarea "x"
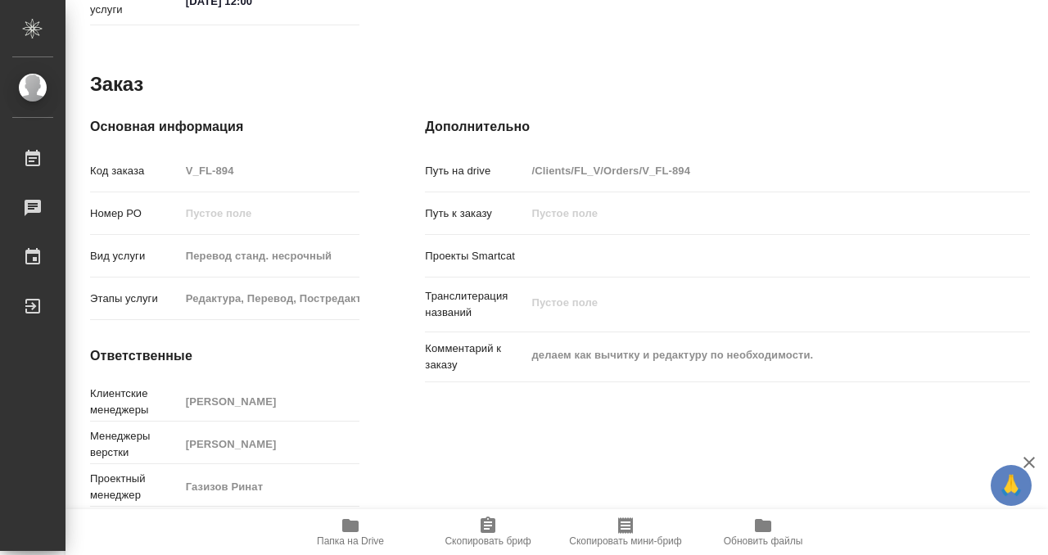
type textarea "x"
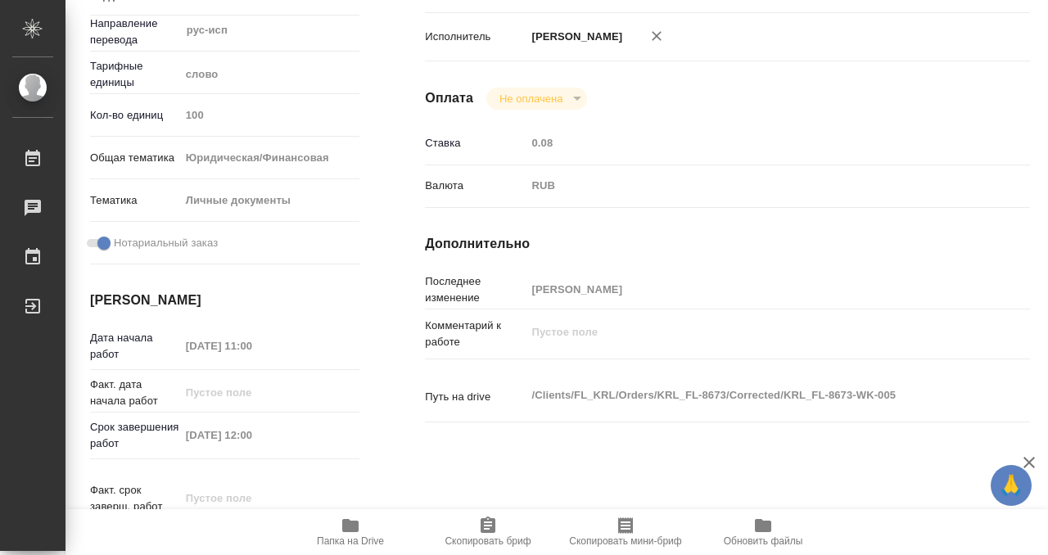
scroll to position [875, 0]
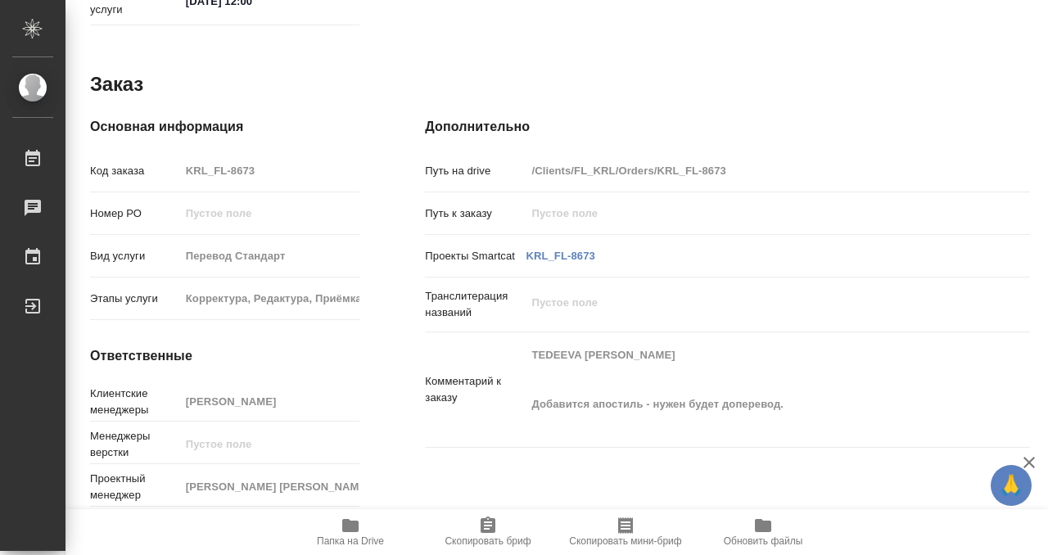
click at [355, 522] on icon "button" at bounding box center [350, 525] width 16 height 13
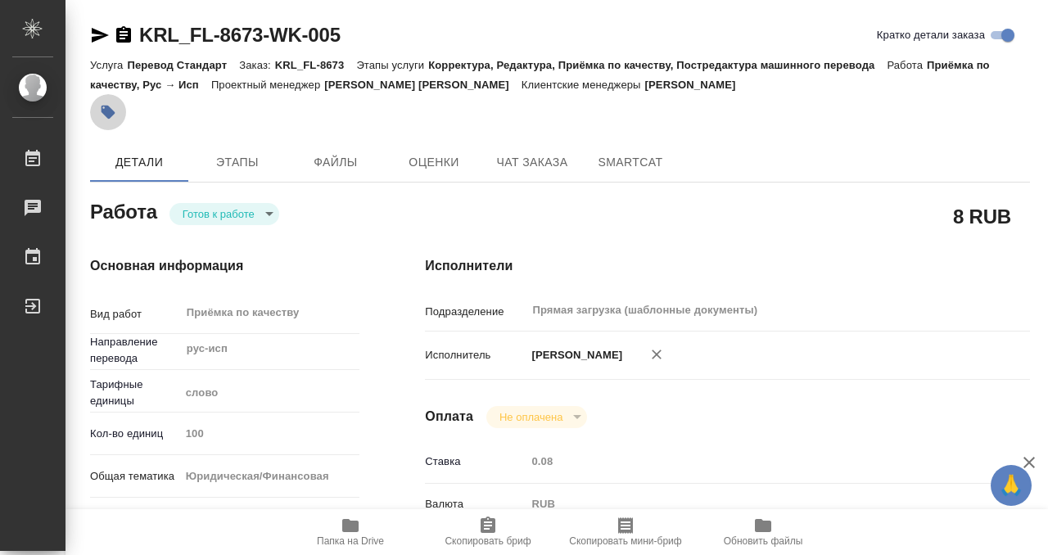
click at [115, 114] on icon "button" at bounding box center [108, 112] width 16 height 16
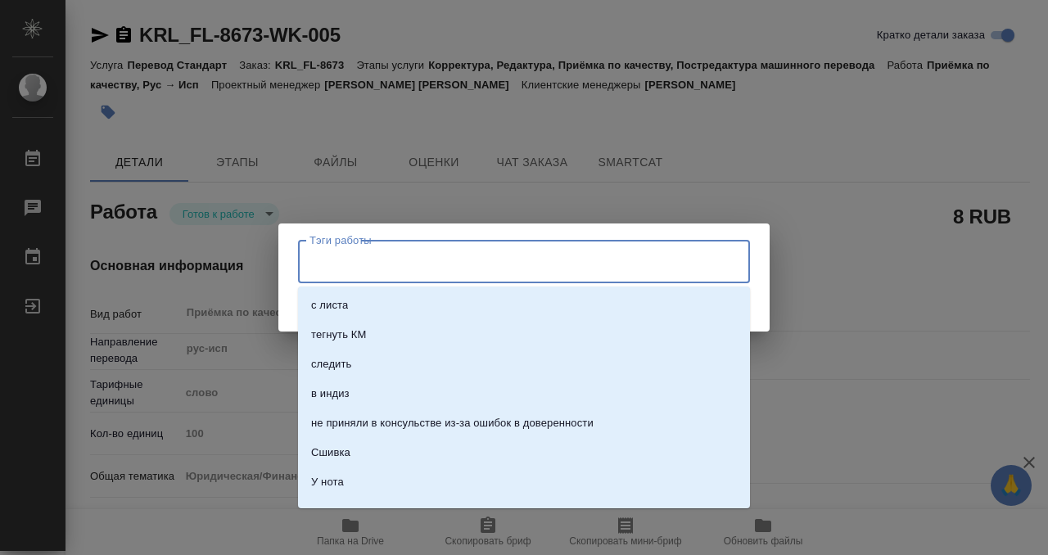
click at [356, 261] on input "Тэги работы" at bounding box center [508, 261] width 406 height 28
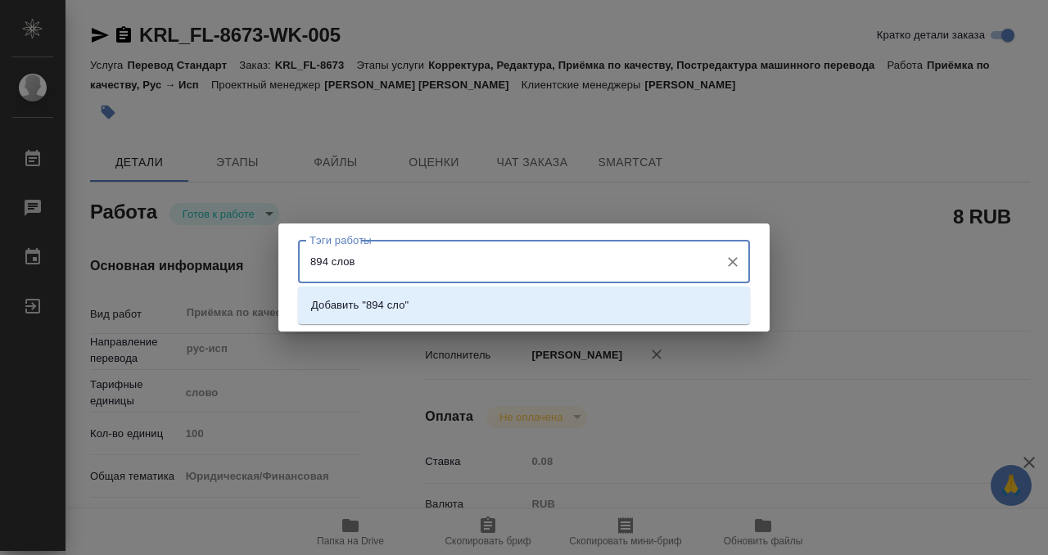
type input "894 слова"
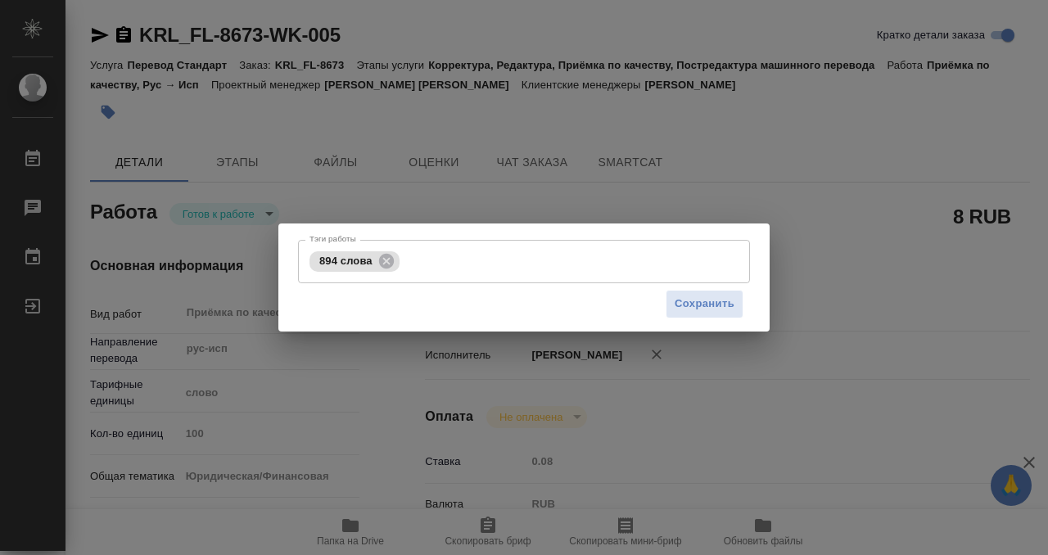
click at [664, 305] on div "Сохранить" at bounding box center [524, 304] width 452 height 42
click at [685, 304] on span "Сохранить" at bounding box center [705, 304] width 60 height 19
type input "readyForWork"
type input "рус-исп"
type input "5a8b1489cc6b4906c91bfd90"
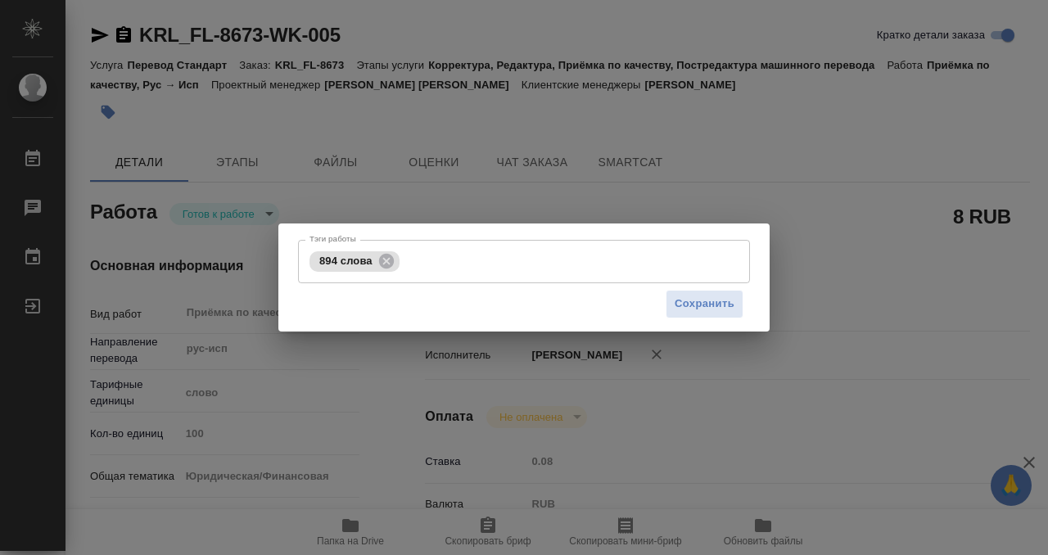
type input "100"
type input "yr-fn"
type input "5a8b8b956a9677013d343cfe"
checkbox input "true"
type input "12.09.2025 11:00"
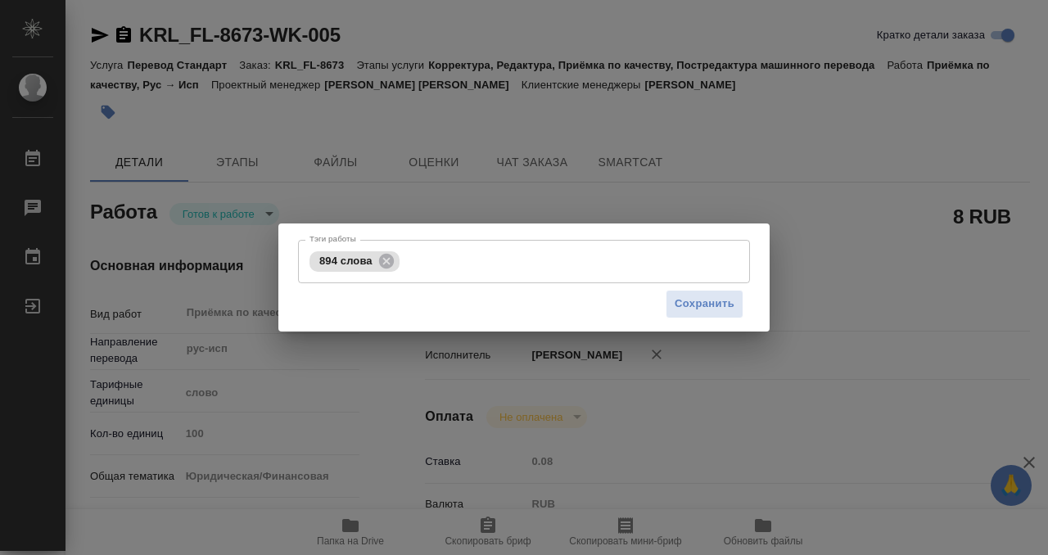
type input "12.09.2025 12:00"
type input "Прямая загрузка (шаблонные документы)"
type input "notPayed"
type input "0.08"
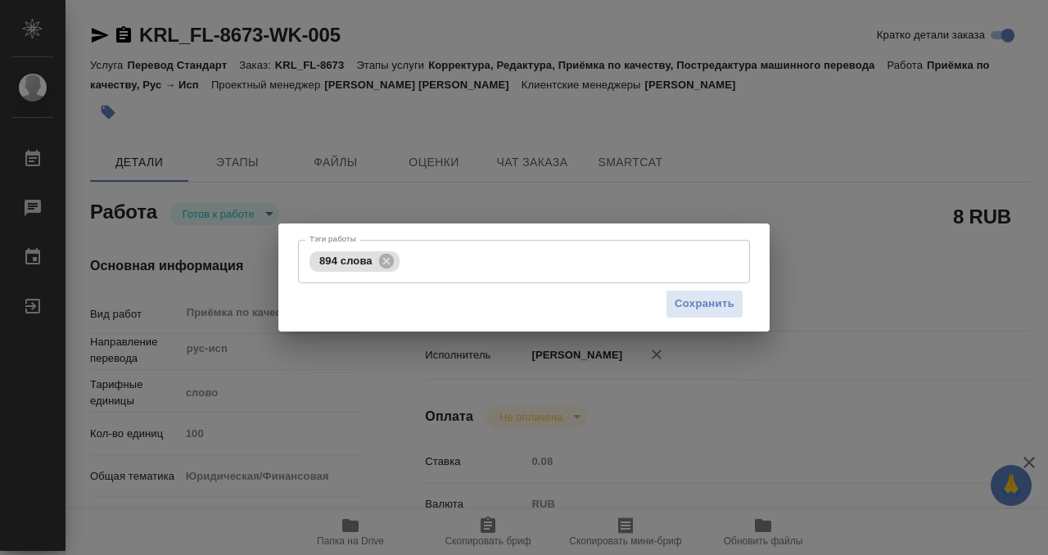
type input "RUB"
type input "[PERSON_NAME]"
type input "KRL_FL-8673"
type input "Перевод Стандарт"
type input "Корректура, Редактура, Приёмка по качеству, Постредактура машинного перевода"
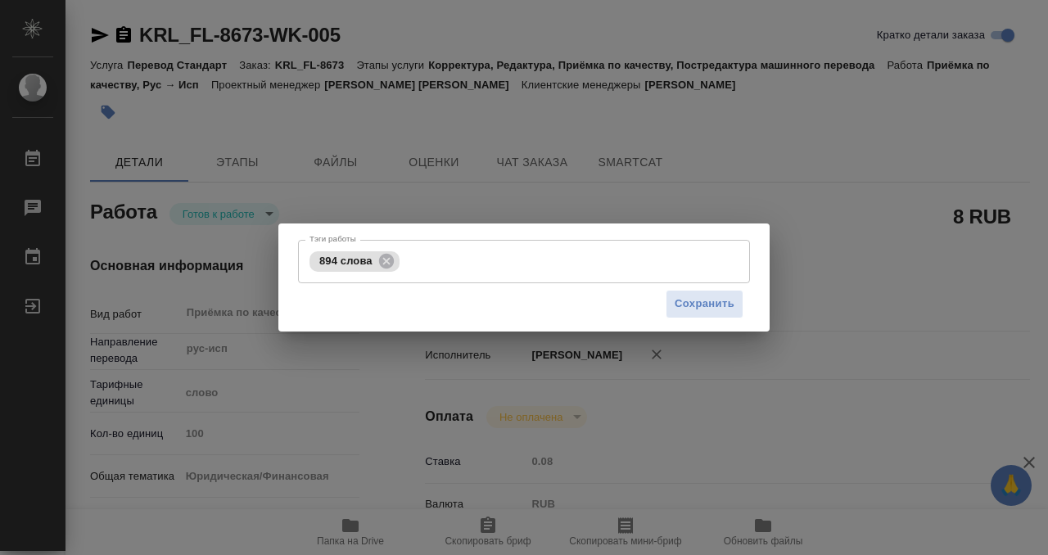
type input "Касымов Тимур"
type input "/Clients/FL_KRL/Orders/KRL_FL-8673"
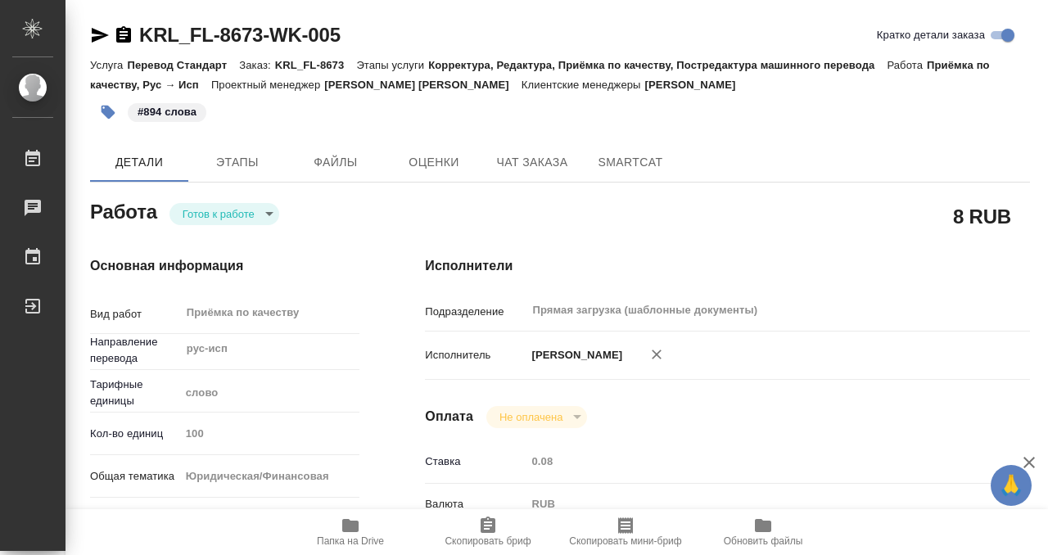
click at [258, 213] on body "🙏 .cls-1 fill:#fff; AWATERA Kobzeva Elizaveta Работы 0 Чаты График Выйти KRL_FL…" at bounding box center [524, 277] width 1048 height 555
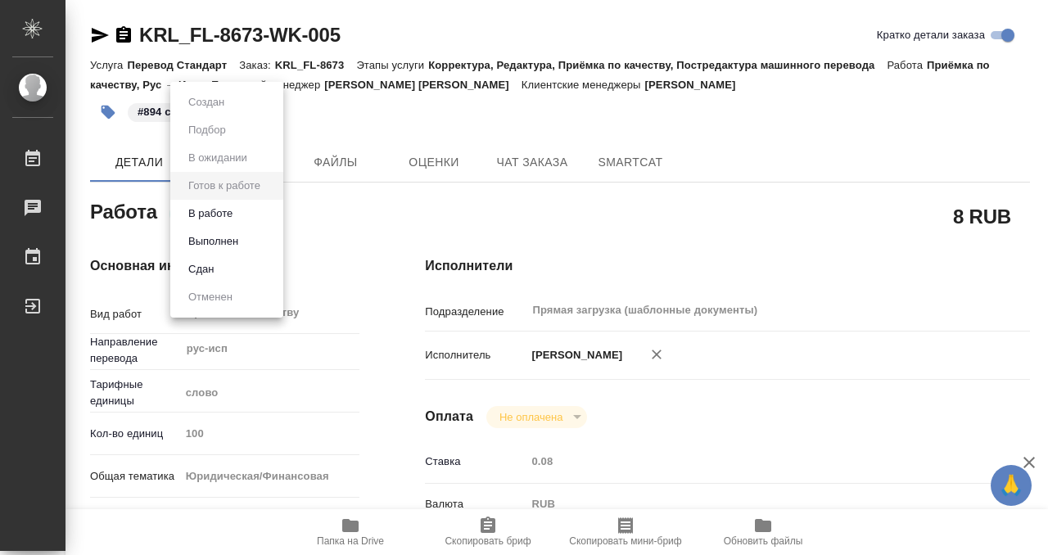
click at [257, 235] on li "Выполнен" at bounding box center [226, 242] width 113 height 28
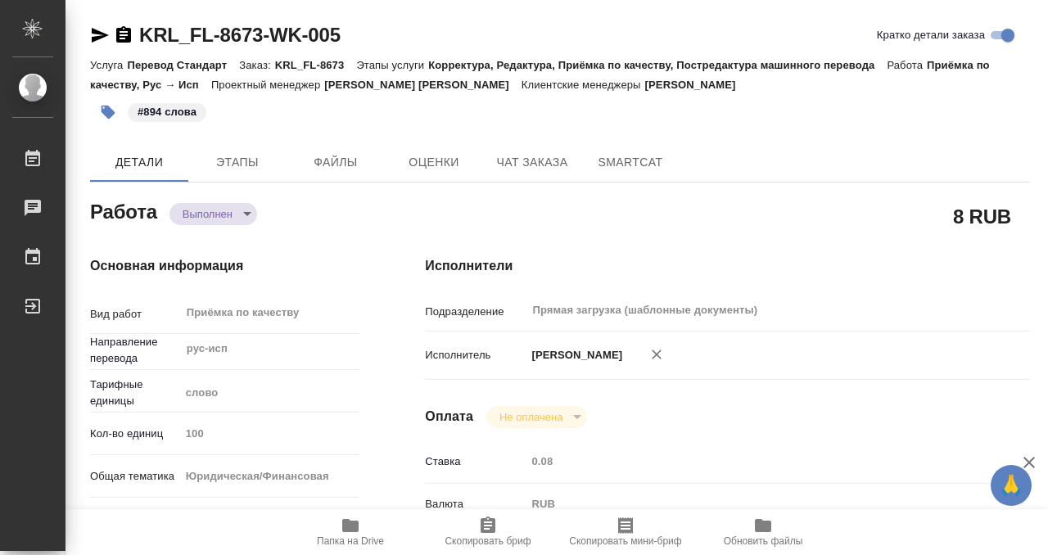
type textarea "x"
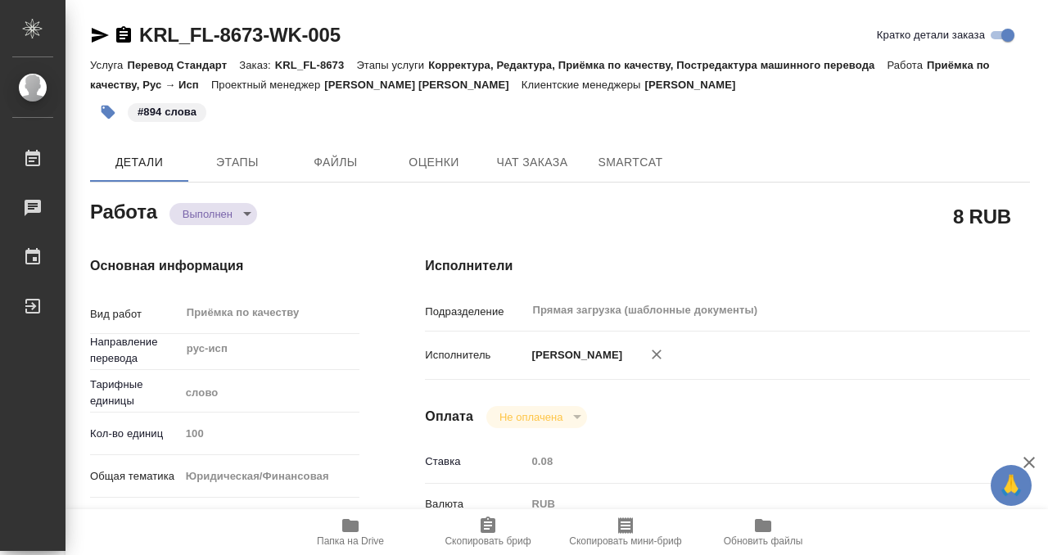
type textarea "x"
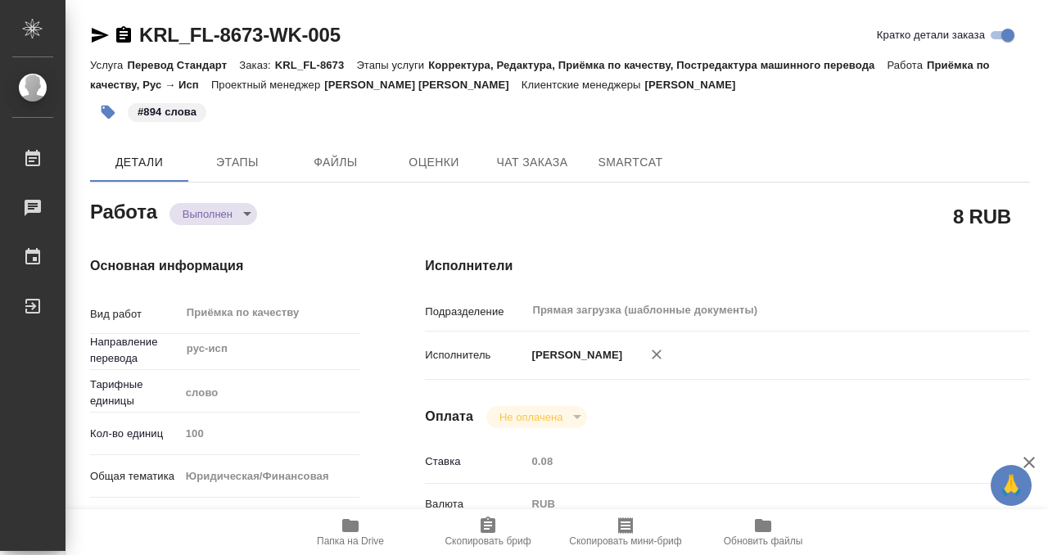
click at [129, 36] on icon "button" at bounding box center [123, 34] width 15 height 16
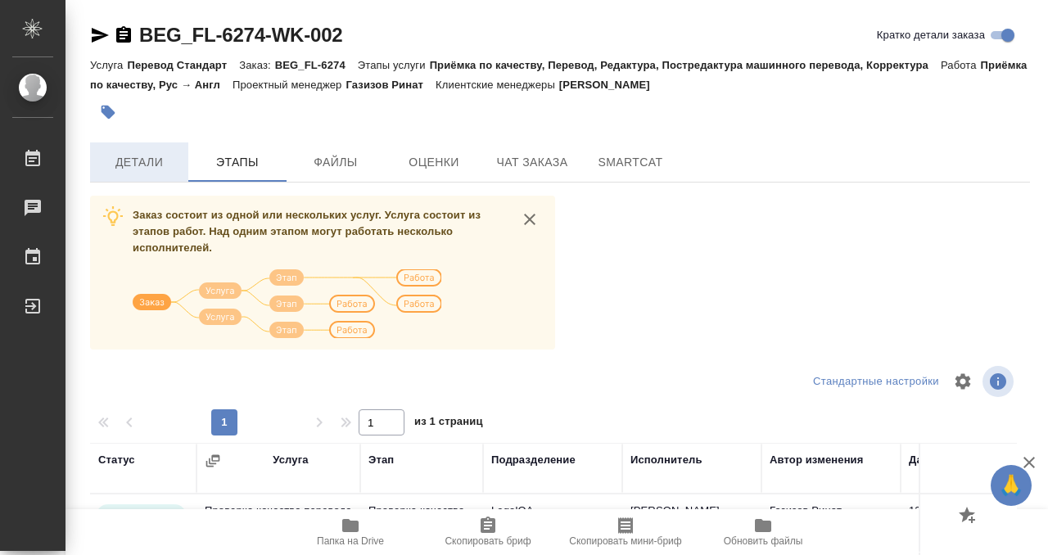
click at [150, 174] on button "Детали" at bounding box center [139, 161] width 98 height 39
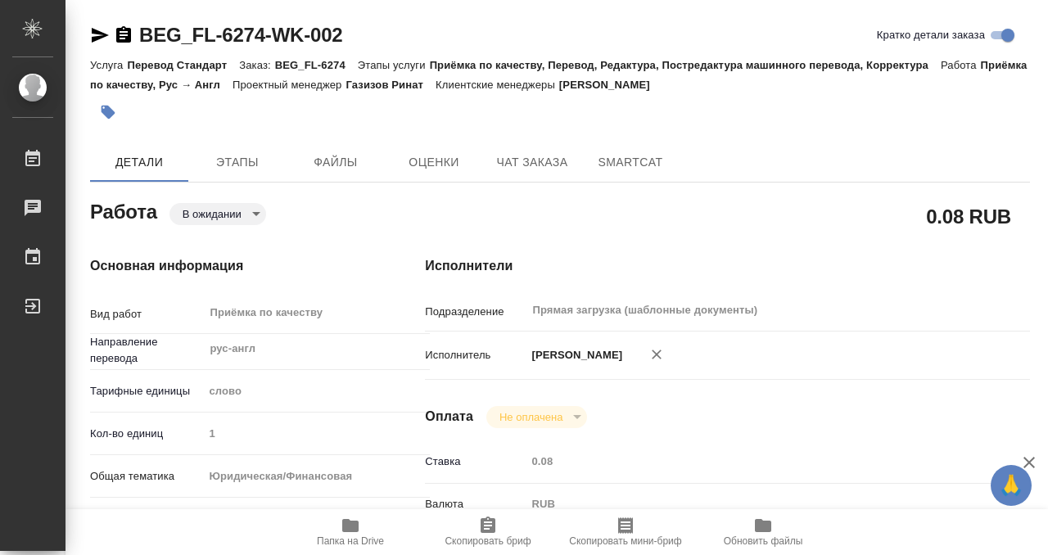
type textarea "x"
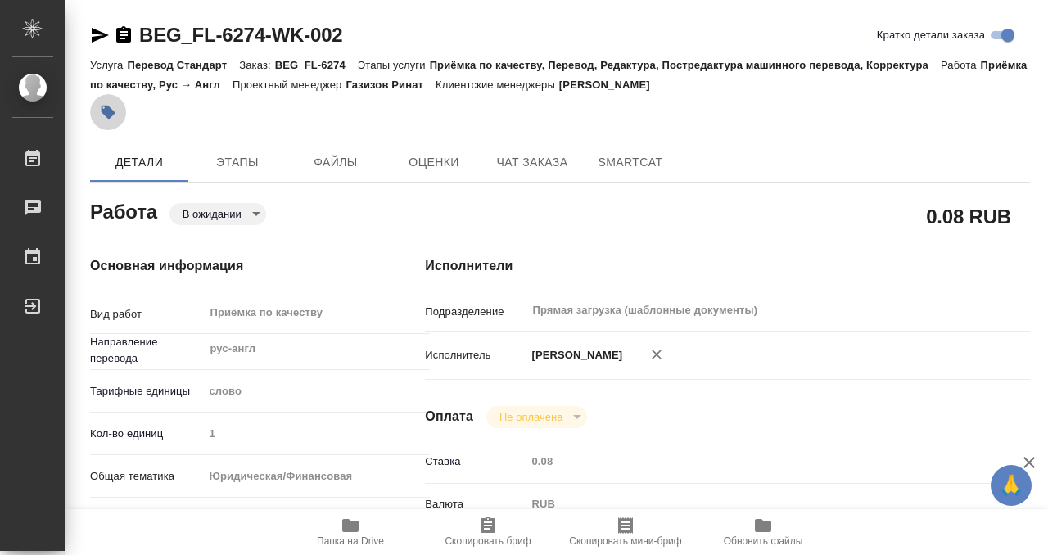
click at [103, 103] on button "button" at bounding box center [108, 112] width 36 height 36
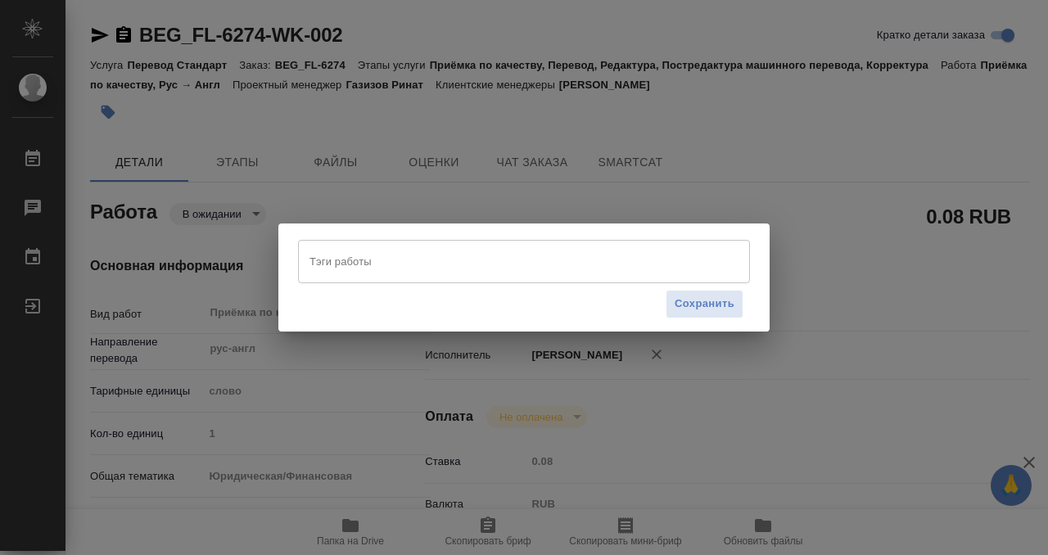
click at [400, 260] on input "Тэги работы" at bounding box center [508, 261] width 406 height 28
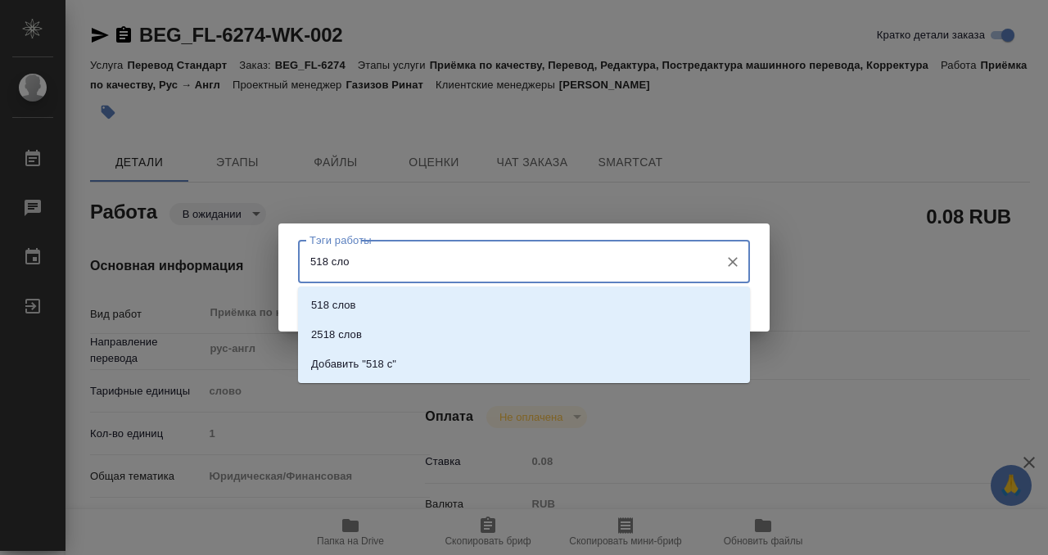
type input "518 слов"
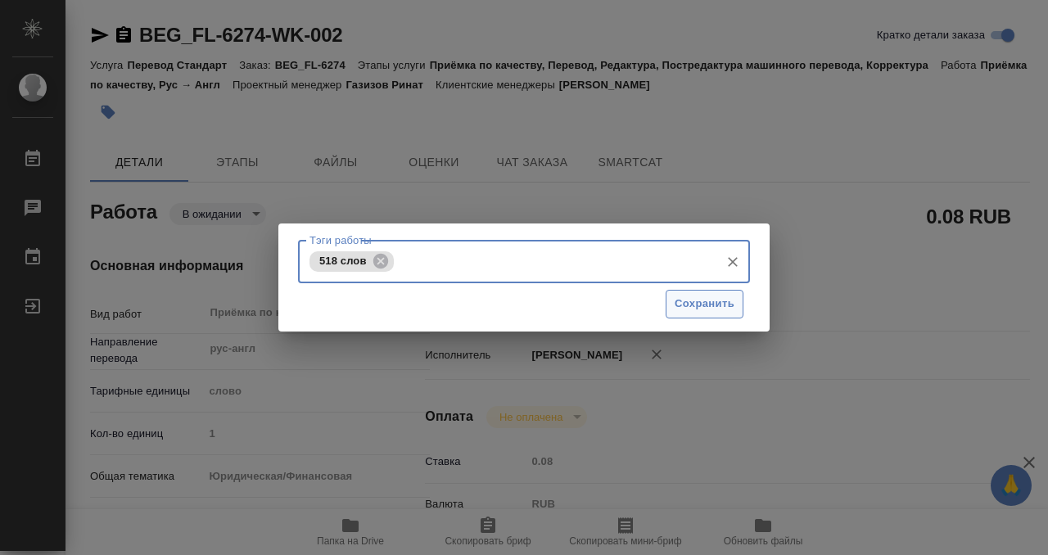
click at [714, 301] on span "Сохранить" at bounding box center [705, 304] width 60 height 19
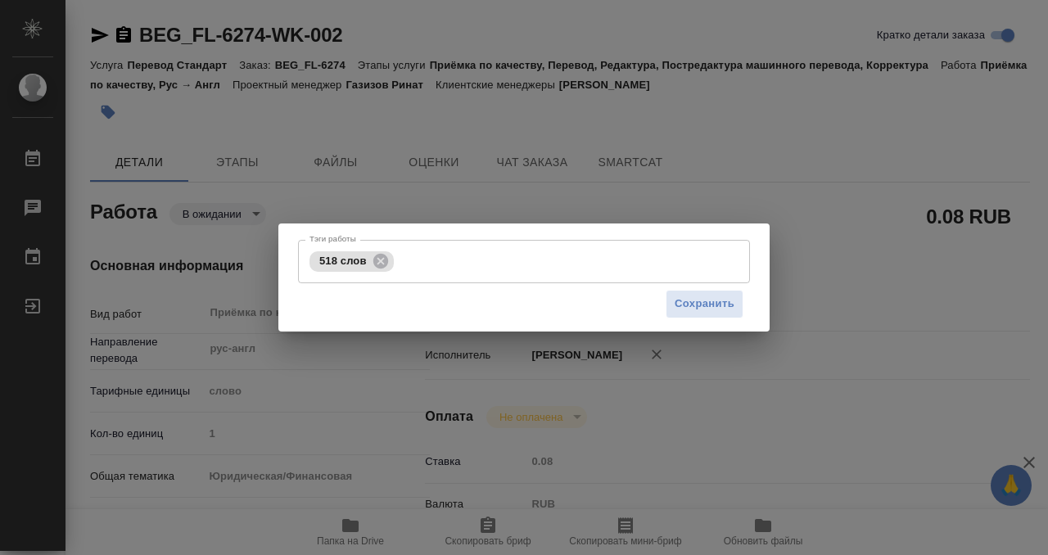
type input "pending"
type textarea "Приёмка по качеству"
type textarea "x"
type input "рус-англ"
type input "5a8b1489cc6b4906c91bfd90"
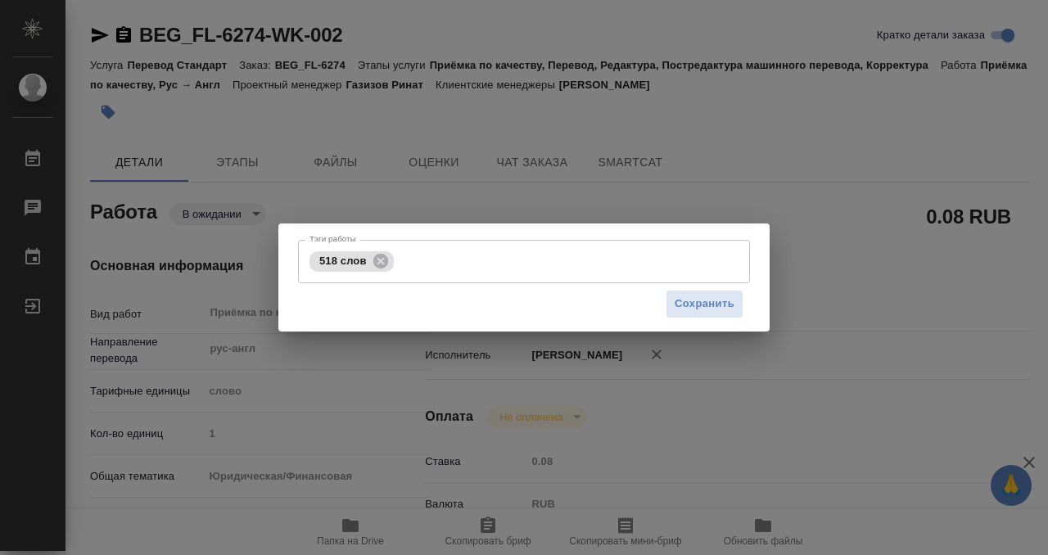
type input "1"
type input "yr-fn"
type input "5f647205b73bc97568ca66bf"
checkbox input "true"
type input "[DATE] 12:30"
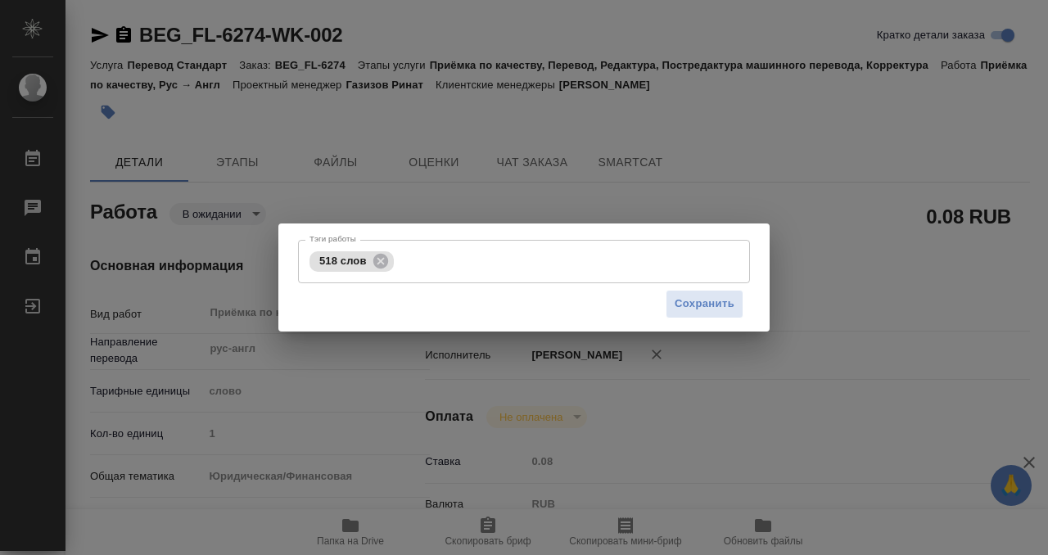
type input "[DATE] 13:30"
type input "[DATE] 14:30"
type input "Прямая загрузка (шаблонные документы)"
type input "notPayed"
type input "0.08"
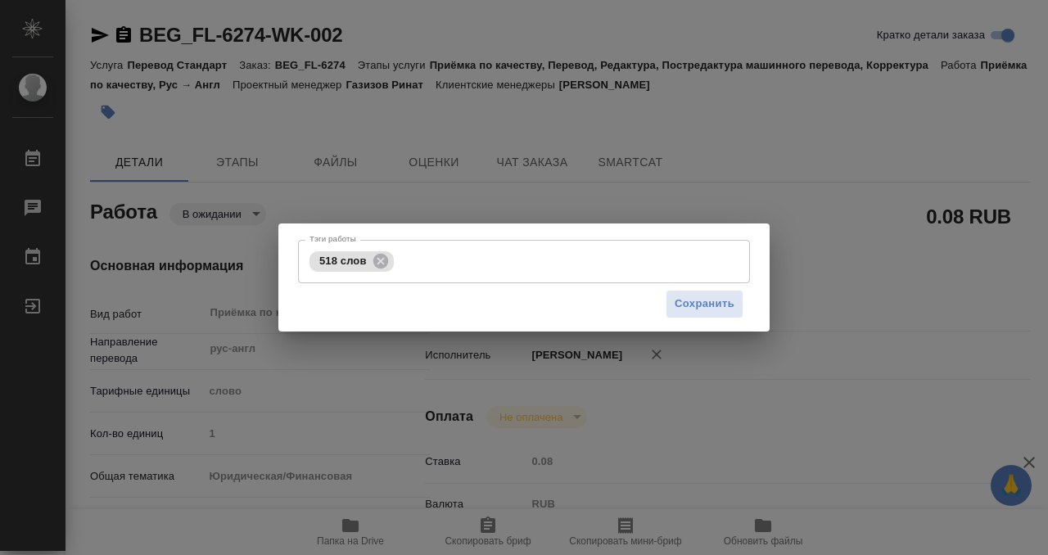
type input "RUB"
type input "Газизов Ринат"
type textarea "x"
type textarea "/Clients/FL_BEG/Orders/BEG_FL-6274/Corrected/BEG_FL-6274-WK-002"
type textarea "x"
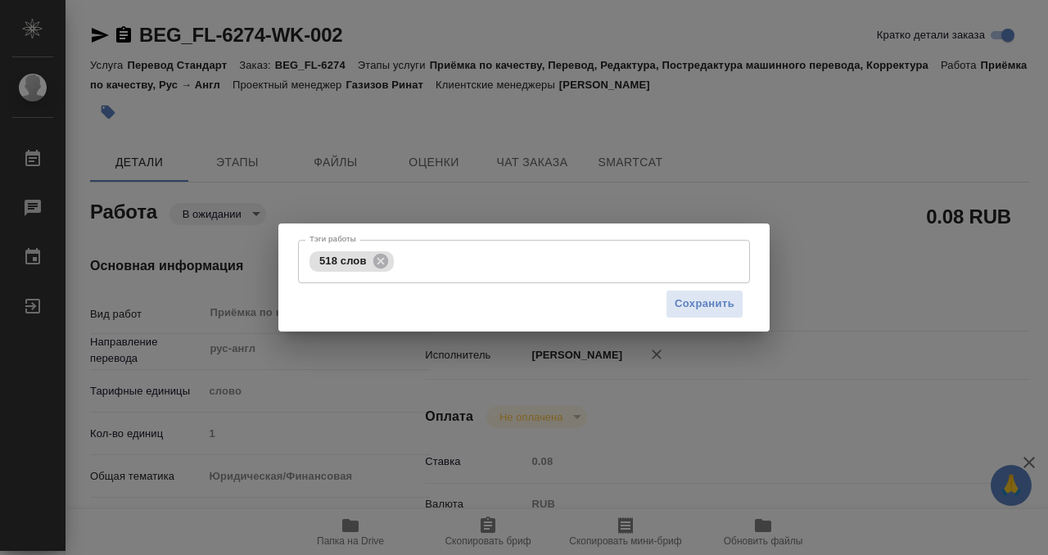
type input "BEG_FL-6274"
type input "Перевод Стандарт"
type input "Приёмка по качеству, Перевод, Редактура, Постредактура машинного перевода, Корр…"
type input "[PERSON_NAME]"
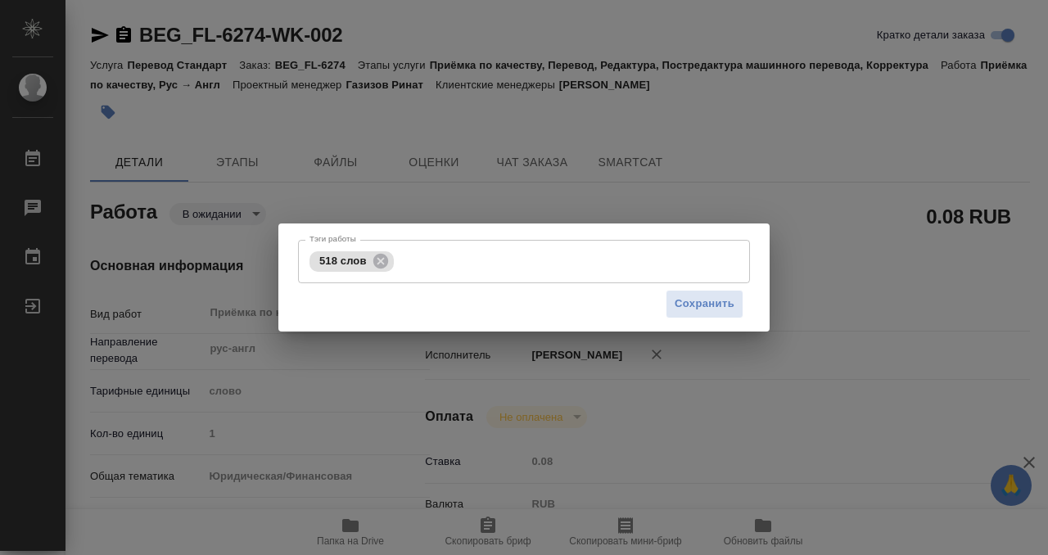
type input "/Clients/FL_BEG/Orders/BEG_FL-6274"
type textarea "x"
type textarea "Как правильно пишется фамилия не знаю пока, [PERSON_NAME] очень надо было бежат…"
type textarea "x"
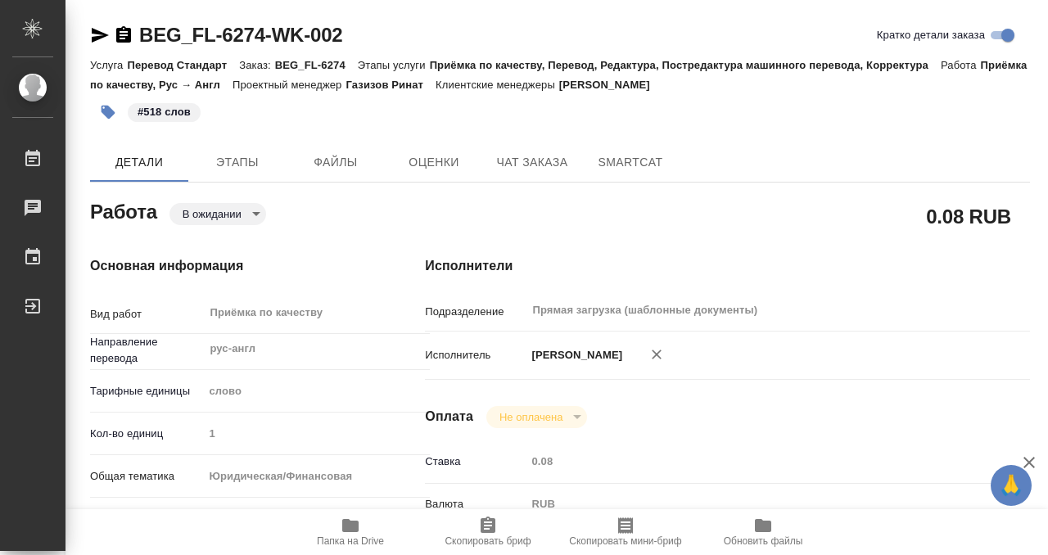
type textarea "x"
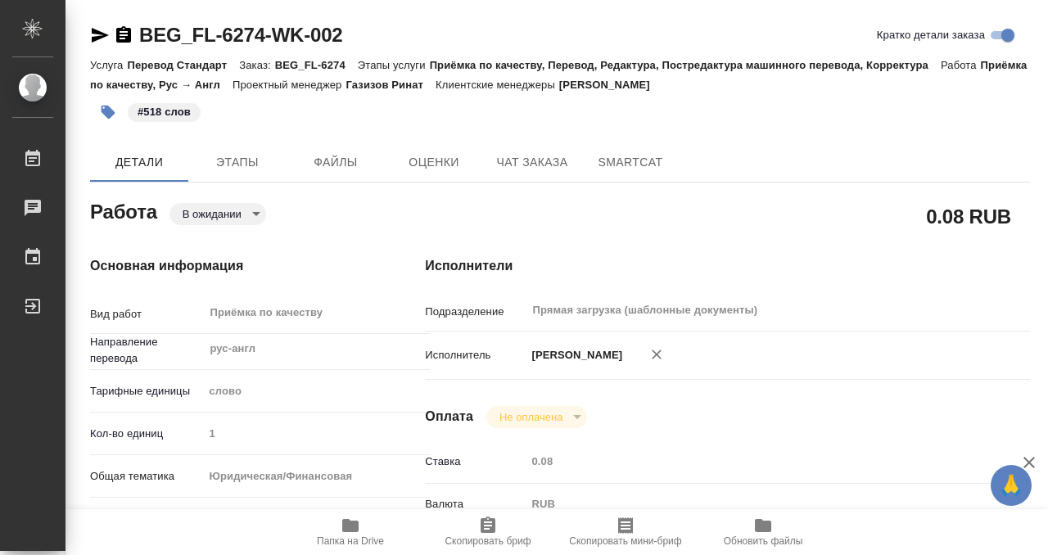
type textarea "x"
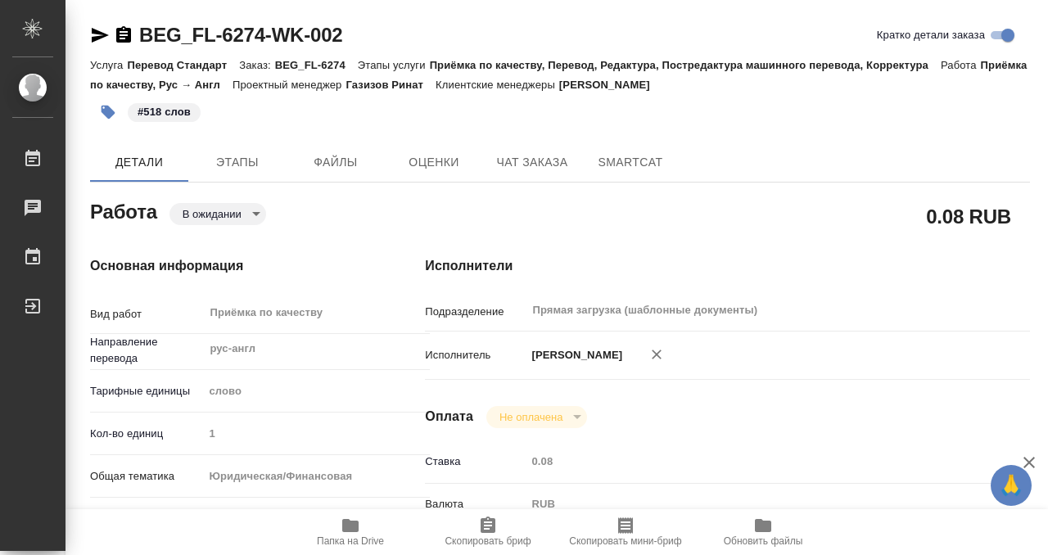
click at [237, 217] on body "🙏 .cls-1 fill:#fff; AWATERA Kobzeva [PERSON_NAME] 0 Чаты График Выйти BEG_FL-62…" at bounding box center [524, 277] width 1048 height 555
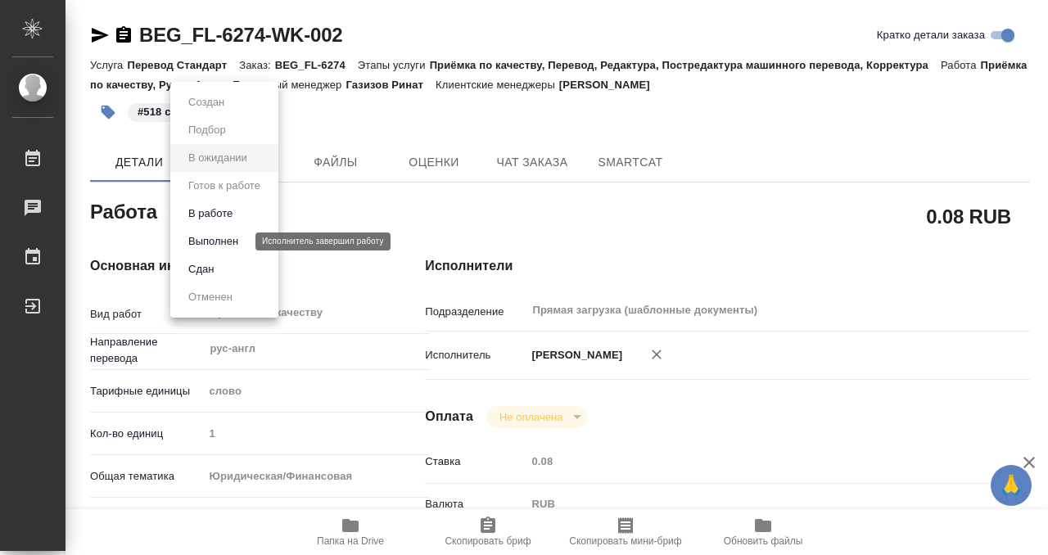
click at [233, 235] on button "Выполнен" at bounding box center [213, 242] width 60 height 18
type textarea "x"
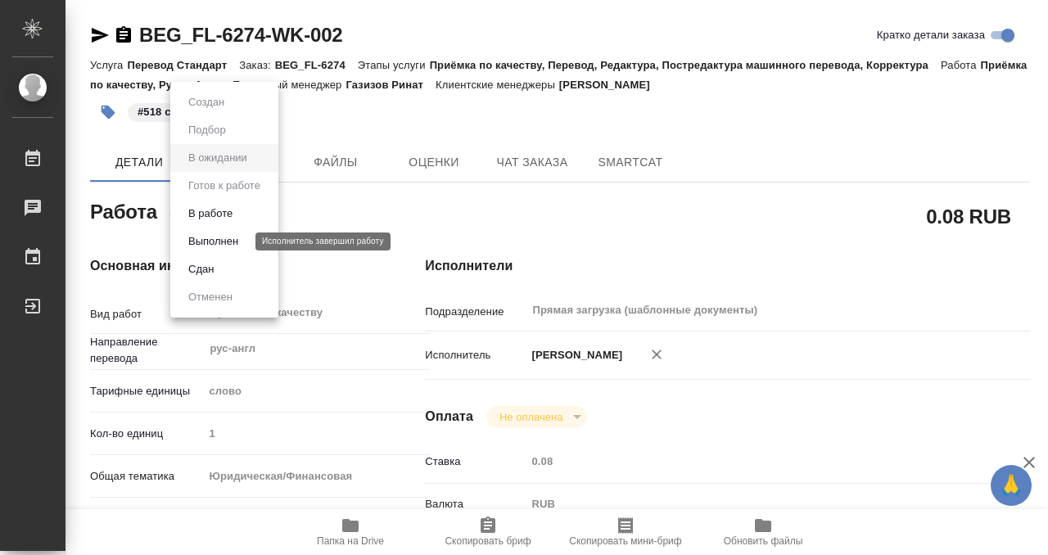
type textarea "x"
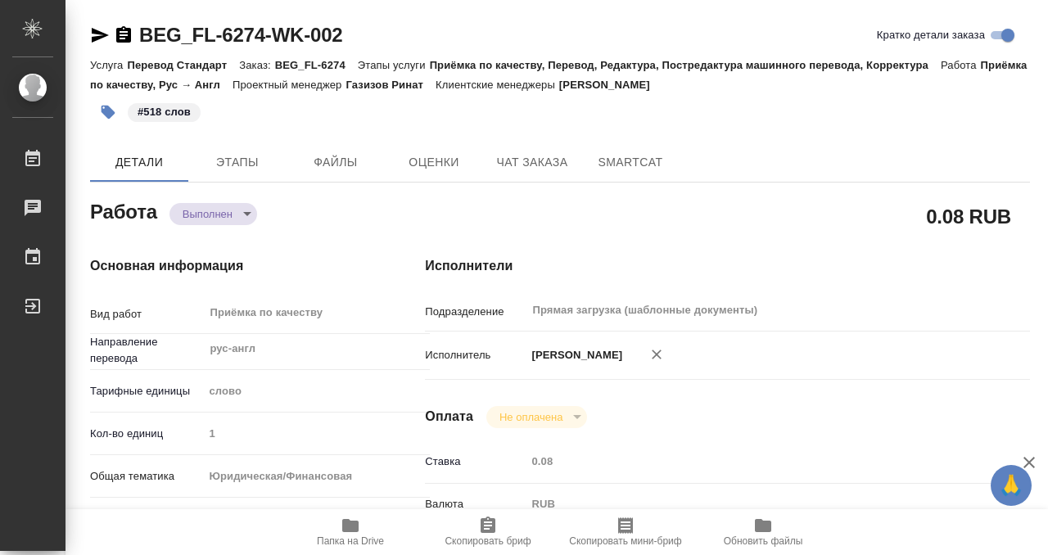
type textarea "x"
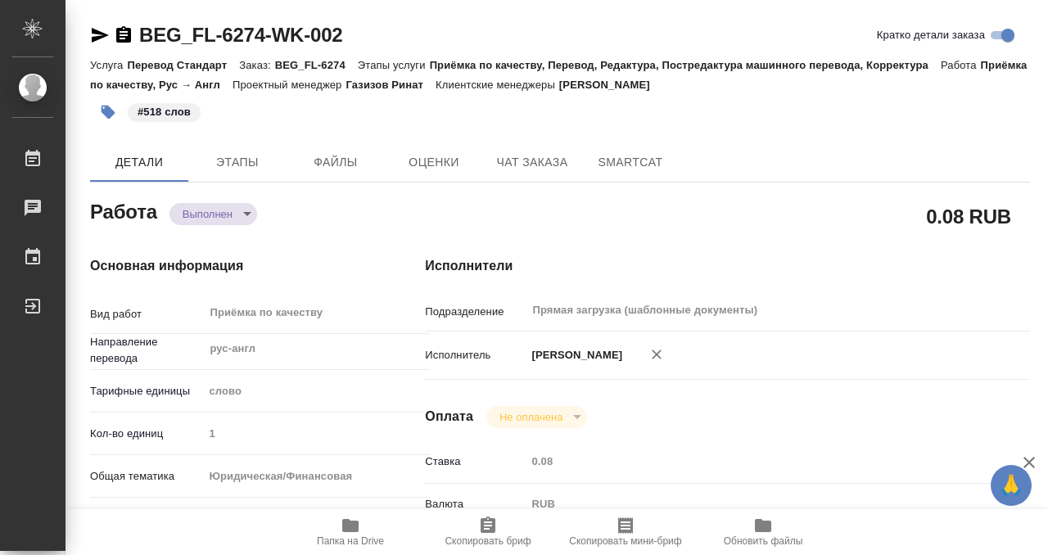
type textarea "x"
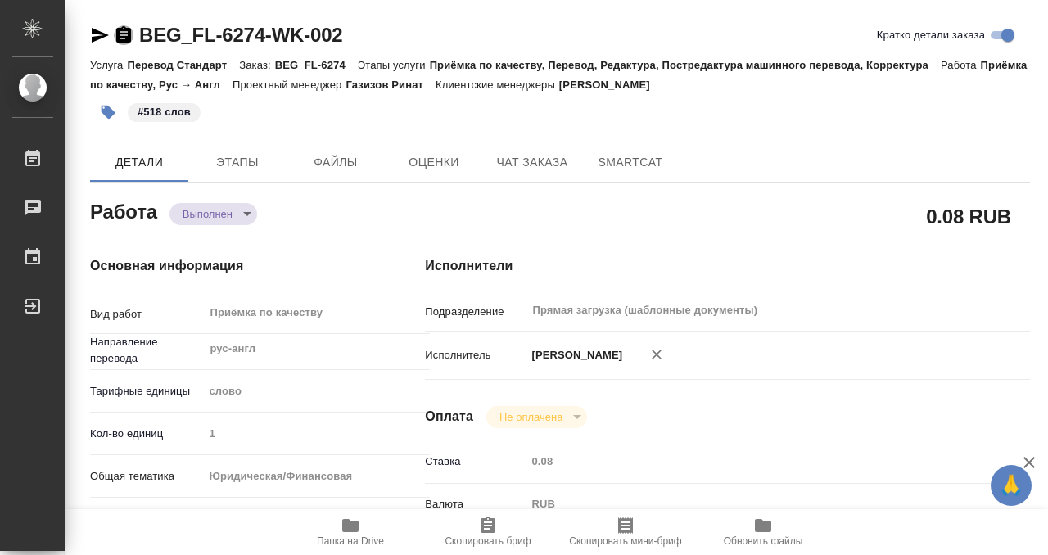
click at [124, 36] on icon "button" at bounding box center [123, 34] width 15 height 16
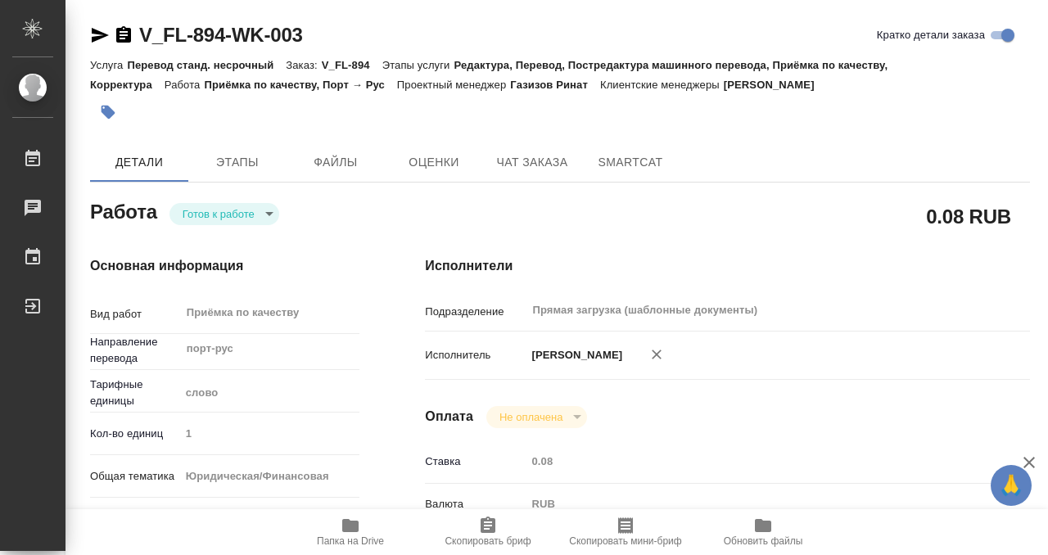
click at [116, 120] on button "button" at bounding box center [108, 112] width 36 height 36
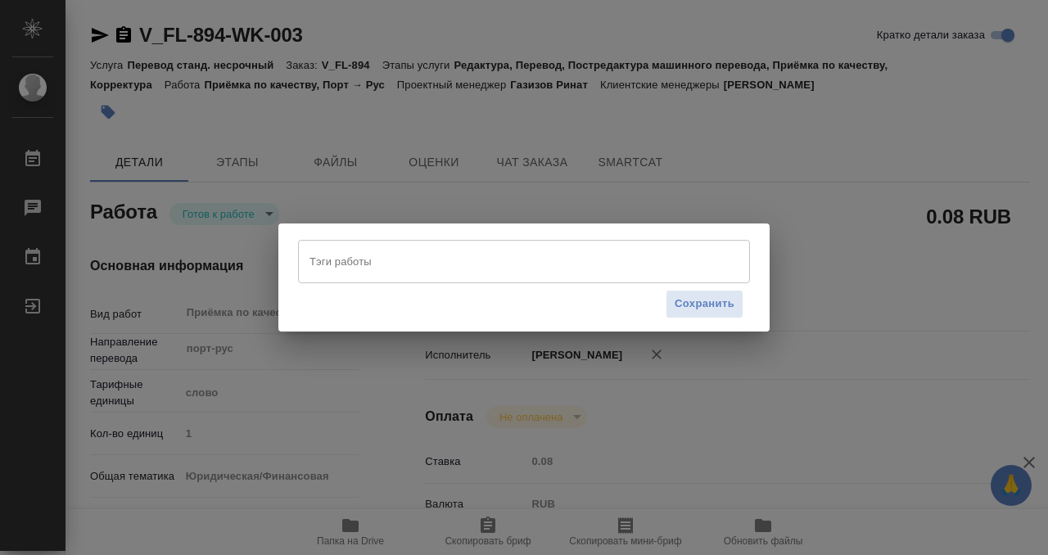
click at [418, 264] on input "Тэги работы" at bounding box center [508, 261] width 406 height 28
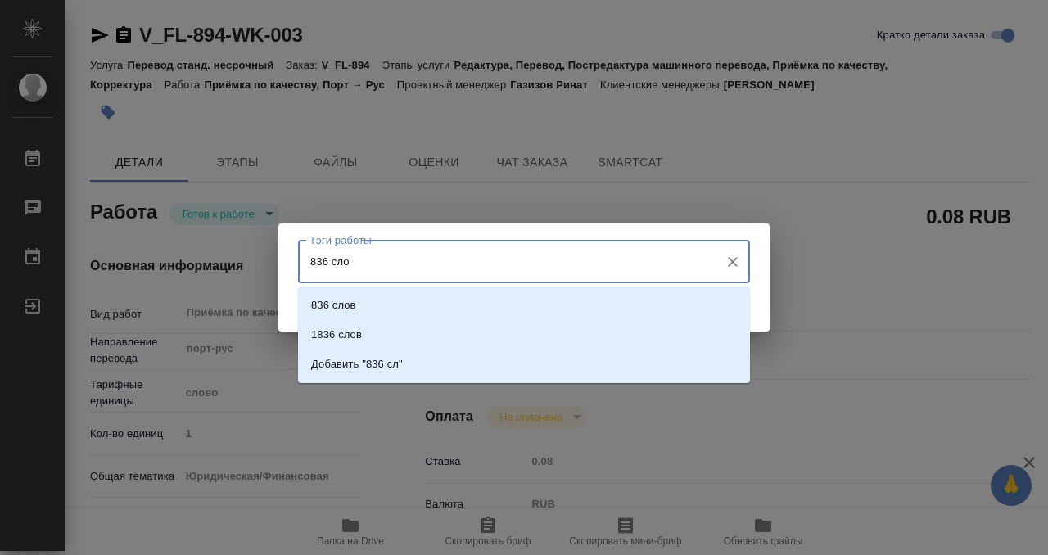
type input "836 слов"
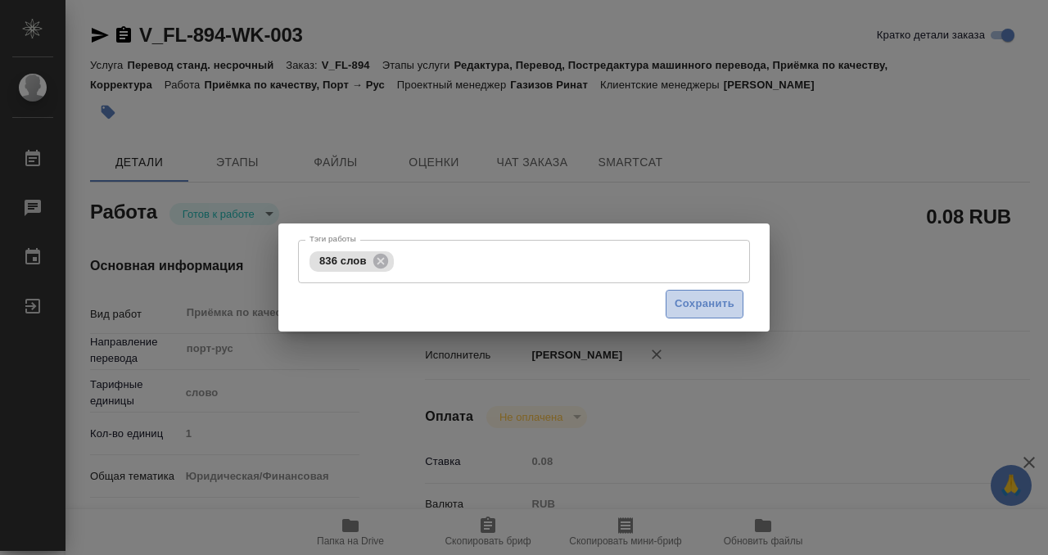
click at [699, 296] on span "Сохранить" at bounding box center [705, 304] width 60 height 19
type input "readyForWork"
type input "порт-рус"
type input "5a8b1489cc6b4906c91bfd90"
type input "1"
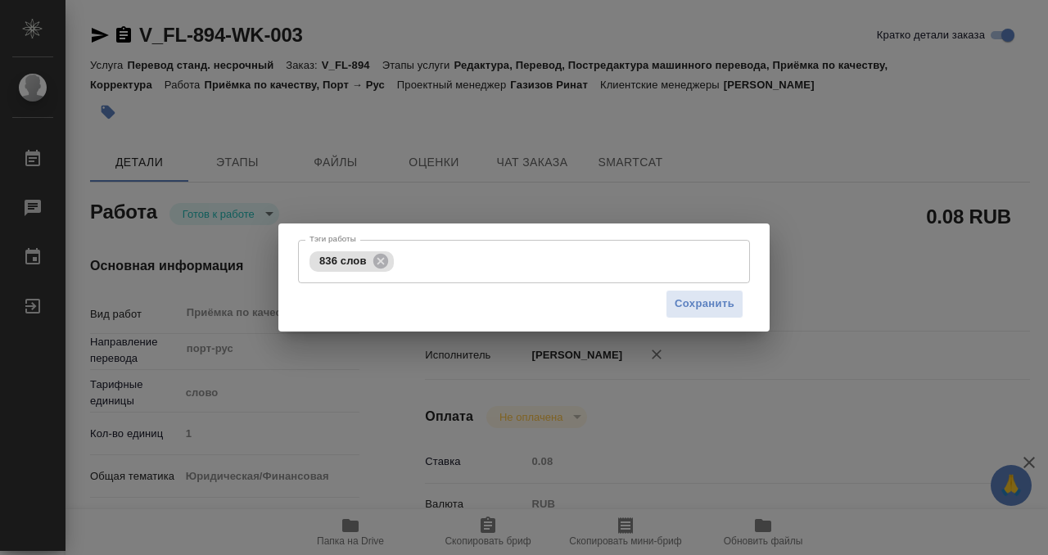
type input "yr-fn"
type input "5a8b8b956a9677013d343cfe"
checkbox input "true"
type input "[DATE] 11:00"
type input "[DATE] 12:00"
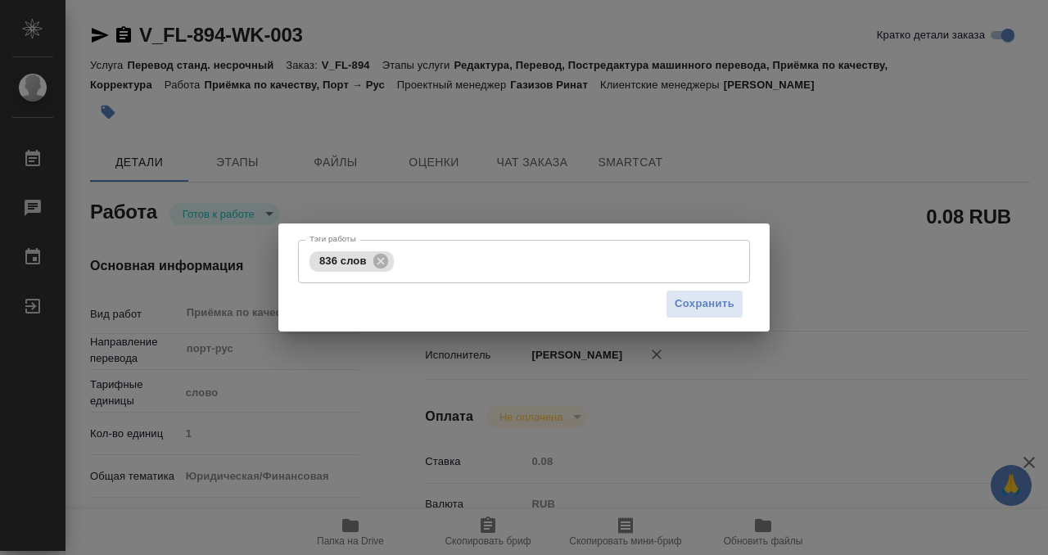
type input "[DATE] 12:00"
type input "Прямая загрузка (шаблонные документы)"
type input "notPayed"
type input "0.08"
type input "RUB"
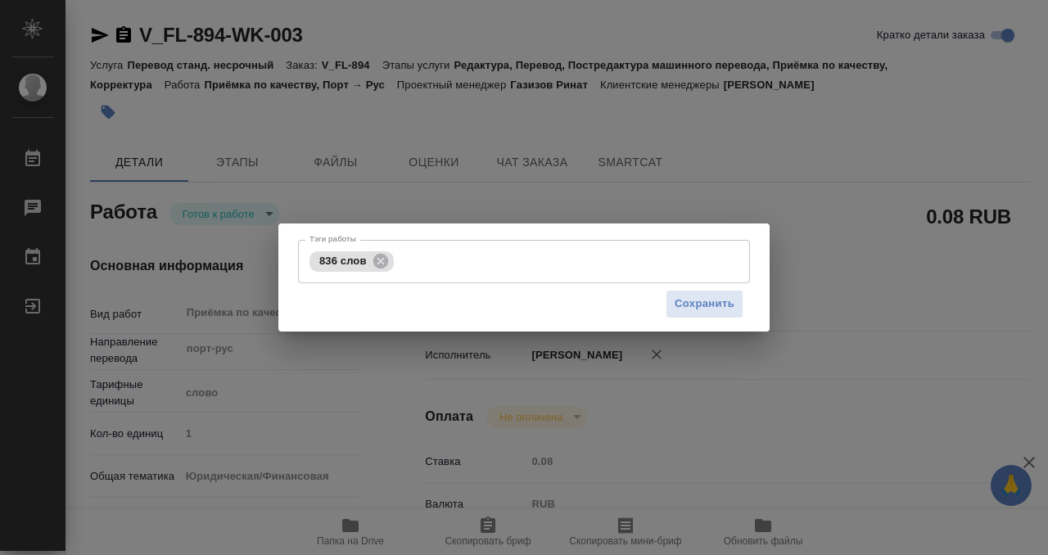
type input "[PERSON_NAME]"
type input "V_FL-894"
type input "Перевод станд. несрочный"
type input "Редактура, Перевод, Постредактура машинного перевода, Приёмка по качеству, Корр…"
type input "Голубев Дмитрий"
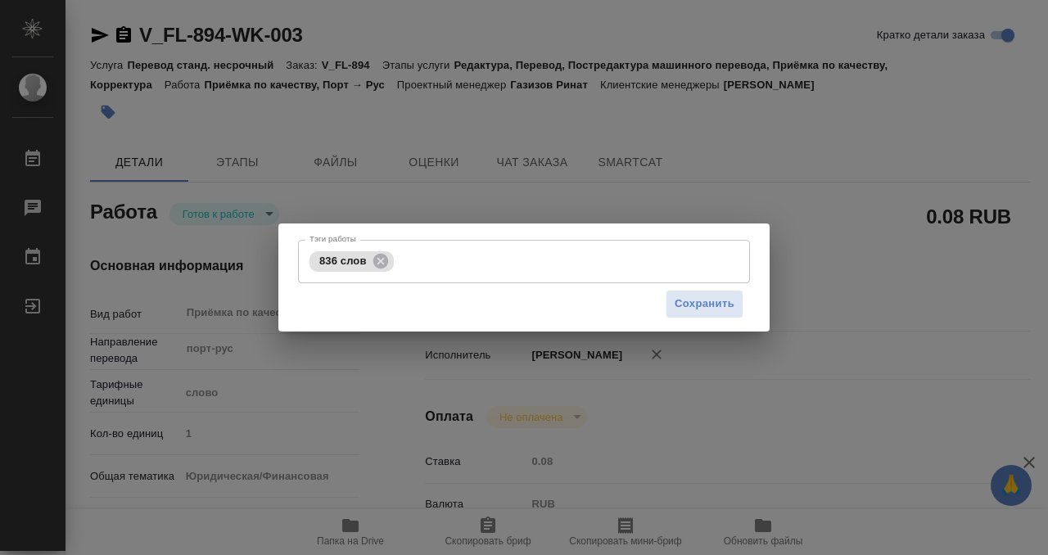
type input "Малофеева Екатерина"
type input "/Clients/FL_V/Orders/V_FL-894"
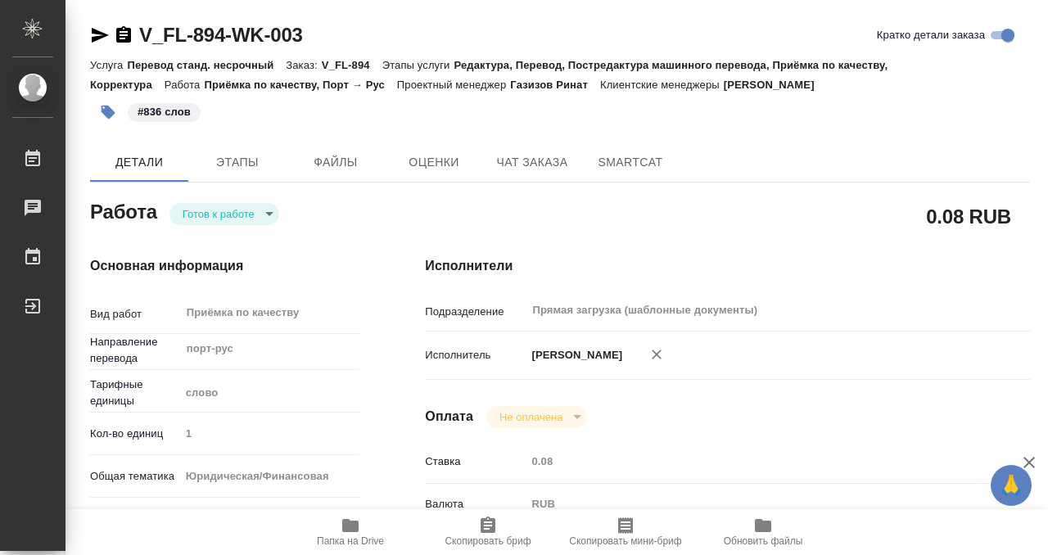
click at [225, 215] on body "🙏 .cls-1 fill:#fff; AWATERA Kobzeva Elizaveta Работы 0 Чаты График Выйти V_FL-8…" at bounding box center [524, 277] width 1048 height 555
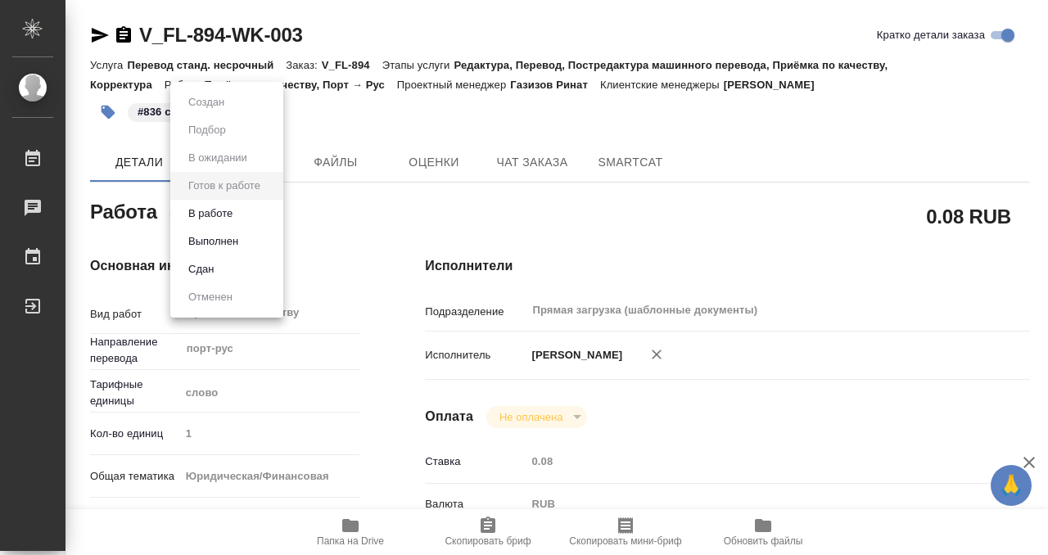
click at [241, 243] on button "Выполнен" at bounding box center [213, 242] width 60 height 18
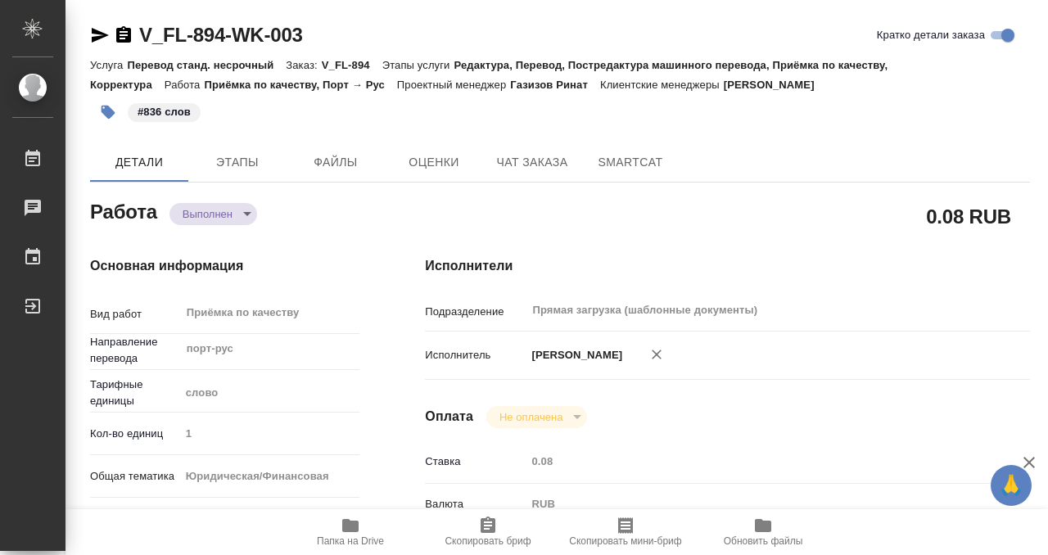
type textarea "x"
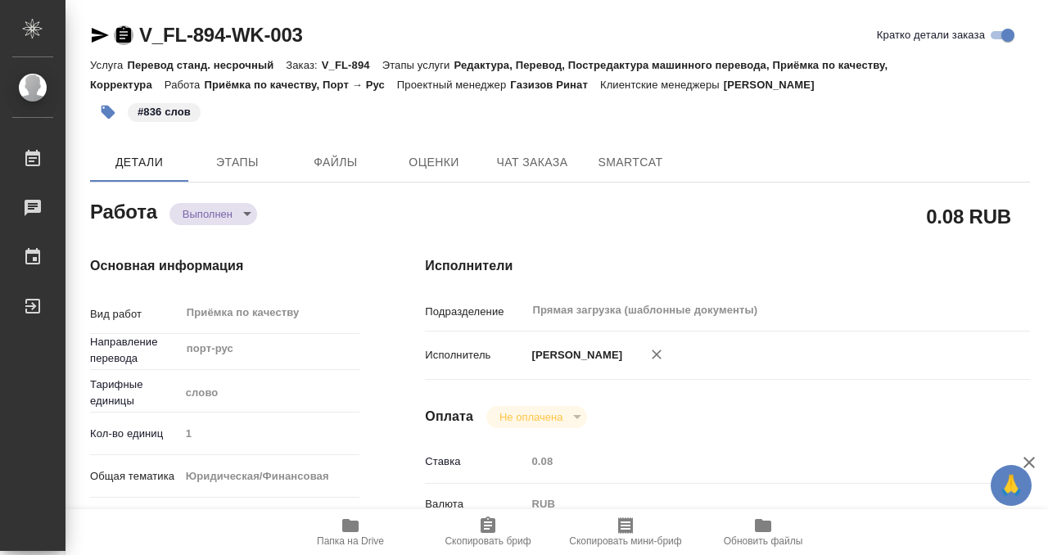
click at [126, 36] on icon "button" at bounding box center [123, 34] width 15 height 16
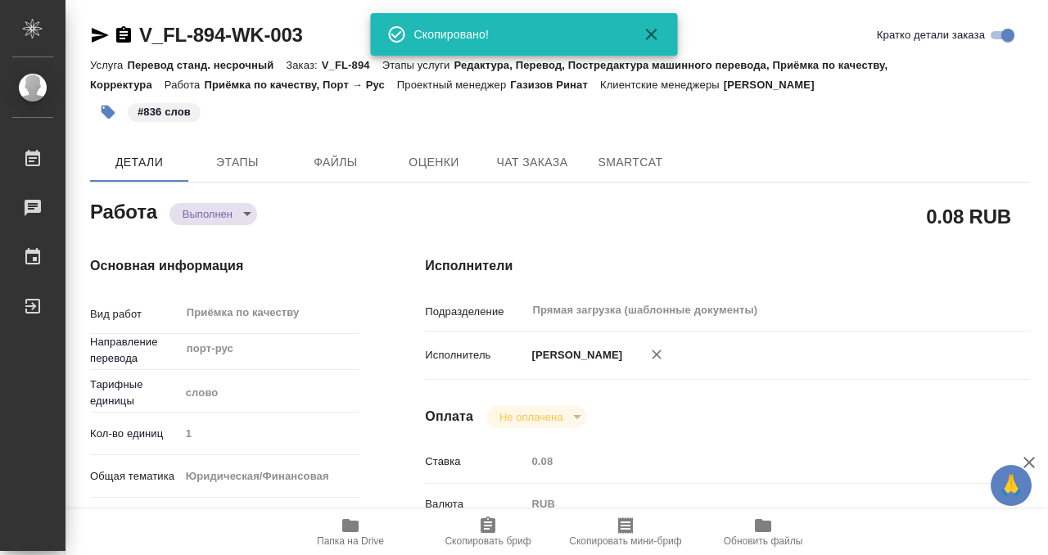
type textarea "x"
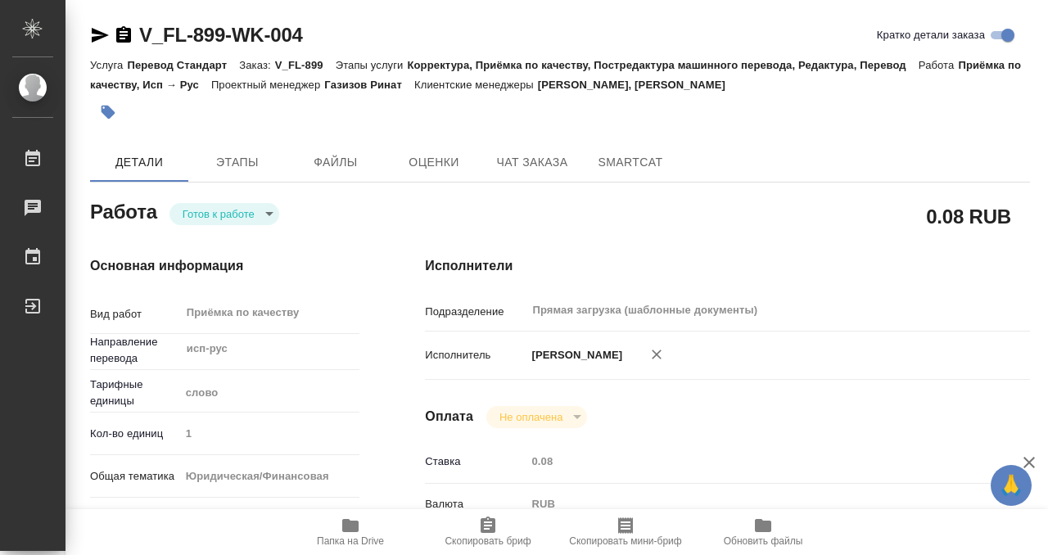
click at [521, 114] on div at bounding box center [403, 112] width 626 height 36
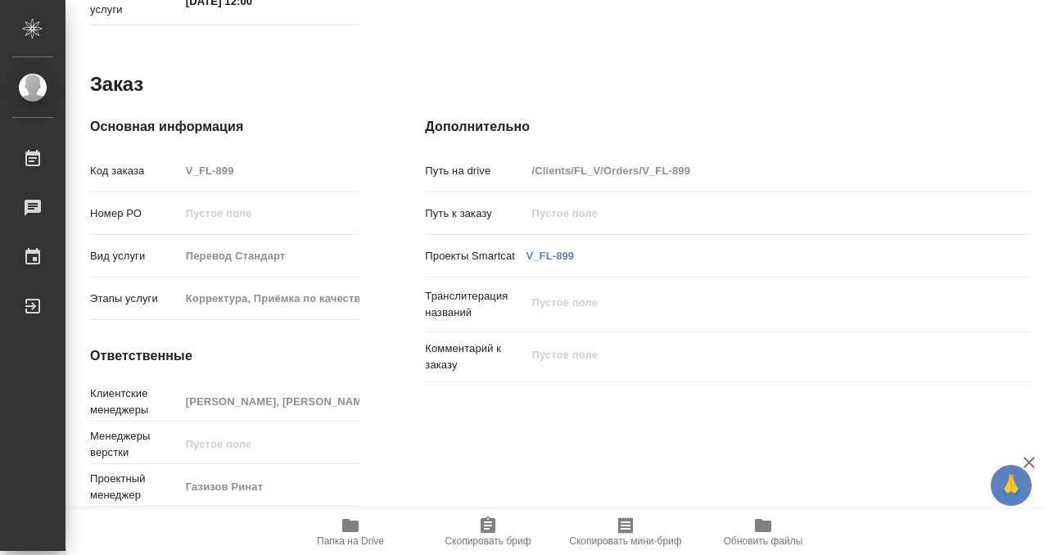
scroll to position [875, 0]
click at [355, 520] on icon "button" at bounding box center [351, 526] width 20 height 20
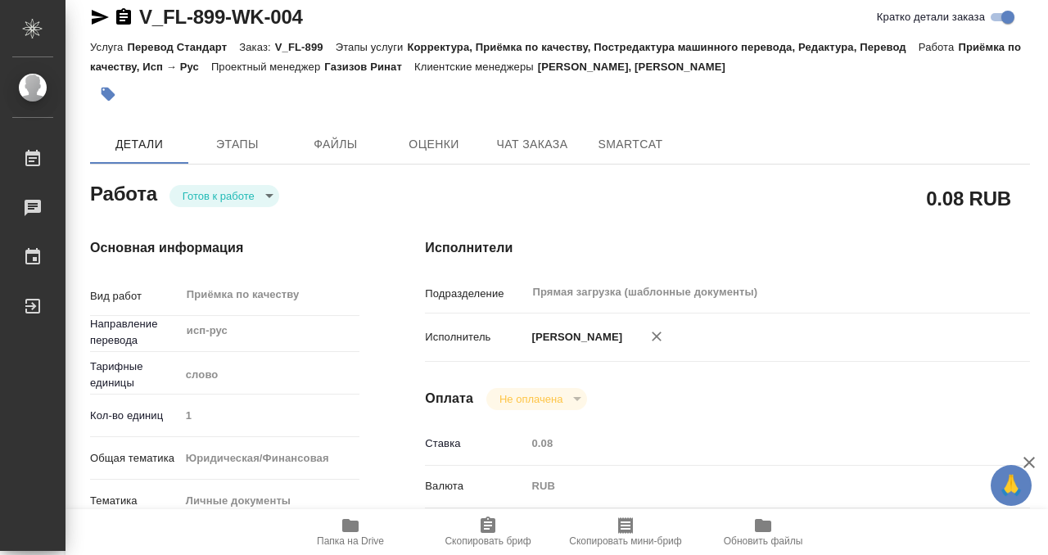
scroll to position [0, 0]
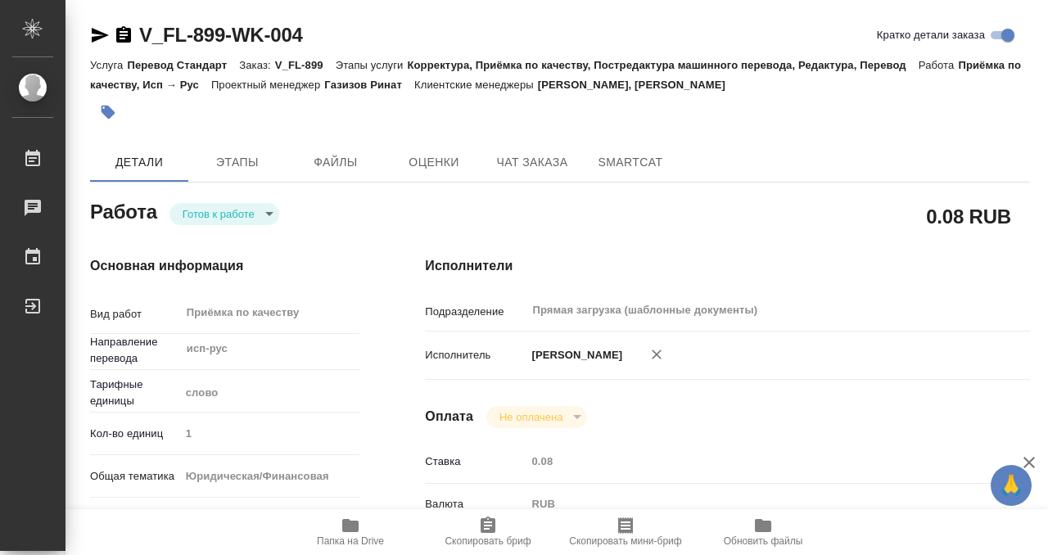
click at [116, 112] on button "button" at bounding box center [108, 112] width 36 height 36
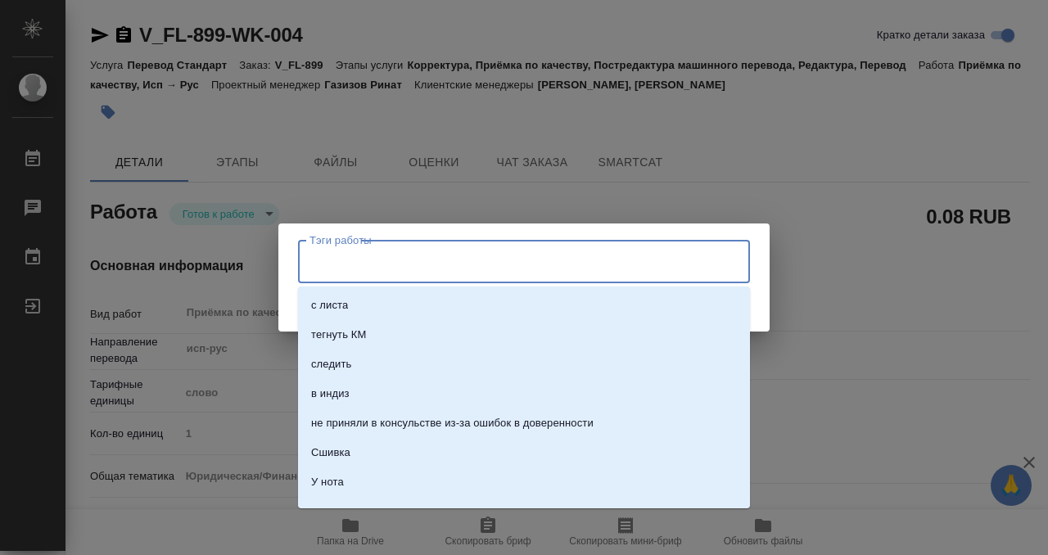
click at [382, 270] on input "Тэги работы" at bounding box center [508, 261] width 406 height 28
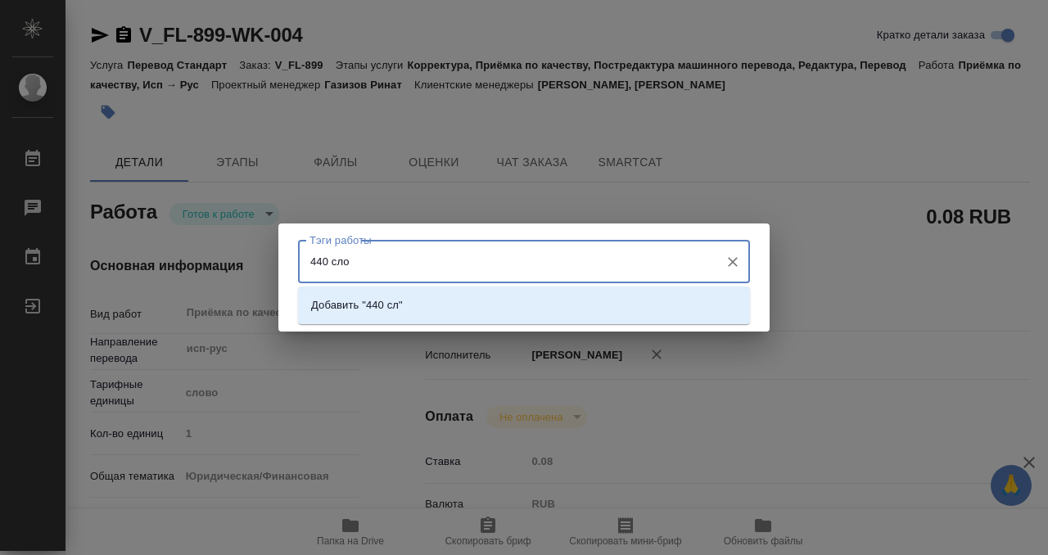
type input "440 слов"
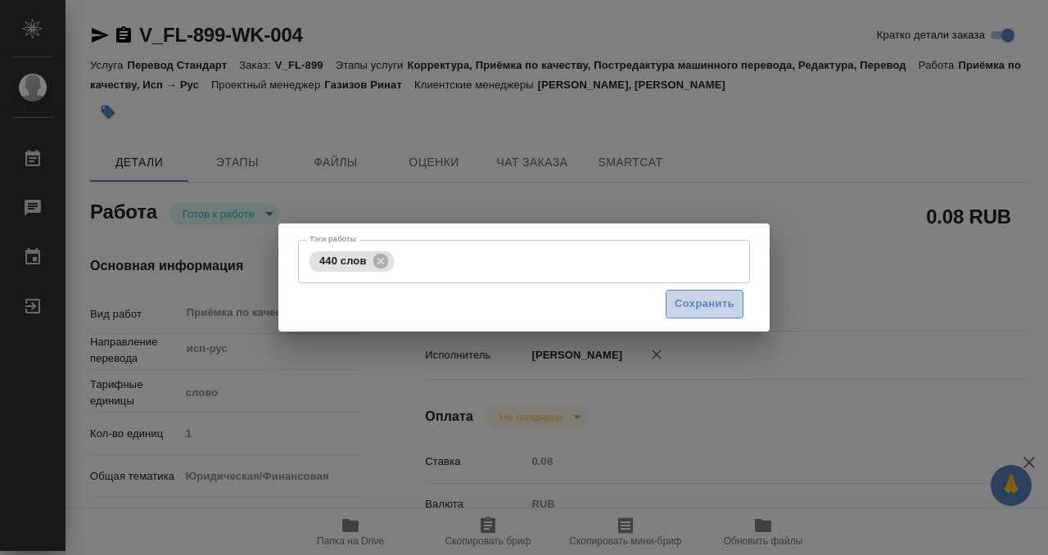
click at [689, 300] on span "Сохранить" at bounding box center [705, 304] width 60 height 19
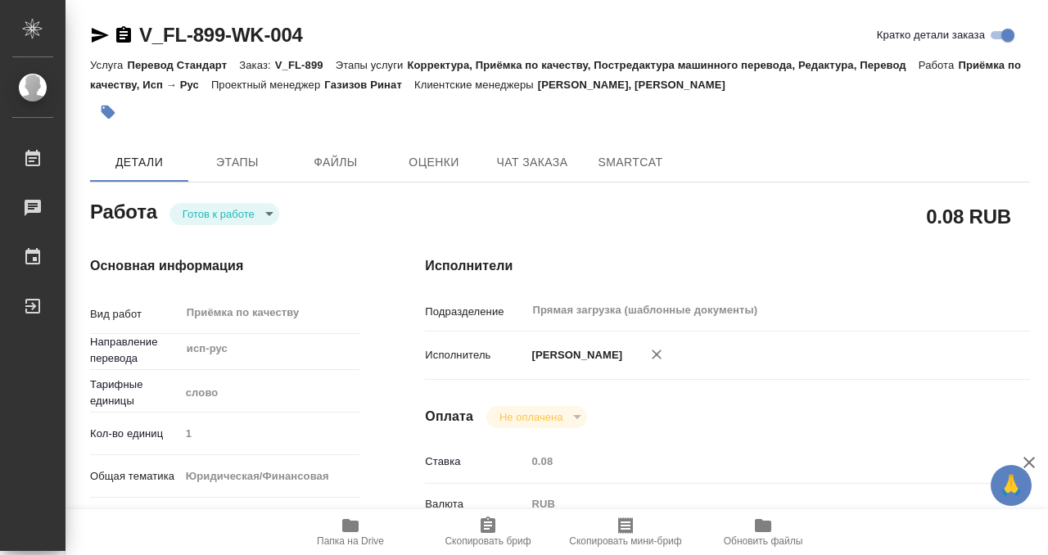
type input "readyForWork"
type input "исп-рус"
type input "5a8b1489cc6b4906c91bfd90"
type input "1"
type input "yr-fn"
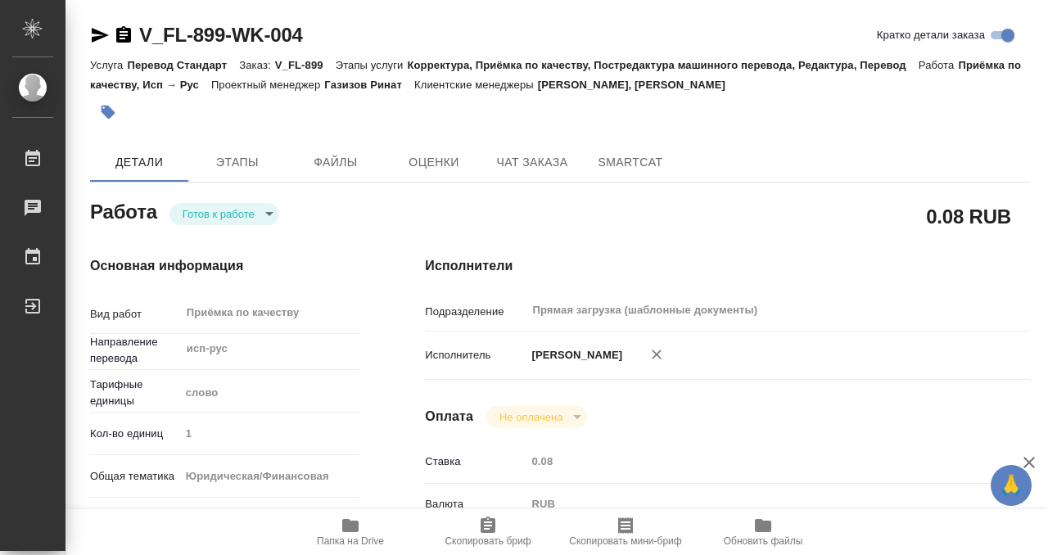
type input "5a8b8b956a9677013d343cfe"
checkbox input "true"
type input "[DATE] 11:00"
type input "[DATE] 12:00"
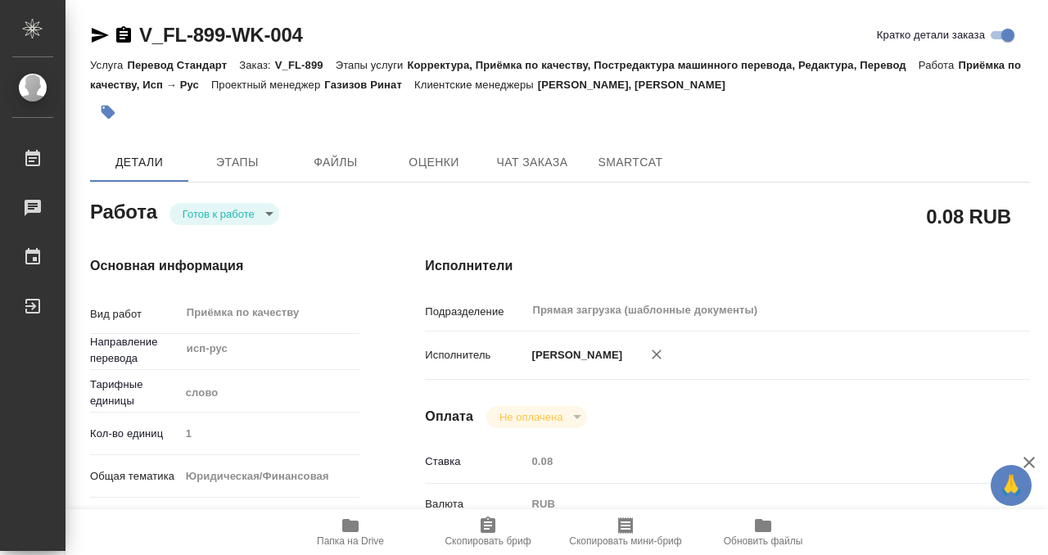
type input "Прямая загрузка (шаблонные документы)"
type input "notPayed"
type input "0.08"
type input "RUB"
type input "[PERSON_NAME]"
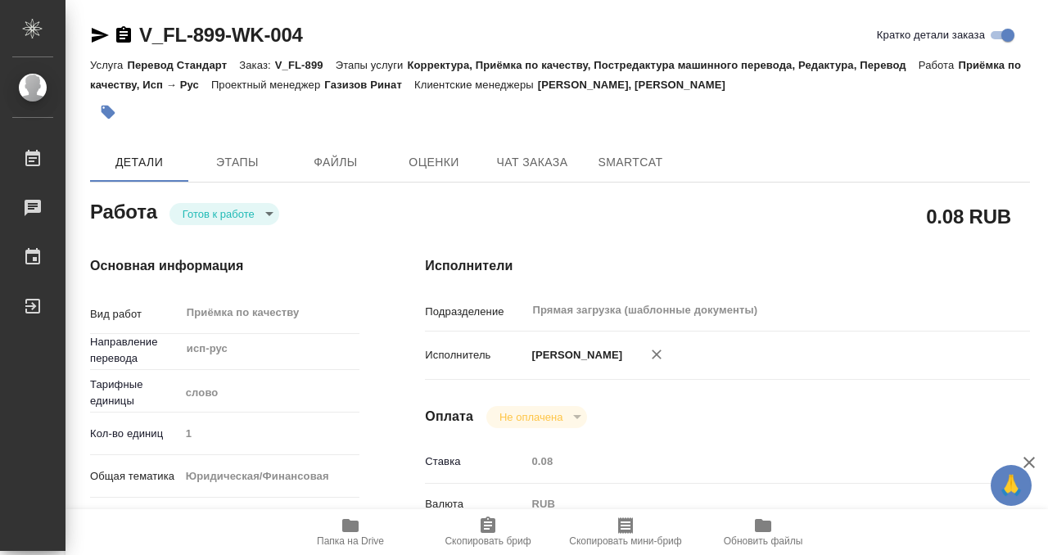
type input "V_FL-899"
type input "Перевод Стандарт"
type input "Корректура, Приёмка по качеству, Постредактура машинного перевода, Редактура, П…"
type input "[PERSON_NAME], [PERSON_NAME]"
type input "/Clients/FL_V/Orders/V_FL-899"
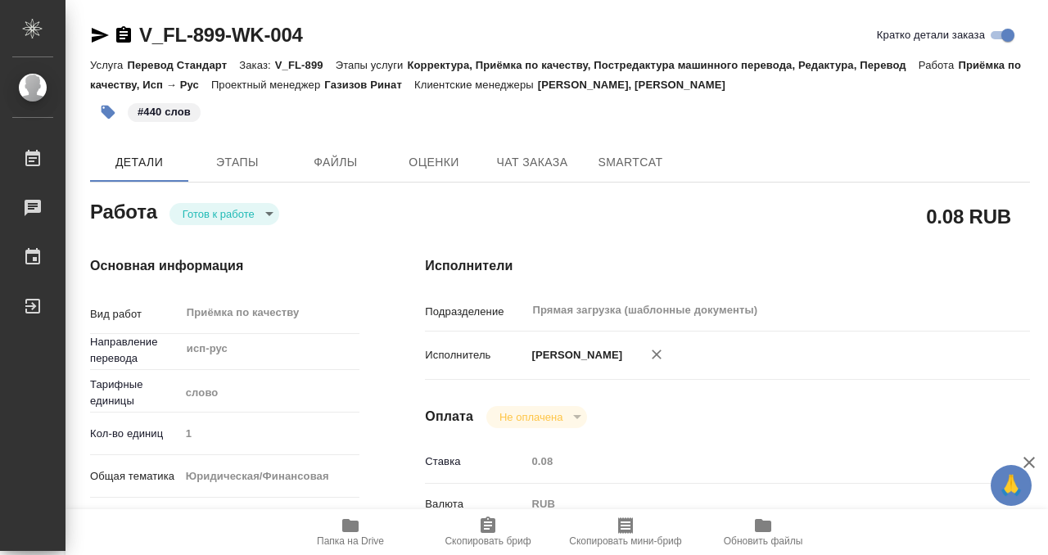
click at [259, 209] on body "🙏 .cls-1 fill:#fff; AWATERA Kobzeva [PERSON_NAME] 0 Чаты График Выйти V_FL-899-…" at bounding box center [524, 277] width 1048 height 555
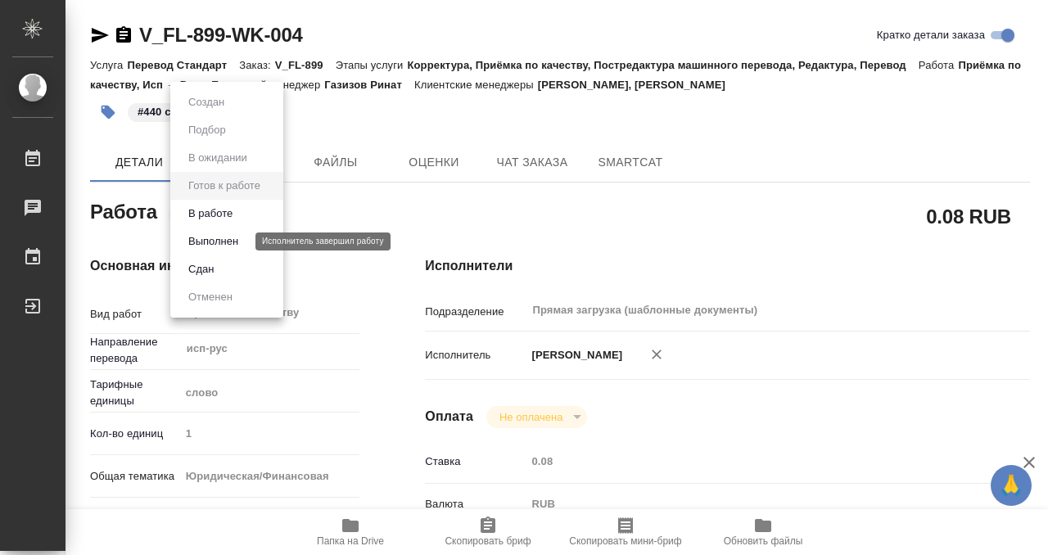
click at [240, 241] on button "Выполнен" at bounding box center [213, 242] width 60 height 18
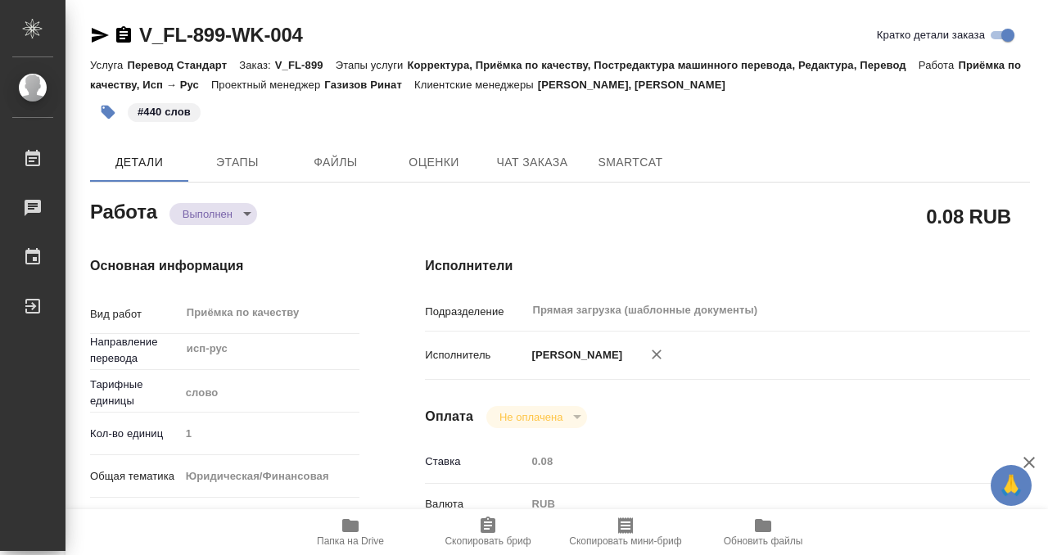
type textarea "x"
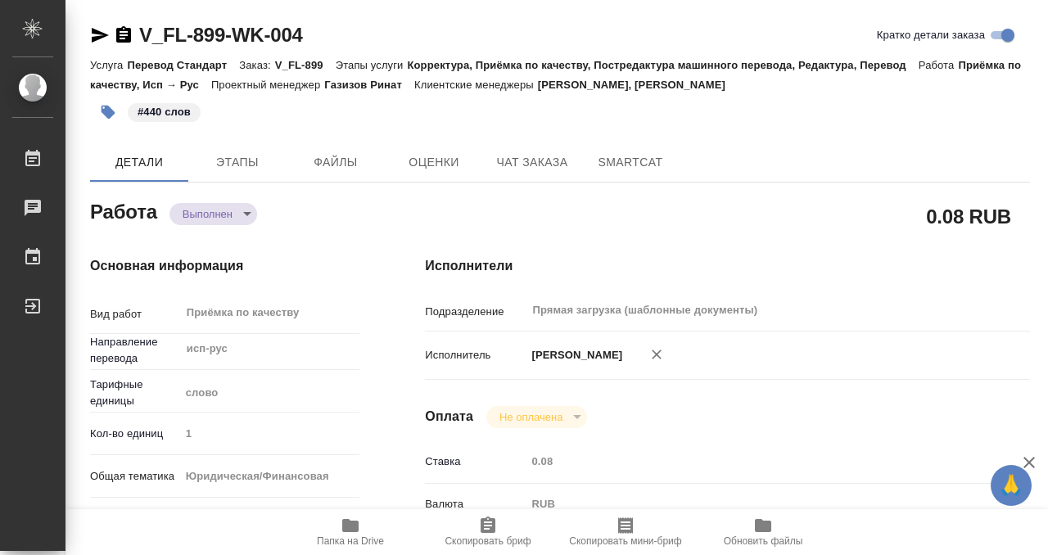
type textarea "x"
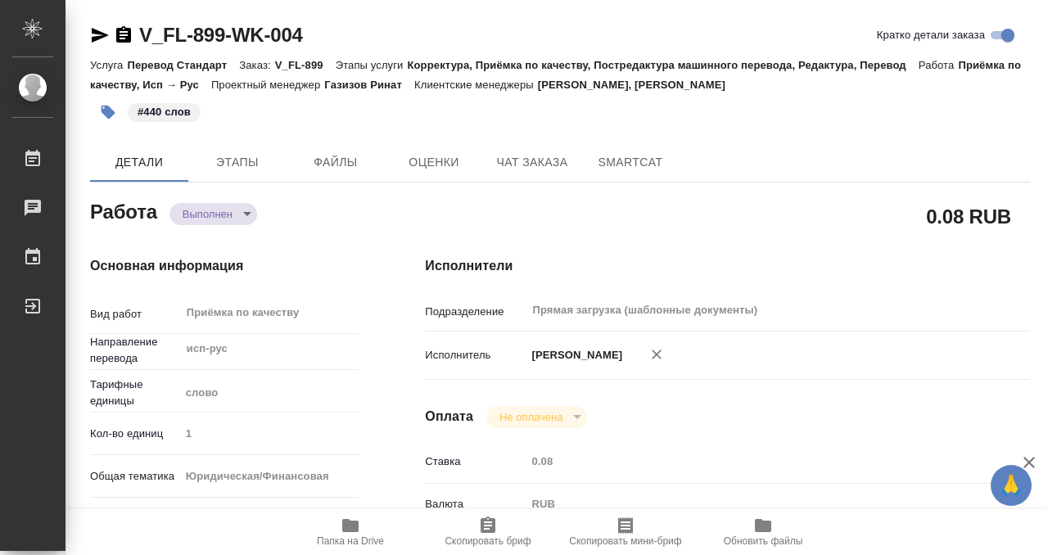
click at [127, 32] on icon "button" at bounding box center [124, 35] width 20 height 20
click at [237, 169] on span "Этапы" at bounding box center [237, 162] width 79 height 20
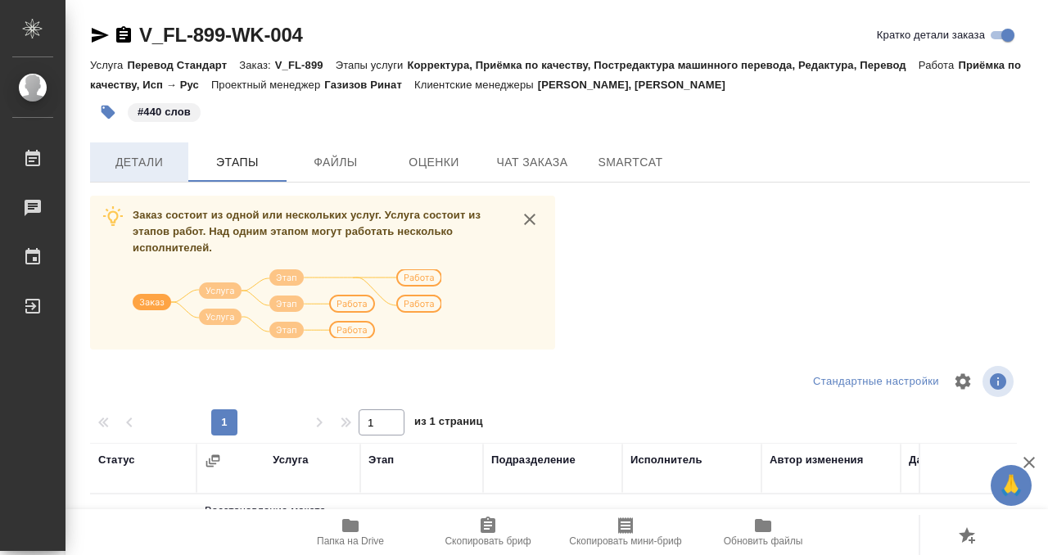
click at [156, 148] on button "Детали" at bounding box center [139, 161] width 98 height 39
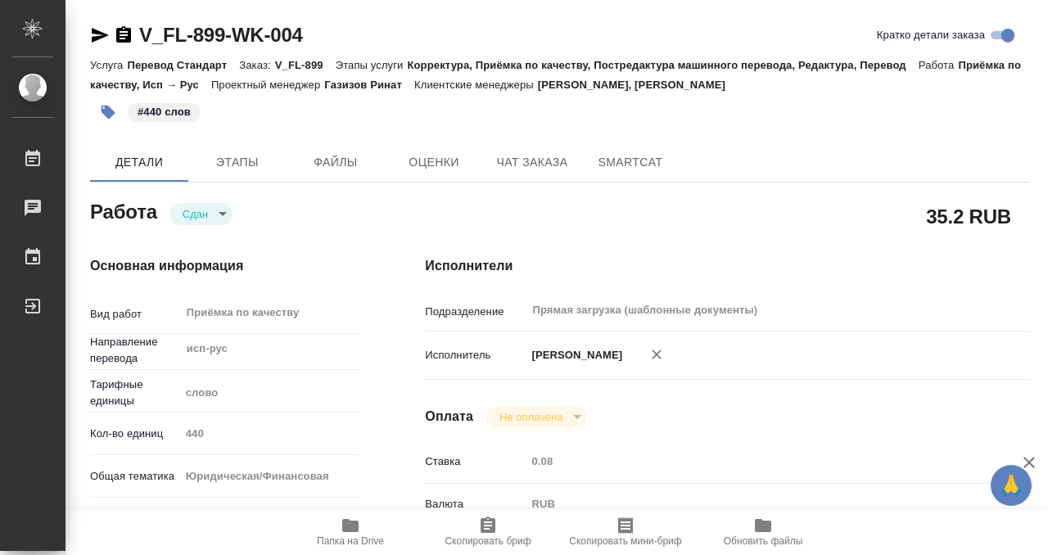
type textarea "x"
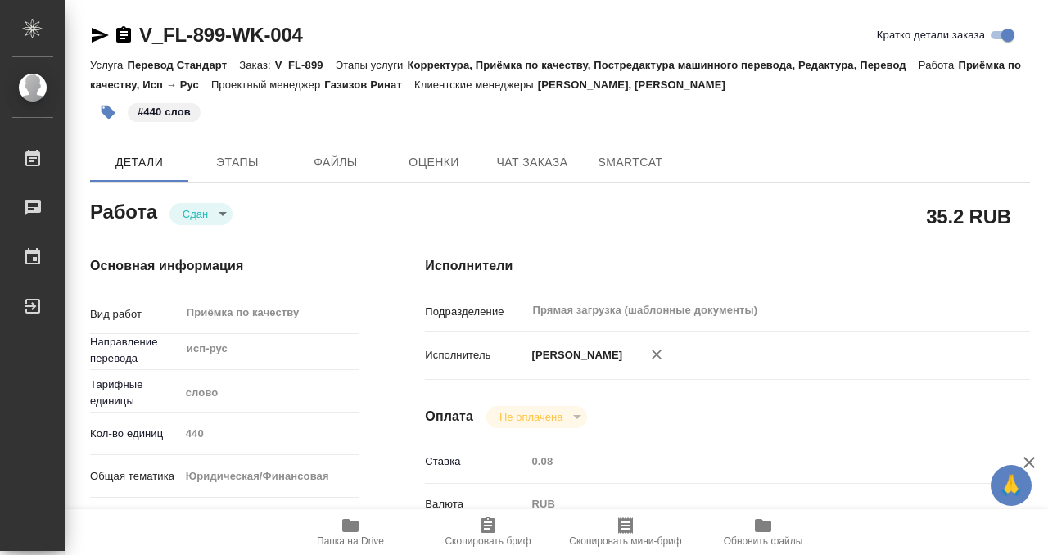
type textarea "x"
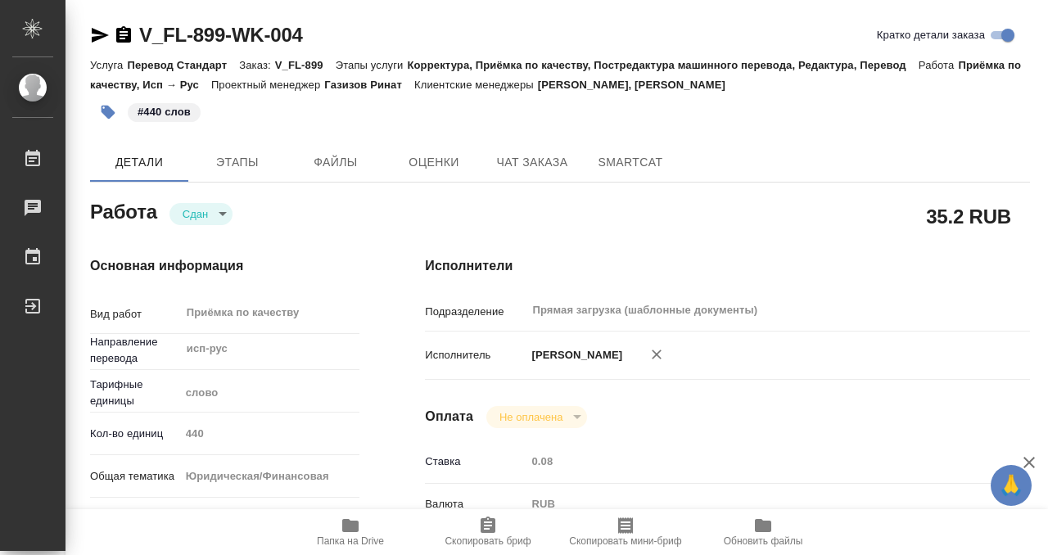
click at [131, 37] on icon "button" at bounding box center [124, 35] width 20 height 20
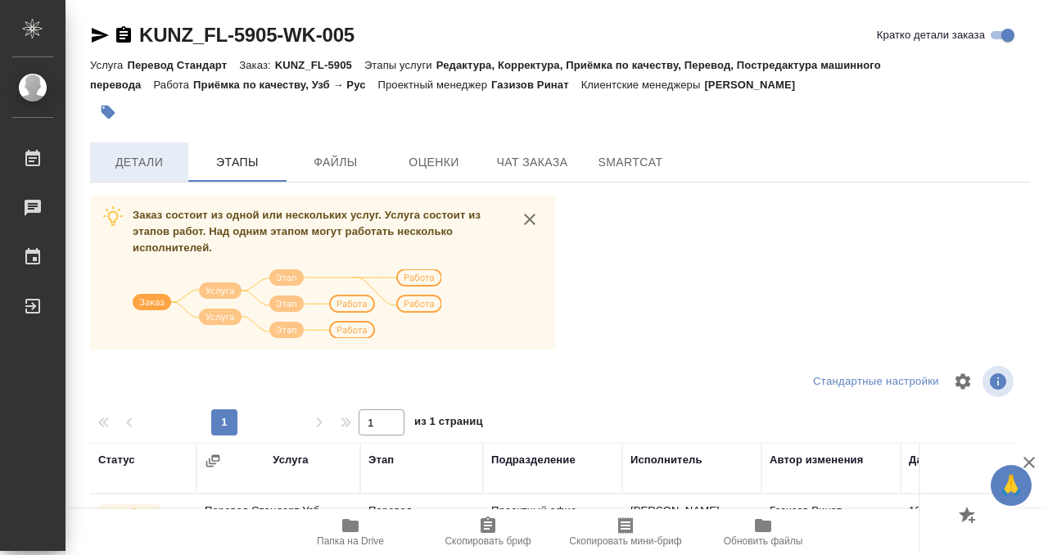
click at [160, 165] on span "Детали" at bounding box center [139, 162] width 79 height 20
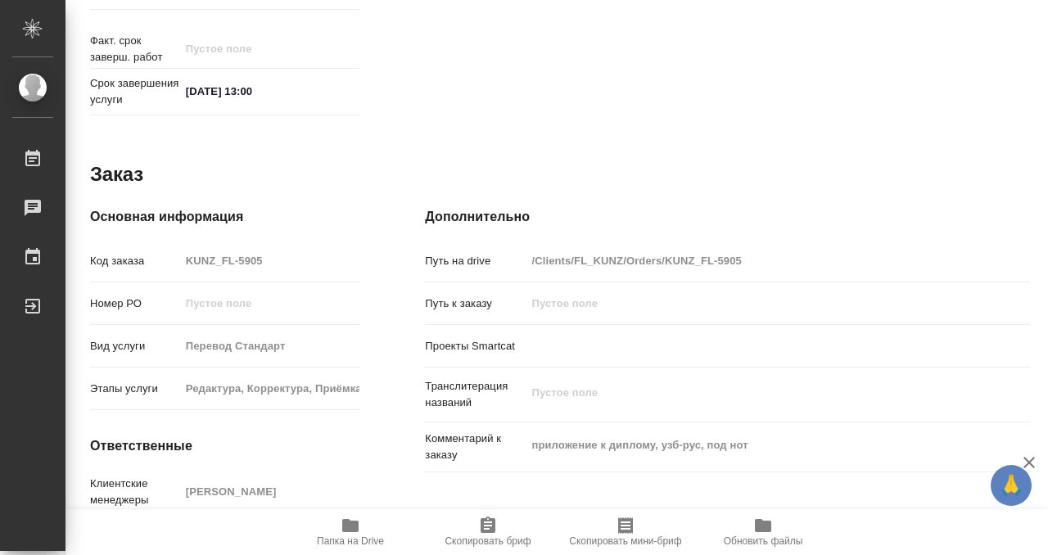
scroll to position [875, 0]
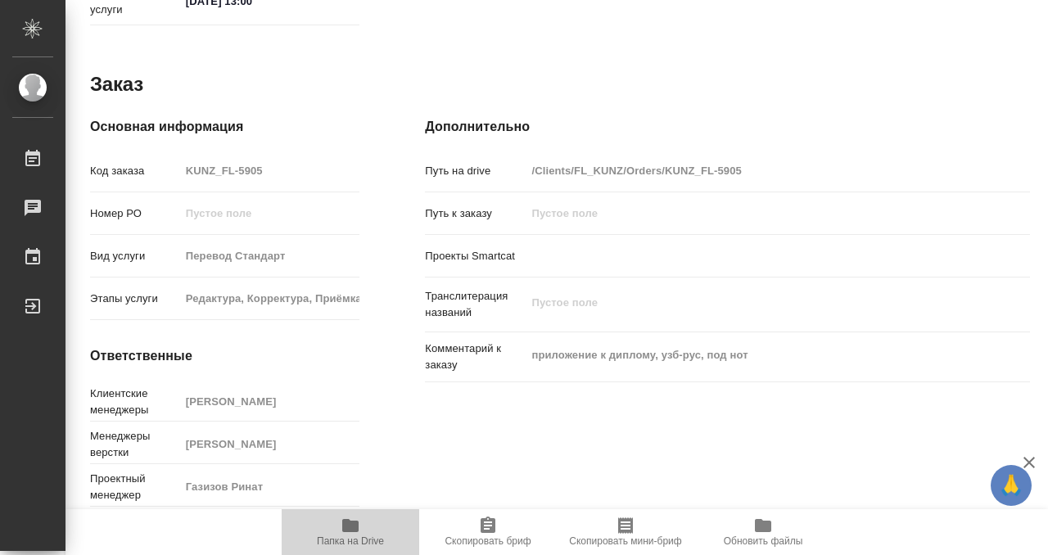
click at [347, 525] on icon "button" at bounding box center [350, 525] width 16 height 13
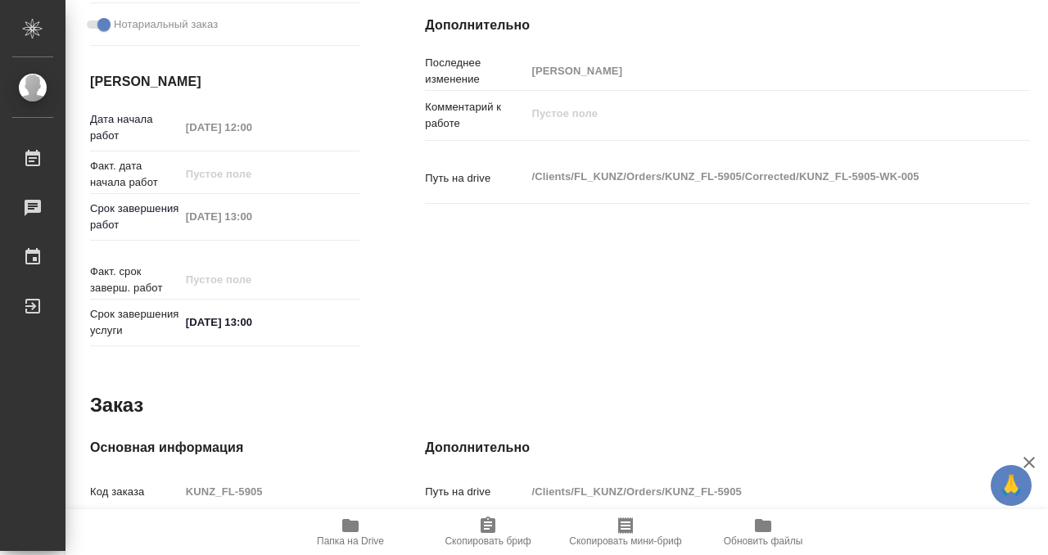
scroll to position [0, 0]
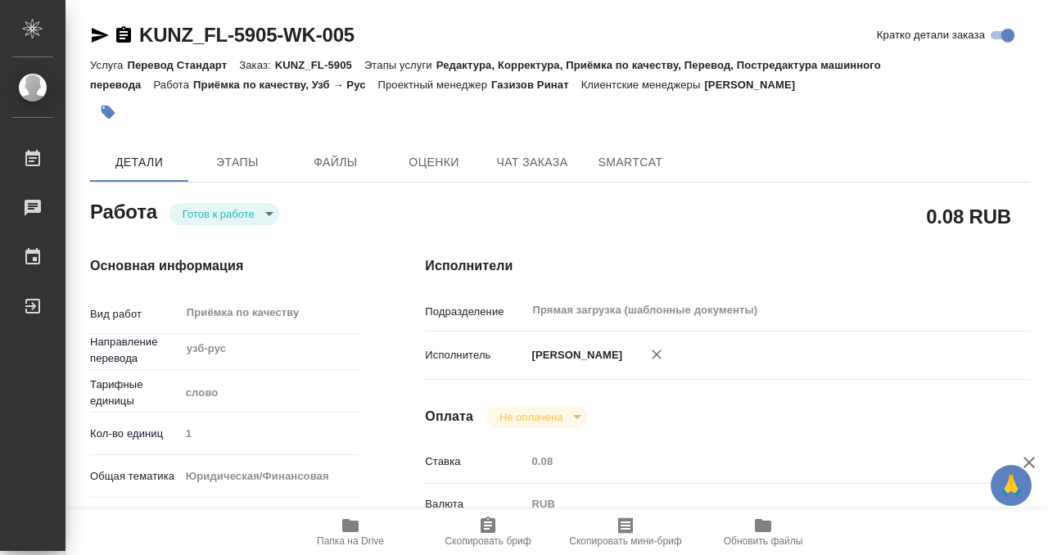
click at [119, 104] on button "button" at bounding box center [108, 112] width 36 height 36
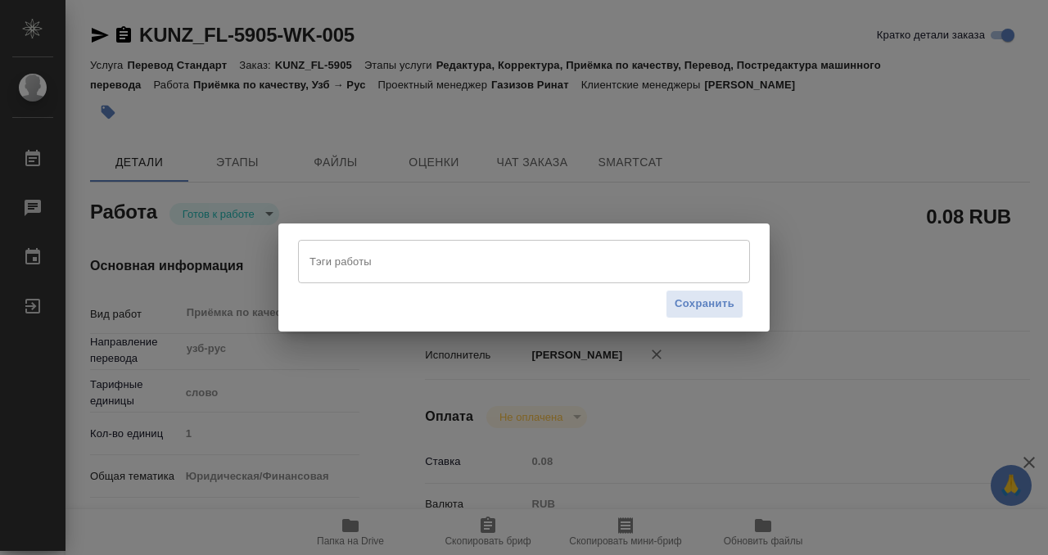
click at [331, 260] on input "Тэги работы" at bounding box center [508, 261] width 406 height 28
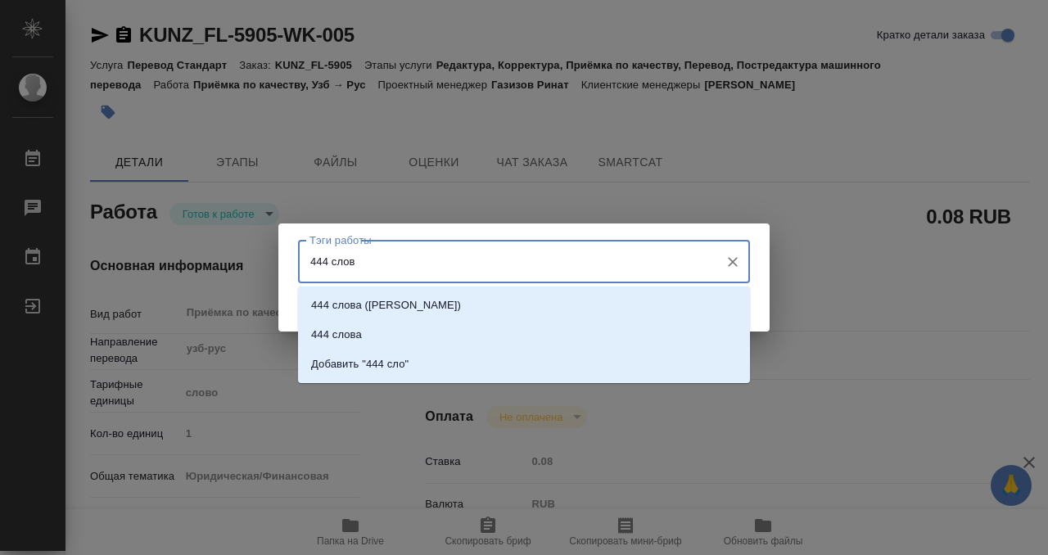
type input "444 слова"
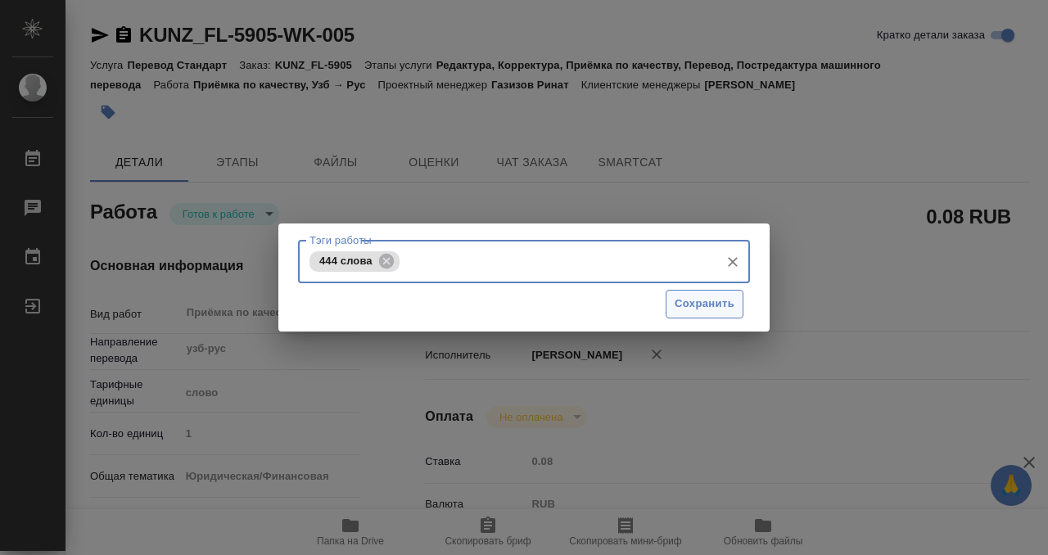
click at [683, 311] on span "Сохранить" at bounding box center [705, 304] width 60 height 19
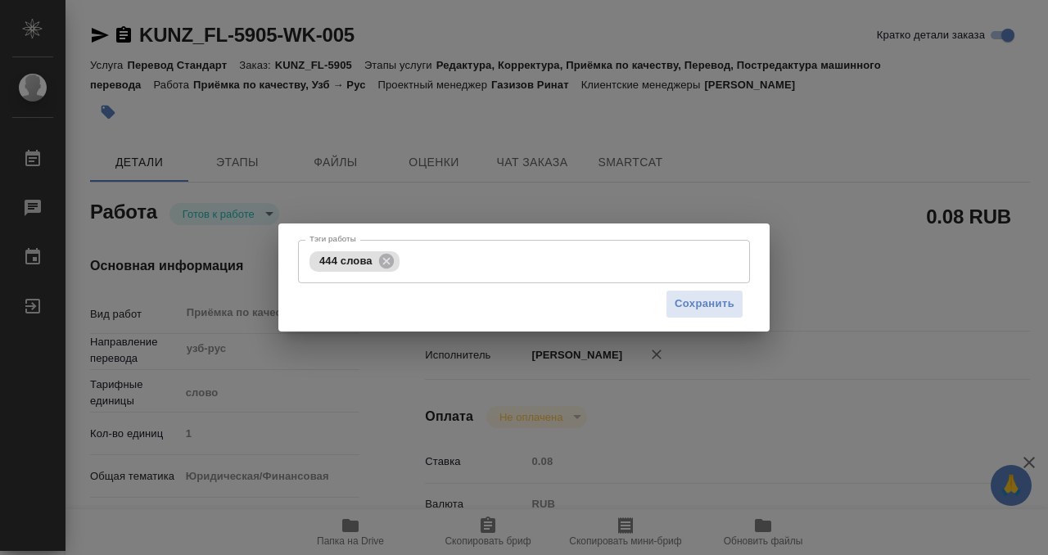
click at [254, 214] on div "Тэги работы 444 слова Тэги работы Сохранить" at bounding box center [524, 277] width 1048 height 555
type input "readyForWork"
type input "узб-рус"
type input "5a8b1489cc6b4906c91bfd90"
type input "1"
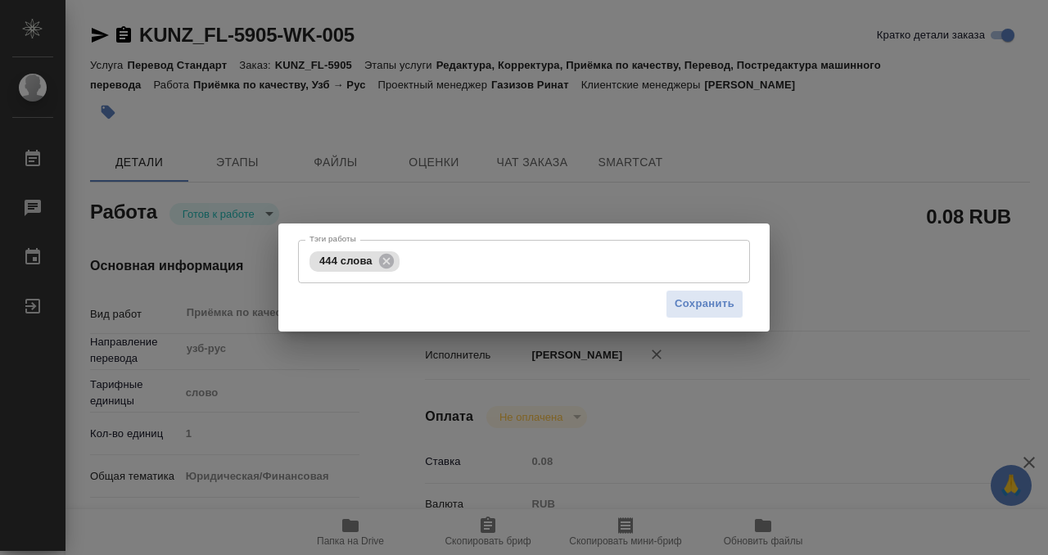
type input "yr-fn"
type input "5a8b8b956a9677013d343cfe"
checkbox input "true"
type input "[DATE] 12:00"
type input "[DATE] 13:00"
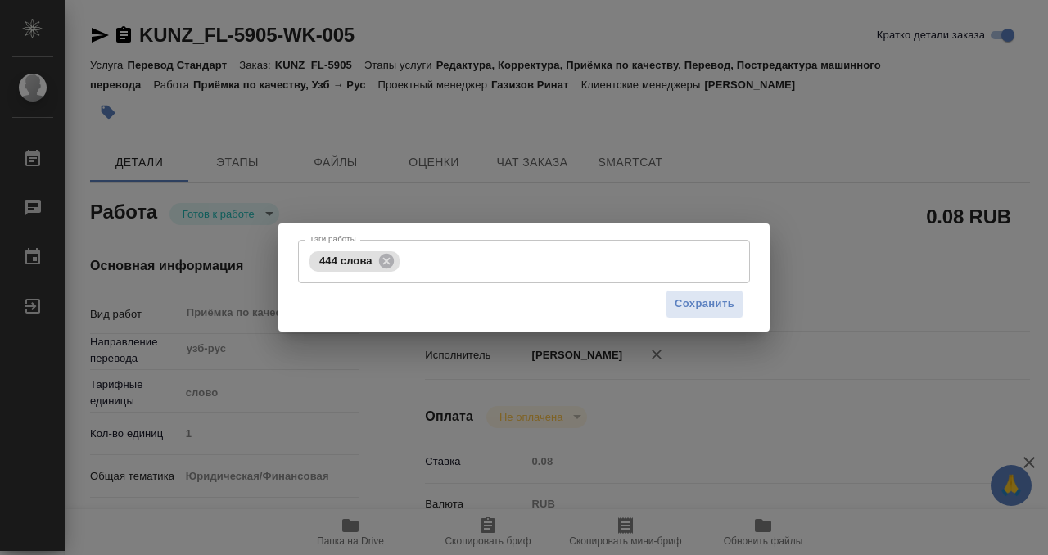
type input "[DATE] 13:00"
type input "Прямая загрузка (шаблонные документы)"
type input "notPayed"
type input "0.08"
type input "RUB"
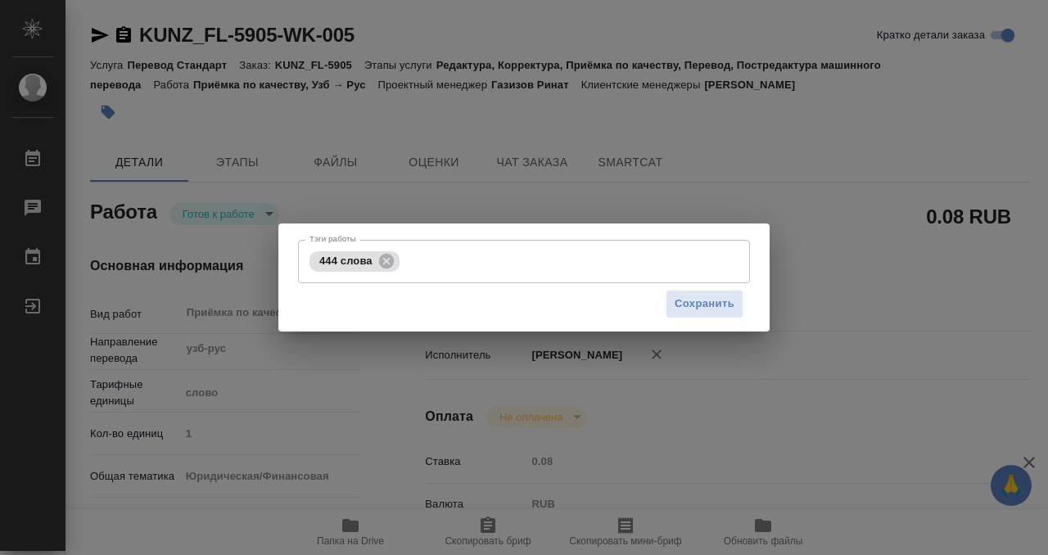
type input "[PERSON_NAME]"
type input "KUNZ_FL-5905"
type input "Перевод Стандарт"
type input "Редактура, Корректура, Приёмка по качеству, Перевод, Постредактура машинного пе…"
type input "[PERSON_NAME]"
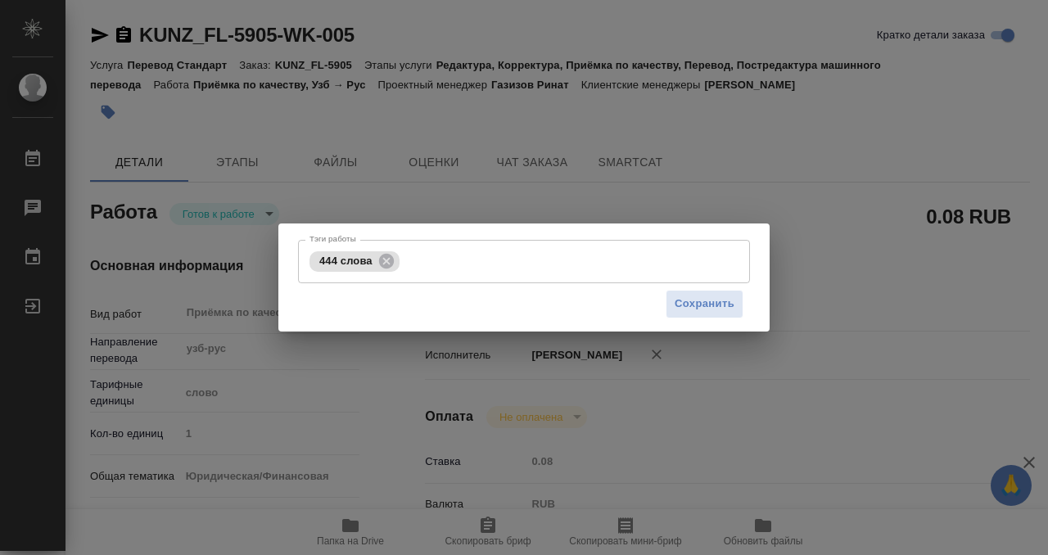
type input "[PERSON_NAME]"
type input "/Clients/FL_KUNZ/Orders/KUNZ_FL-5905"
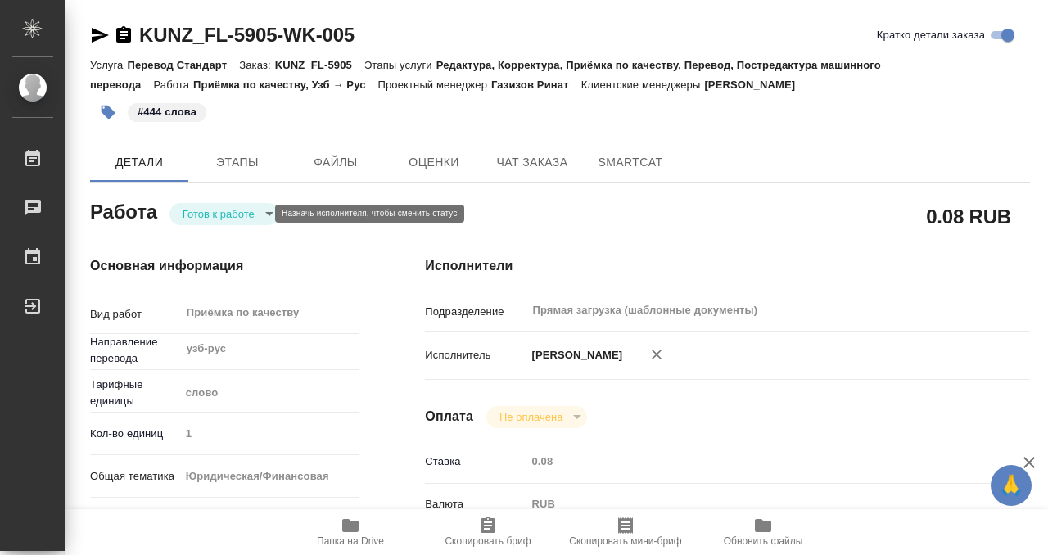
click at [246, 215] on body "🙏 .cls-1 fill:#fff; AWATERA Kobzeva [PERSON_NAME] 0 Чаты График Выйти KUNZ_FL-5…" at bounding box center [524, 277] width 1048 height 555
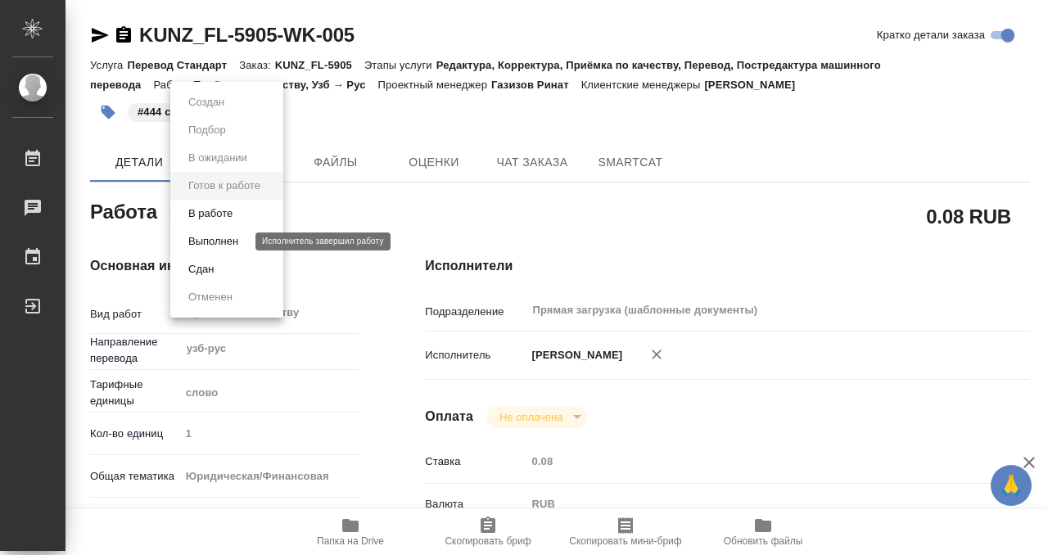
click at [236, 241] on button "Выполнен" at bounding box center [213, 242] width 60 height 18
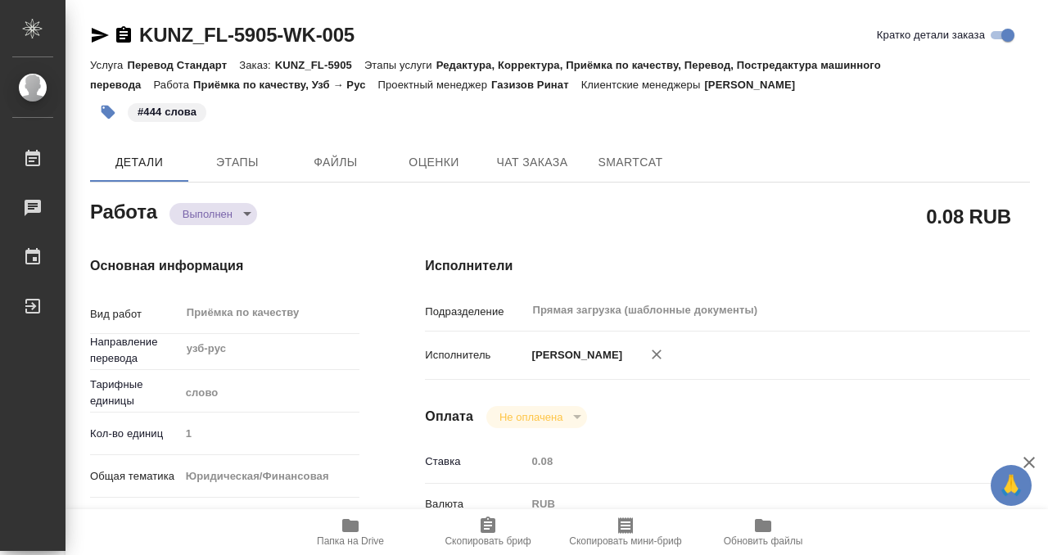
type textarea "x"
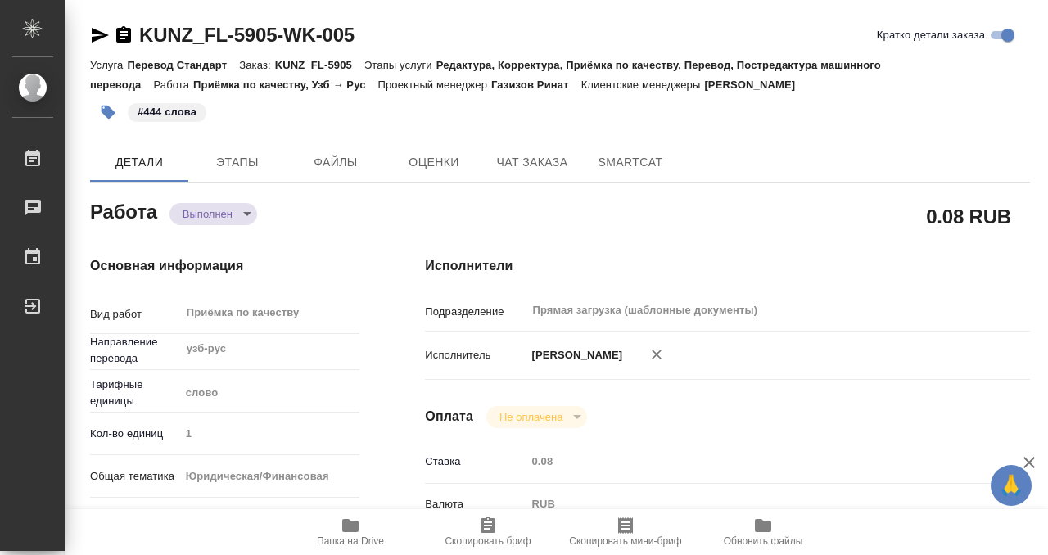
type textarea "x"
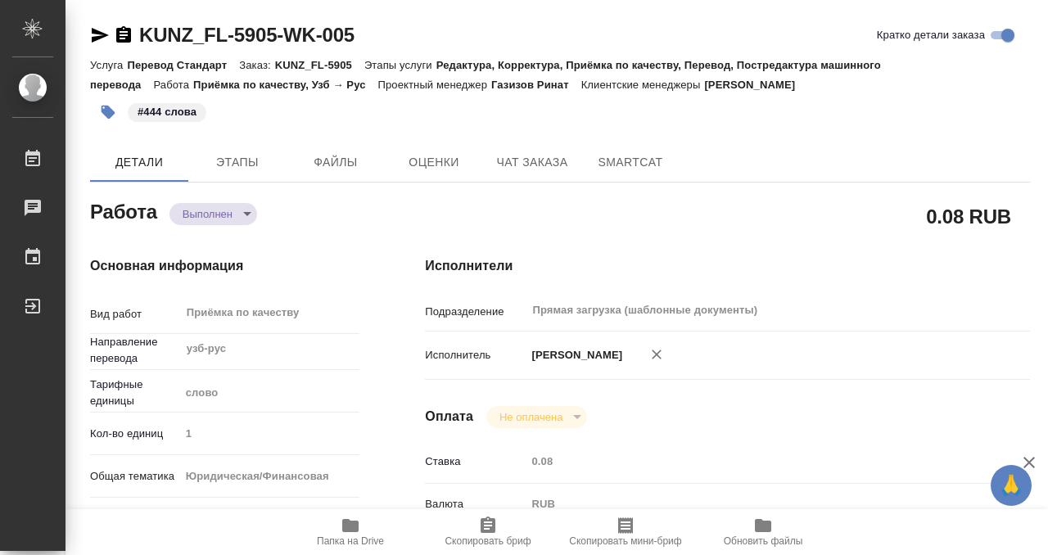
click at [118, 43] on icon "button" at bounding box center [124, 35] width 20 height 20
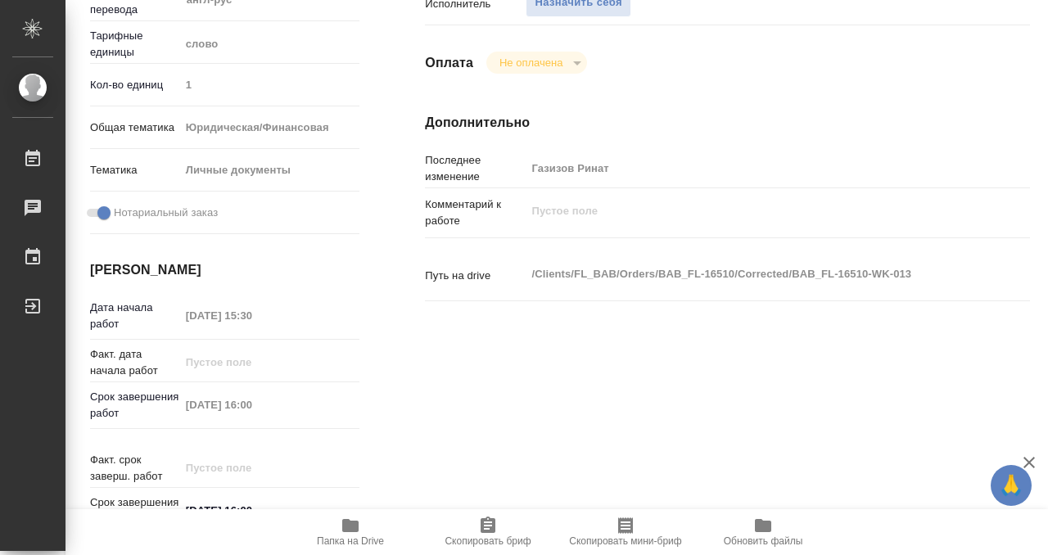
scroll to position [96, 0]
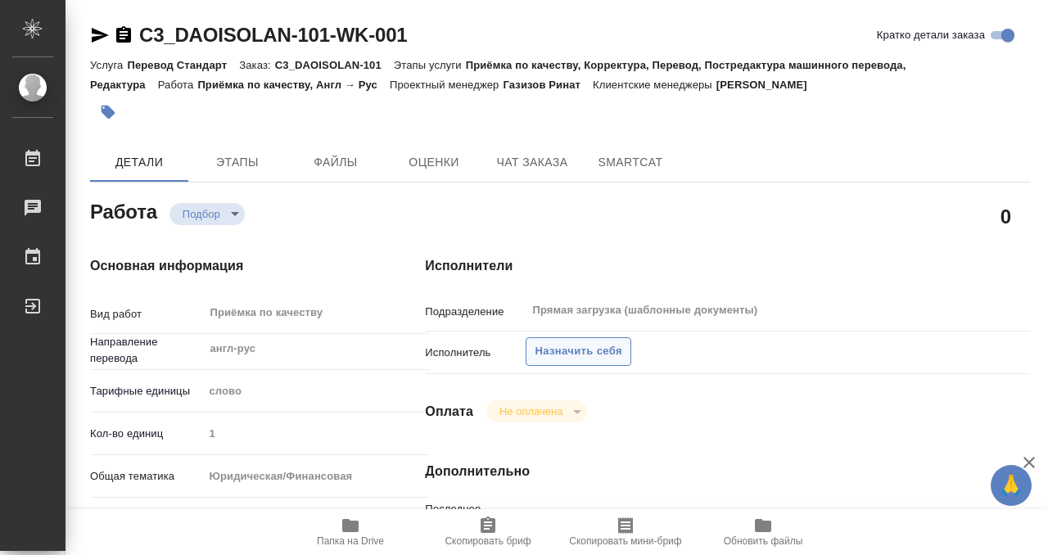
click at [572, 350] on span "Назначить себя" at bounding box center [578, 351] width 87 height 19
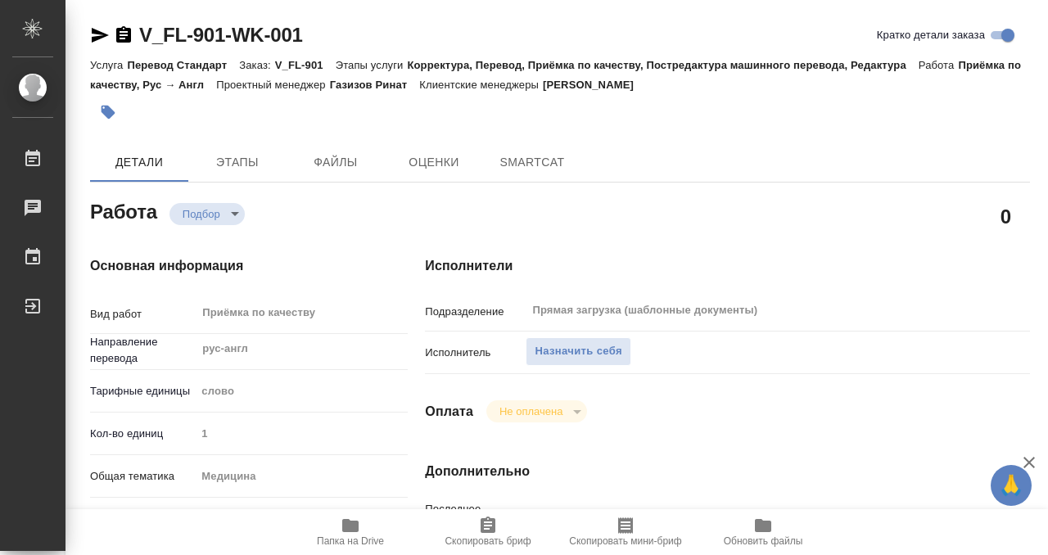
type textarea "x"
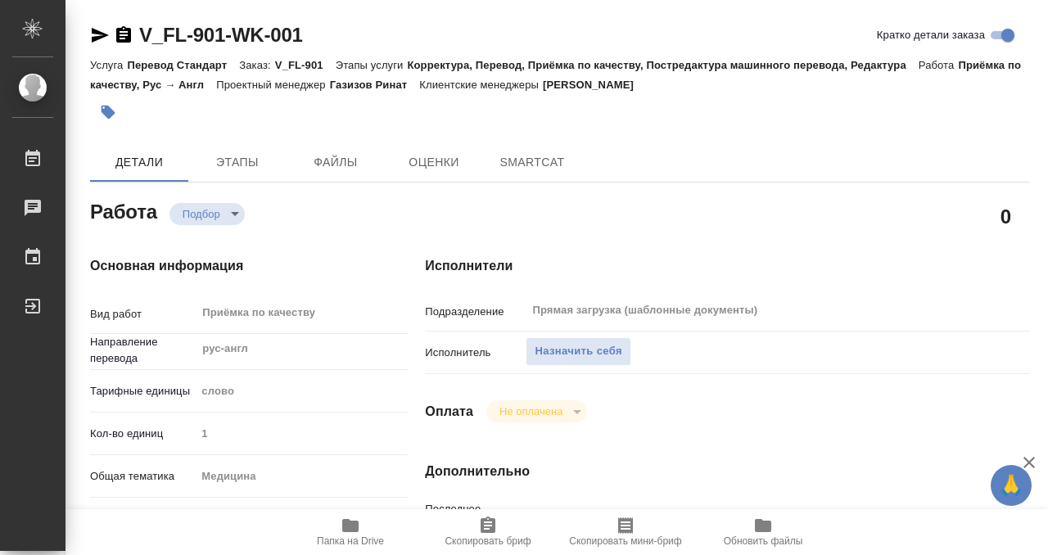
type textarea "x"
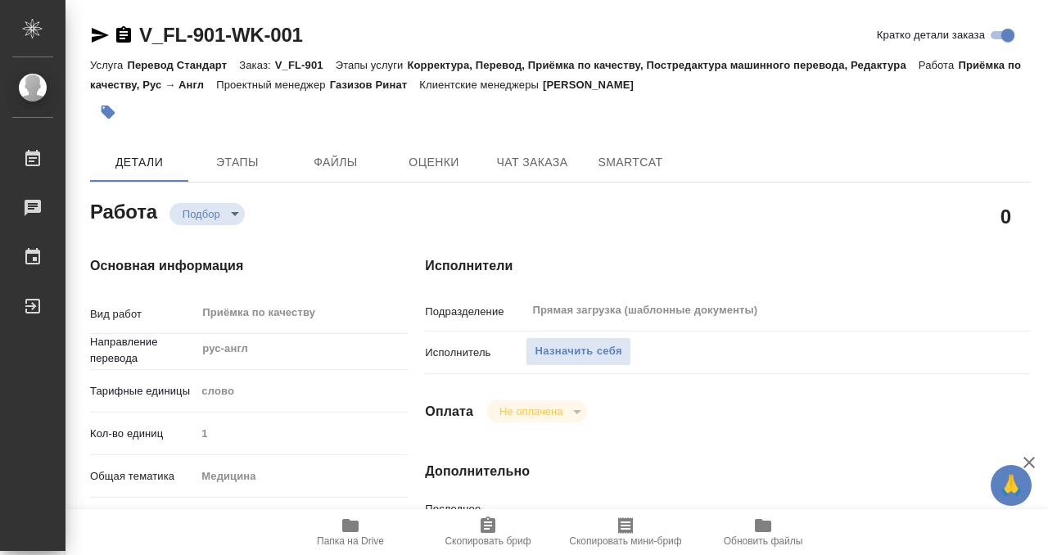
scroll to position [604, 0]
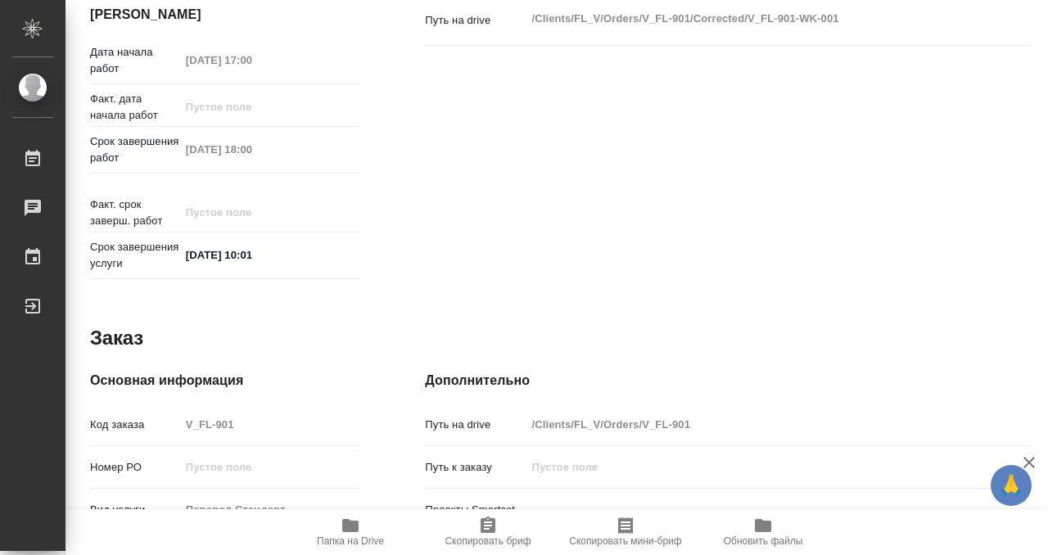
type textarea "x"
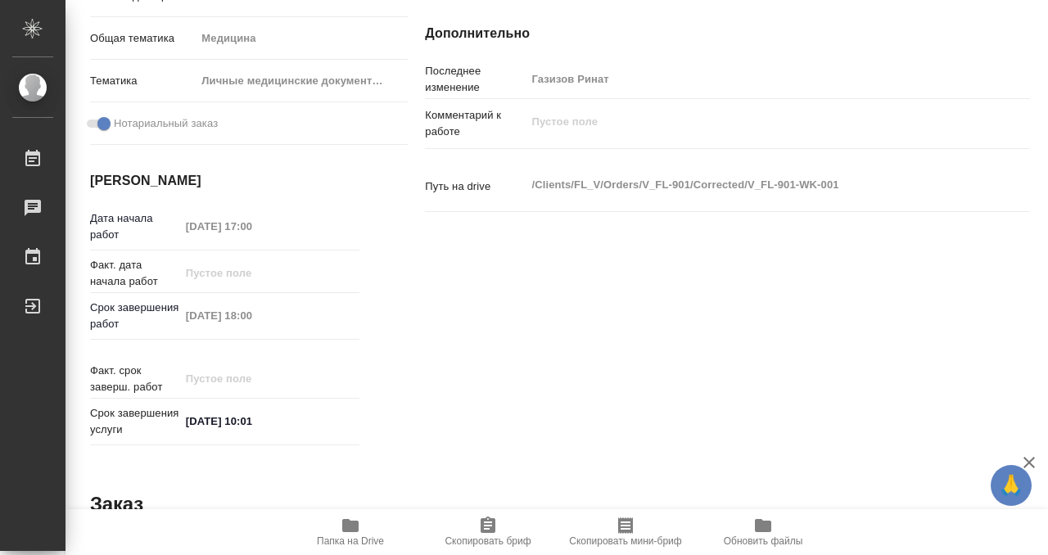
scroll to position [239, 0]
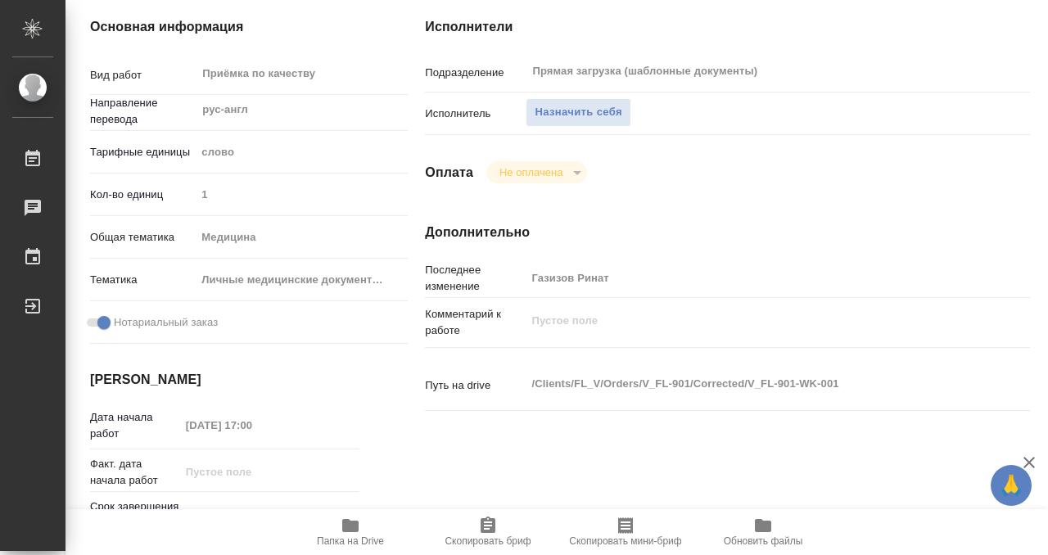
type textarea "x"
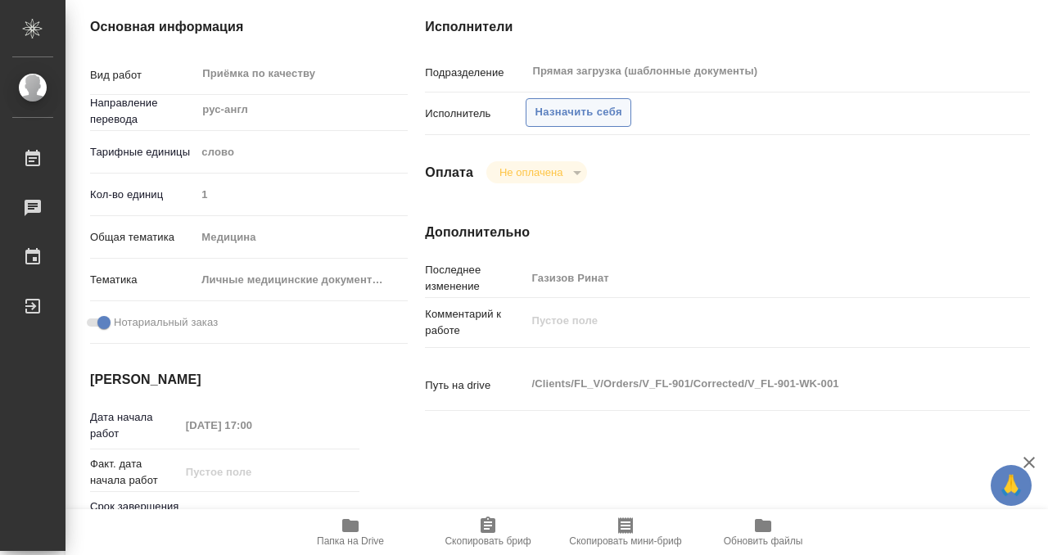
click at [601, 117] on span "Назначить себя" at bounding box center [578, 112] width 87 height 19
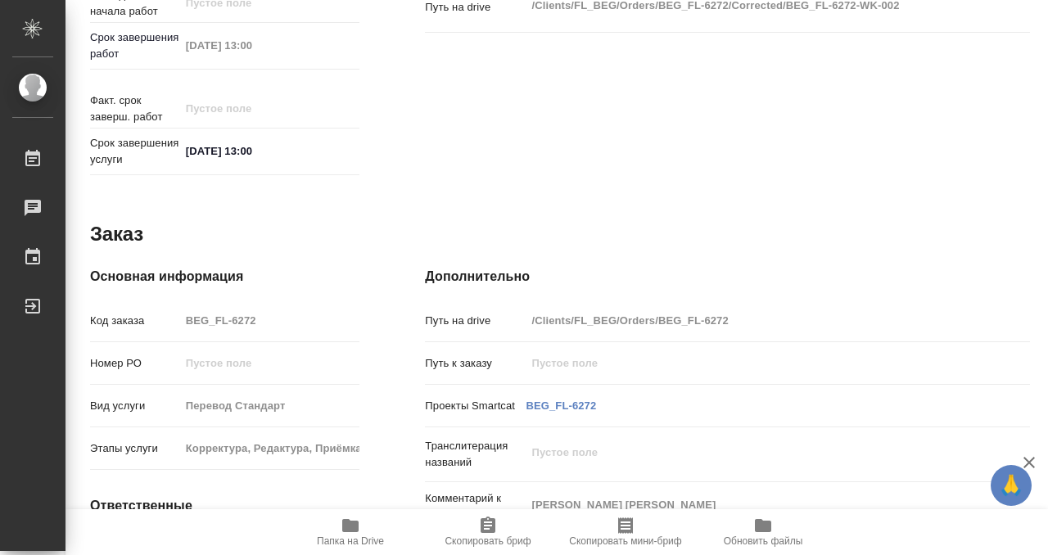
scroll to position [875, 0]
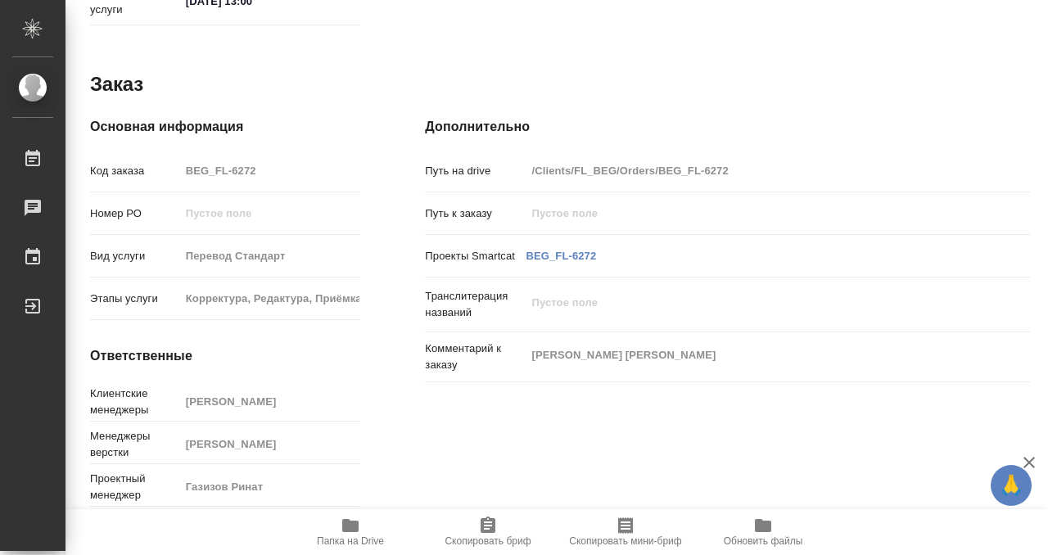
click at [346, 527] on icon "button" at bounding box center [350, 525] width 16 height 13
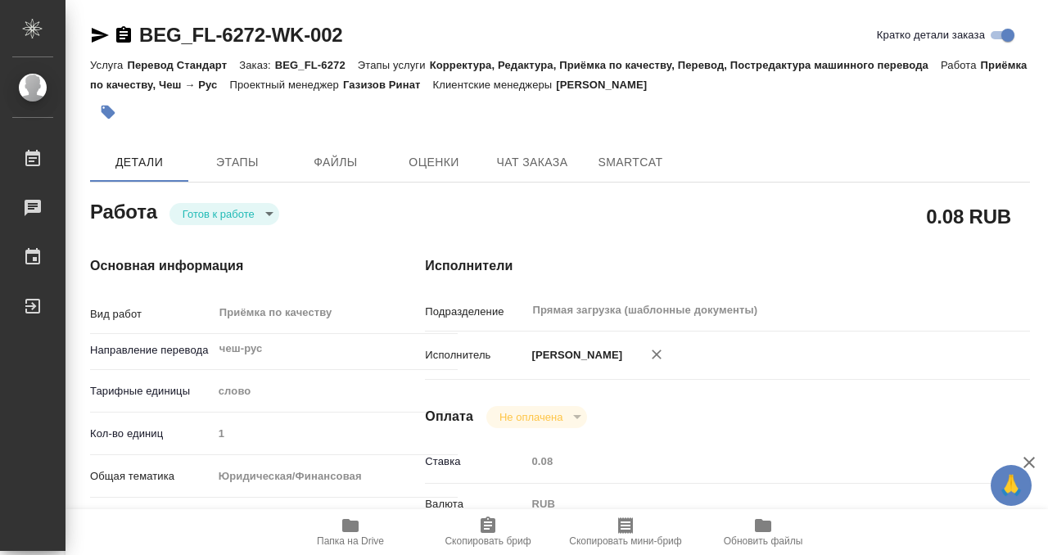
click at [111, 105] on icon "button" at bounding box center [108, 112] width 16 height 16
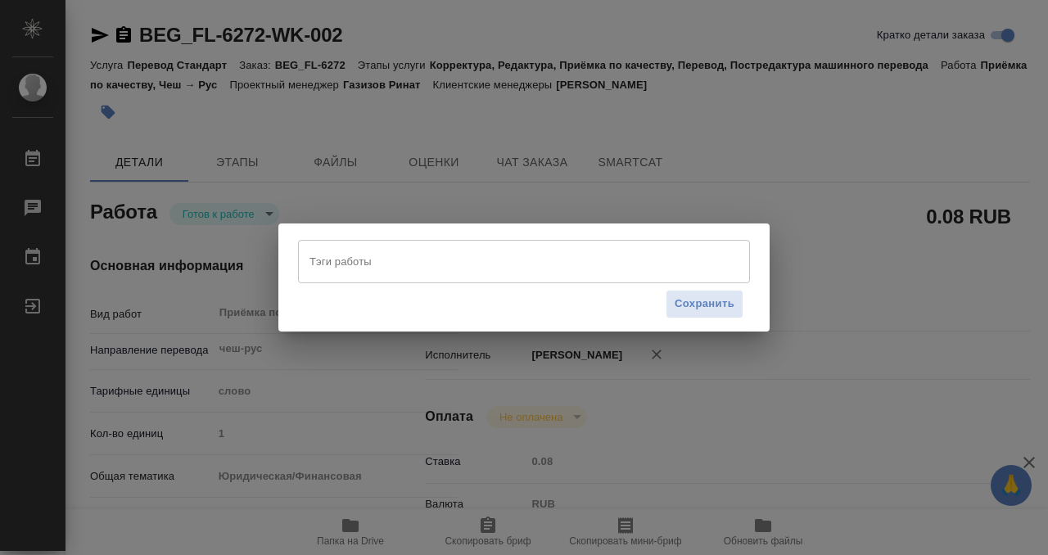
click at [335, 267] on input "Тэги работы" at bounding box center [508, 261] width 406 height 28
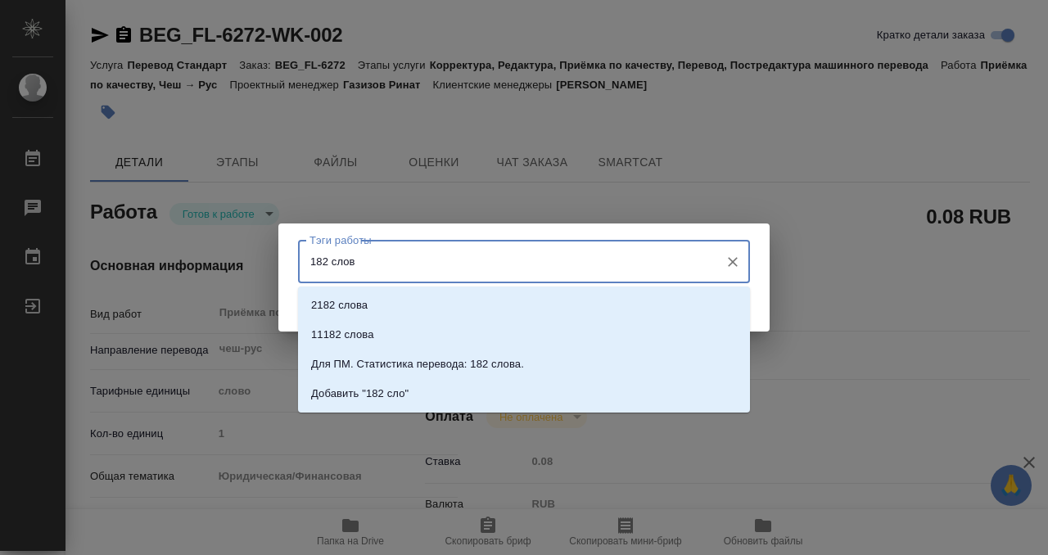
type input "182 слова"
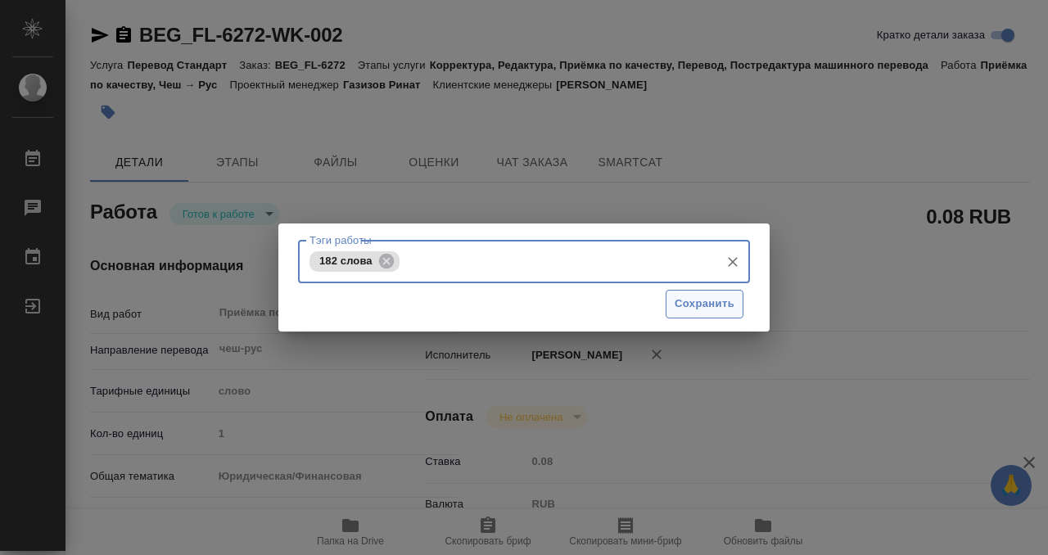
click at [689, 306] on span "Сохранить" at bounding box center [705, 304] width 60 height 19
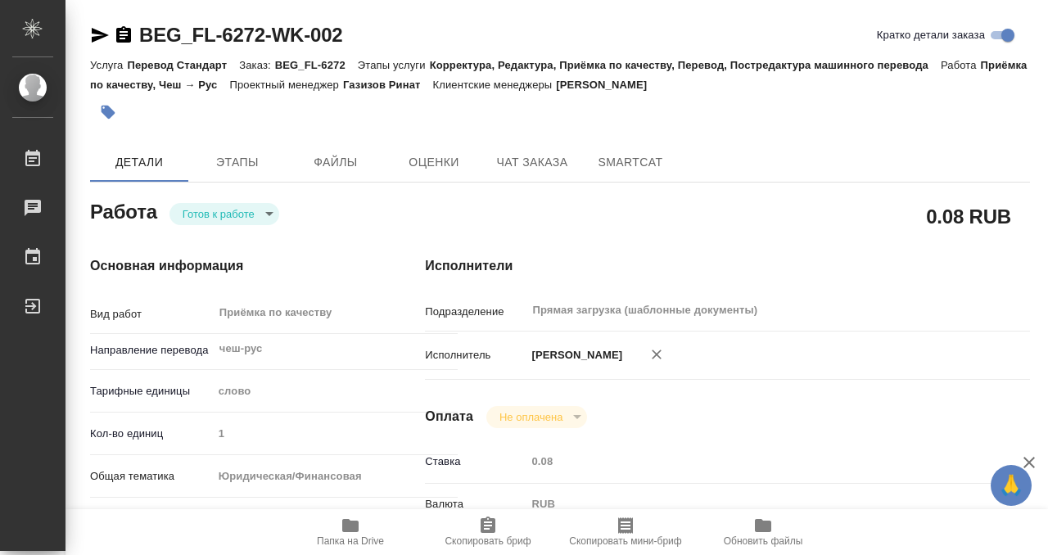
type input "readyForWork"
type input "чеш-рус"
type input "5a8b1489cc6b4906c91bfd90"
type input "1"
type input "yr-fn"
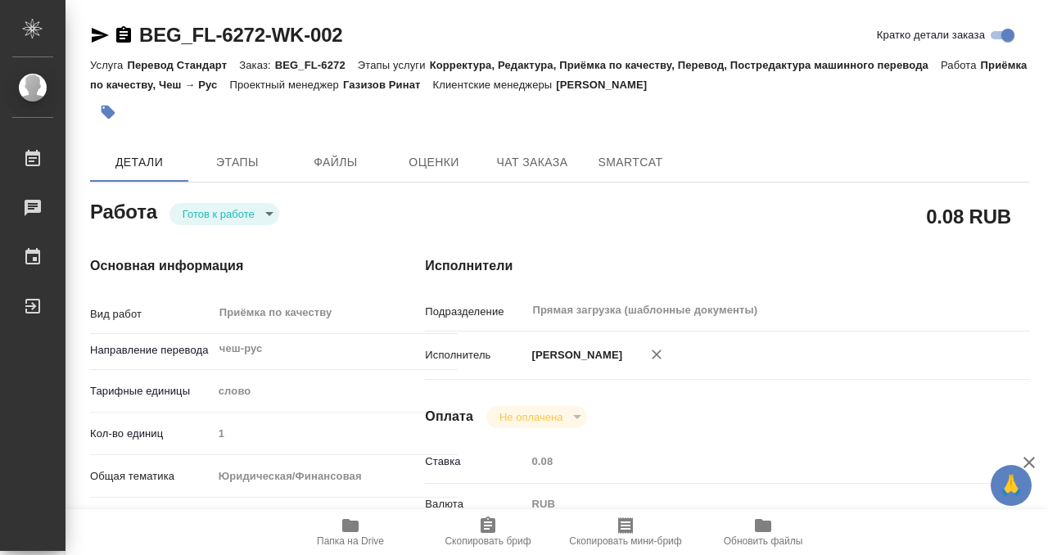
type input "5f647205b73bc97568ca66c0"
checkbox input "true"
type input "[DATE] 12:00"
type input "[DATE] 13:00"
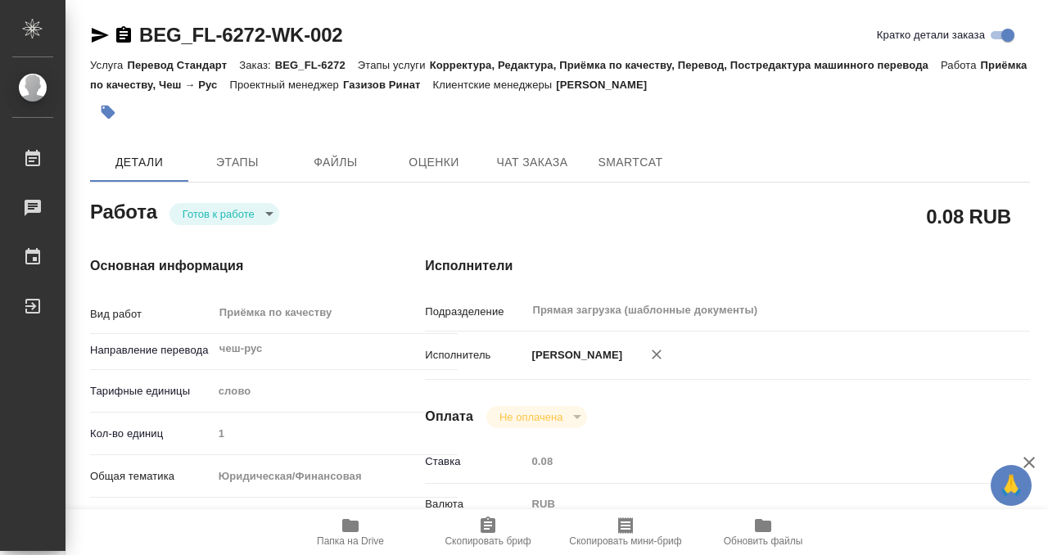
type input "Прямая загрузка (шаблонные документы)"
type input "notPayed"
type input "0.08"
type input "RUB"
type input "[PERSON_NAME]"
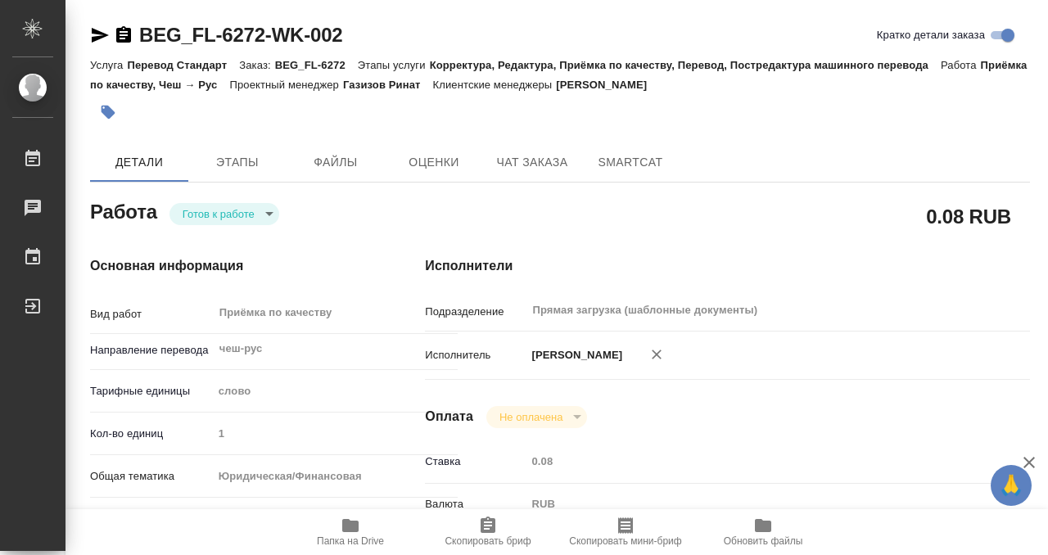
type input "BEG_FL-6272"
type input "Перевод Стандарт"
type input "Корректура, Редактура, Приёмка по качеству, Перевод, Постредактура машинного пе…"
type input "[PERSON_NAME]"
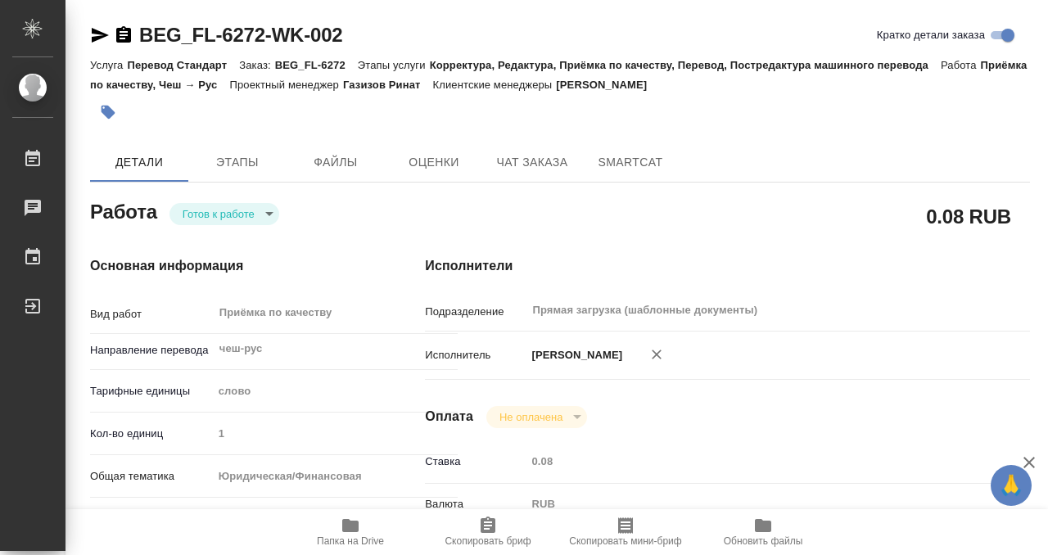
type input "/Clients/FL_BEG/Orders/BEG_FL-6272"
click at [253, 218] on body "🙏 .cls-1 fill:#fff; AWATERA Kobzeva [PERSON_NAME] 0 Чаты График Выйти BEG_FL-62…" at bounding box center [524, 277] width 1048 height 555
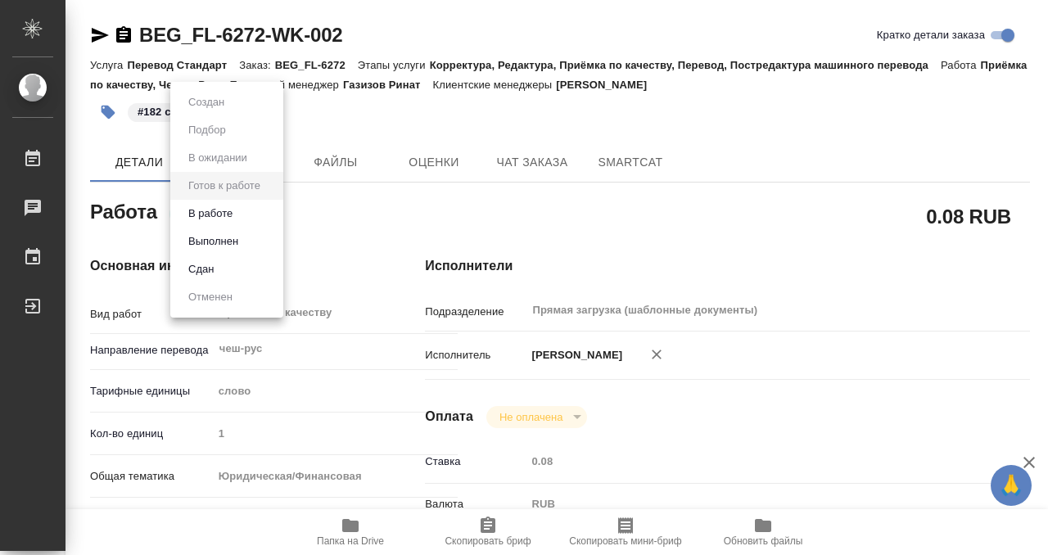
click at [246, 241] on li "Выполнен" at bounding box center [226, 242] width 113 height 28
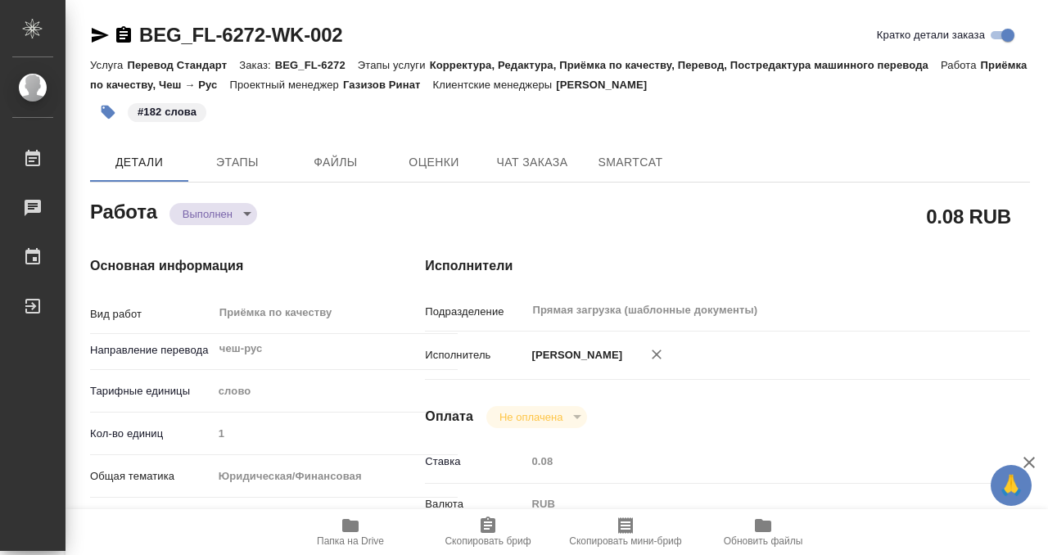
type textarea "x"
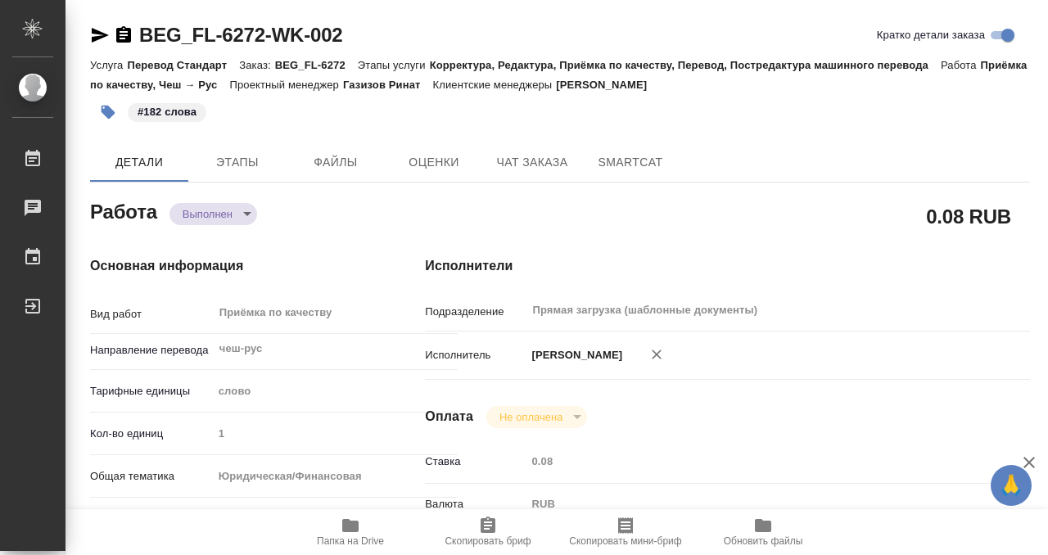
type textarea "x"
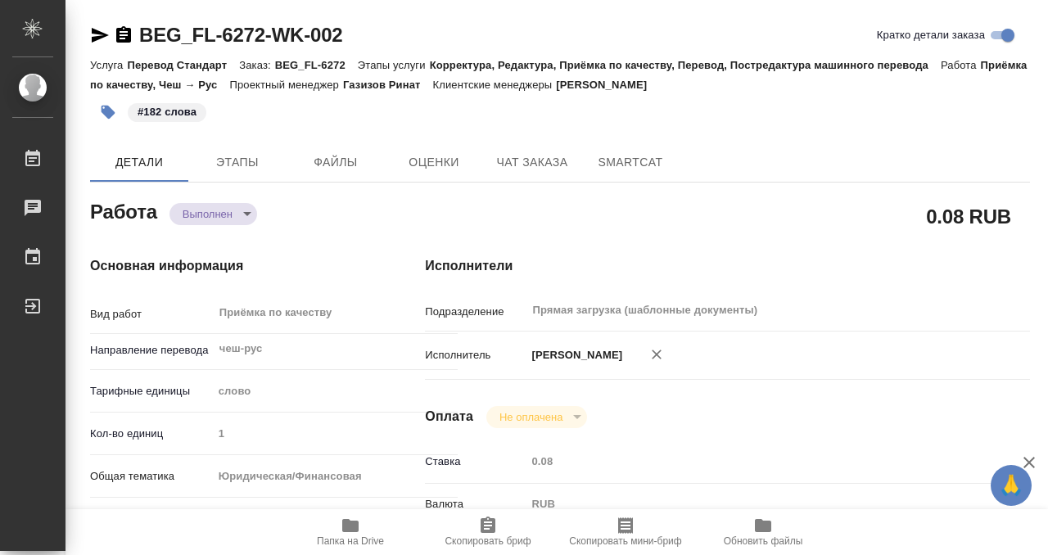
click at [120, 31] on icon "button" at bounding box center [124, 35] width 20 height 20
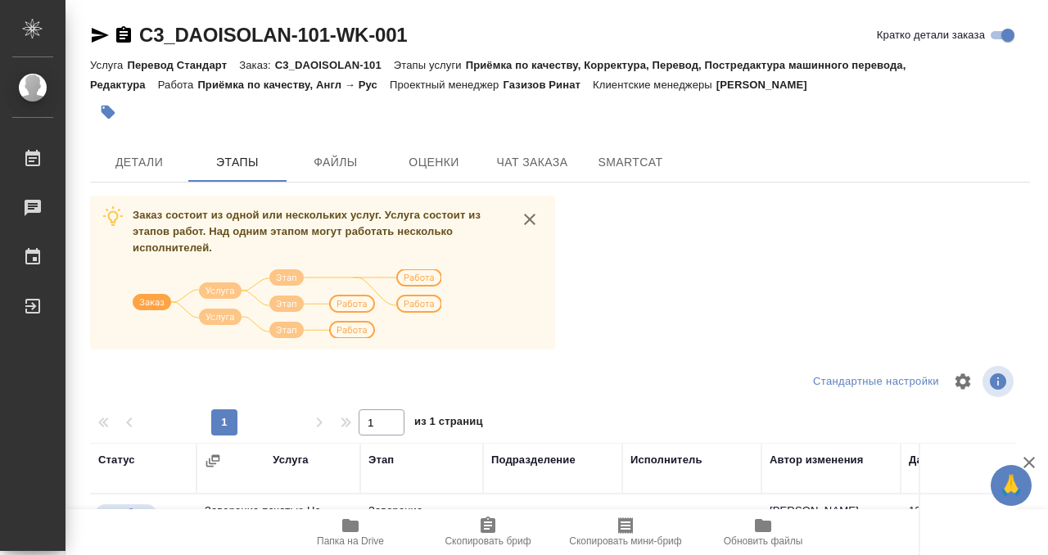
scroll to position [298, 0]
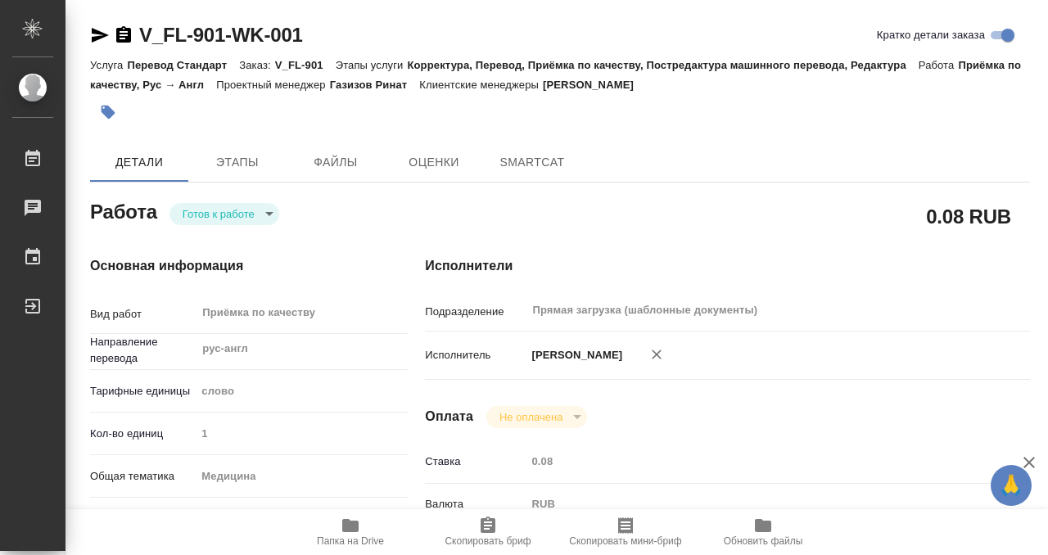
type textarea "x"
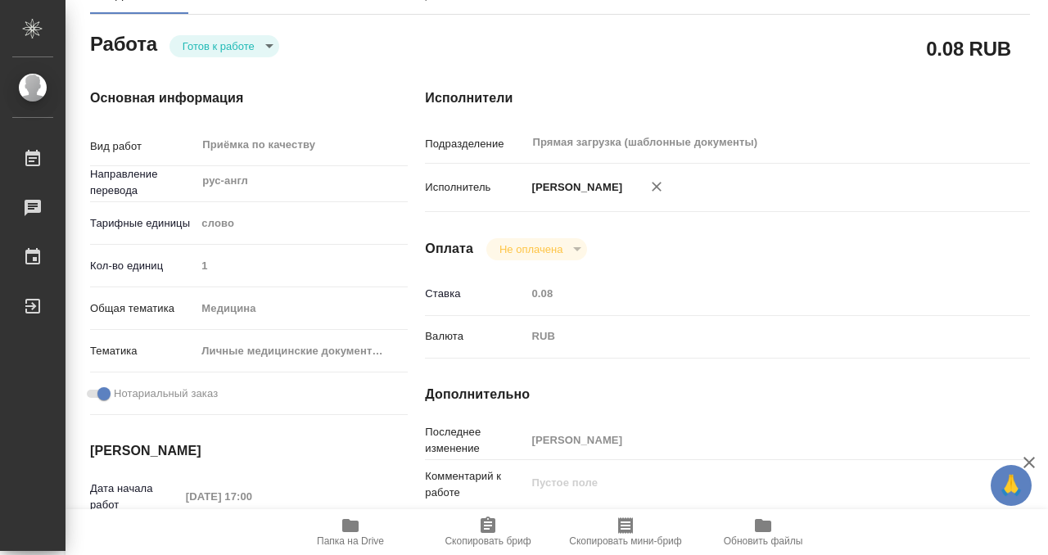
type textarea "x"
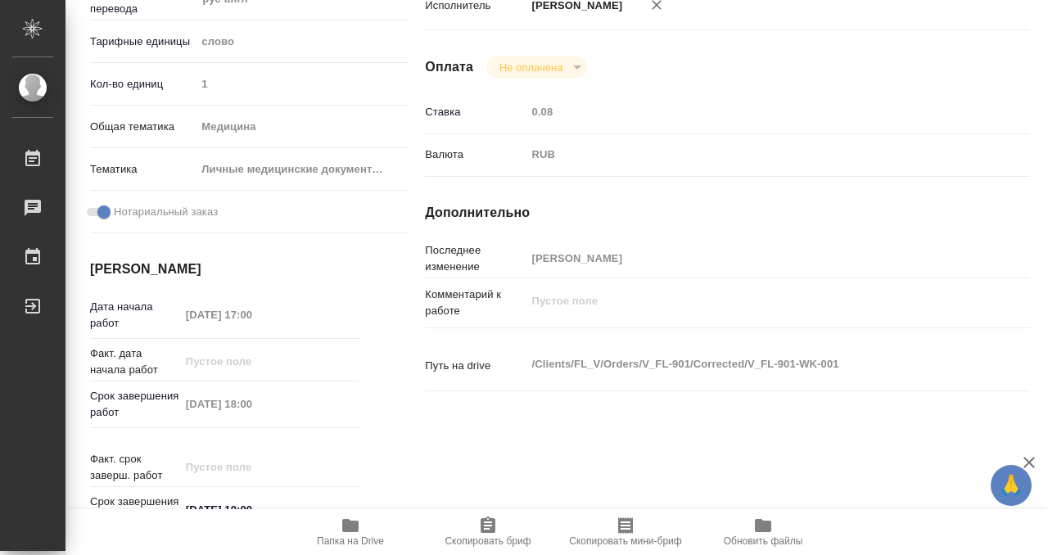
type textarea "x"
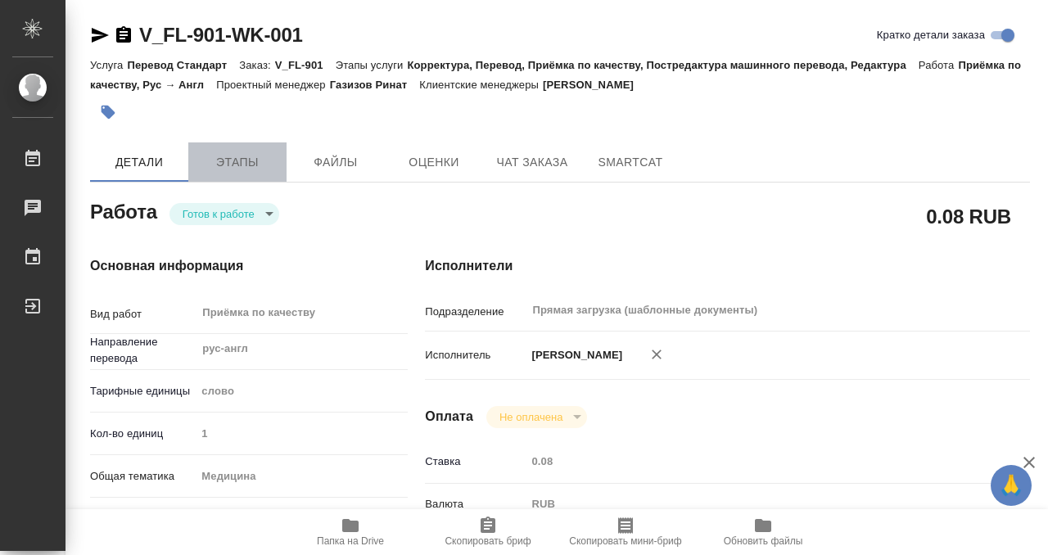
click at [229, 149] on button "Этапы" at bounding box center [237, 161] width 98 height 39
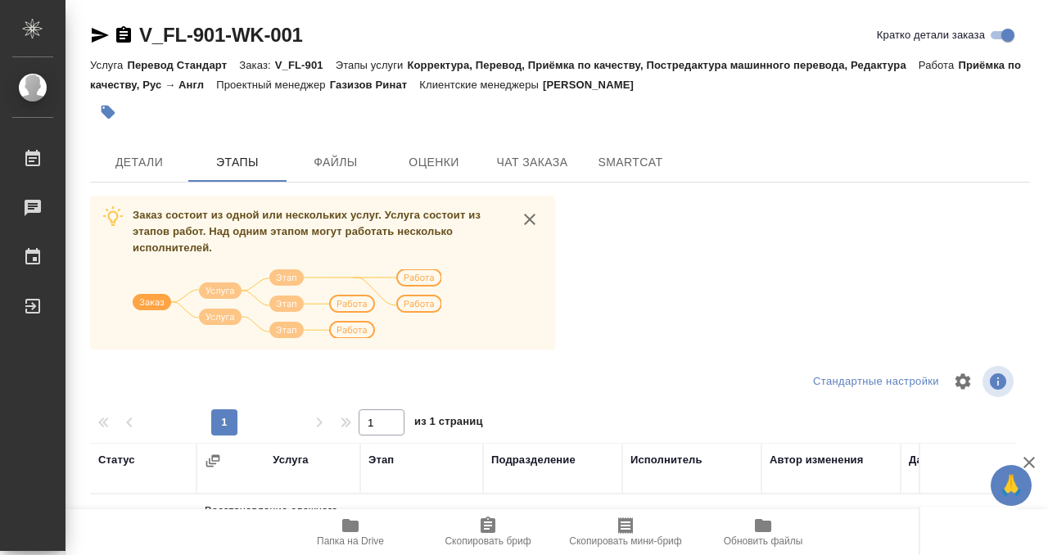
scroll to position [298, 0]
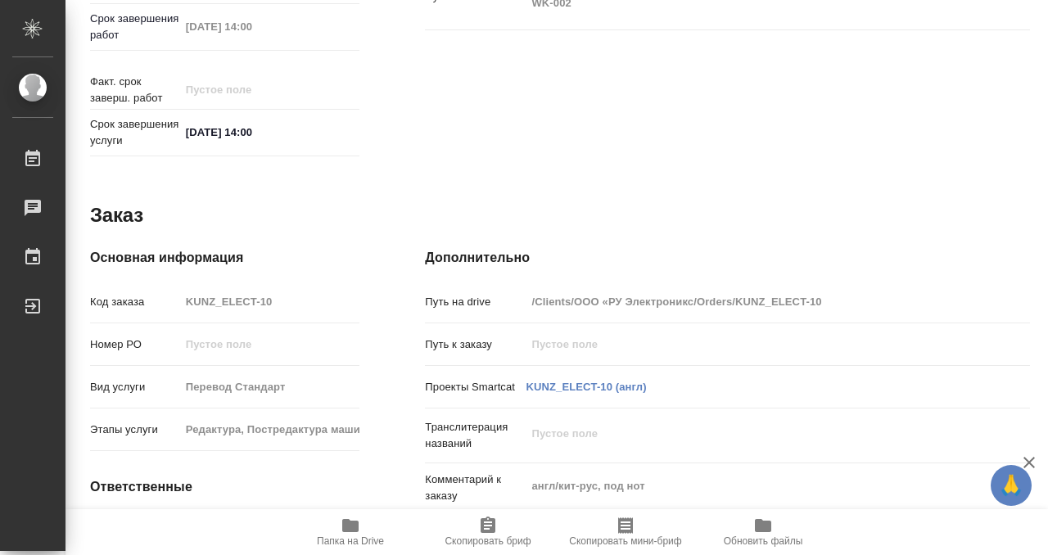
scroll to position [875, 0]
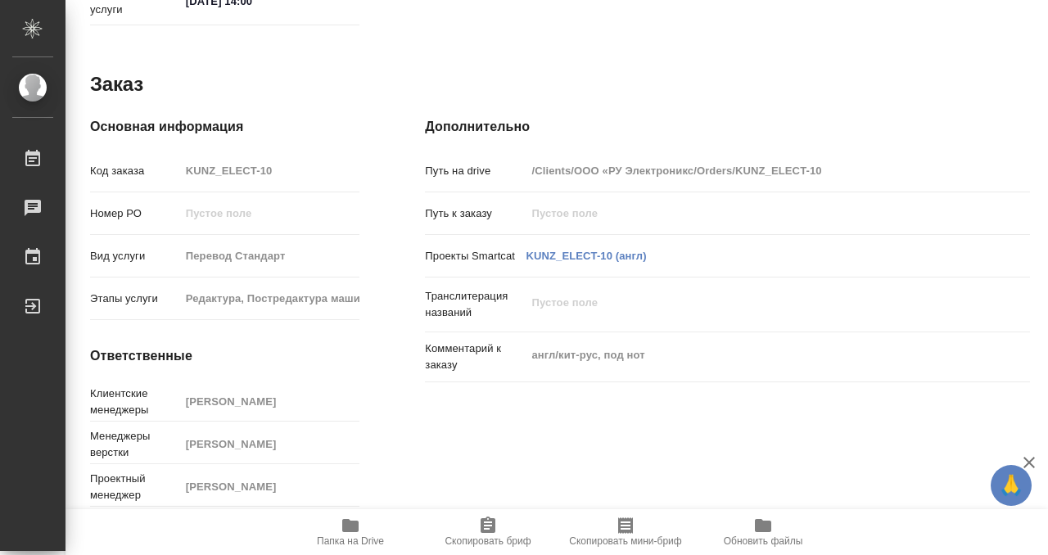
click at [352, 522] on icon "button" at bounding box center [350, 525] width 16 height 13
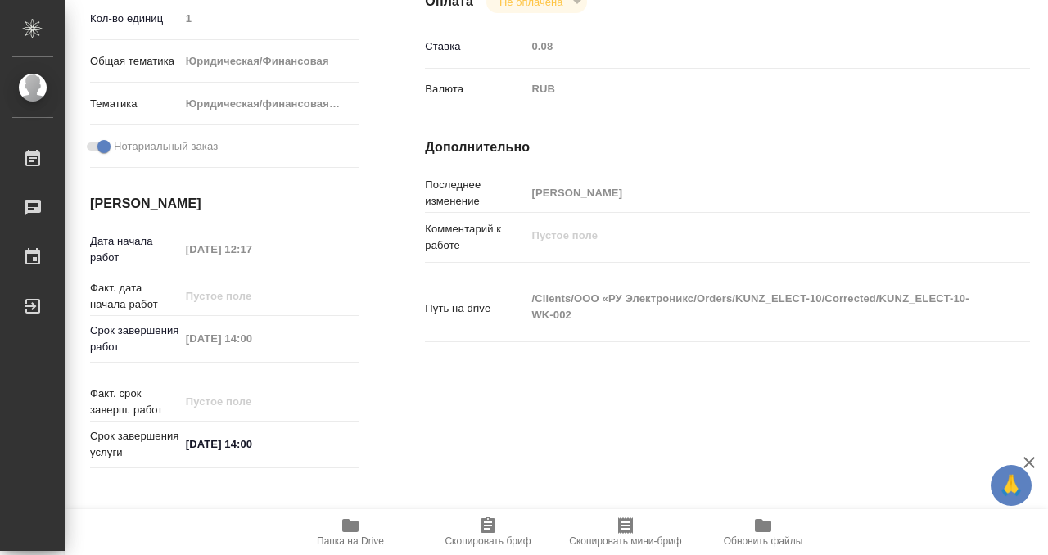
scroll to position [0, 0]
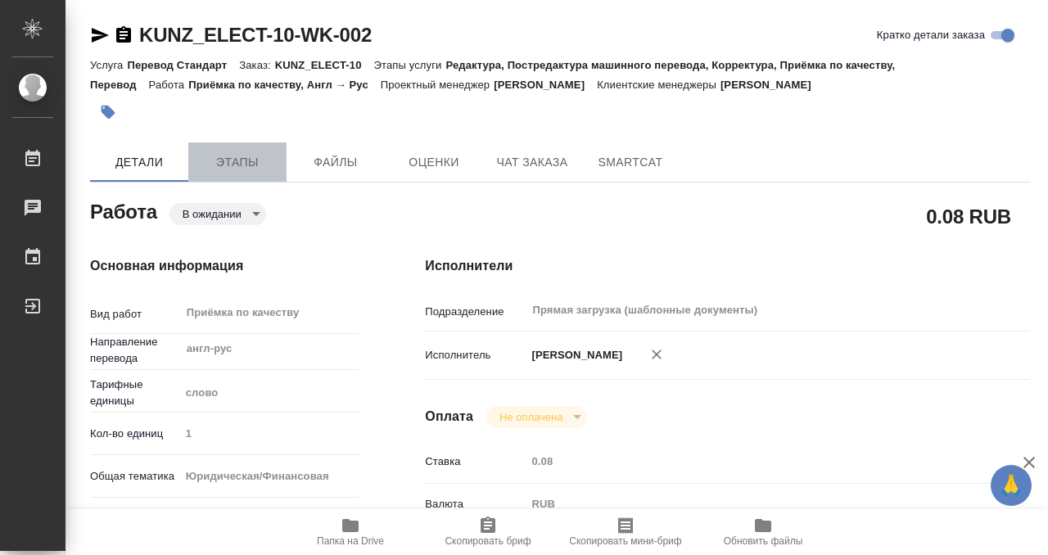
click at [222, 168] on span "Этапы" at bounding box center [237, 162] width 79 height 20
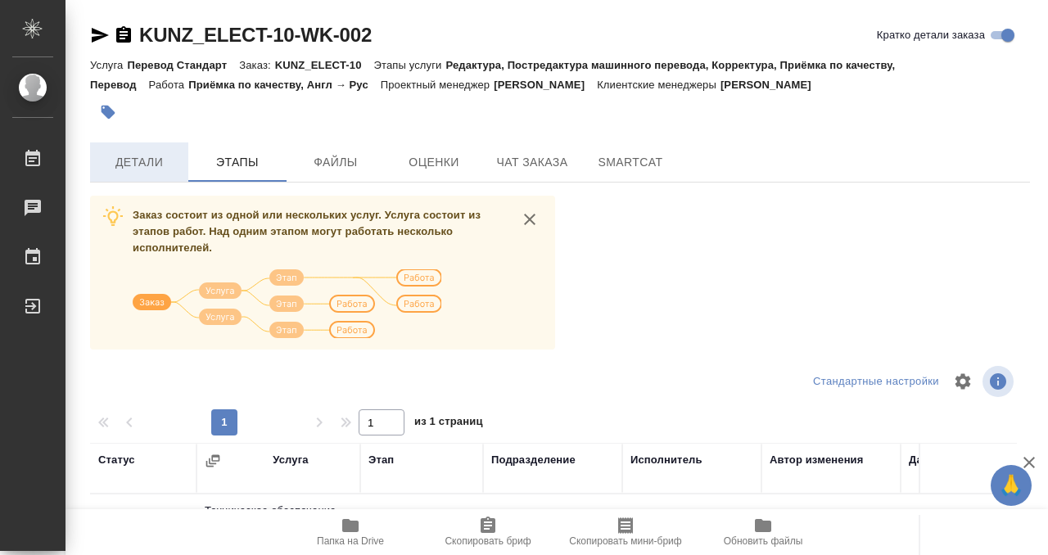
click at [159, 160] on span "Детали" at bounding box center [139, 162] width 79 height 20
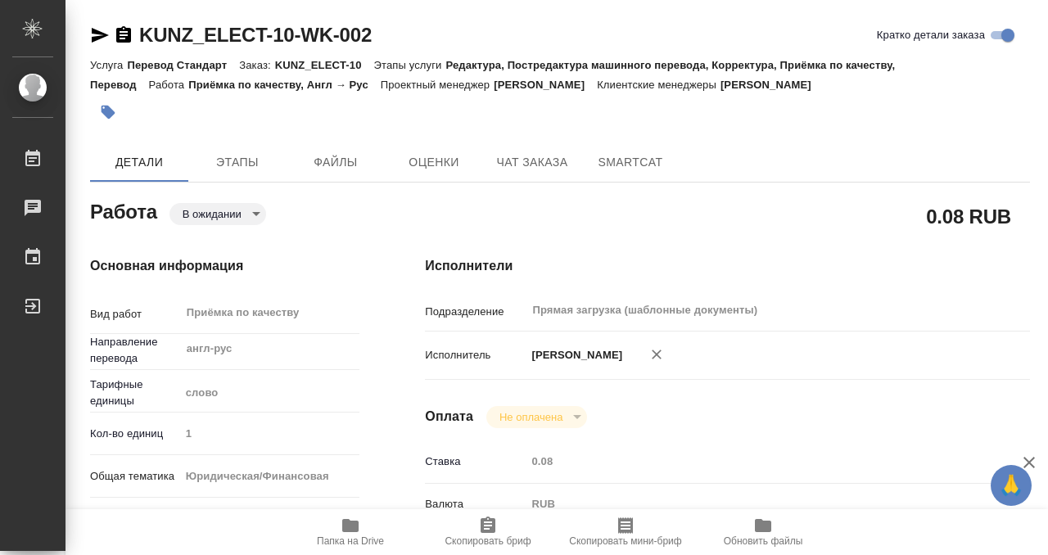
type textarea "x"
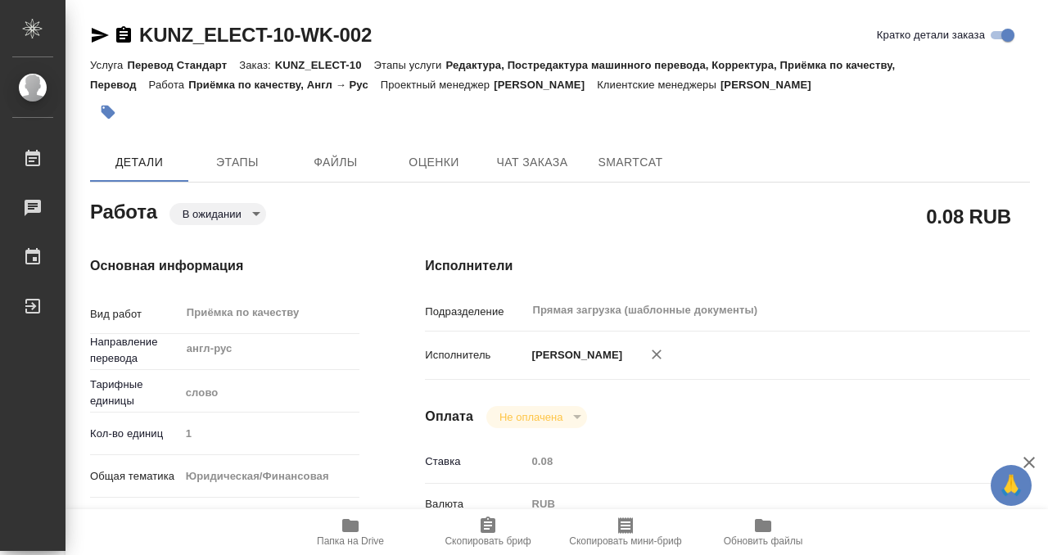
type textarea "x"
